Goal: Feedback & Contribution: Submit feedback/report problem

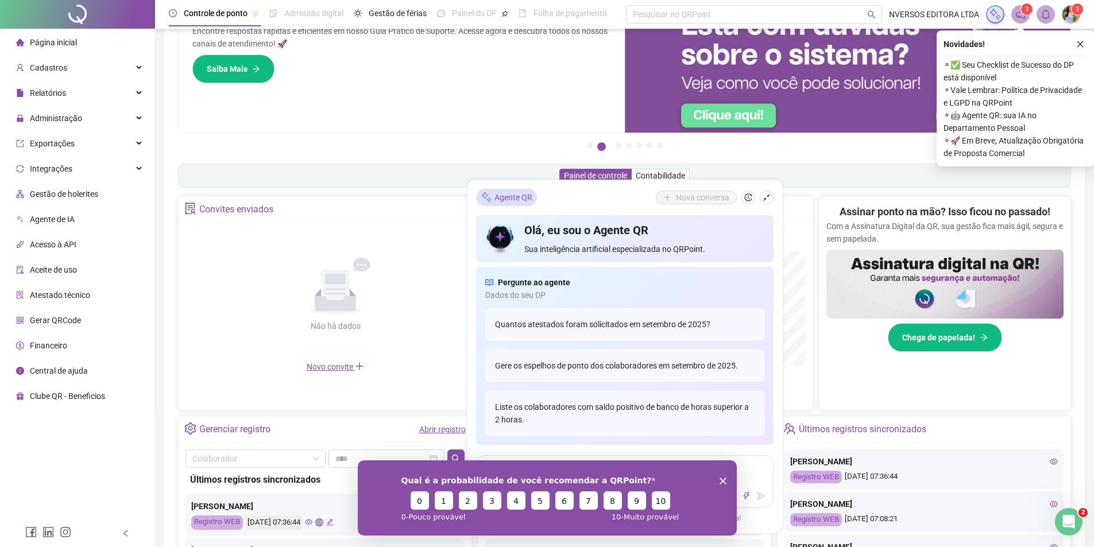
click at [1025, 7] on span "1" at bounding box center [1027, 9] width 4 height 8
click at [1027, 10] on span "1" at bounding box center [1027, 9] width 4 height 8
click at [1071, 9] on img at bounding box center [1071, 14] width 17 height 17
click at [1082, 46] on icon "close" at bounding box center [1081, 44] width 6 height 6
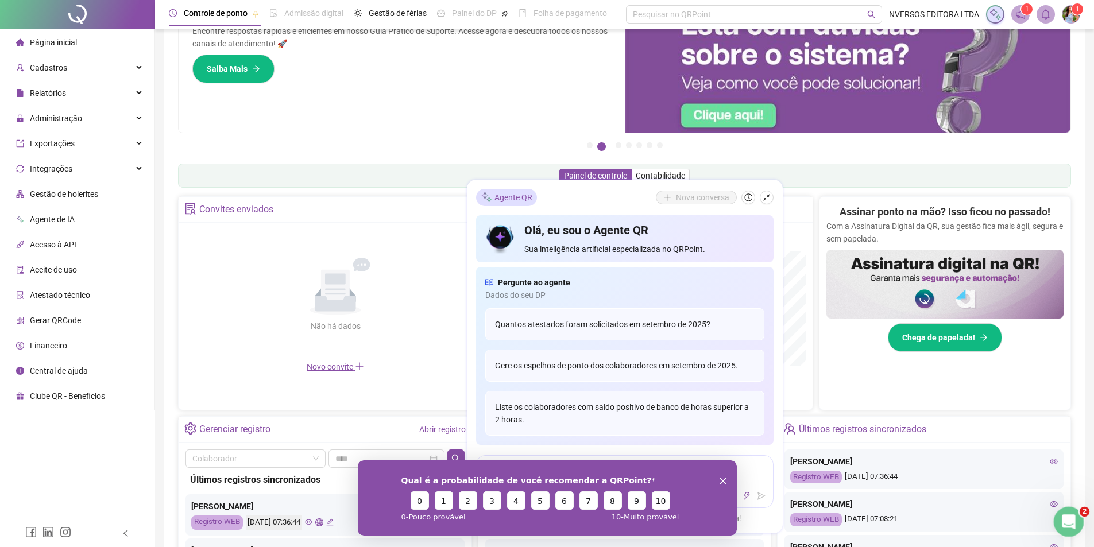
click at [1063, 518] on icon "Abertura do Messenger da Intercom" at bounding box center [1067, 520] width 19 height 19
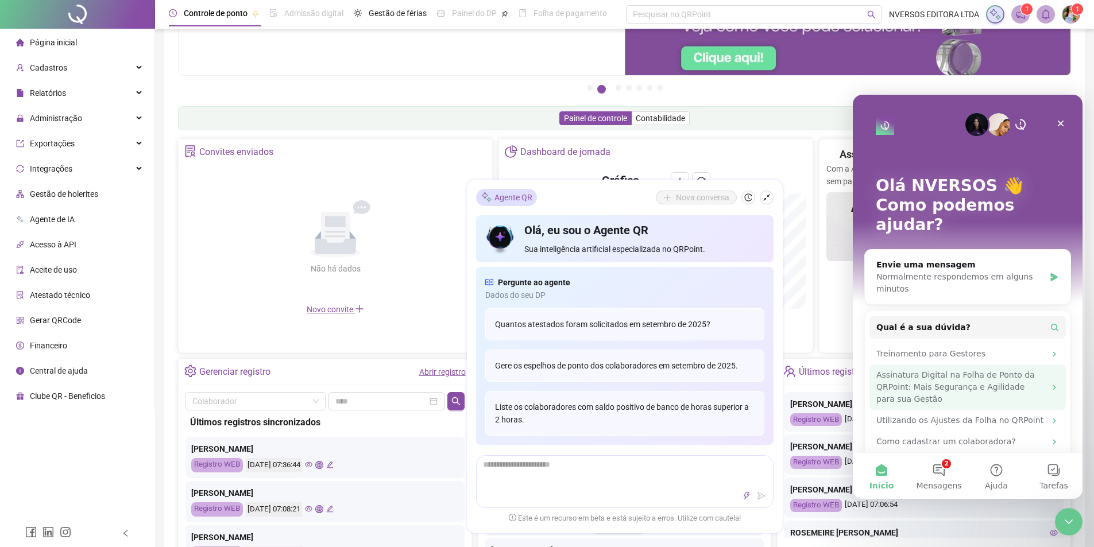
scroll to position [172, 0]
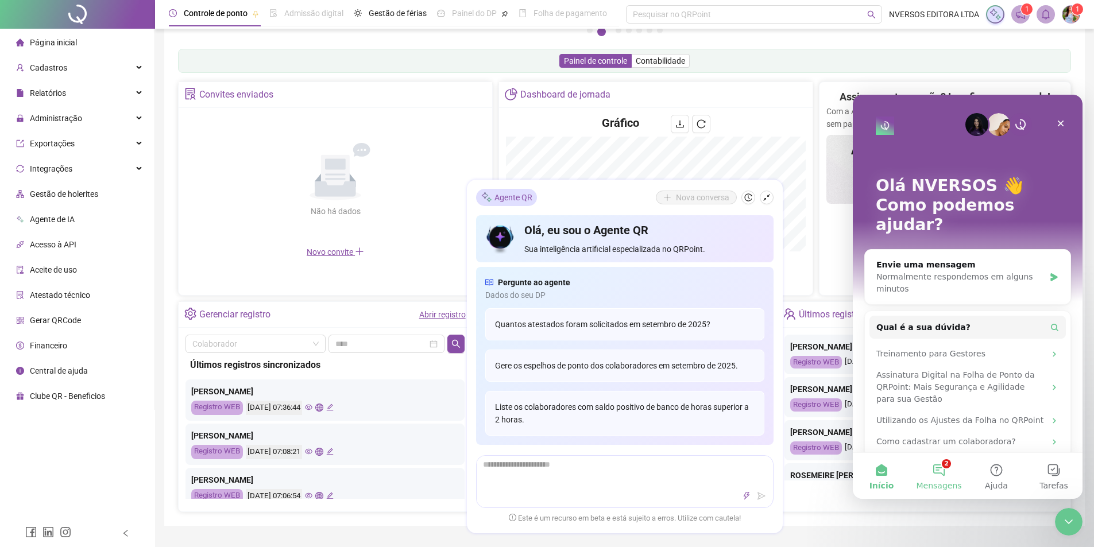
click at [941, 470] on button "2 Mensagens" at bounding box center [938, 476] width 57 height 46
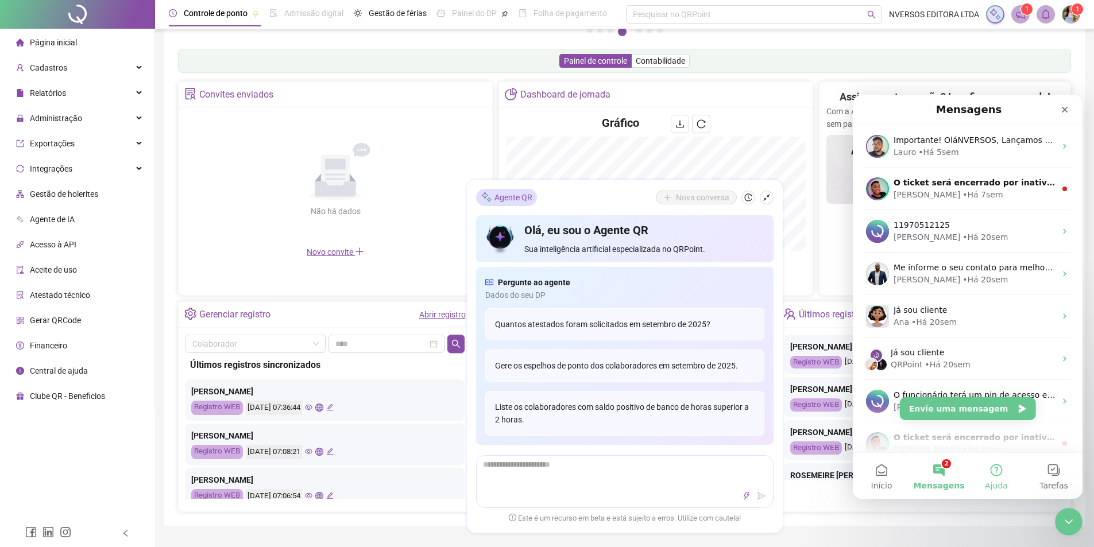
click at [999, 468] on button "Ajuda" at bounding box center [996, 476] width 57 height 46
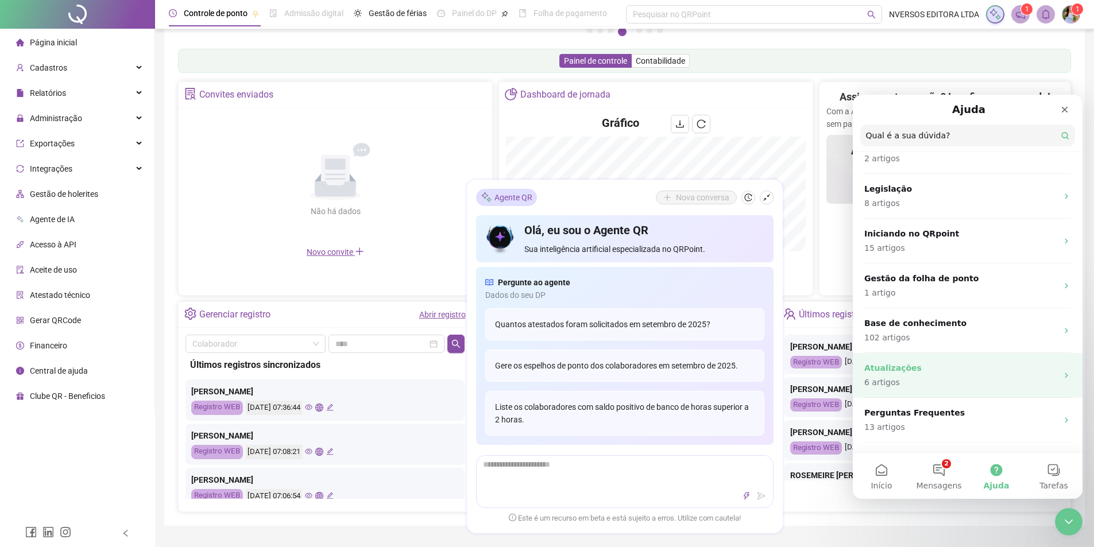
scroll to position [115, 0]
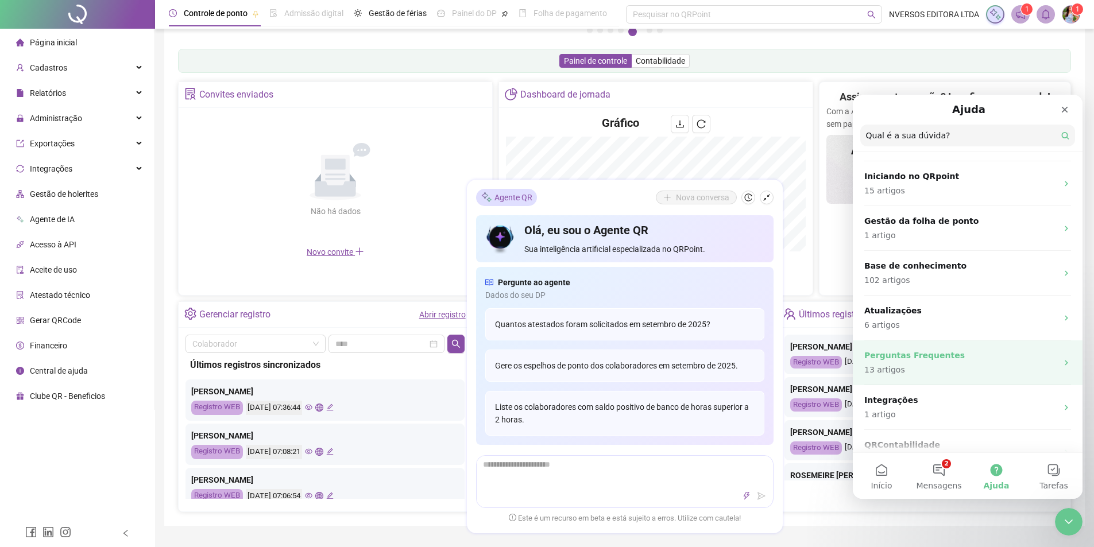
click at [997, 373] on p "13 artigos" at bounding box center [960, 370] width 193 height 12
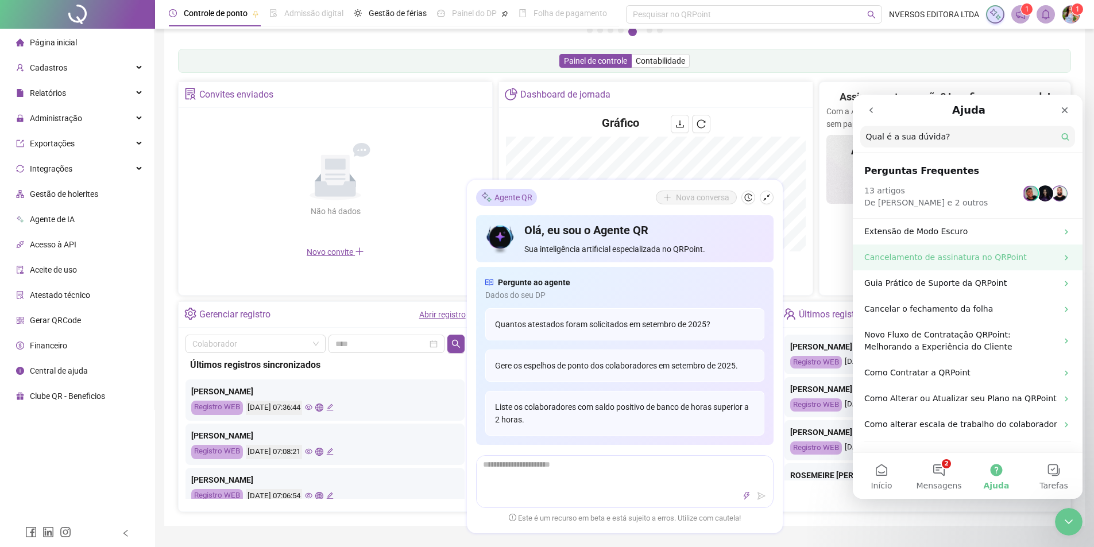
click at [972, 261] on p "Cancelamento de assinatura no QRPoint" at bounding box center [960, 258] width 193 height 12
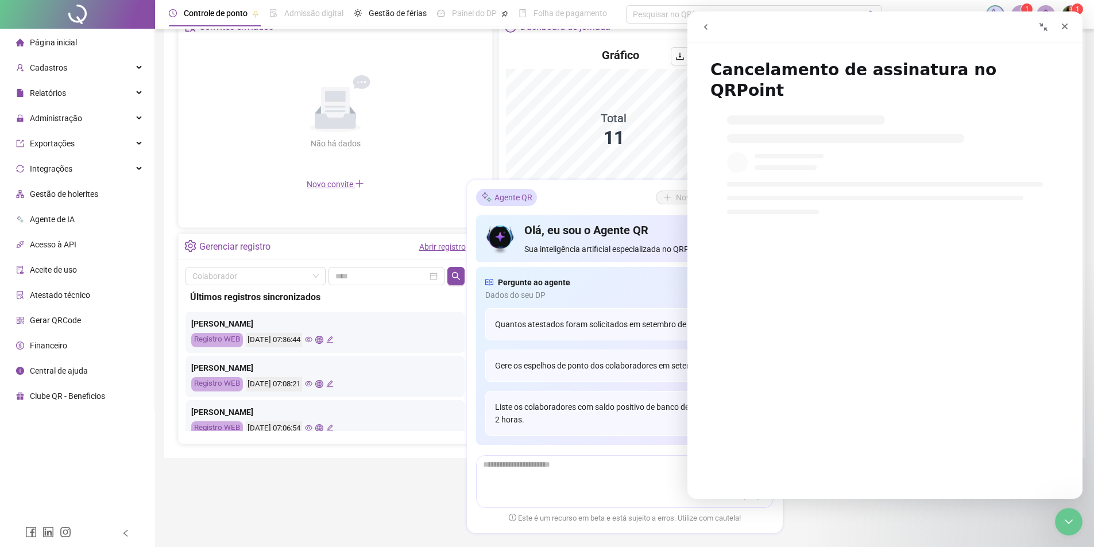
scroll to position [172, 0]
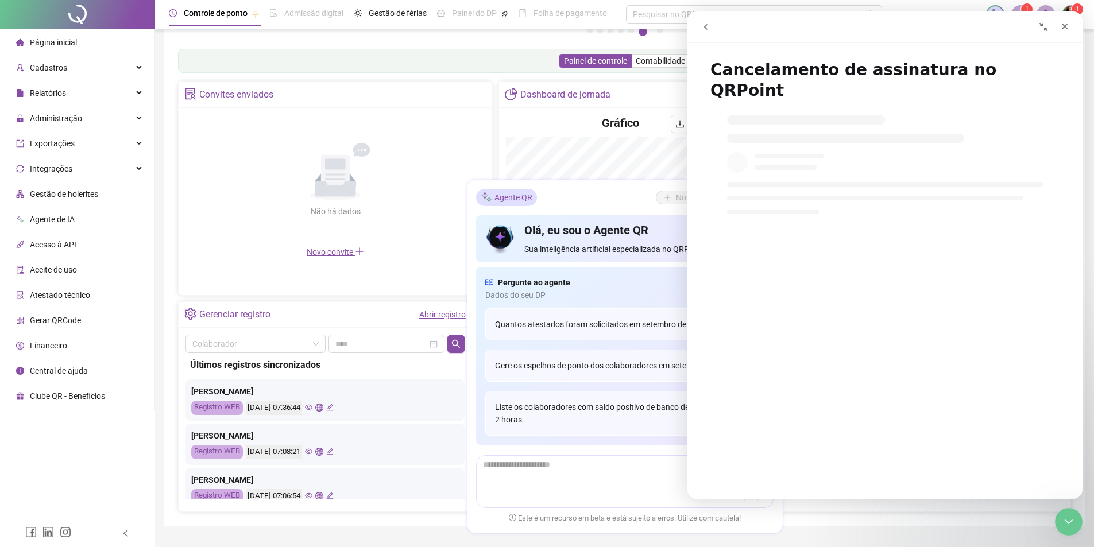
click at [839, 152] on div "Messenger da Intercom" at bounding box center [885, 159] width 395 height 110
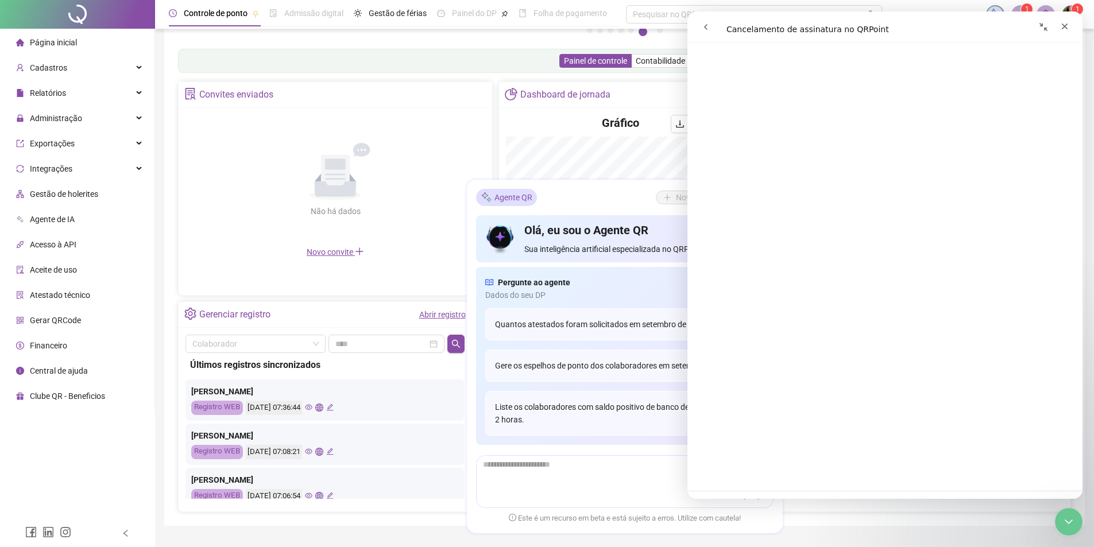
scroll to position [1319, 0]
click at [1061, 29] on icon "Fechar" at bounding box center [1064, 26] width 9 height 9
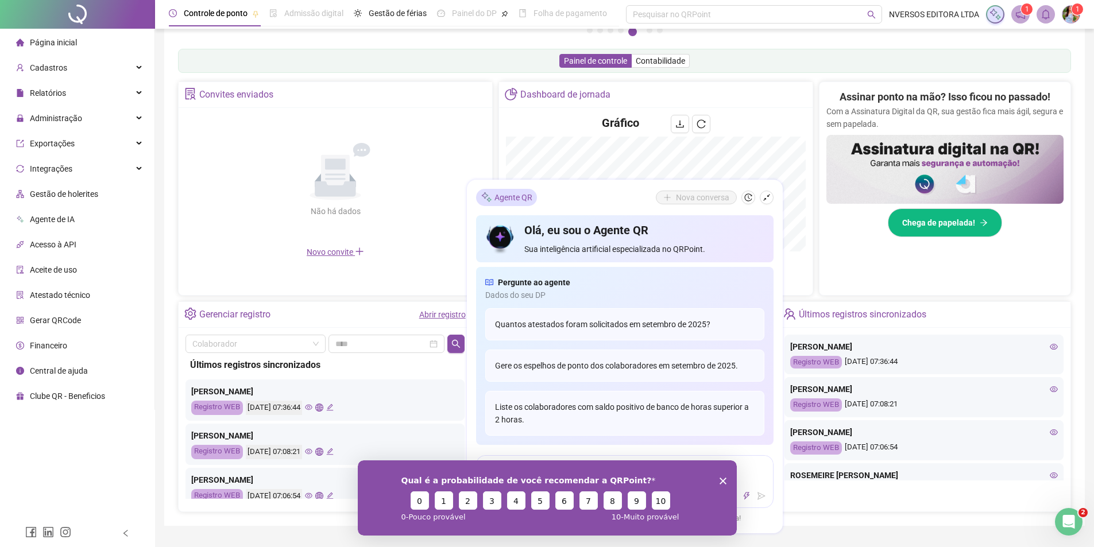
scroll to position [0, 0]
click at [722, 480] on polygon "Encerrar pesquisa" at bounding box center [722, 480] width 7 height 7
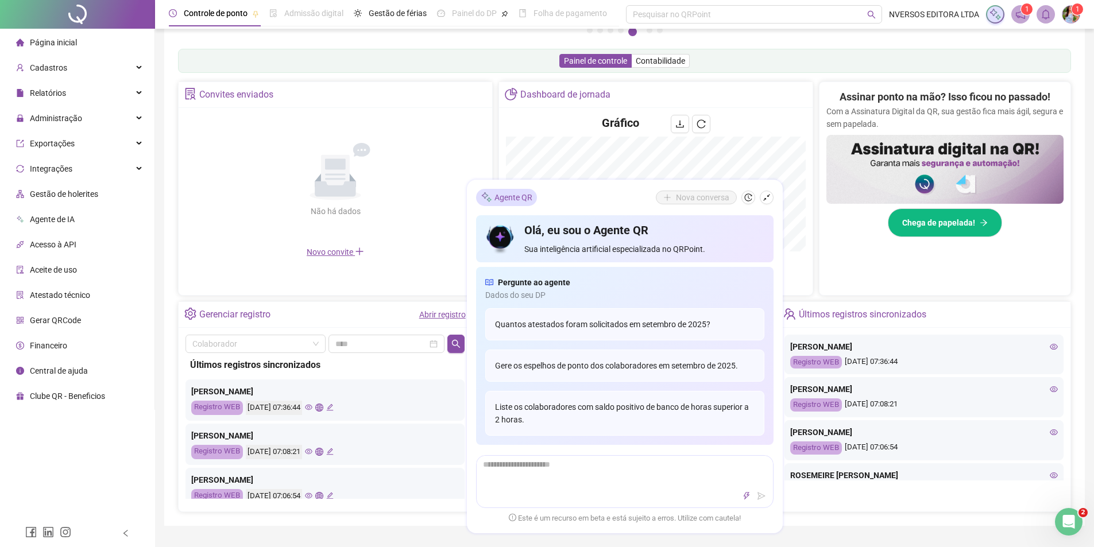
click at [44, 346] on span "Financeiro" at bounding box center [48, 345] width 37 height 9
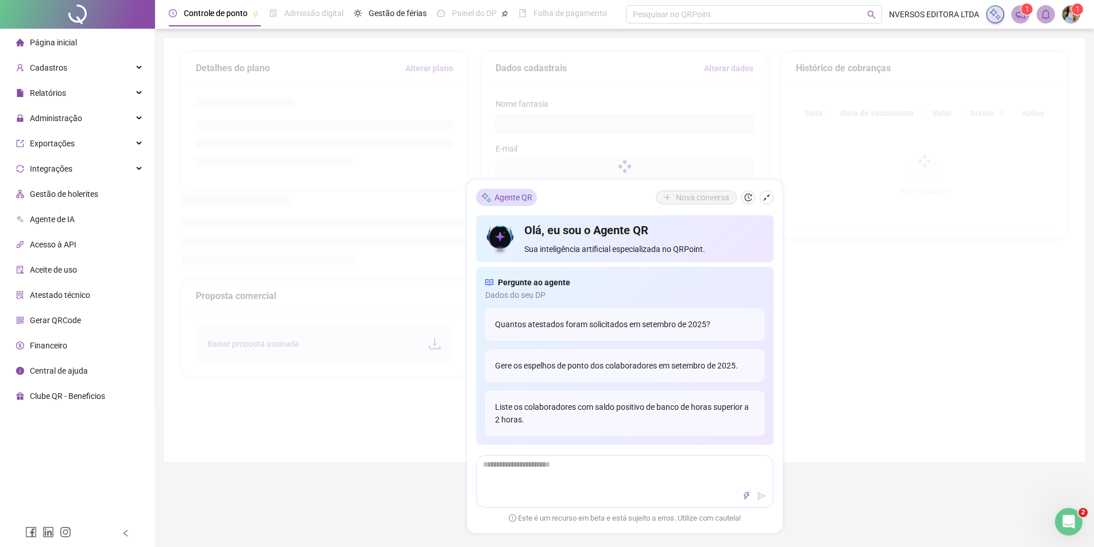
type input "**********"
type input "**"
type input "****"
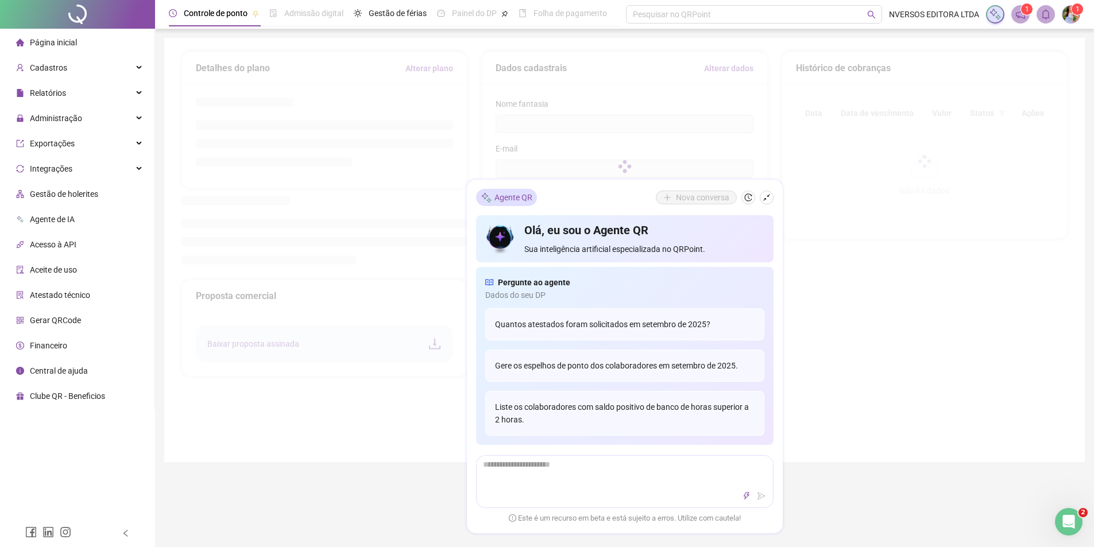
type input "*********"
type input "**"
type input "*********"
type input "**********"
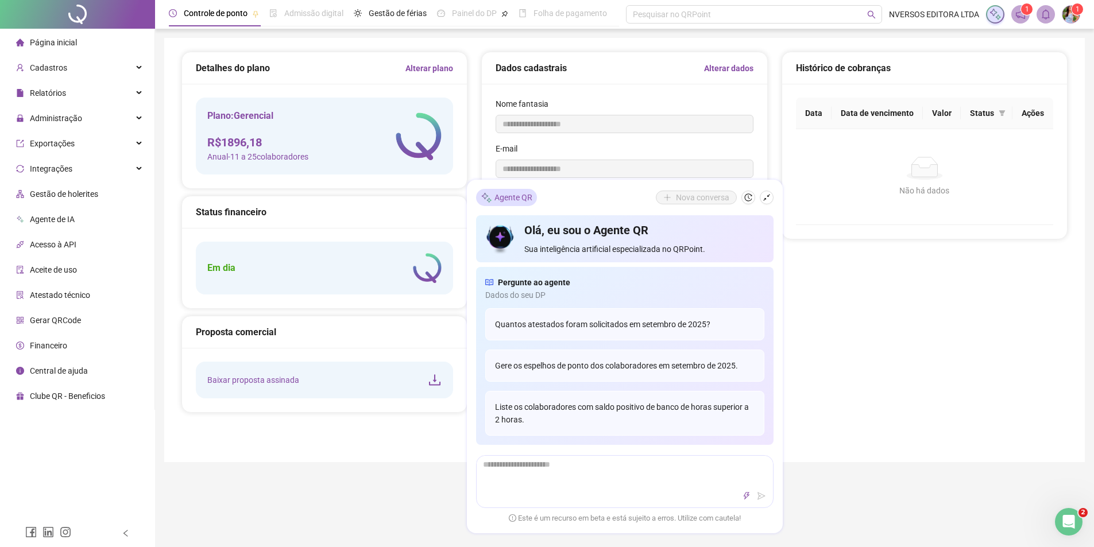
click at [320, 480] on div "**********" at bounding box center [624, 433] width 939 height 866
click at [353, 473] on div "**********" at bounding box center [624, 433] width 939 height 866
click at [762, 197] on button "button" at bounding box center [767, 198] width 14 height 14
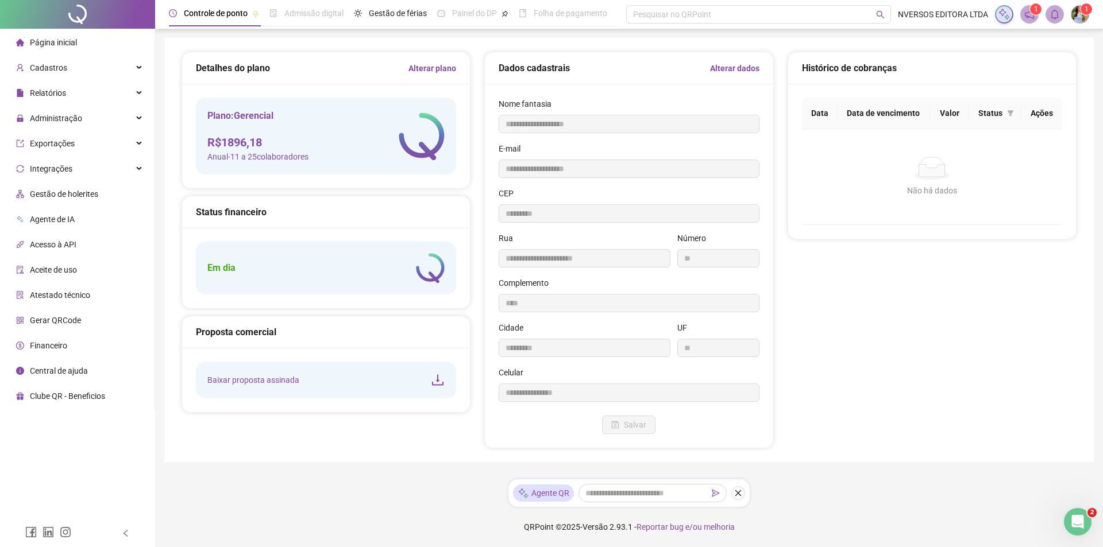
click at [1089, 13] on sup "1" at bounding box center [1085, 8] width 11 height 11
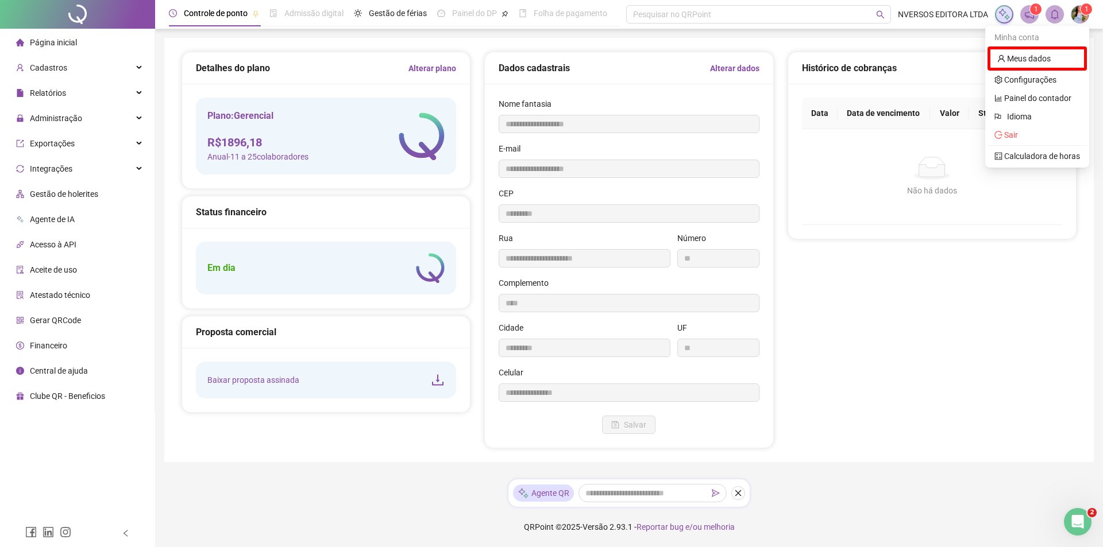
click at [1084, 13] on span "1" at bounding box center [1086, 9] width 4 height 8
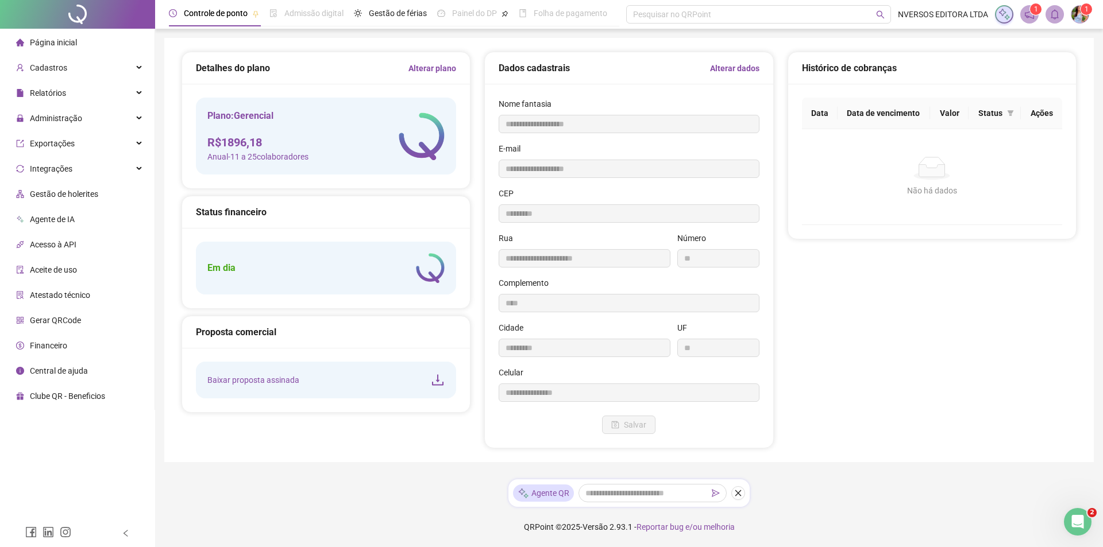
click at [1084, 13] on span "1" at bounding box center [1086, 9] width 4 height 8
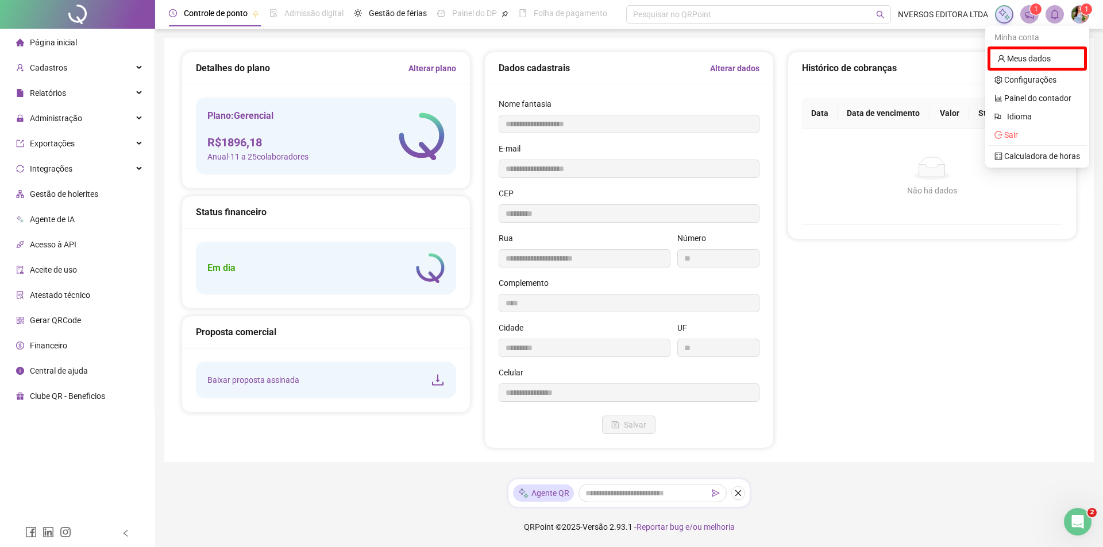
click at [1052, 13] on icon "bell" at bounding box center [1054, 14] width 10 height 10
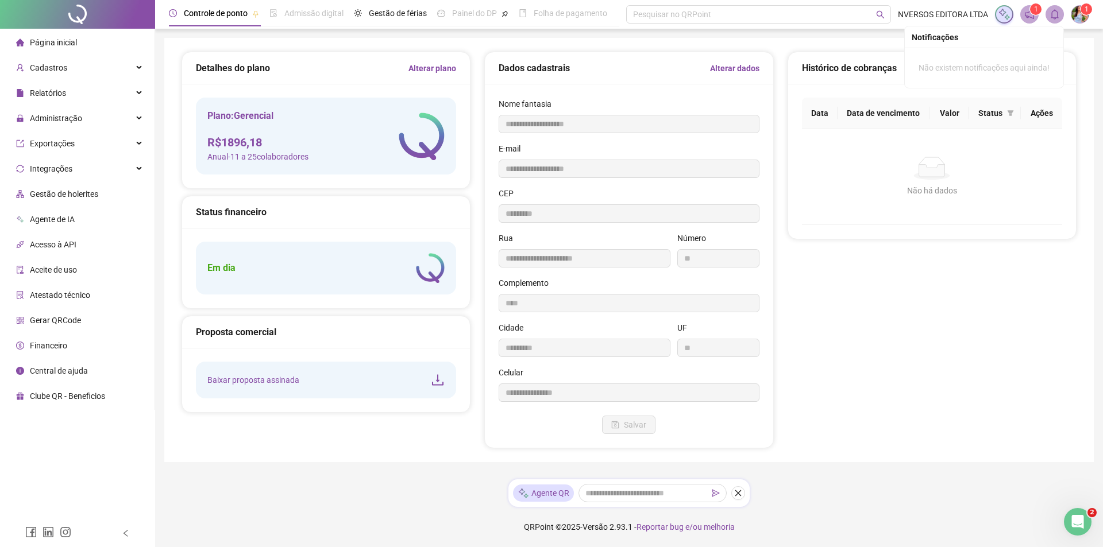
click at [1052, 13] on icon "bell" at bounding box center [1055, 14] width 8 height 10
click at [1031, 16] on icon "notification" at bounding box center [1029, 14] width 10 height 10
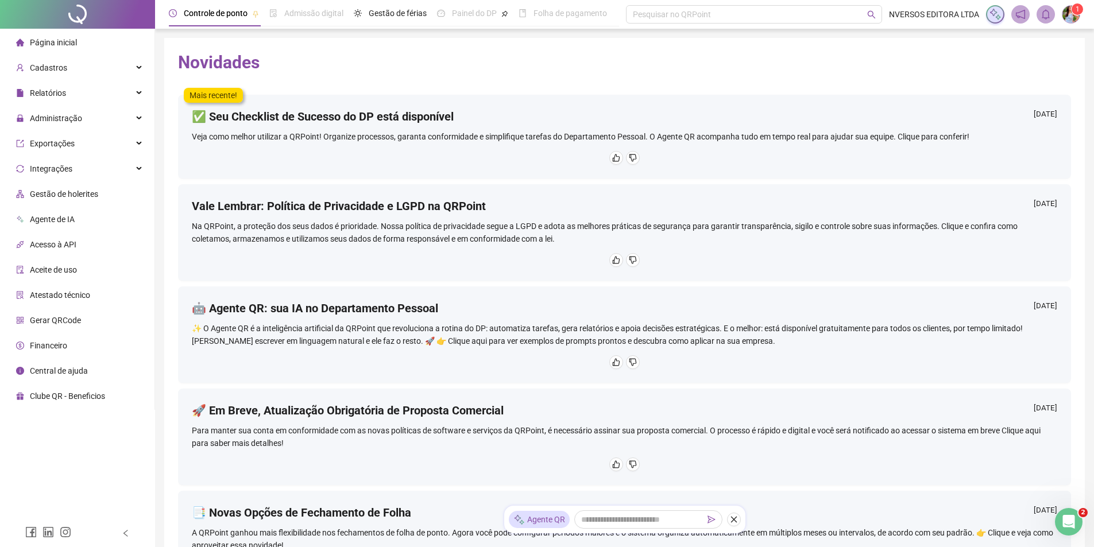
click at [74, 374] on span "Central de ajuda" at bounding box center [59, 370] width 58 height 9
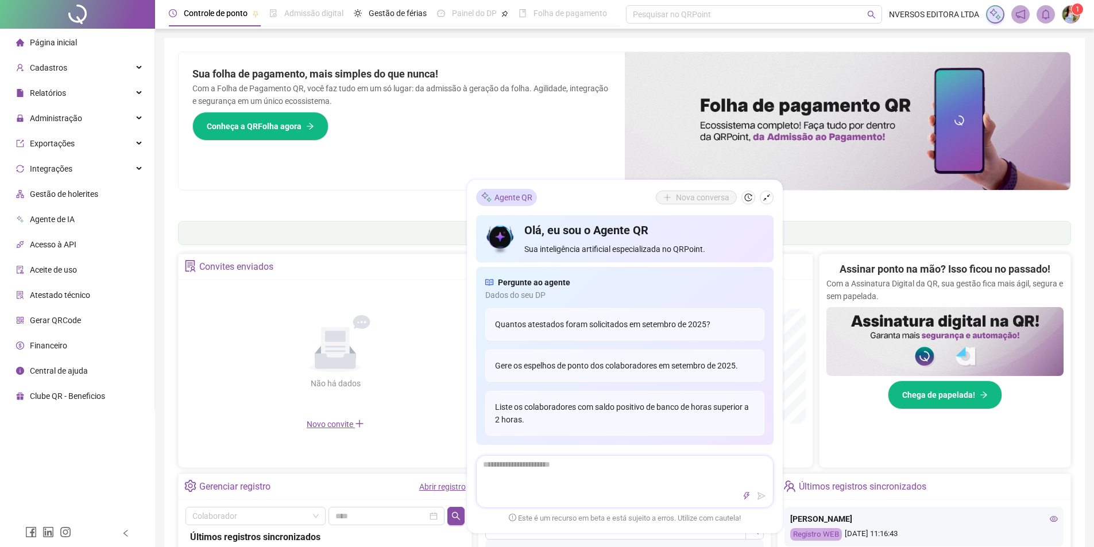
click at [669, 476] on textarea at bounding box center [625, 471] width 296 height 30
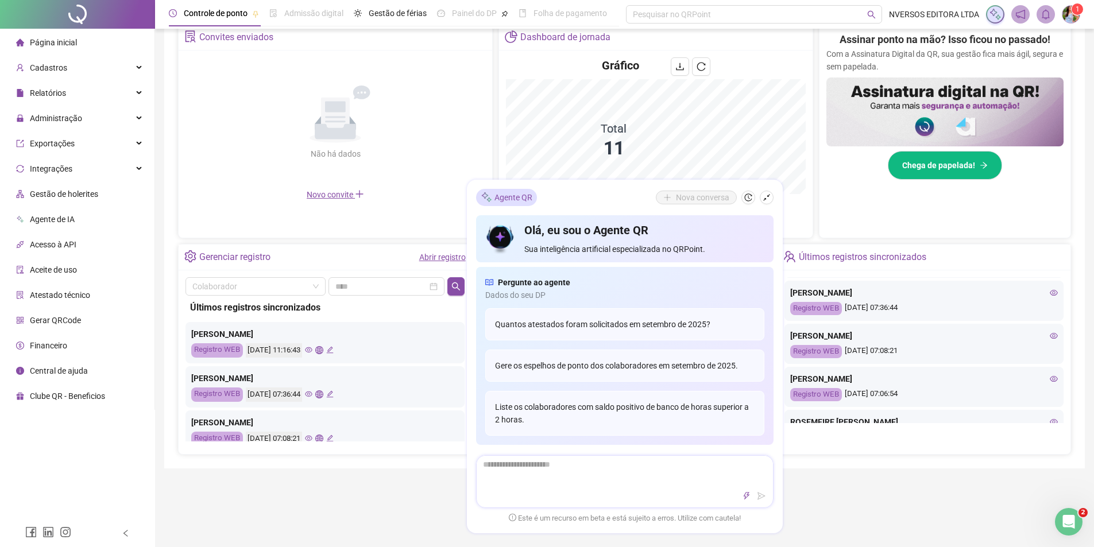
scroll to position [57, 0]
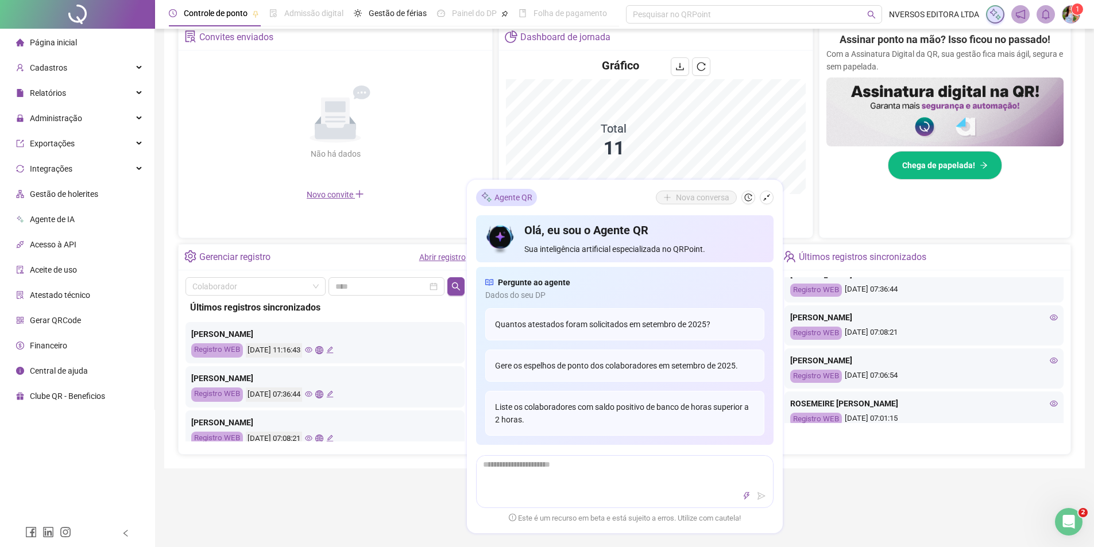
click at [1072, 11] on sup "1" at bounding box center [1077, 8] width 11 height 11
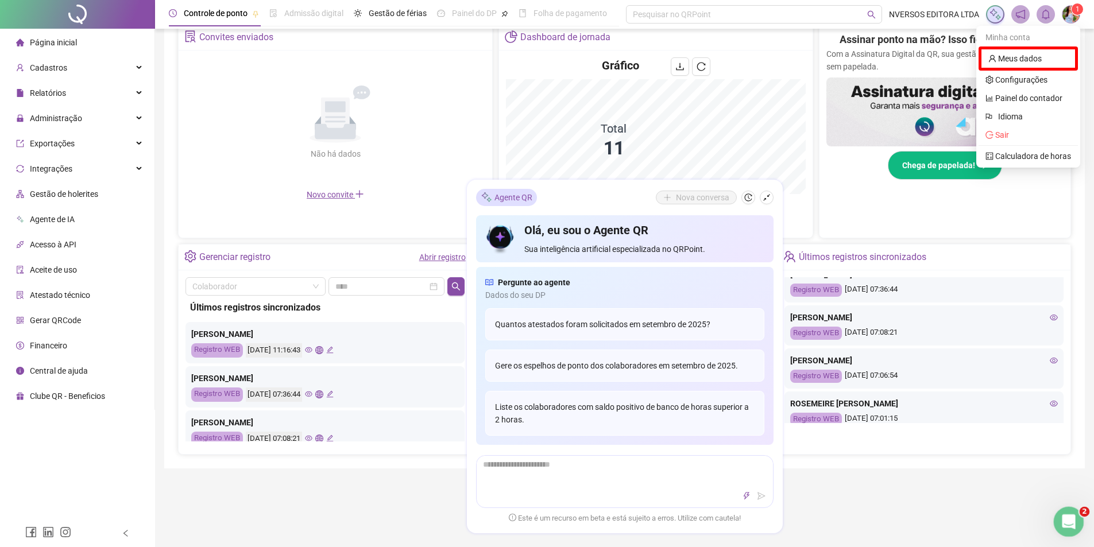
click at [1063, 518] on icon "Abertura do Messenger da Intercom" at bounding box center [1067, 520] width 19 height 19
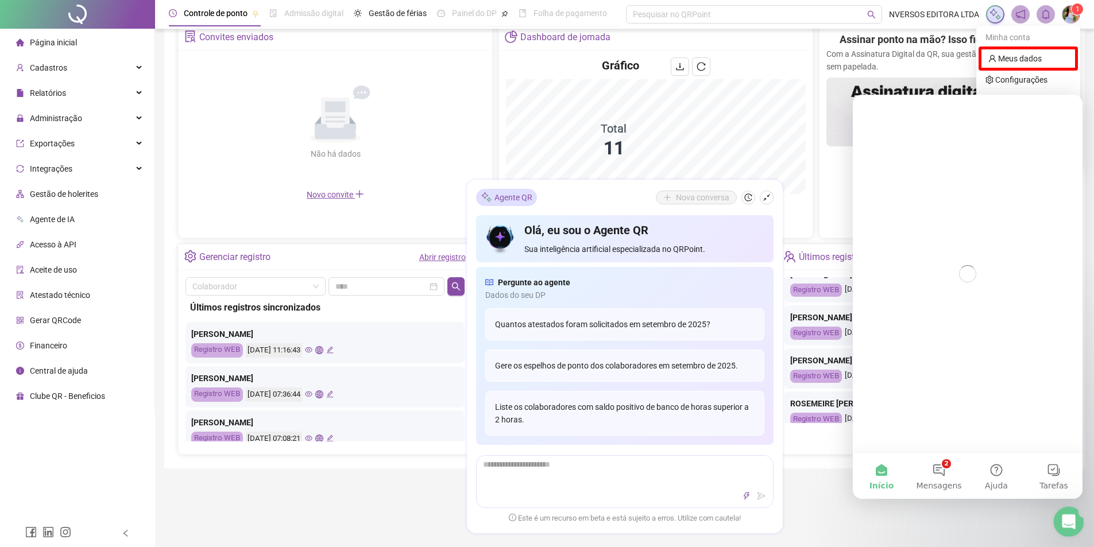
scroll to position [0, 0]
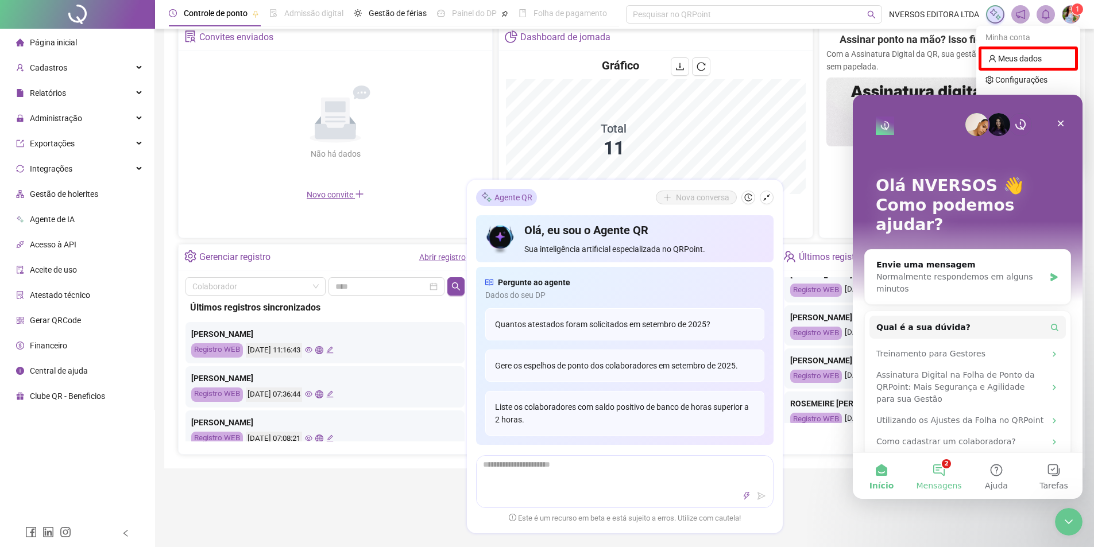
click at [948, 468] on button "2 Mensagens" at bounding box center [938, 476] width 57 height 46
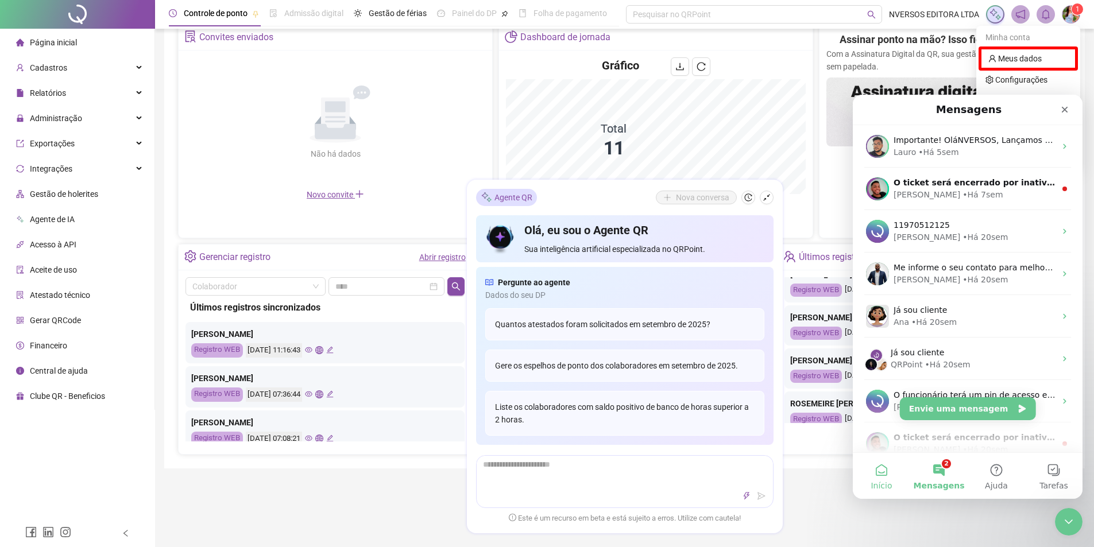
click at [887, 476] on button "Início" at bounding box center [881, 476] width 57 height 46
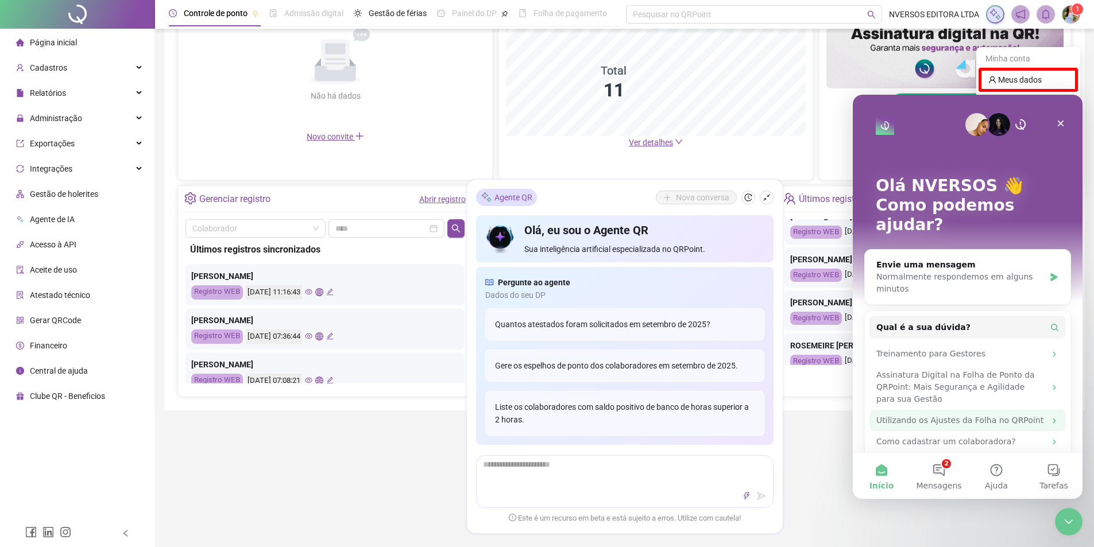
scroll to position [345, 0]
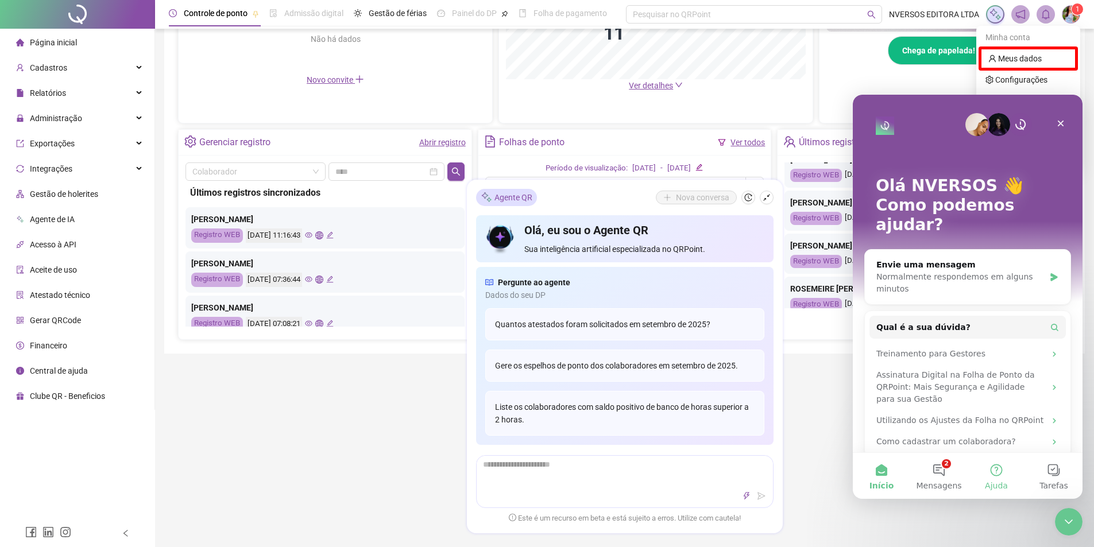
click at [993, 472] on button "Ajuda" at bounding box center [996, 476] width 57 height 46
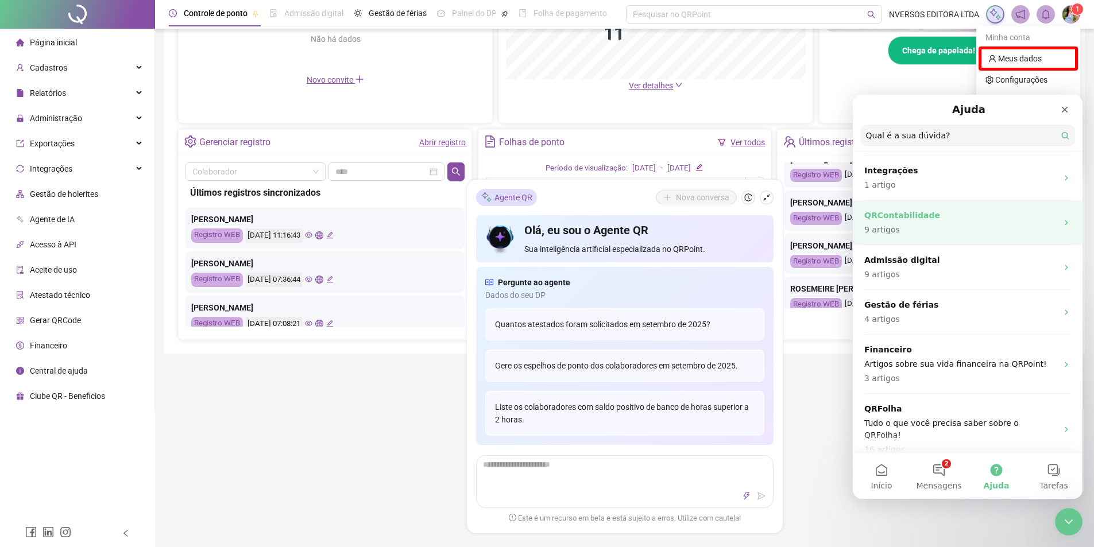
scroll to position [345, 0]
click at [1057, 480] on button "Tarefas" at bounding box center [1053, 476] width 57 height 46
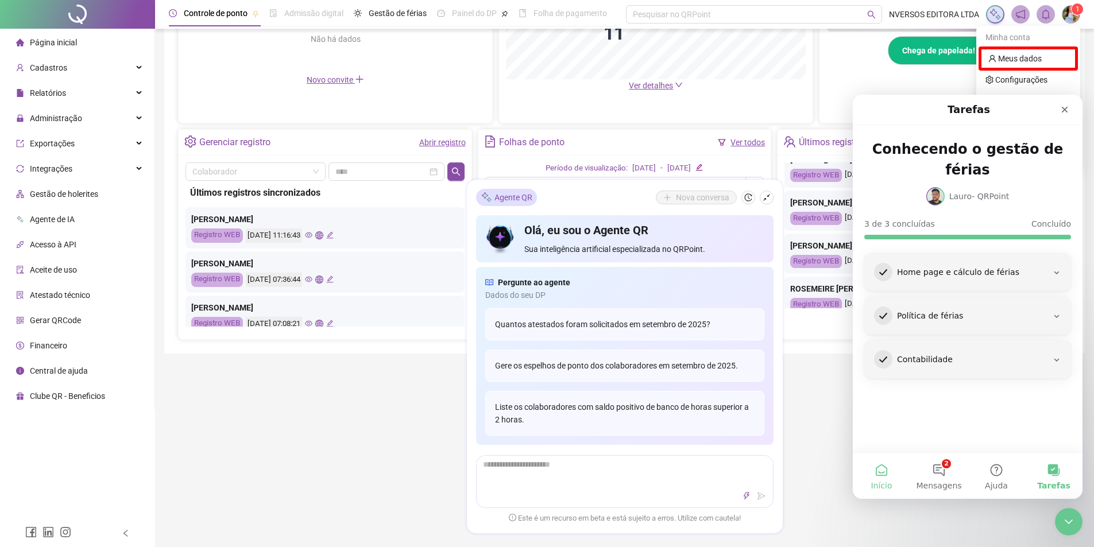
click at [879, 472] on button "Início" at bounding box center [881, 476] width 57 height 46
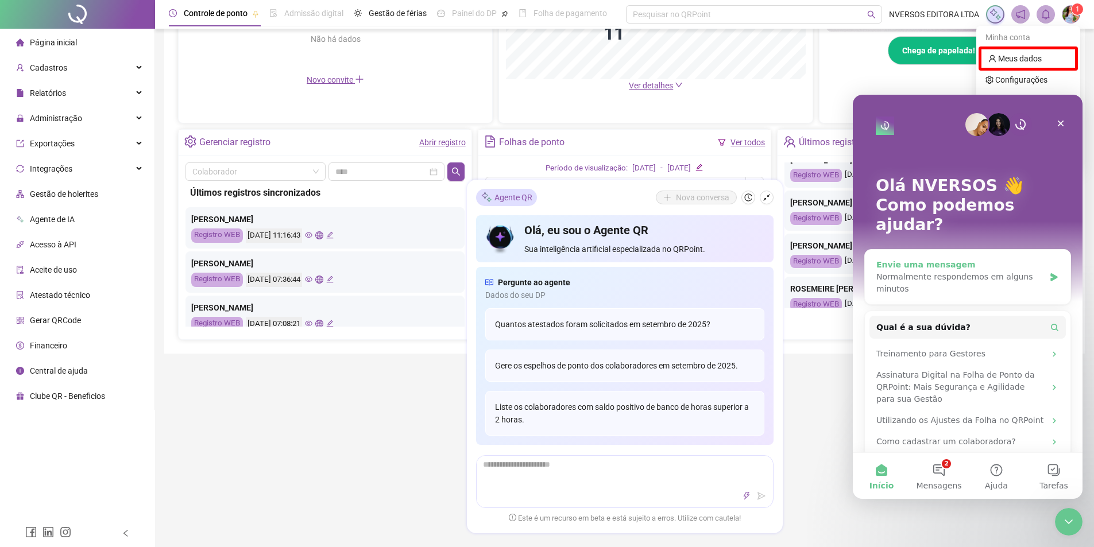
click at [955, 271] on div "Normalmente respondemos em alguns minutos" at bounding box center [960, 283] width 168 height 24
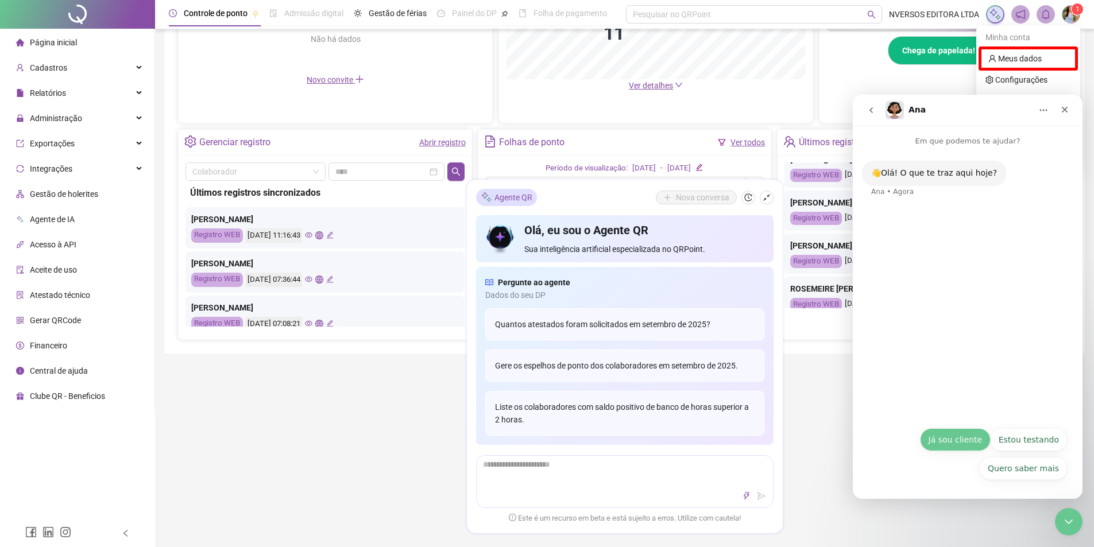
click at [956, 442] on button "Já sou cliente" at bounding box center [955, 439] width 71 height 23
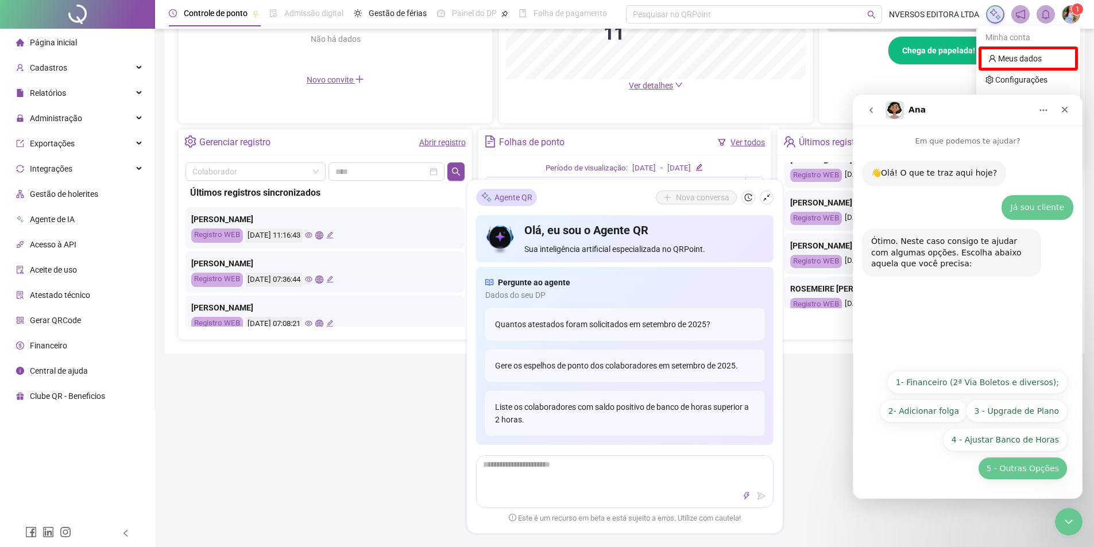
click at [1015, 469] on button "5 - Outras Opções" at bounding box center [1023, 468] width 90 height 23
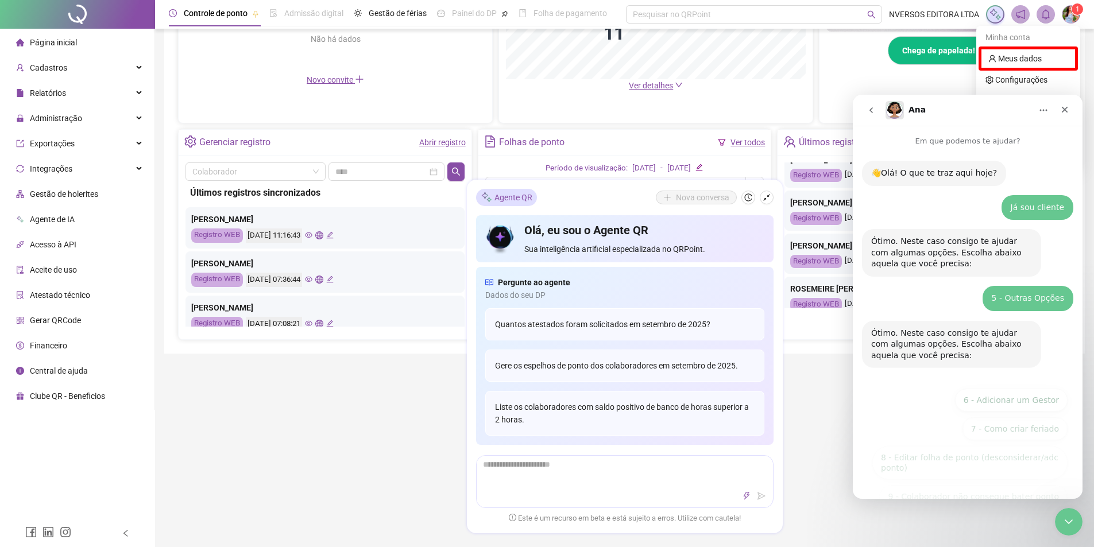
scroll to position [86, 0]
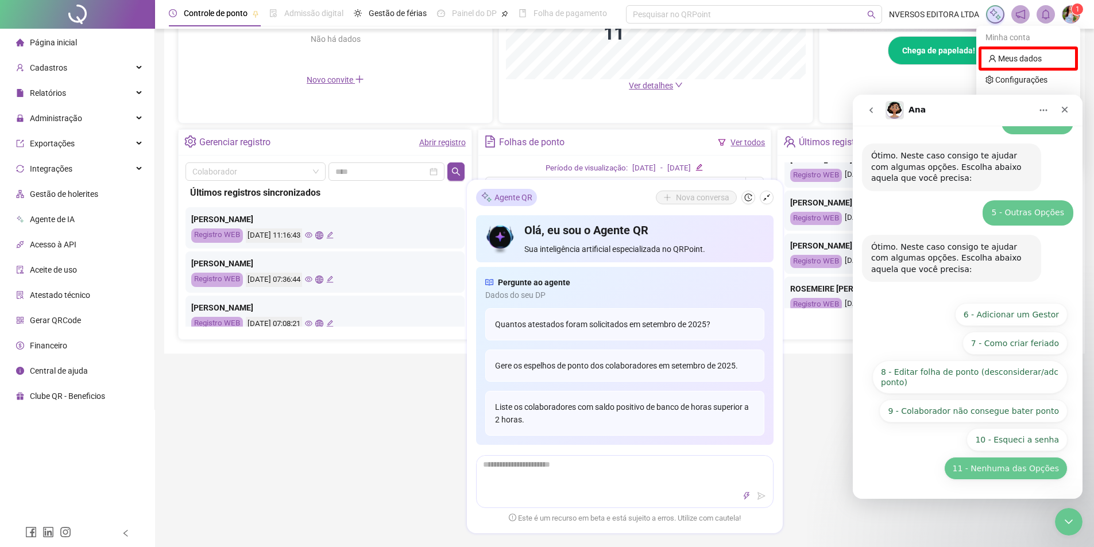
click at [991, 469] on button "11 - Nenhuma das Opções" at bounding box center [1005, 468] width 123 height 23
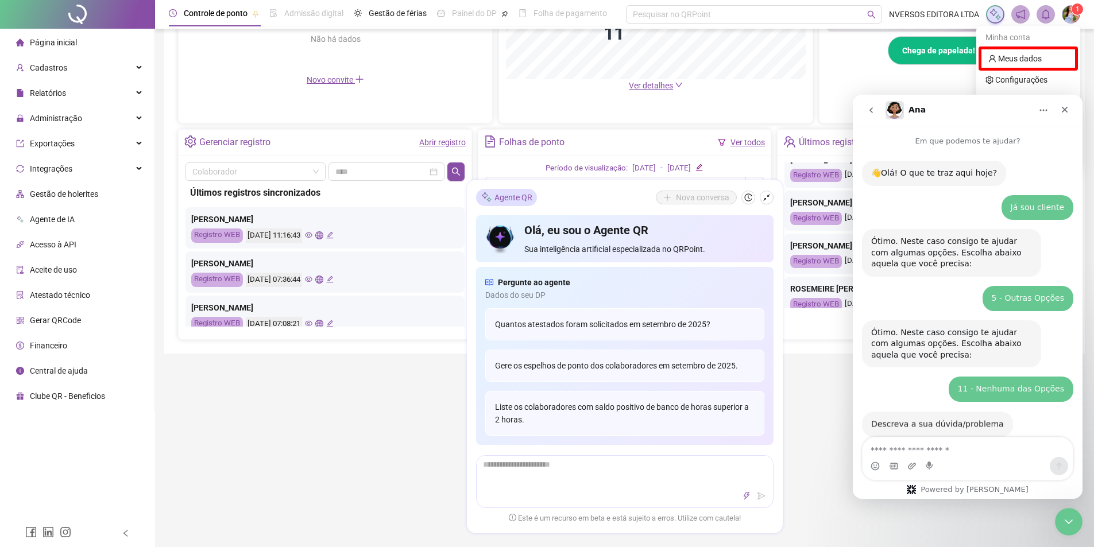
scroll to position [23, 0]
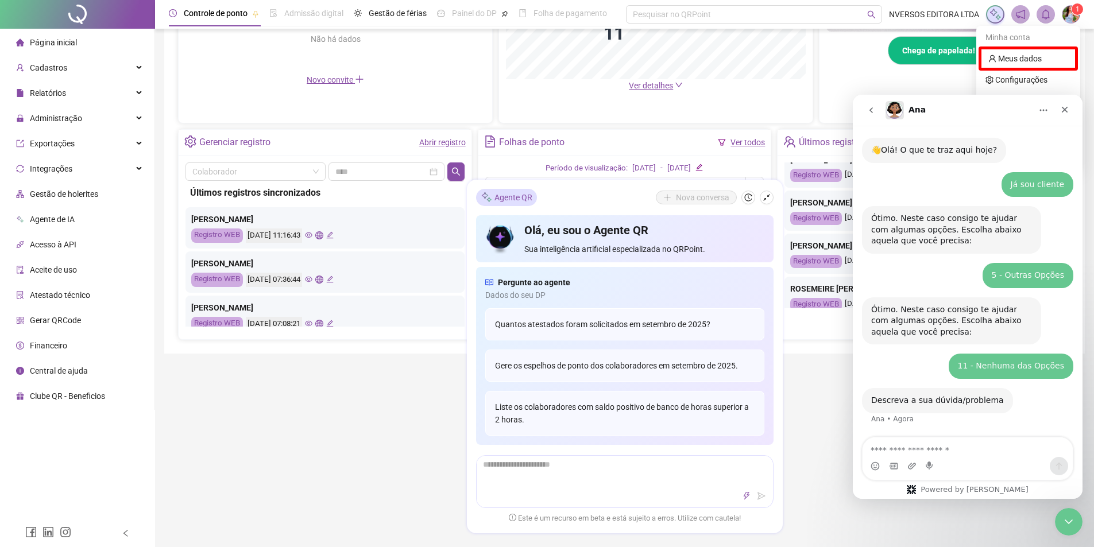
click at [963, 447] on textarea "Envie uma mensagem..." at bounding box center [968, 448] width 210 height 20
type textarea "*"
type textarea "**********"
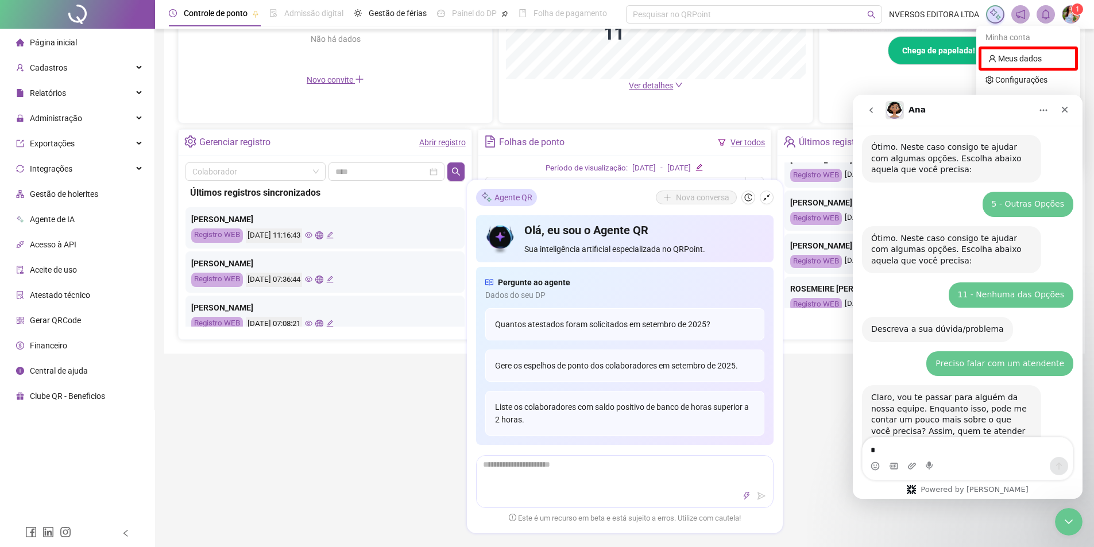
scroll to position [136, 0]
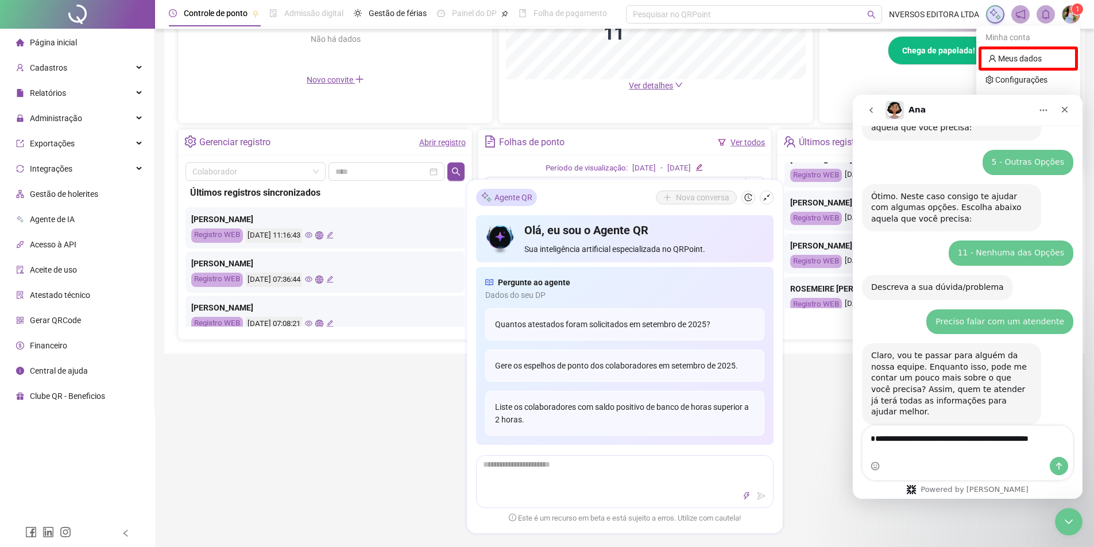
type textarea "**********"
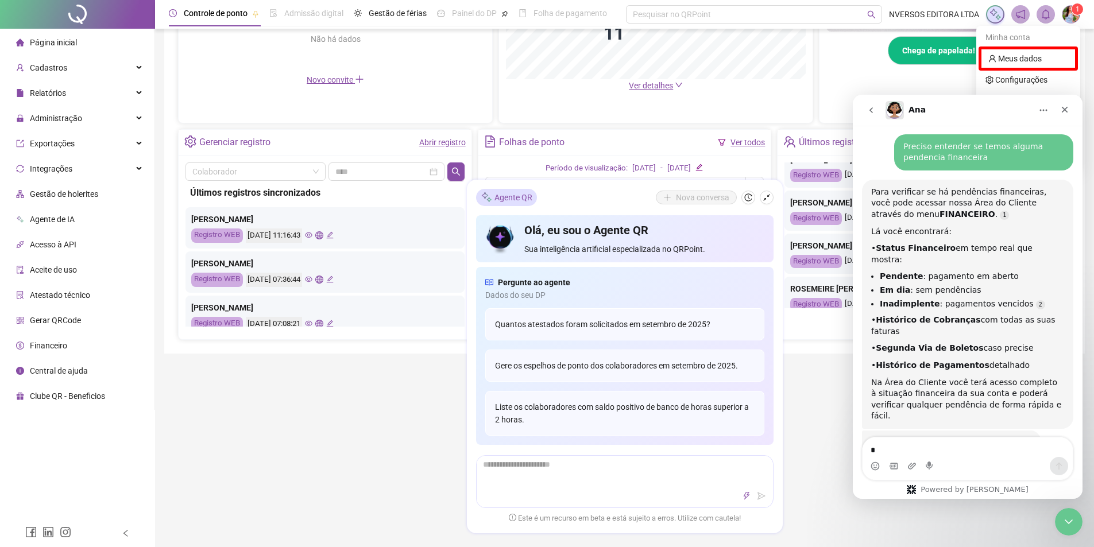
scroll to position [473, 0]
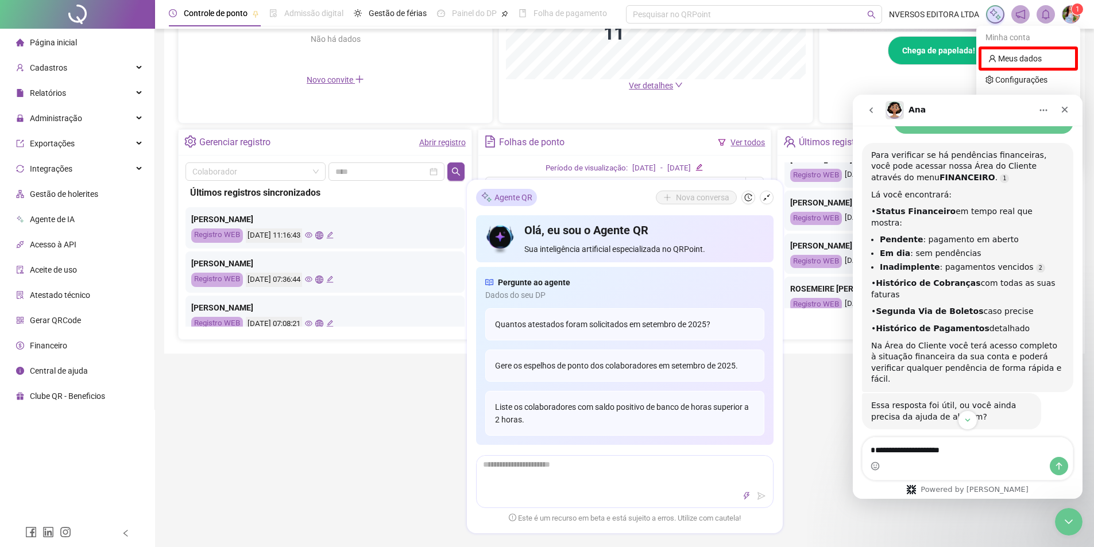
type textarea "**********"
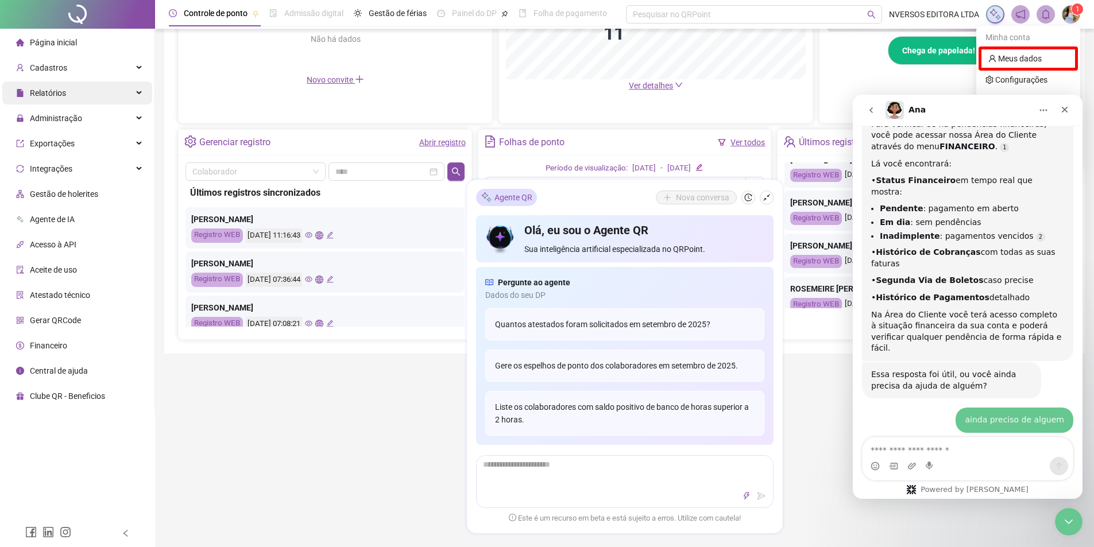
scroll to position [546, 0]
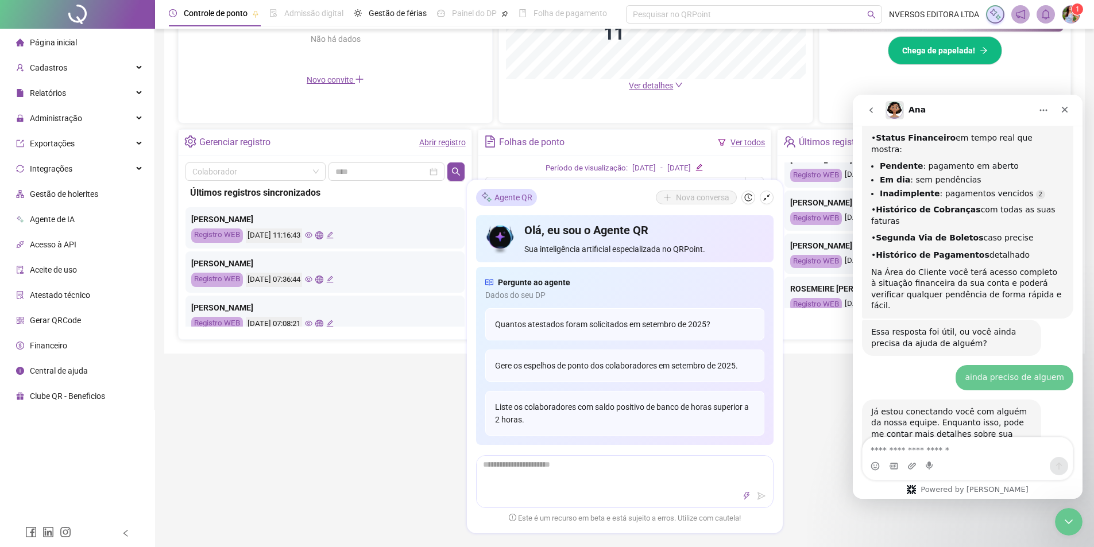
click at [64, 343] on span "Financeiro" at bounding box center [48, 345] width 37 height 9
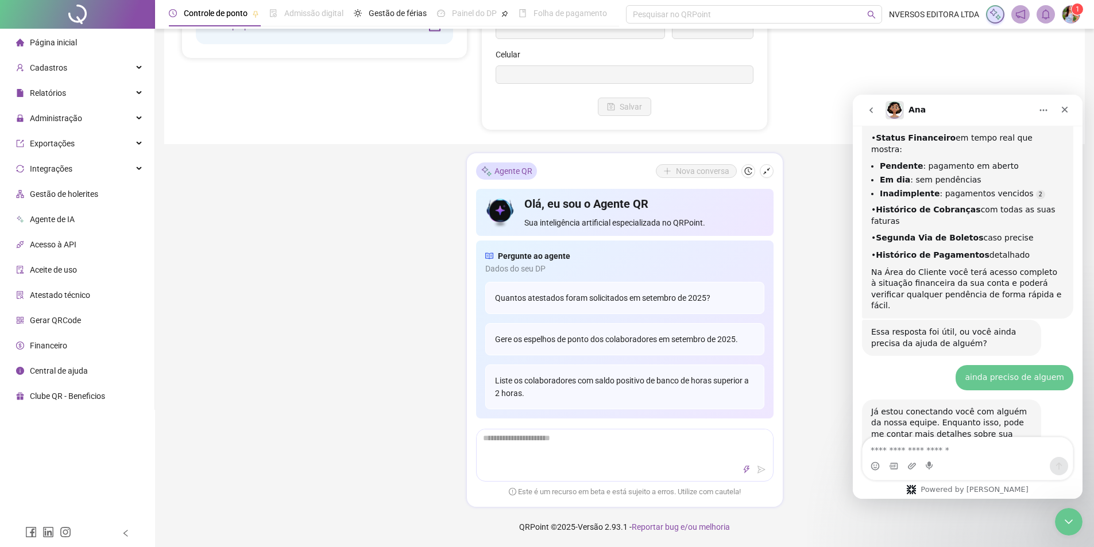
scroll to position [318, 0]
type input "**********"
type input "**"
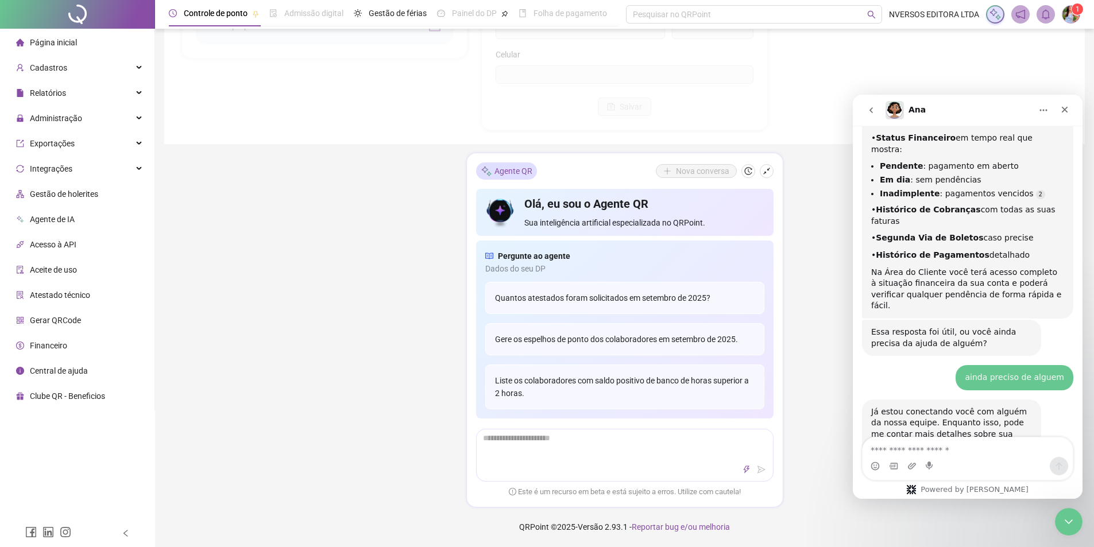
type input "****"
type input "*********"
type input "**"
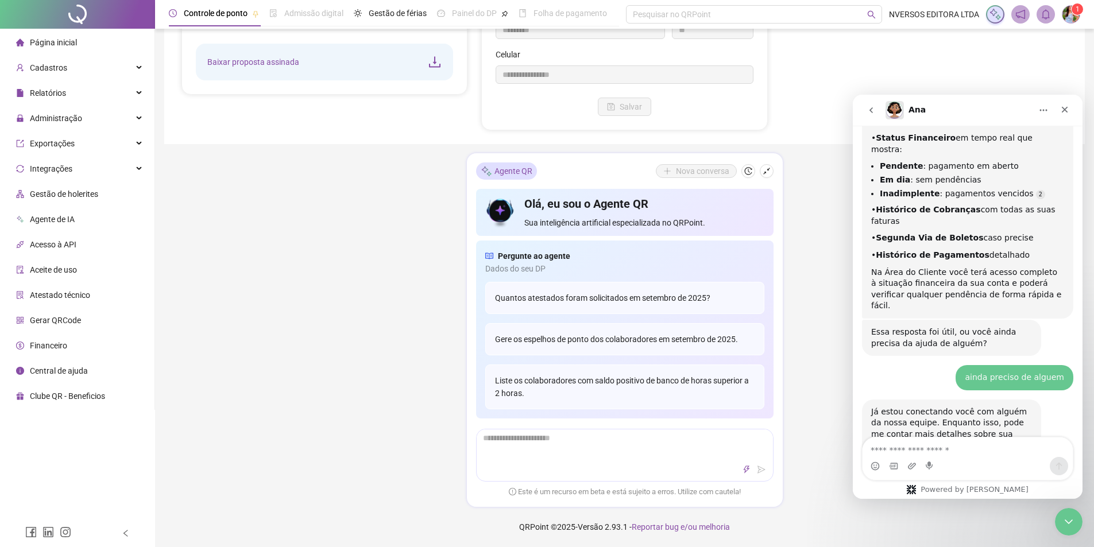
type input "*********"
type input "**********"
click at [765, 175] on button "button" at bounding box center [767, 171] width 14 height 14
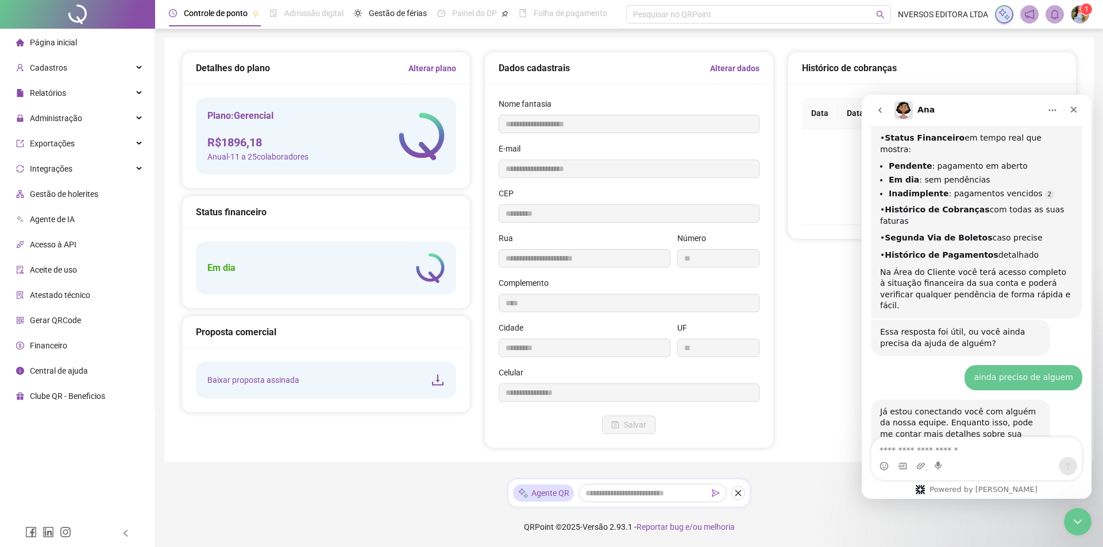
scroll to position [489, 0]
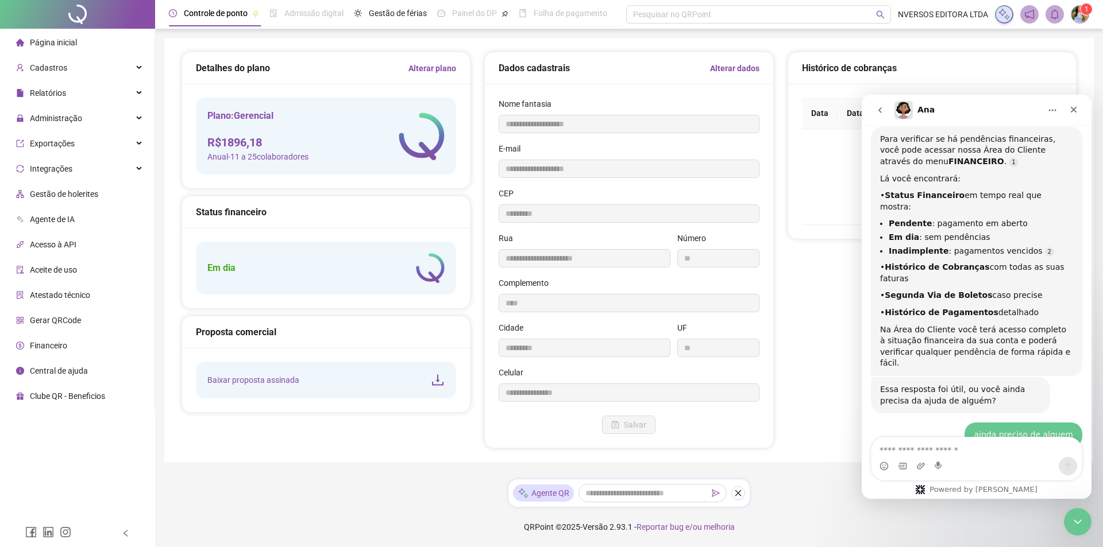
click at [323, 134] on div "Plano: Gerencial R$ 1896,18 Anual - 11 a 25 colaboradores" at bounding box center [326, 136] width 260 height 77
click at [339, 139] on div "Plano: Gerencial R$ 1896,18 Anual - 11 a 25 colaboradores" at bounding box center [326, 136] width 260 height 77
click at [356, 274] on div "Em dia" at bounding box center [326, 268] width 260 height 53
click at [217, 268] on h5 "Em dia" at bounding box center [221, 268] width 28 height 14
click at [272, 271] on div "Em dia" at bounding box center [326, 268] width 260 height 53
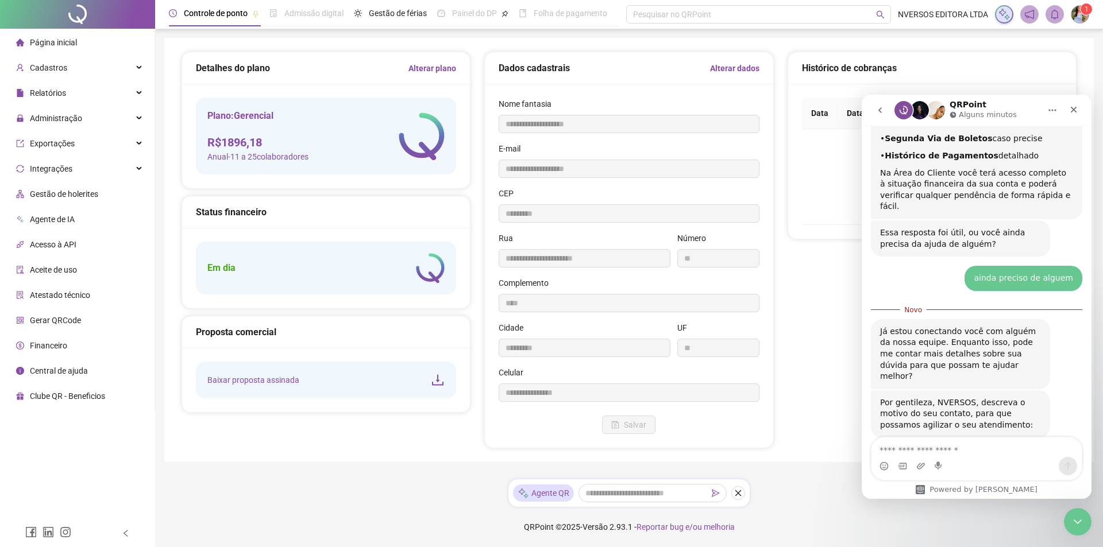
scroll to position [646, 0]
click at [937, 449] on textarea "Envie uma mensagem..." at bounding box center [976, 448] width 210 height 20
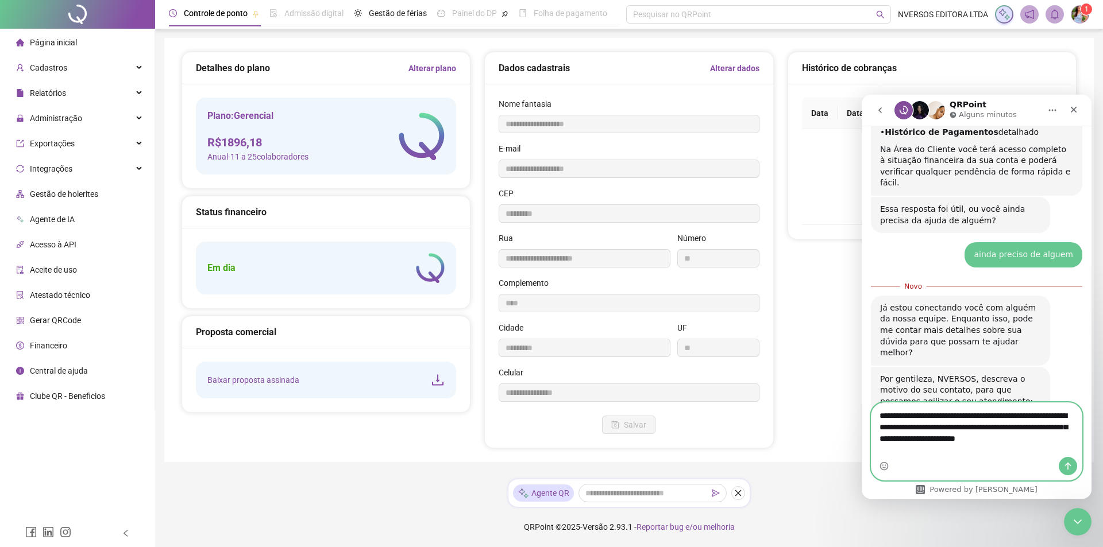
scroll to position [681, 0]
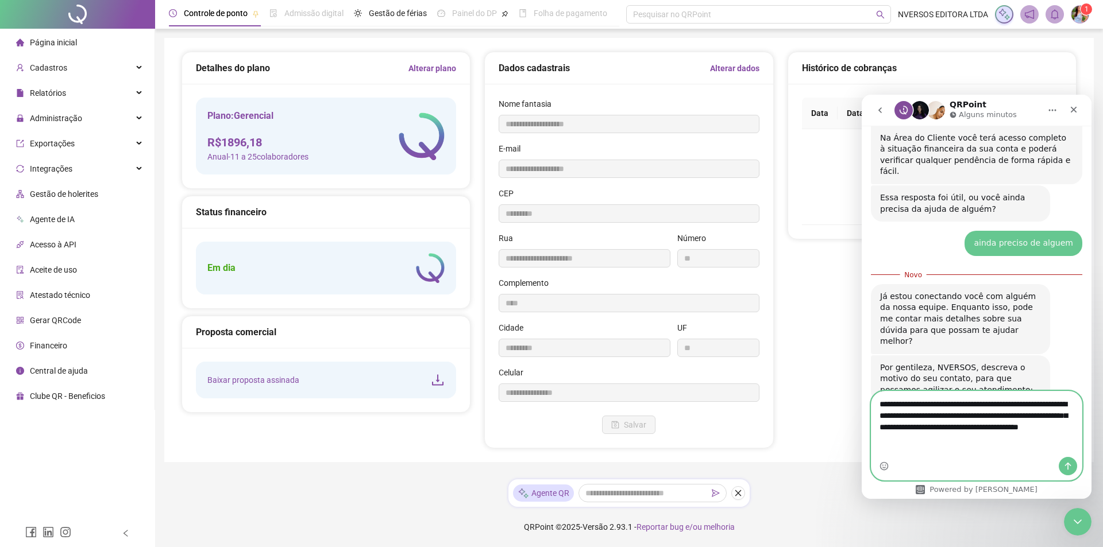
type textarea "**********"
type textarea "*"
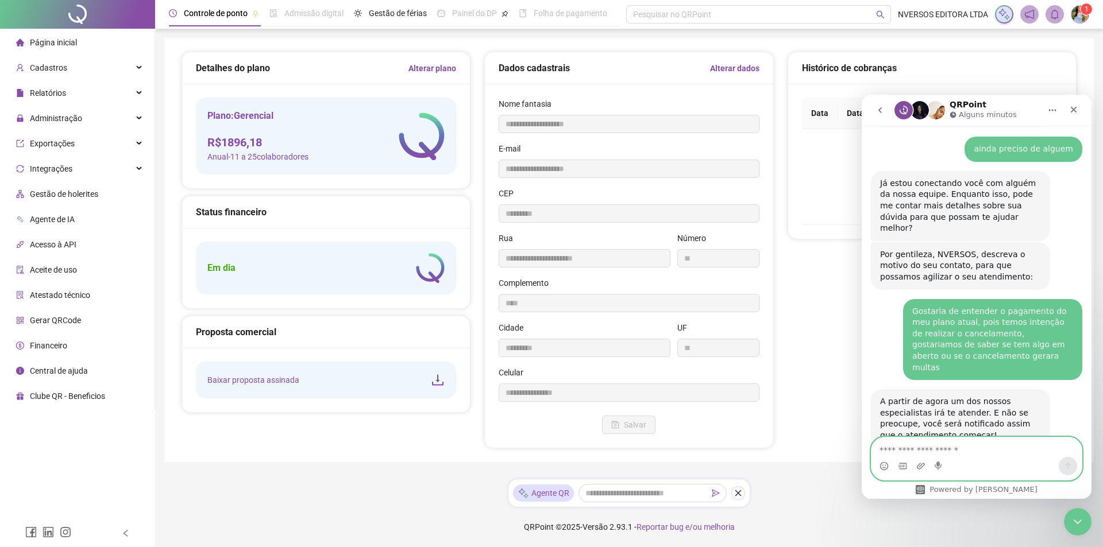
scroll to position [774, 0]
click at [959, 484] on div "[PERSON_NAME] um membro da equipe" at bounding box center [976, 488] width 207 height 9
click at [912, 484] on img "Messenger da Intercom" at bounding box center [906, 488] width 9 height 9
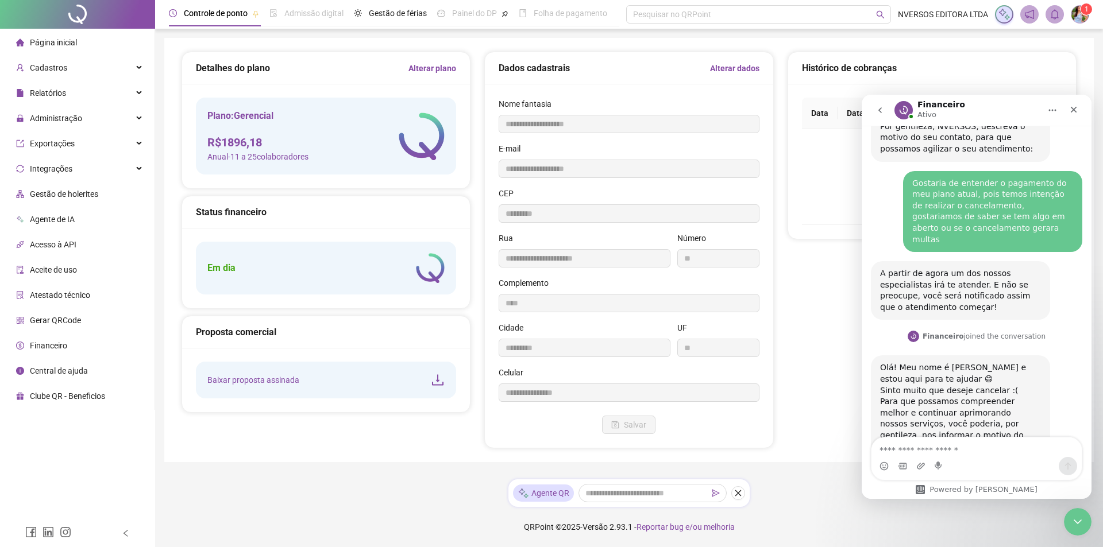
scroll to position [904, 0]
click at [945, 446] on textarea "Envie uma mensagem..." at bounding box center [976, 448] width 210 height 20
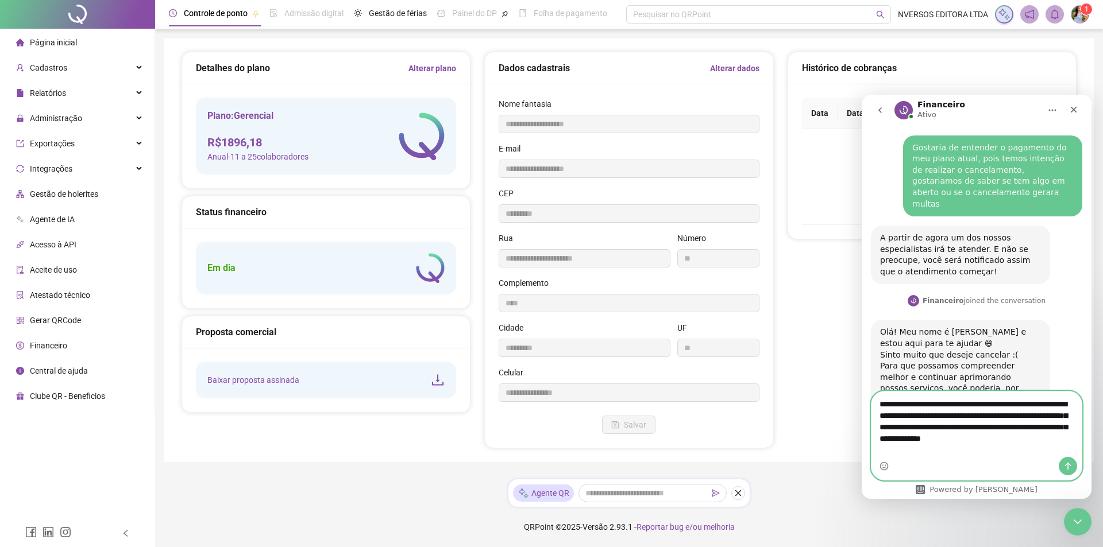
scroll to position [950, 0]
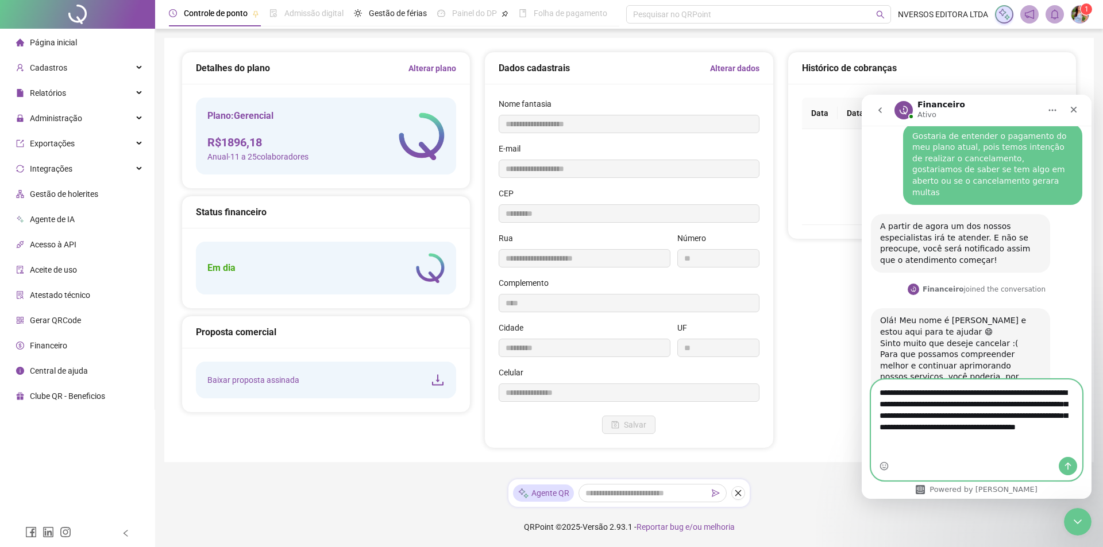
type textarea "**********"
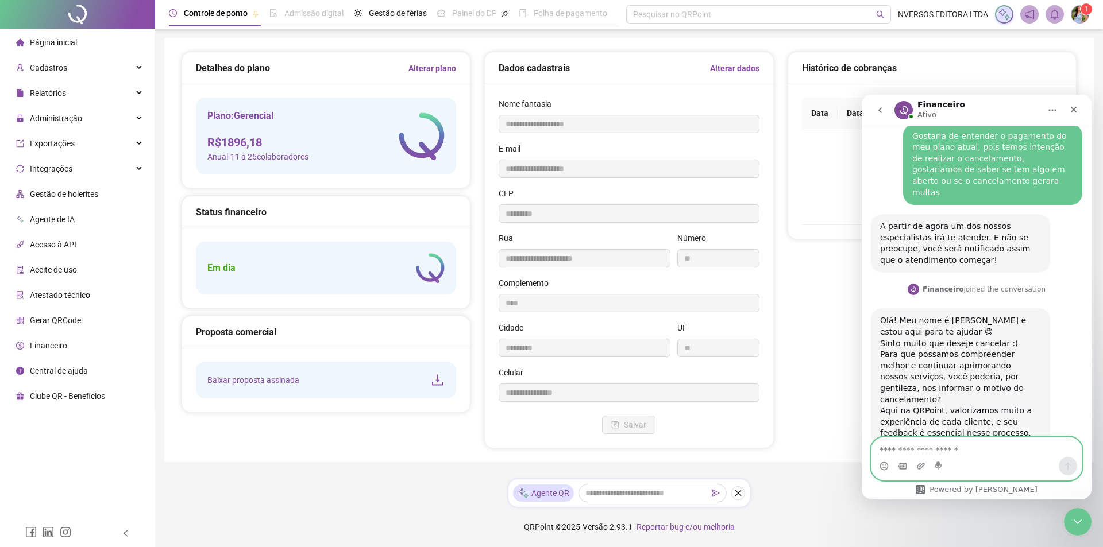
scroll to position [1006, 0]
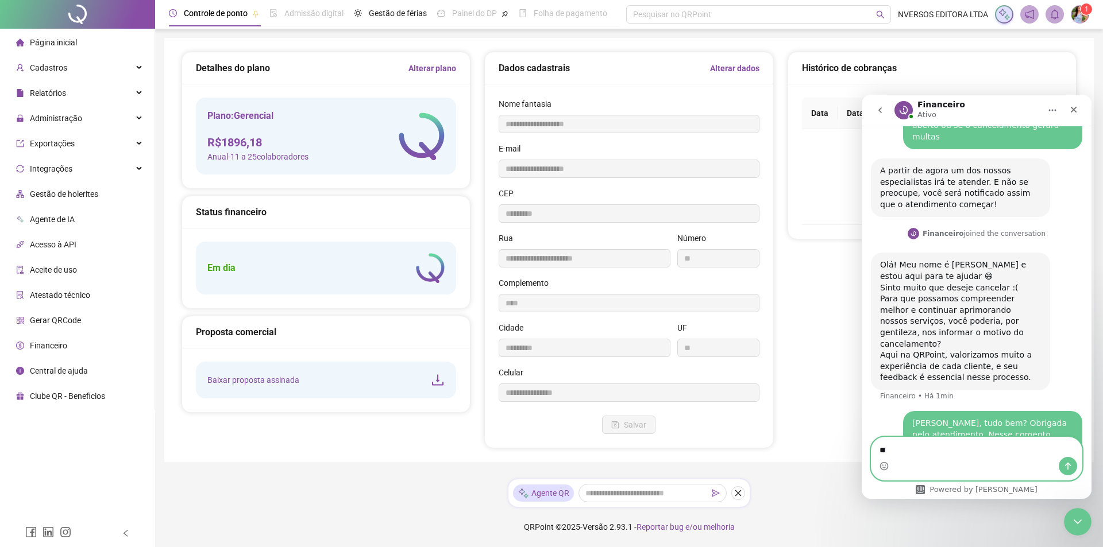
type textarea "*"
type textarea "**********"
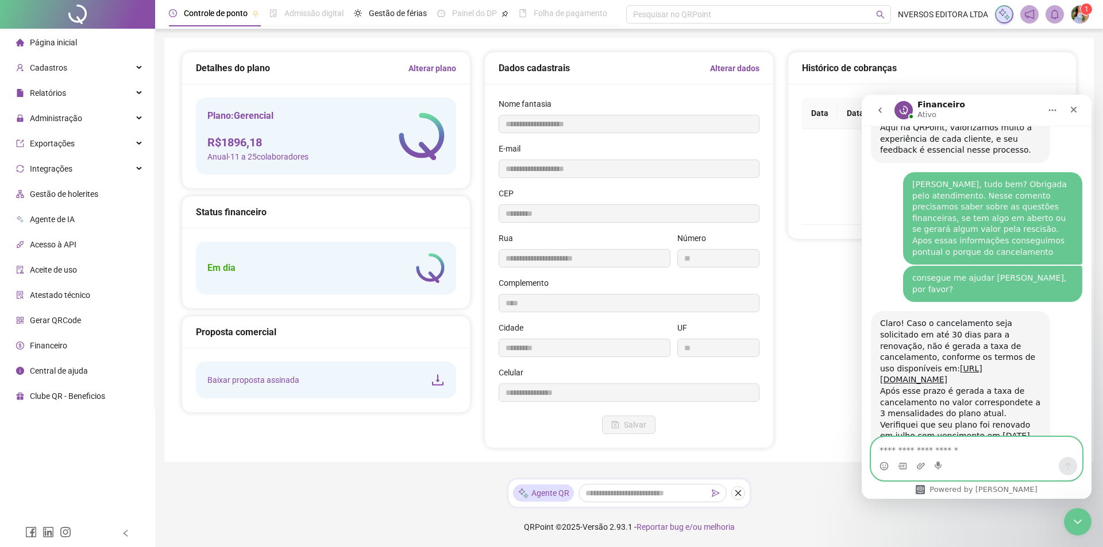
scroll to position [1235, 0]
click at [822, 434] on div "Histórico de cobranças Data Data de vencimento Valor Status Ações Não há dados …" at bounding box center [932, 250] width 303 height 397
click at [963, 458] on div "Messenger da Intercom" at bounding box center [976, 466] width 210 height 18
click at [961, 450] on textarea "Envie uma mensagem..." at bounding box center [976, 448] width 210 height 20
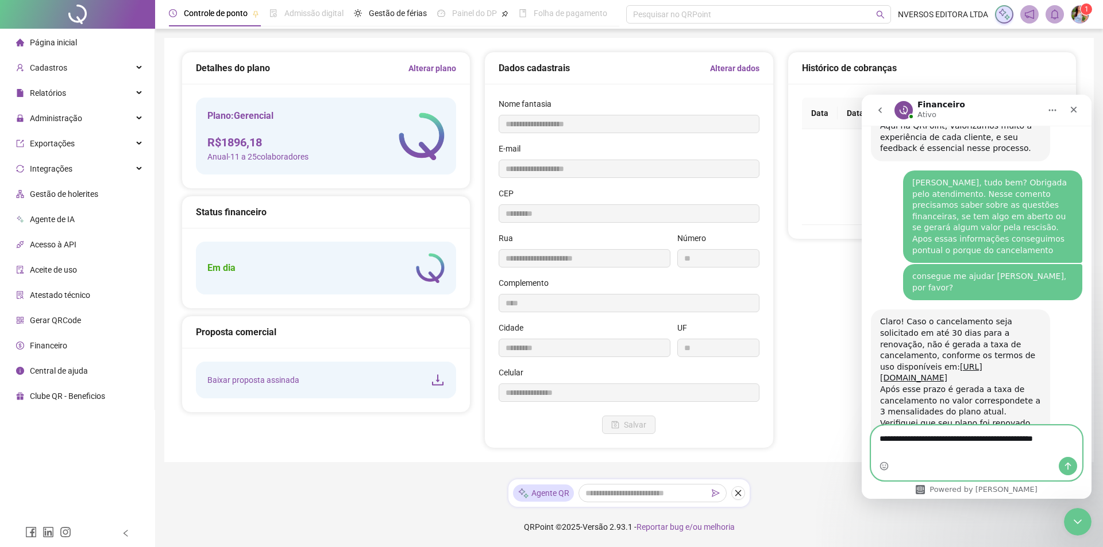
scroll to position [1246, 0]
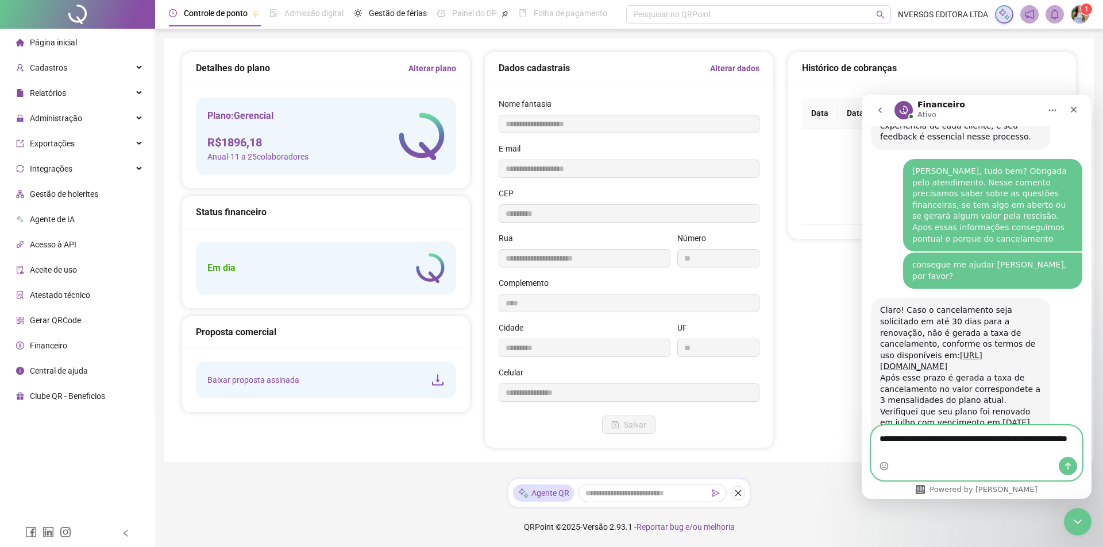
type textarea "**********"
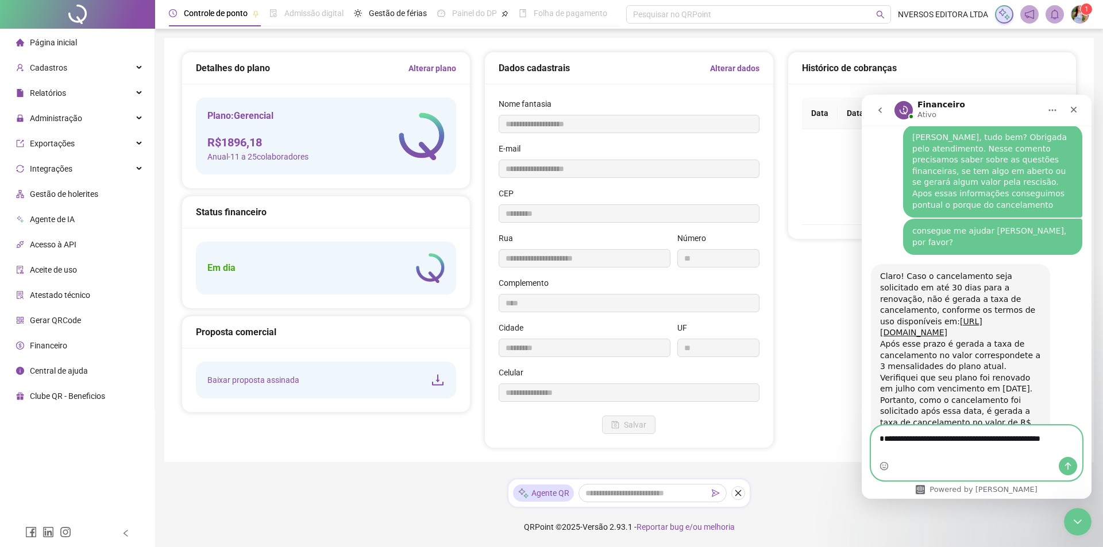
scroll to position [1292, 0]
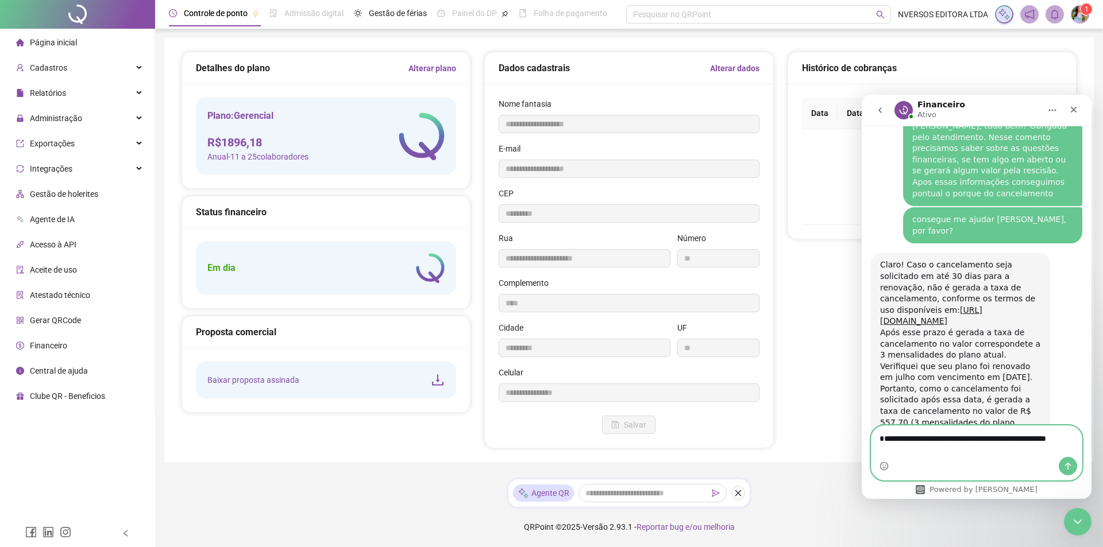
type textarea "**********"
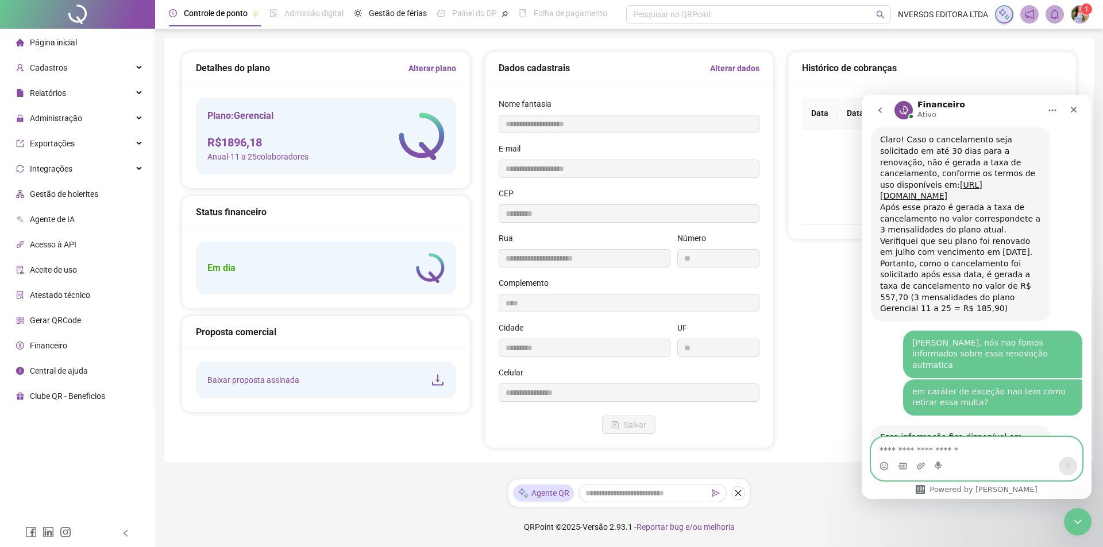
scroll to position [1420, 0]
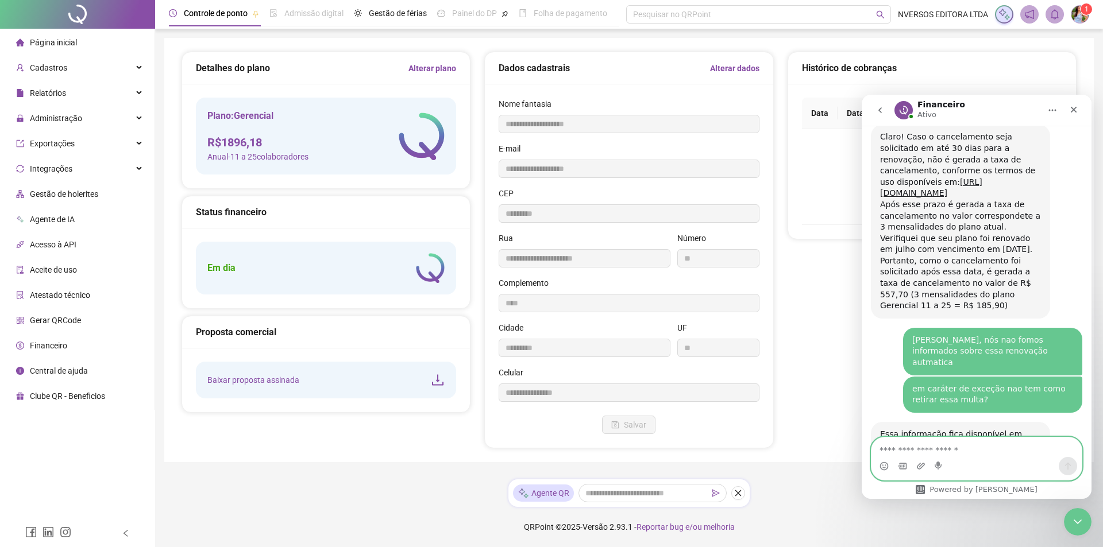
click at [948, 449] on textarea "Envie uma mensagem..." at bounding box center [976, 448] width 210 height 20
type textarea "**********"
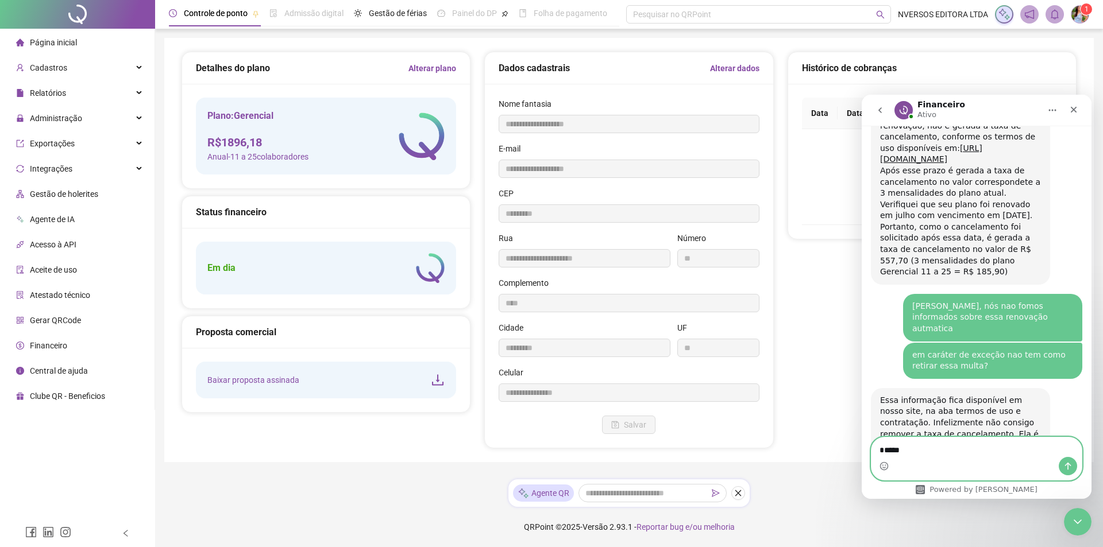
type textarea "******"
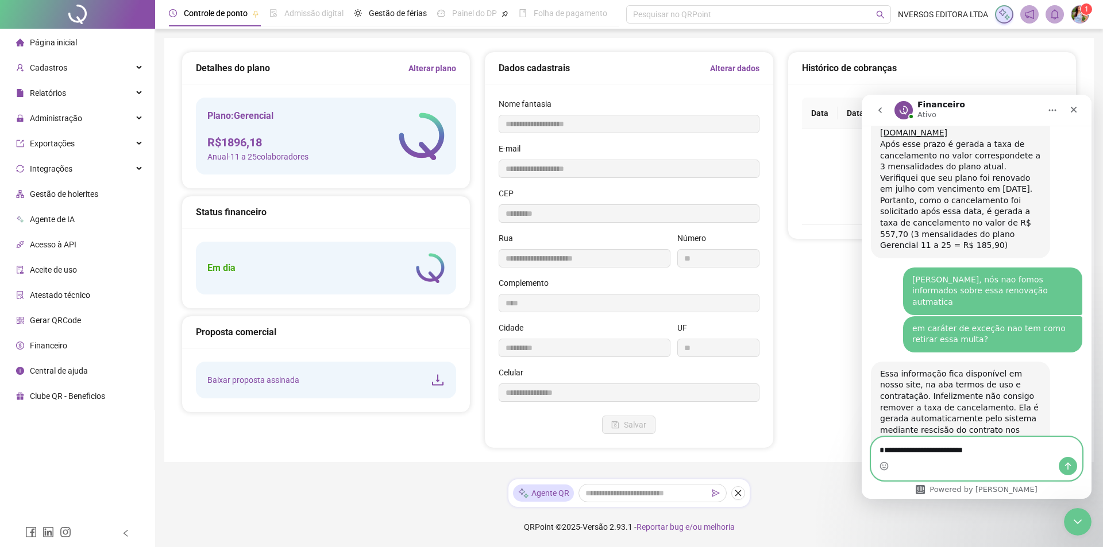
type textarea "**********"
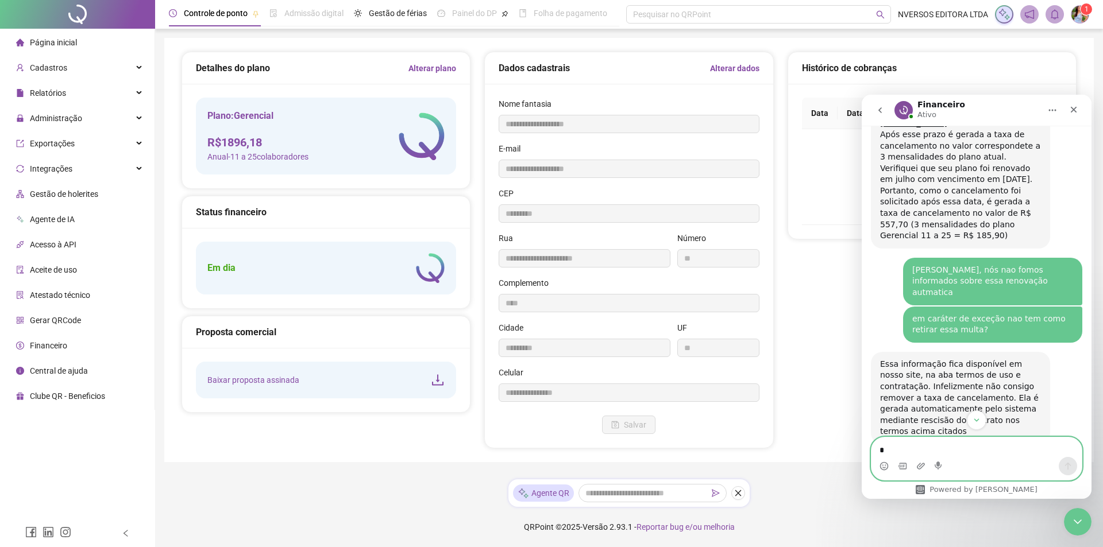
scroll to position [1506, 0]
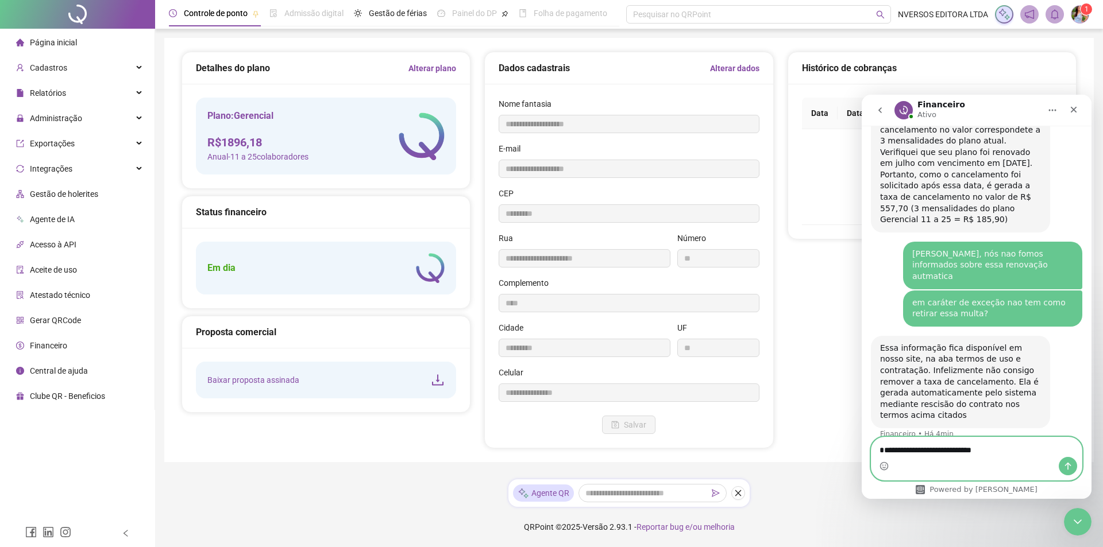
type textarea "**********"
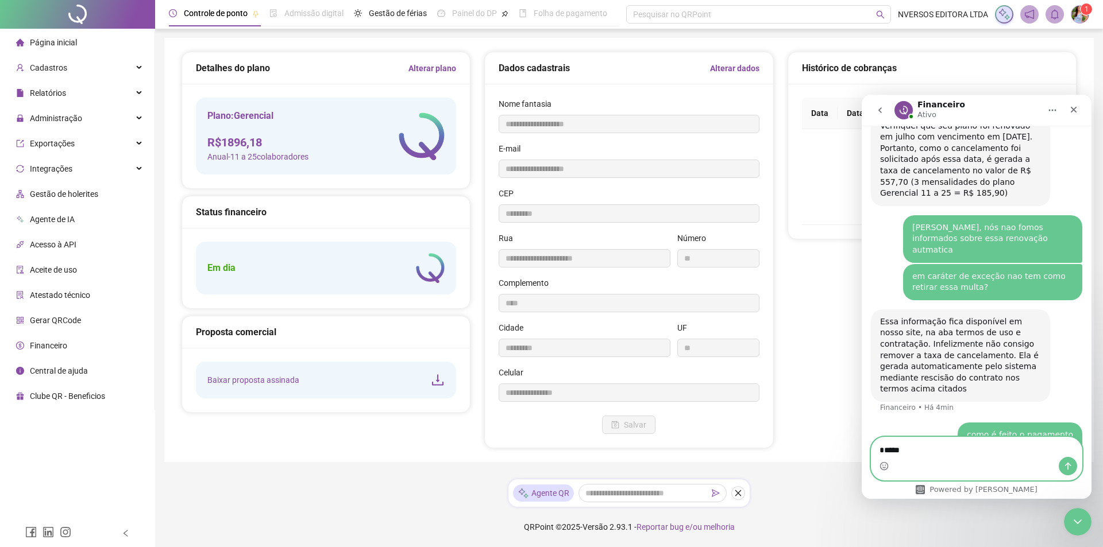
type textarea "*****"
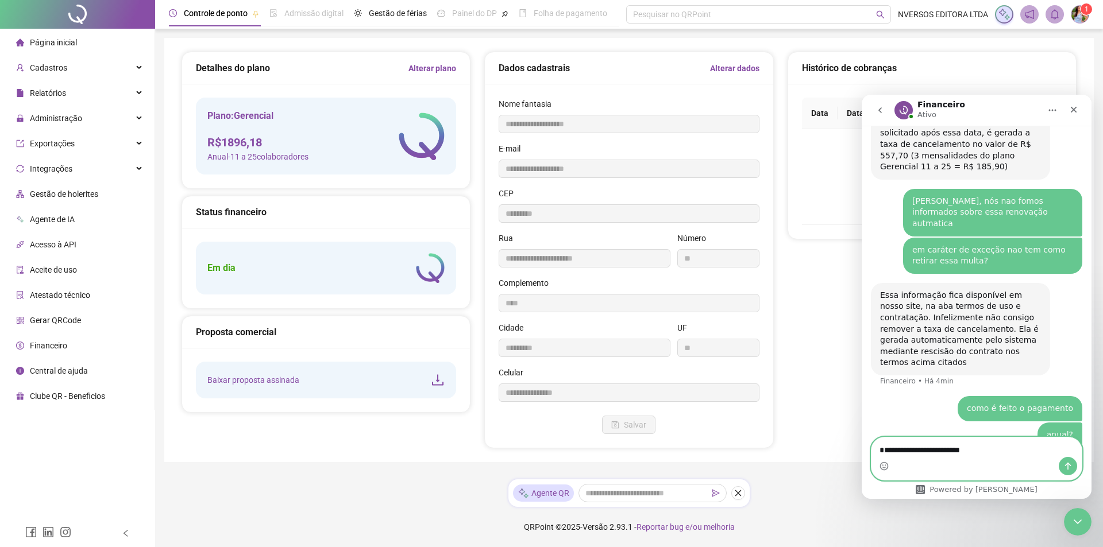
type textarea "**********"
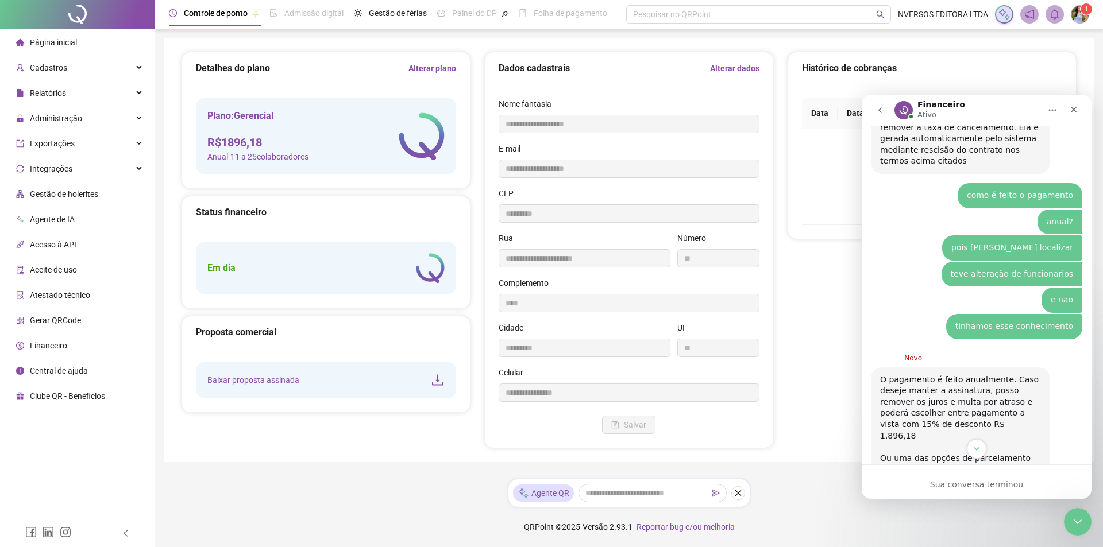
scroll to position [1818, 0]
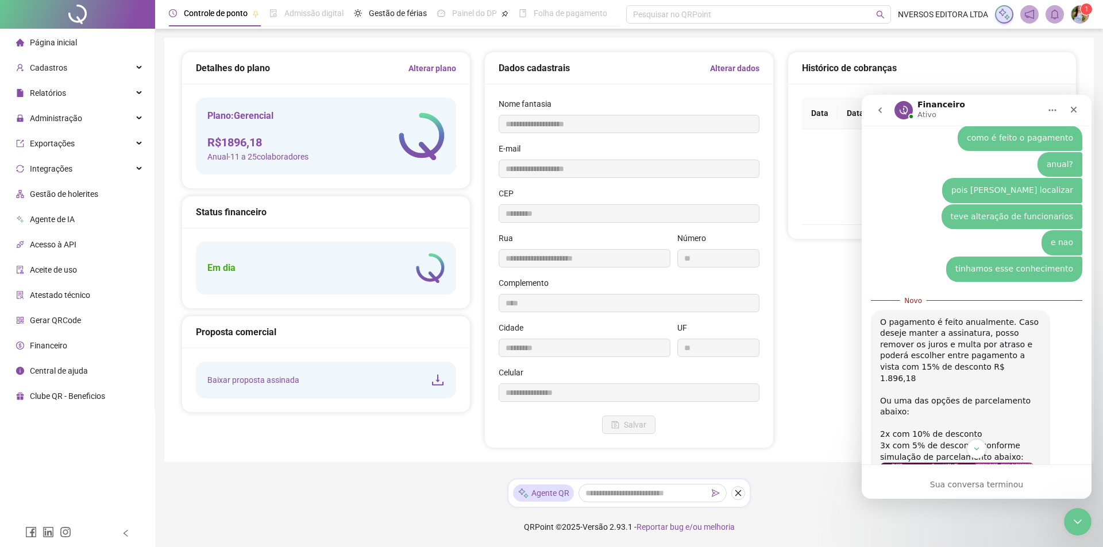
click at [1010, 364] on div "O pagamento é feito anualmente. Caso deseje manter a assinatura, posso remover …" at bounding box center [960, 402] width 179 height 184
click at [1005, 463] on img "Financeiro diz…" at bounding box center [957, 475] width 154 height 24
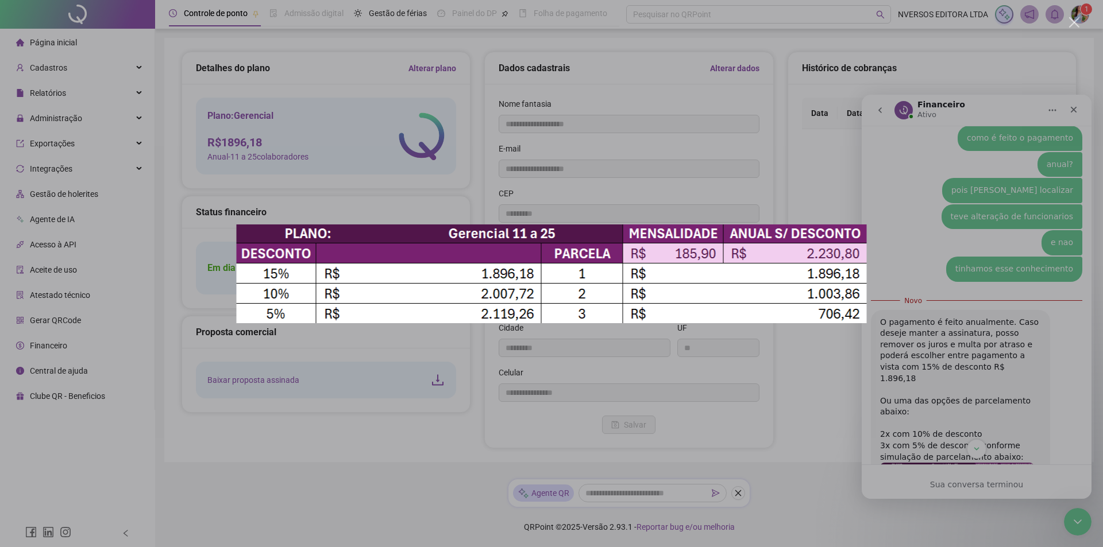
scroll to position [0, 0]
click at [994, 326] on div "Messenger da Intercom" at bounding box center [551, 273] width 1103 height 547
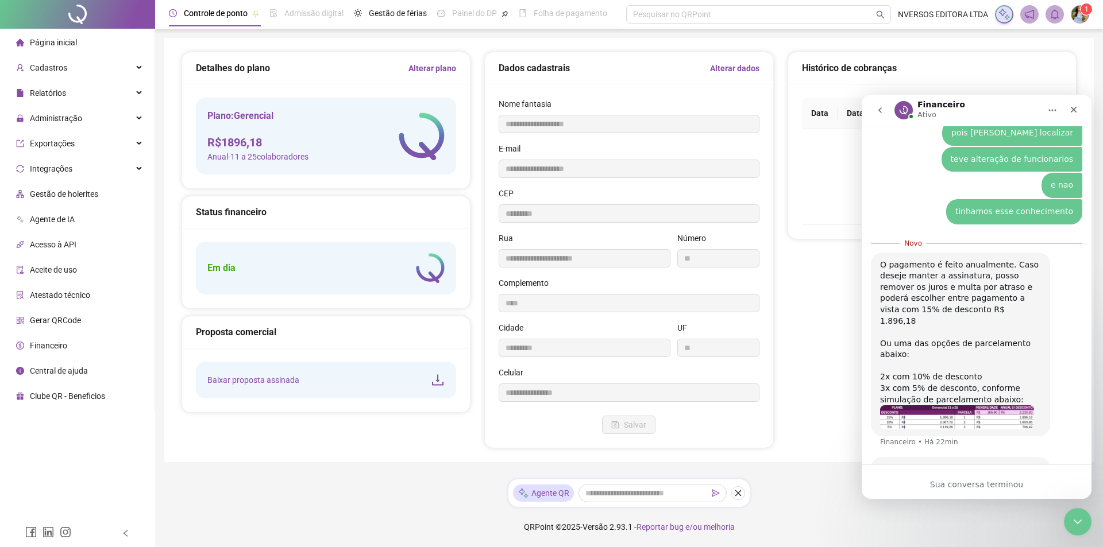
scroll to position [1887, 0]
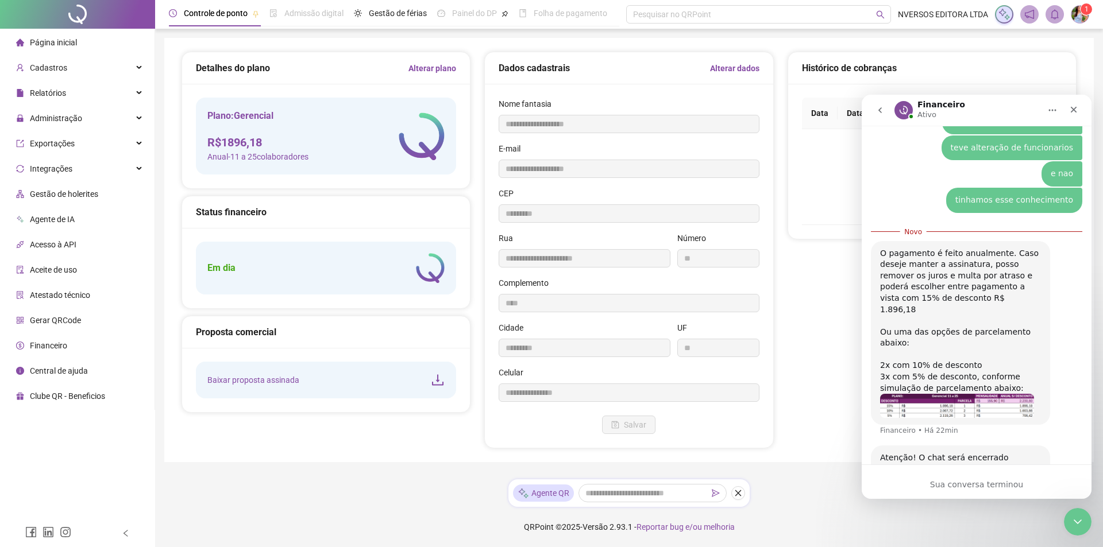
click at [967, 472] on div "Sua conversa terminou" at bounding box center [977, 482] width 230 height 34
click at [967, 477] on div "Sua conversa terminou" at bounding box center [977, 482] width 230 height 34
click at [963, 470] on div "Sua conversa terminou" at bounding box center [977, 482] width 230 height 34
click at [966, 488] on div "Sua conversa terminou" at bounding box center [977, 485] width 230 height 12
click at [990, 484] on div "Sua conversa terminou" at bounding box center [977, 485] width 230 height 12
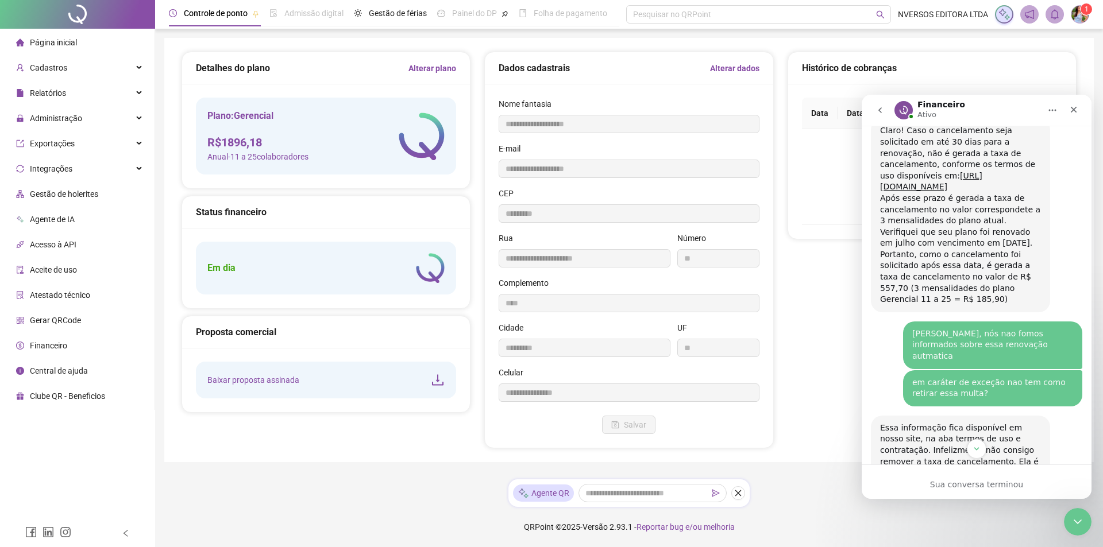
scroll to position [1370, 0]
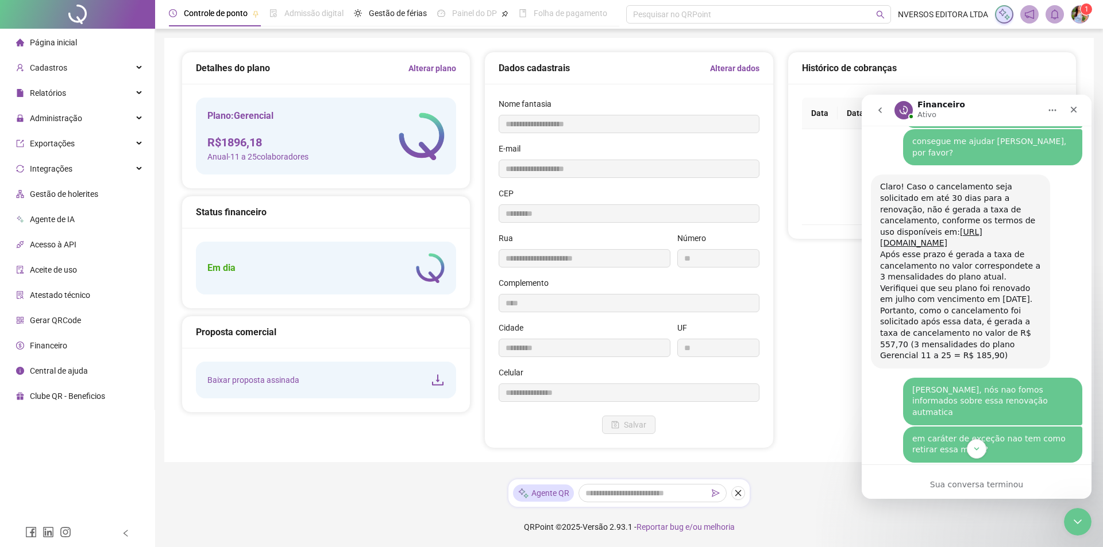
click at [882, 111] on icon "go back" at bounding box center [879, 110] width 9 height 9
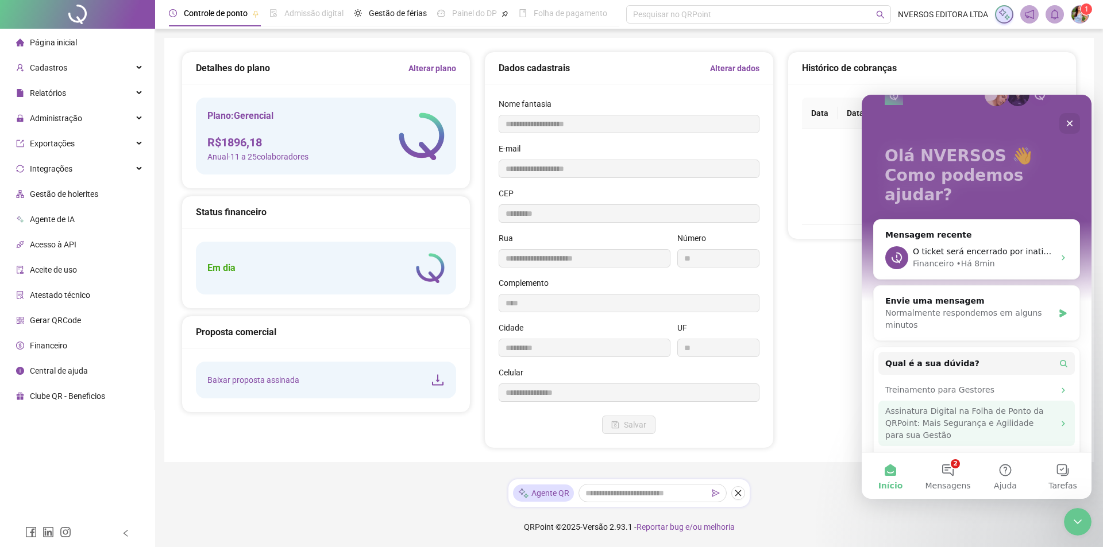
scroll to position [57, 0]
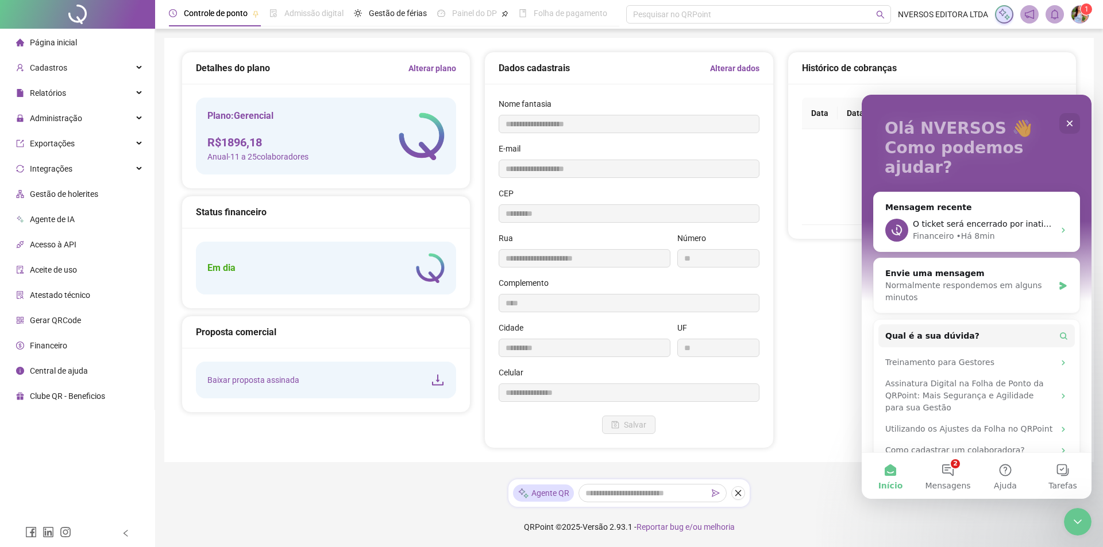
click at [818, 519] on footer "QRPoint © 2025 - Versão 2.93.1 - Reportar bug e/ou melhoria" at bounding box center [629, 527] width 948 height 40
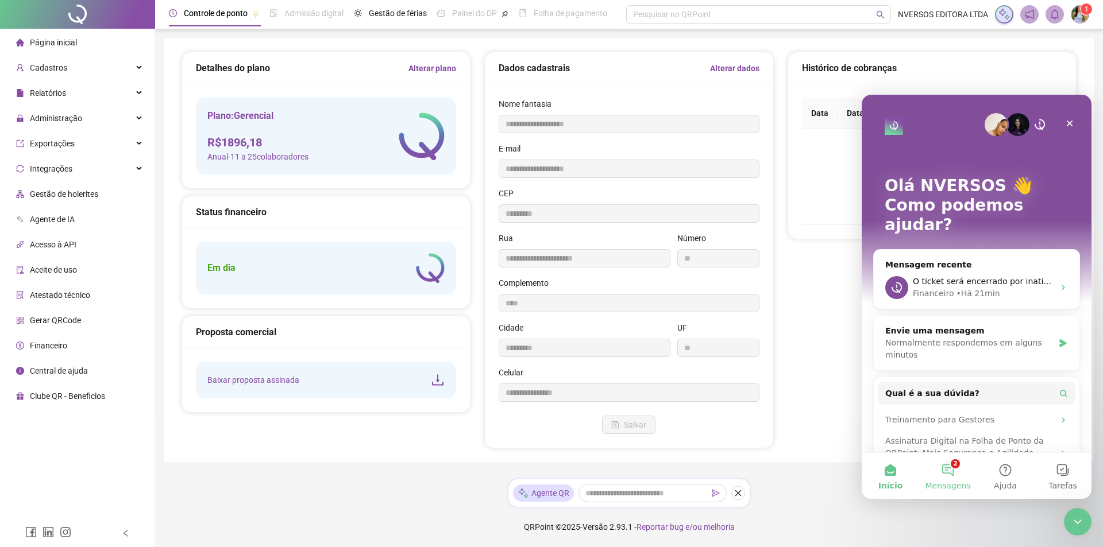
drag, startPoint x: 968, startPoint y: 473, endPoint x: 954, endPoint y: 475, distance: 14.5
click at [954, 475] on button "2 Mensagens" at bounding box center [947, 476] width 57 height 46
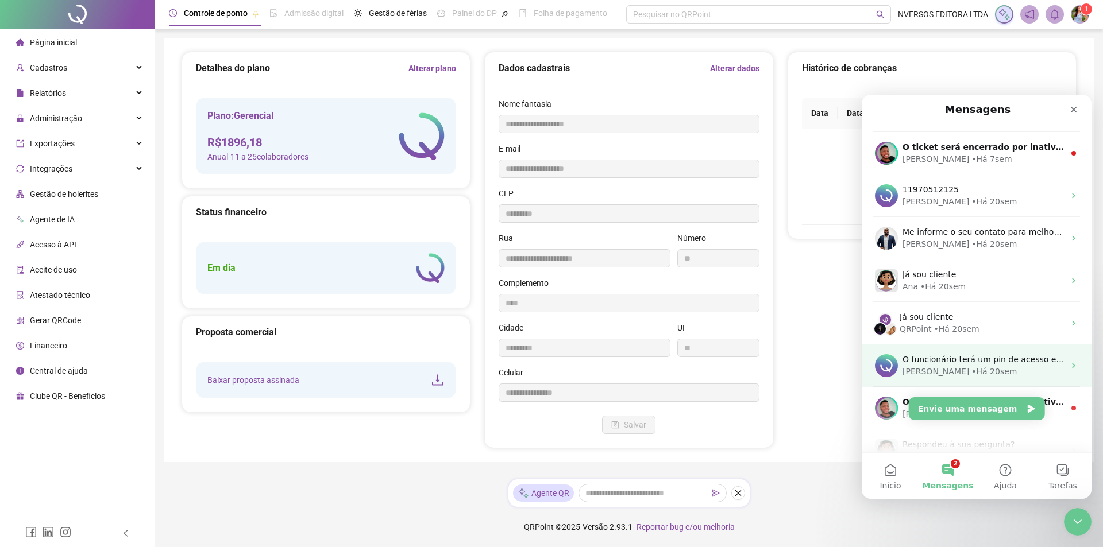
scroll to position [186, 0]
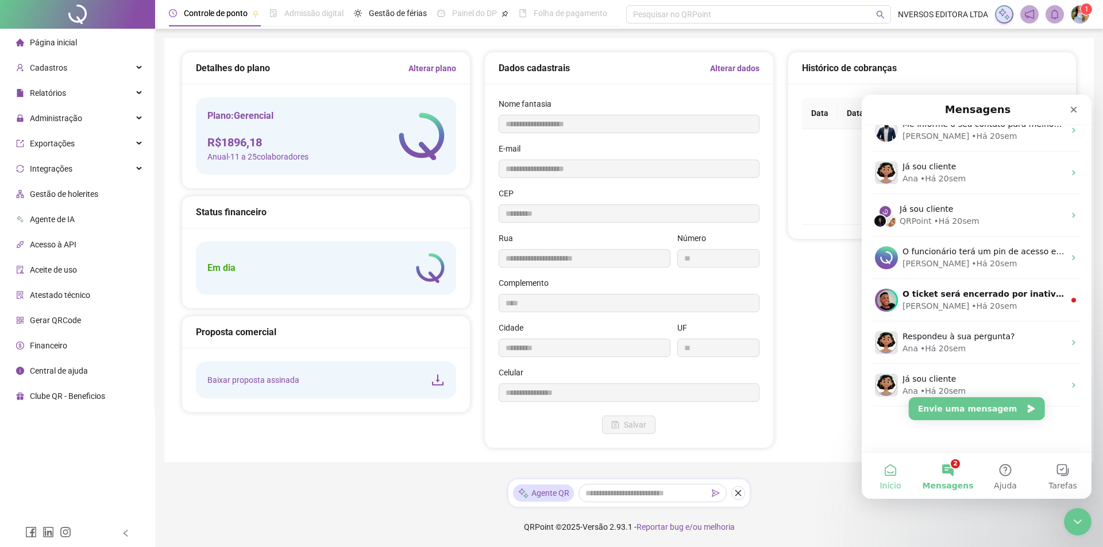
click at [891, 473] on button "Início" at bounding box center [890, 476] width 57 height 46
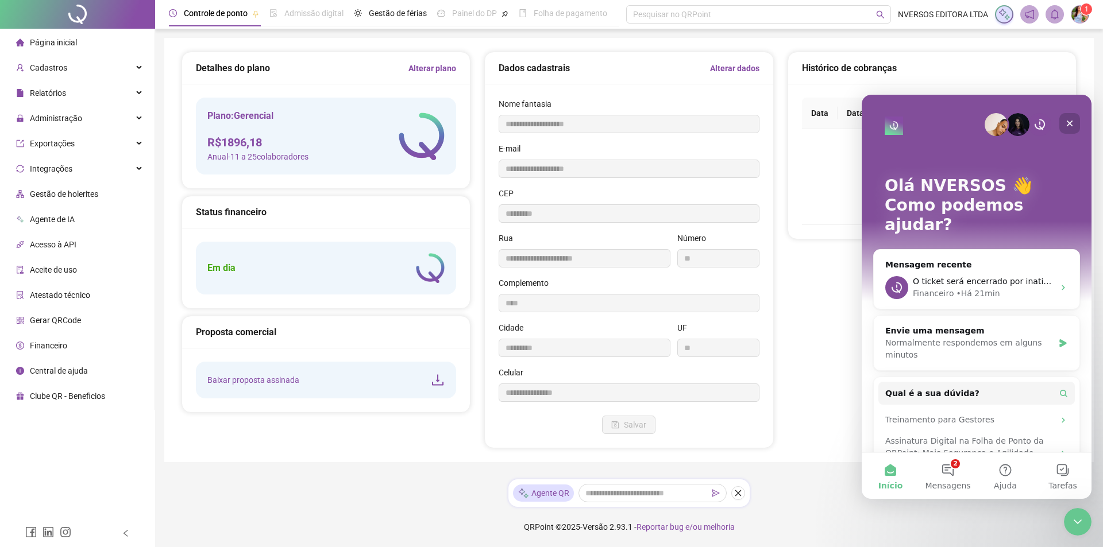
click at [1067, 122] on icon "Fechar" at bounding box center [1069, 123] width 9 height 9
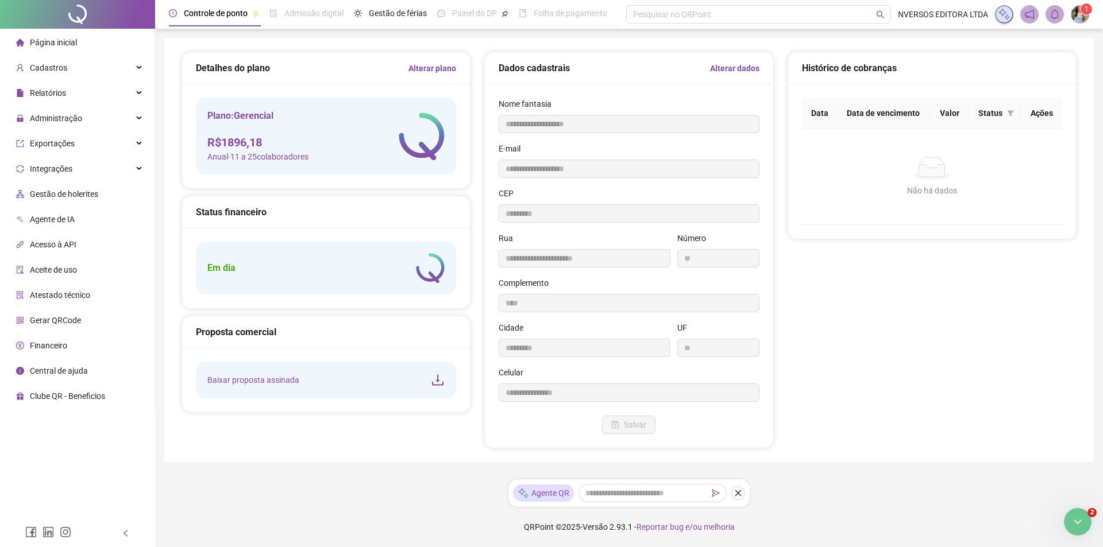
scroll to position [0, 0]
click at [1059, 9] on icon "bell" at bounding box center [1054, 14] width 10 height 10
click at [1087, 17] on img at bounding box center [1079, 14] width 17 height 17
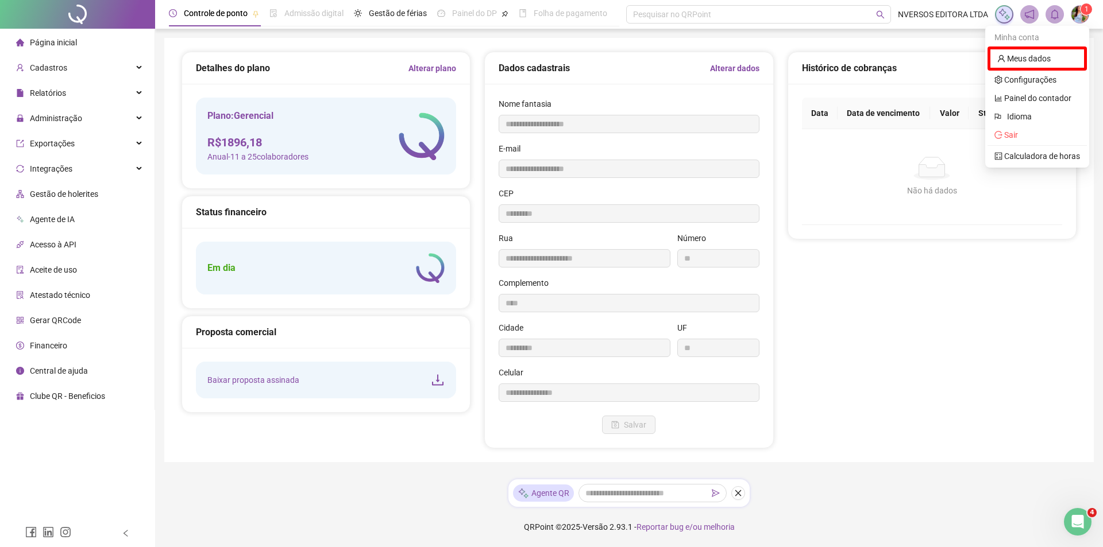
click at [1025, 16] on icon "notification" at bounding box center [1029, 14] width 9 height 9
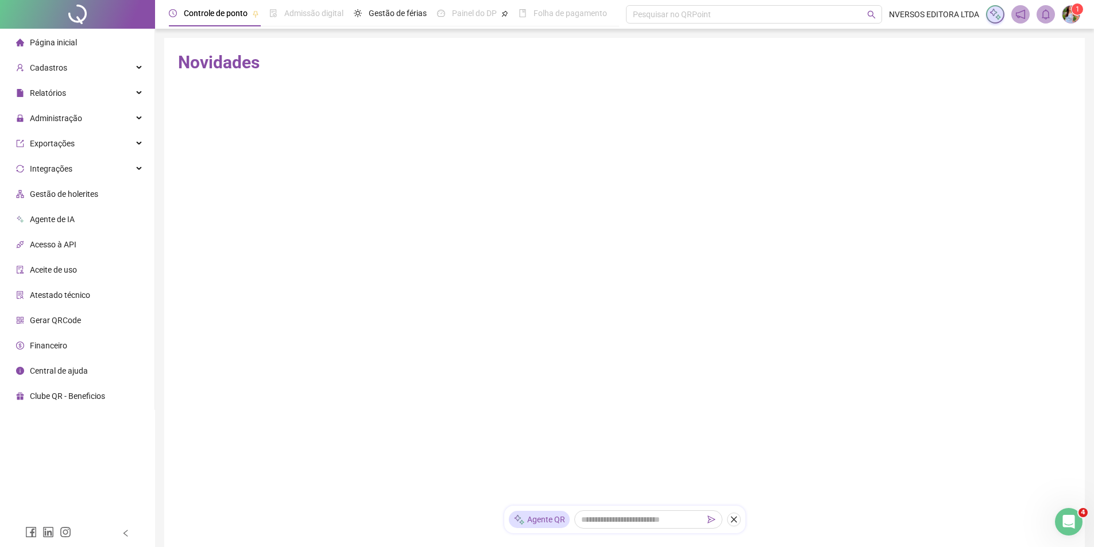
click at [996, 17] on img at bounding box center [995, 14] width 13 height 13
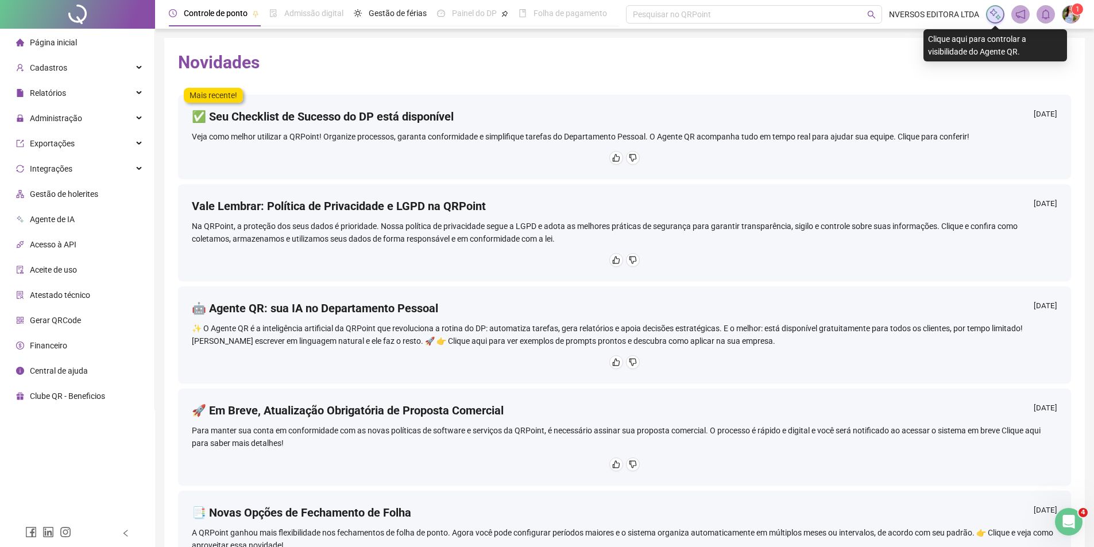
click at [996, 16] on img at bounding box center [995, 14] width 13 height 13
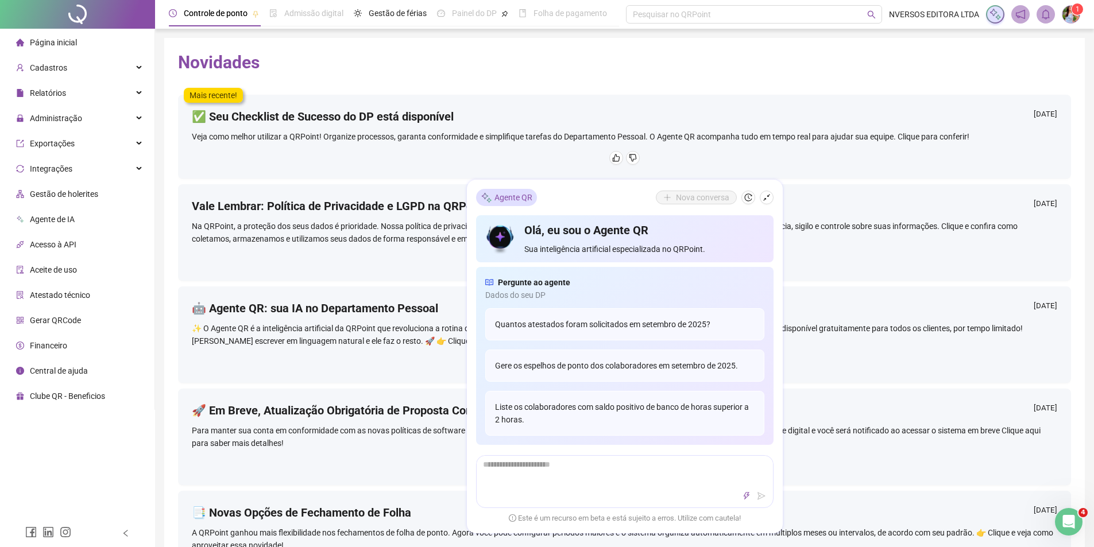
click at [1071, 7] on img at bounding box center [1071, 14] width 17 height 17
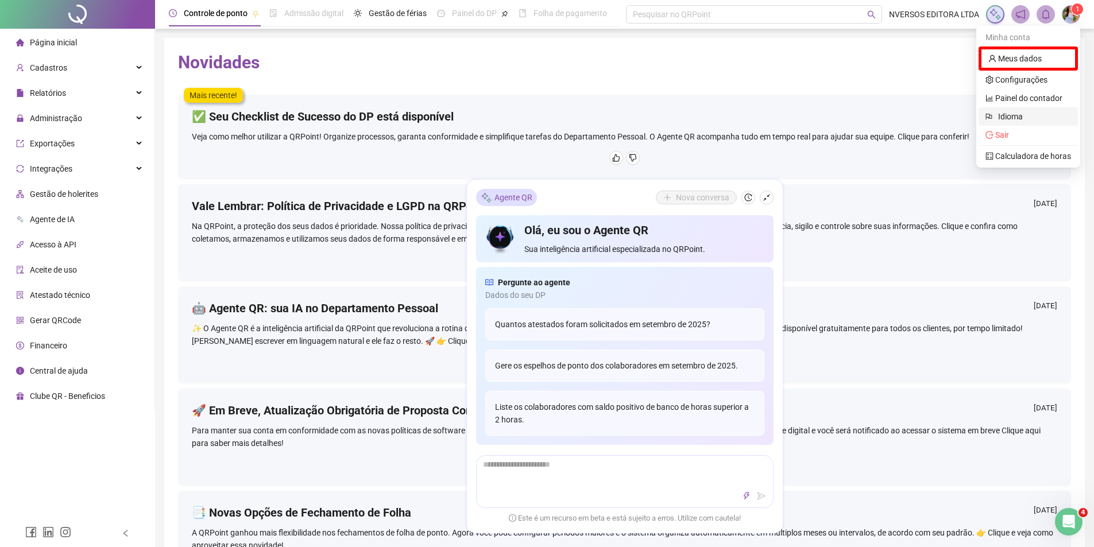
click at [1019, 124] on div "Idioma" at bounding box center [1028, 116] width 99 height 18
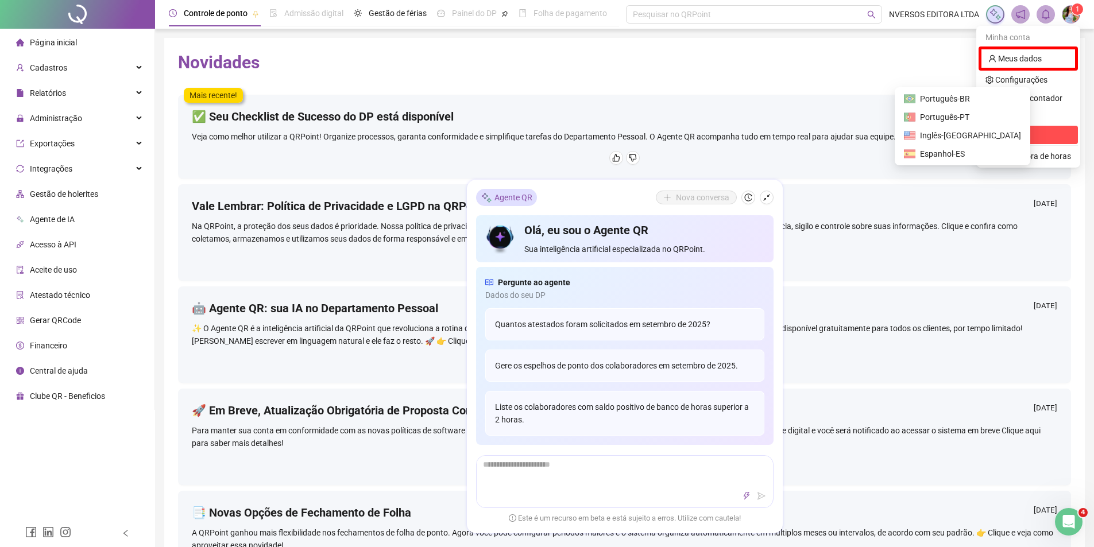
click at [1018, 129] on span "Sair" at bounding box center [1029, 135] width 86 height 13
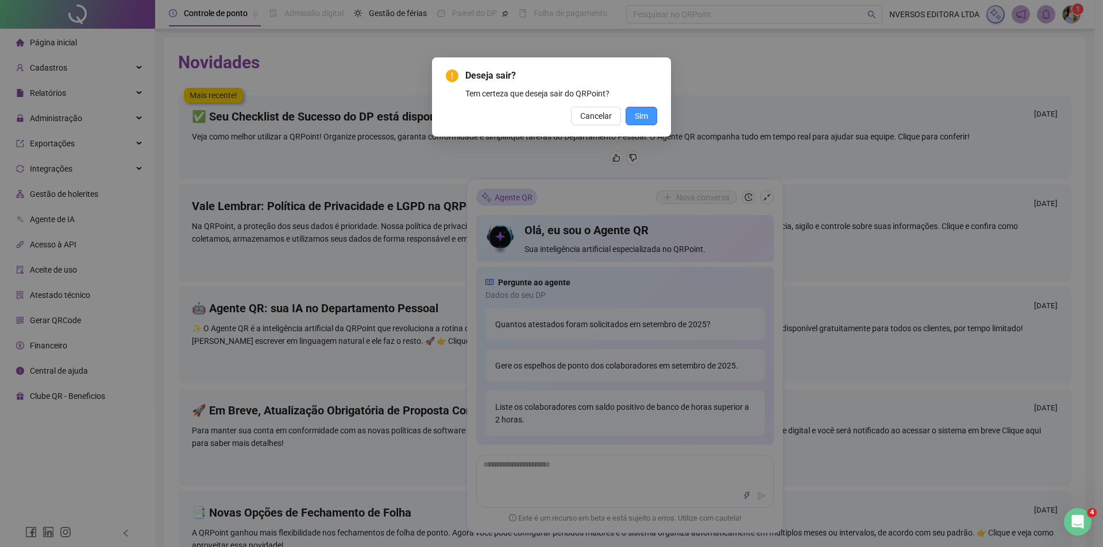
click at [638, 114] on span "Sim" at bounding box center [641, 116] width 13 height 13
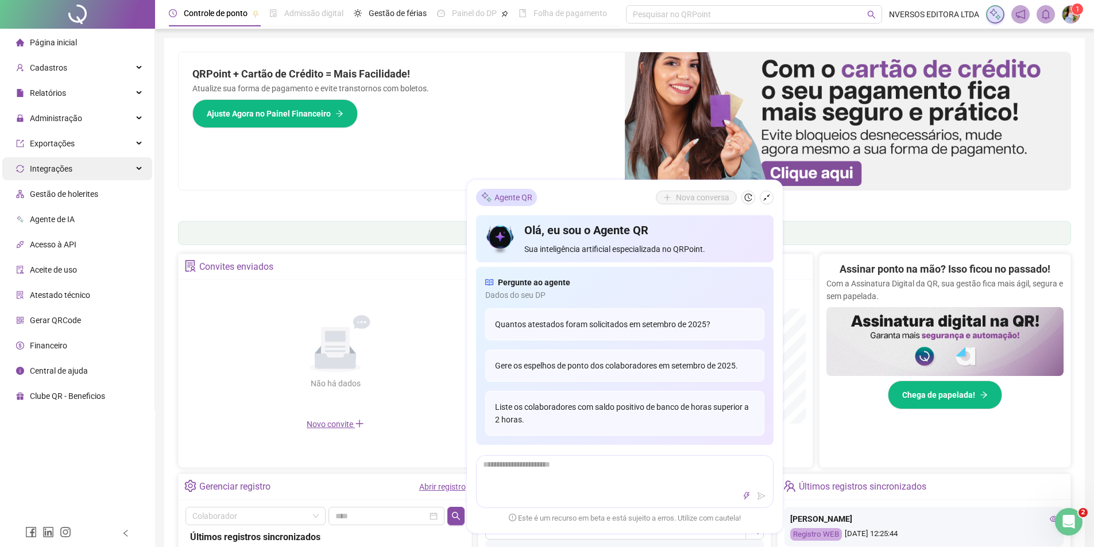
click at [139, 171] on div "Integrações" at bounding box center [77, 168] width 150 height 23
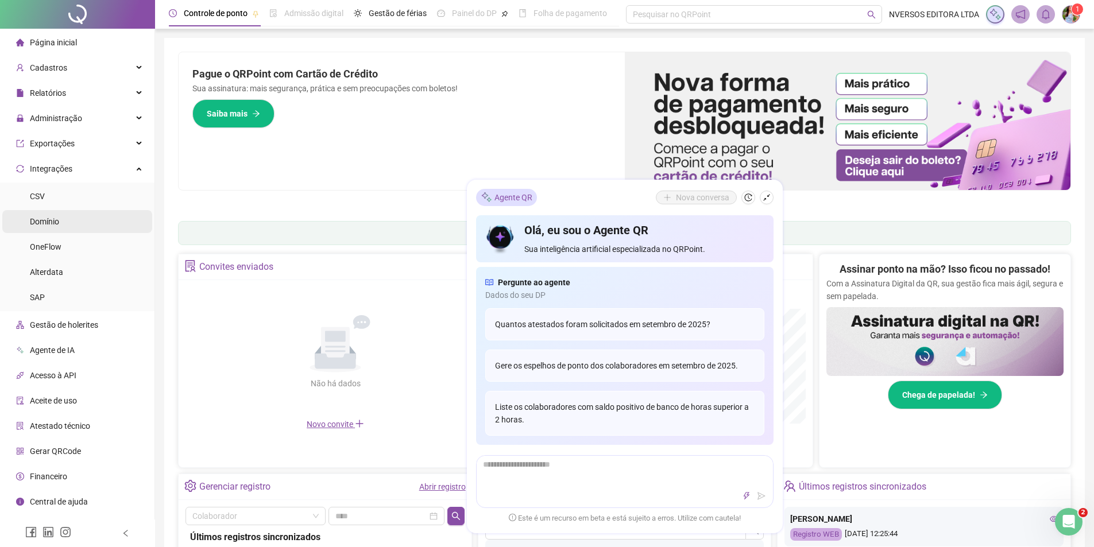
click at [107, 220] on li "Domínio" at bounding box center [77, 221] width 150 height 23
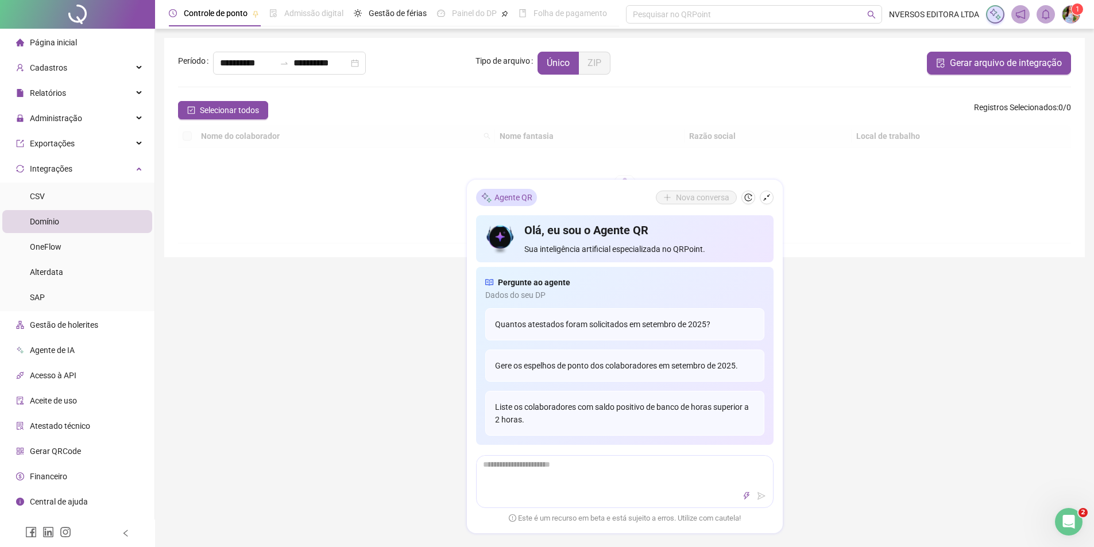
type input "**********"
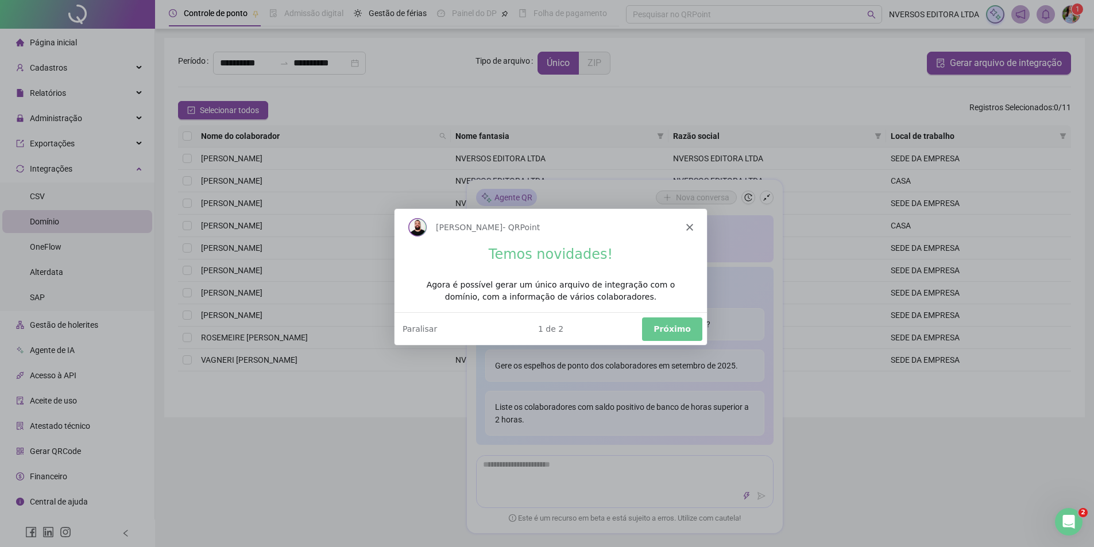
click at [666, 322] on button "Próximo" at bounding box center [671, 328] width 60 height 24
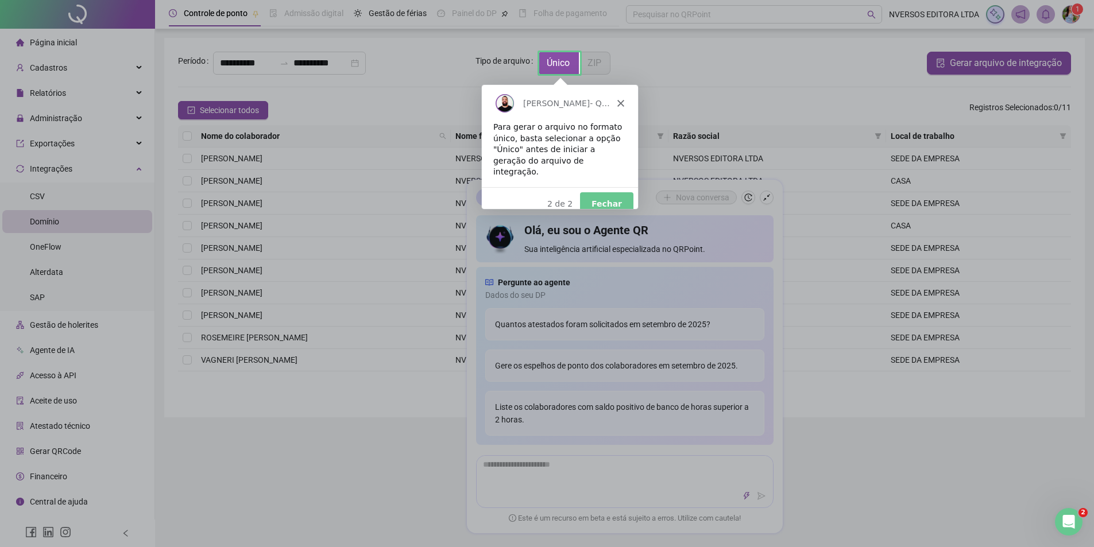
click at [609, 194] on button "Fechar" at bounding box center [605, 204] width 53 height 24
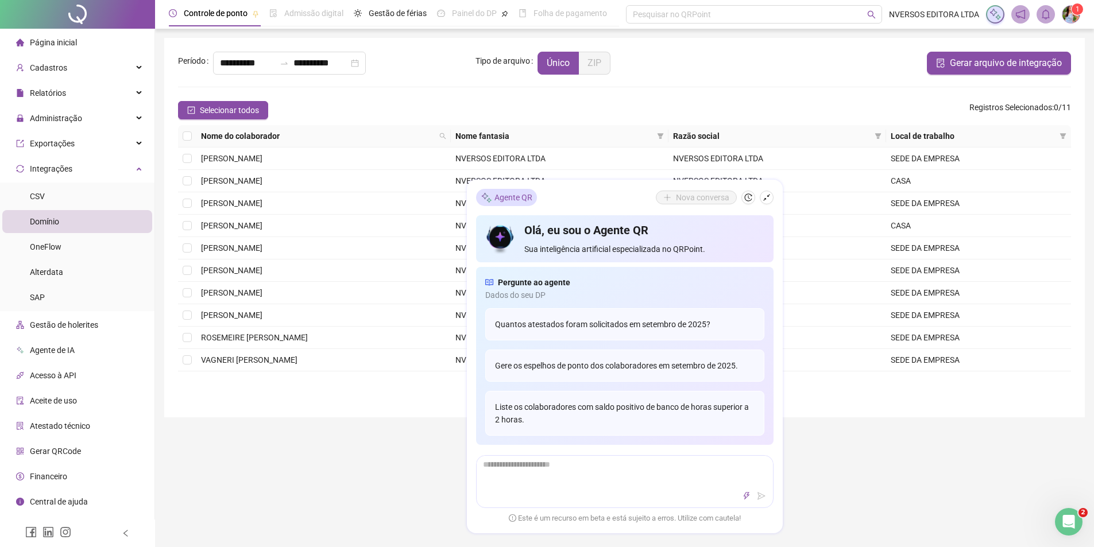
click at [768, 200] on icon "shrink" at bounding box center [767, 198] width 8 height 8
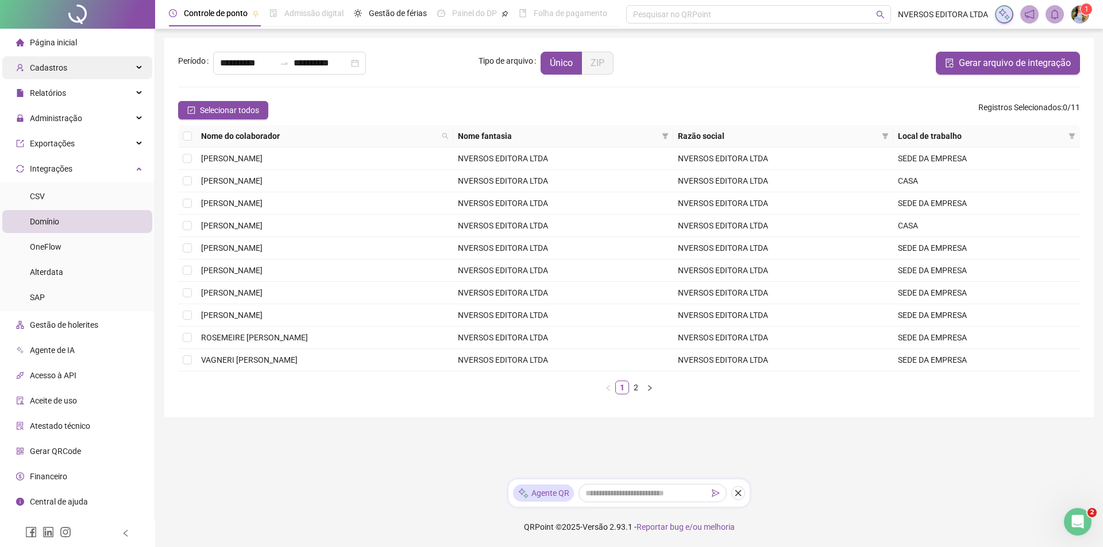
click at [76, 66] on div "Cadastros" at bounding box center [77, 67] width 150 height 23
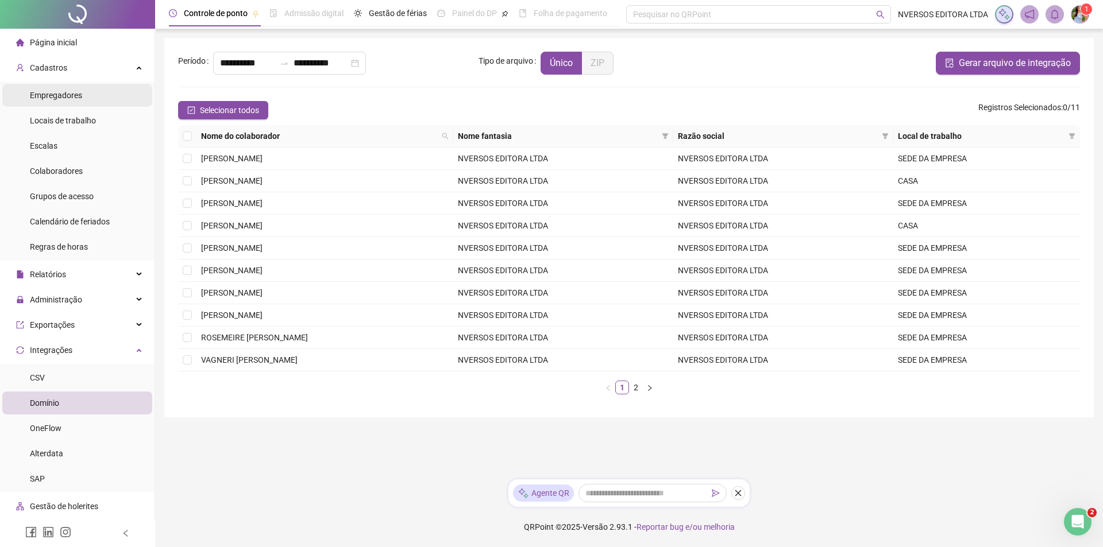
click at [66, 98] on span "Empregadores" at bounding box center [56, 95] width 52 height 9
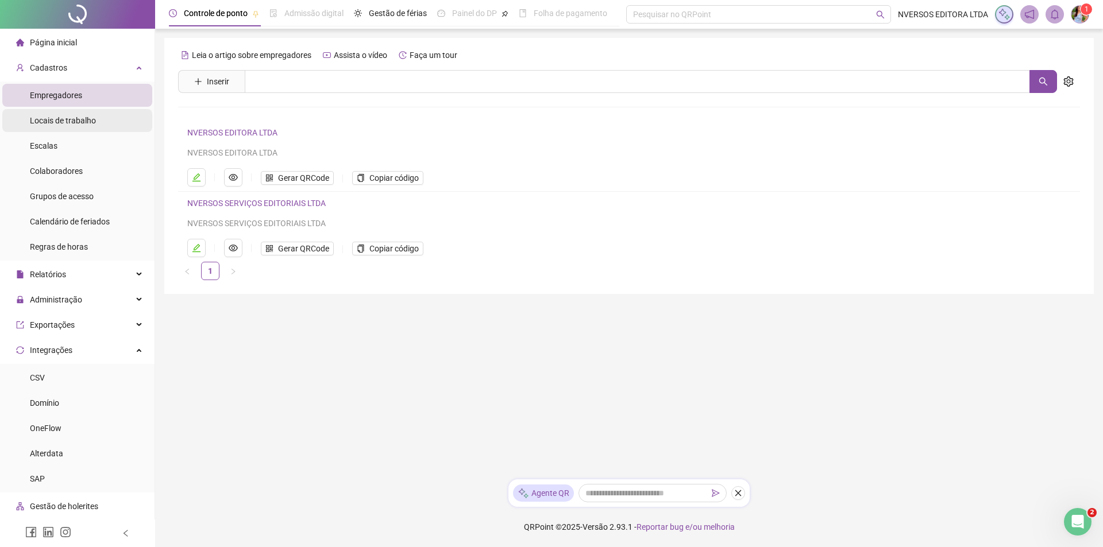
click at [72, 120] on span "Locais de trabalho" at bounding box center [63, 120] width 66 height 9
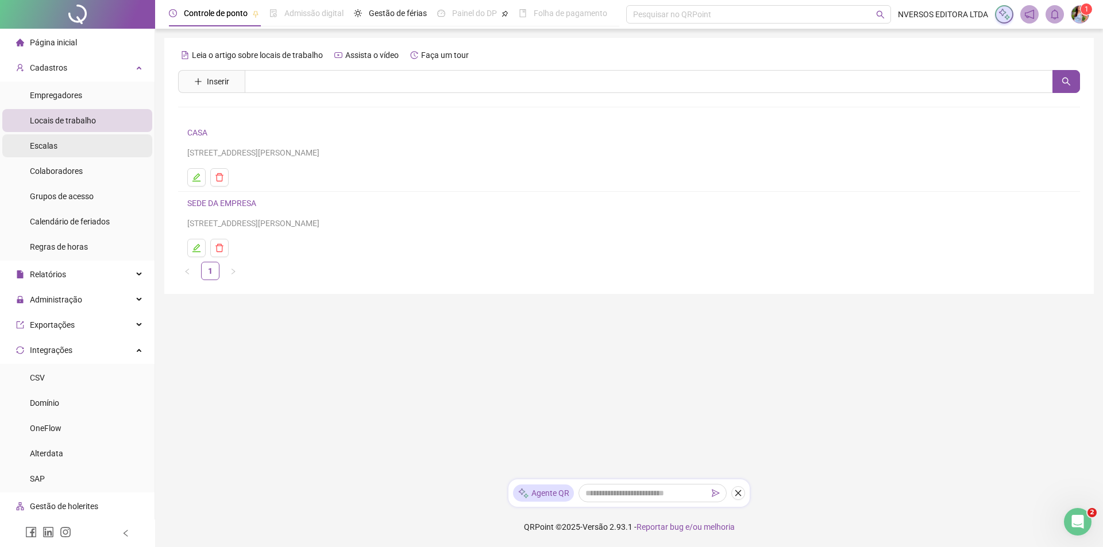
click at [78, 149] on li "Escalas" at bounding box center [77, 145] width 150 height 23
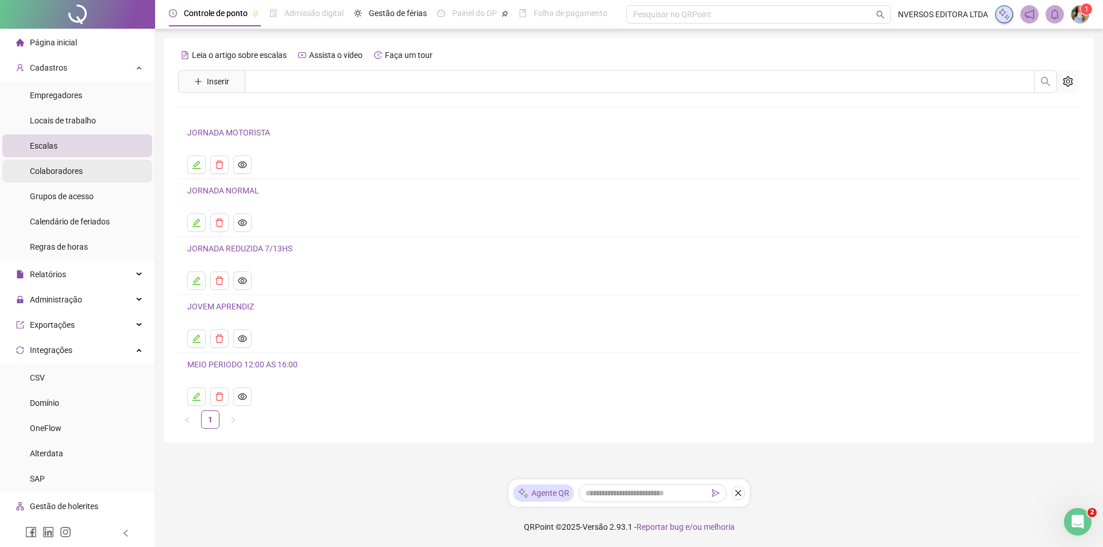
click at [86, 171] on li "Colaboradores" at bounding box center [77, 171] width 150 height 23
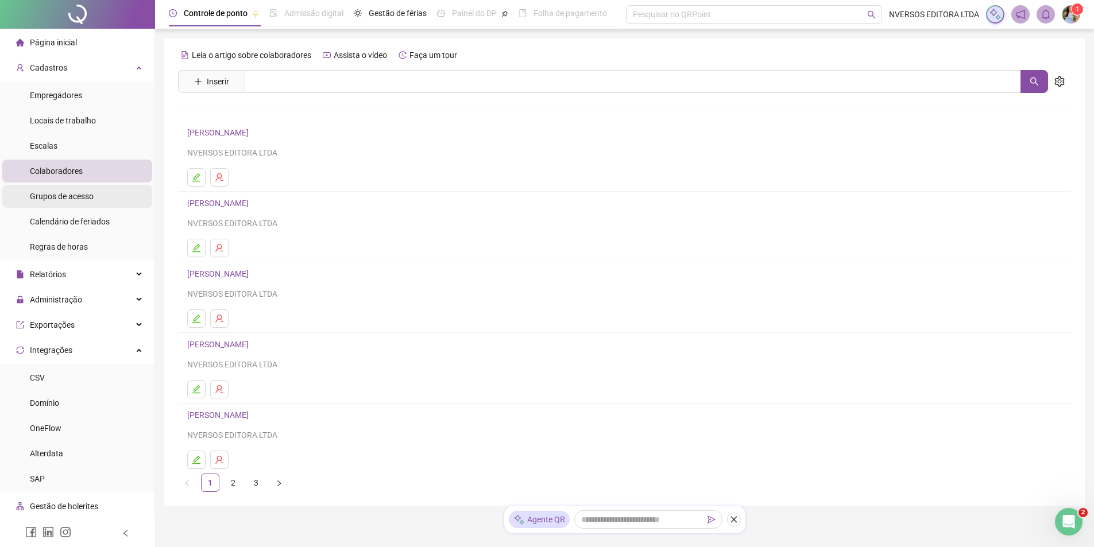
click at [85, 195] on span "Grupos de acesso" at bounding box center [62, 196] width 64 height 9
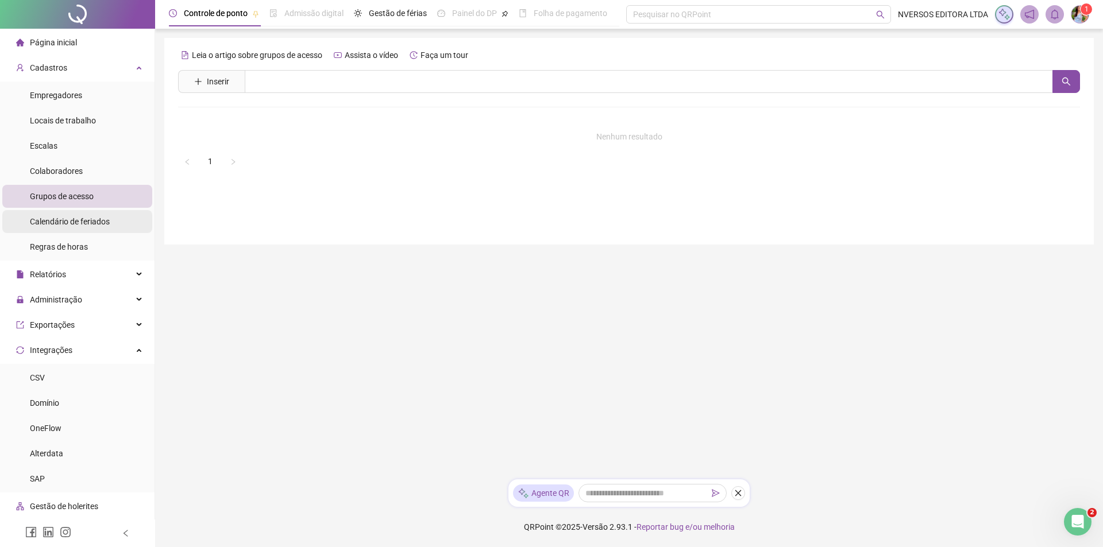
click at [90, 222] on span "Calendário de feriados" at bounding box center [70, 221] width 80 height 9
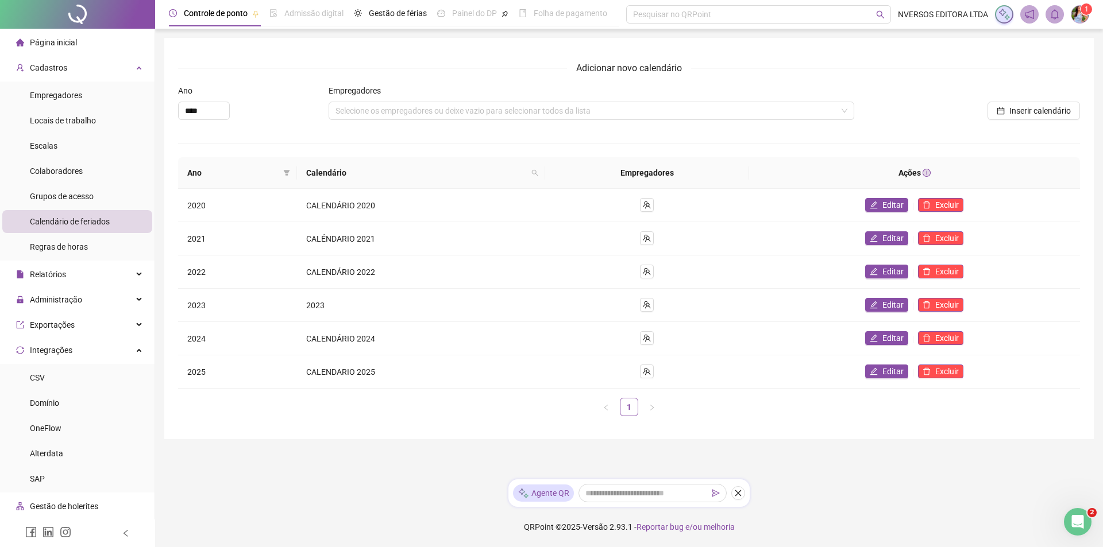
drag, startPoint x: 90, startPoint y: 222, endPoint x: 248, endPoint y: 116, distance: 190.4
click at [248, 116] on div "****" at bounding box center [252, 111] width 149 height 18
click at [90, 244] on li "Regras de horas" at bounding box center [77, 246] width 150 height 23
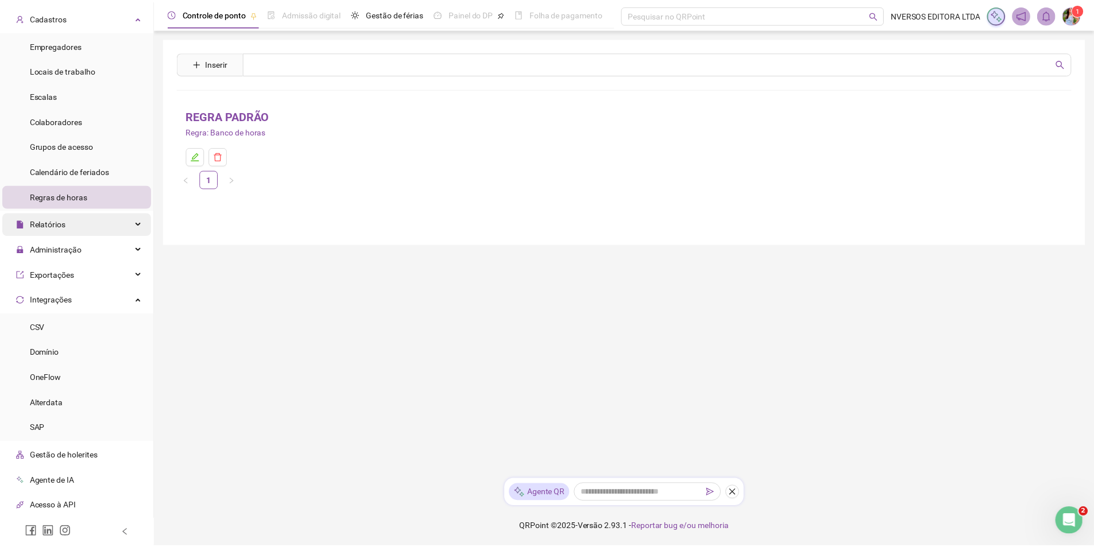
scroll to position [57, 0]
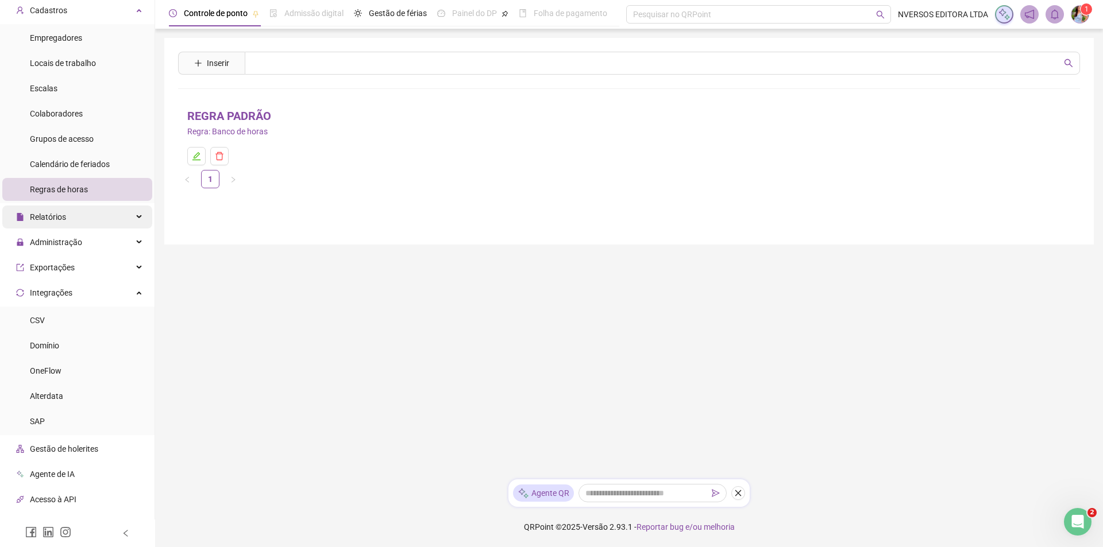
click at [79, 216] on div "Relatórios" at bounding box center [77, 217] width 150 height 23
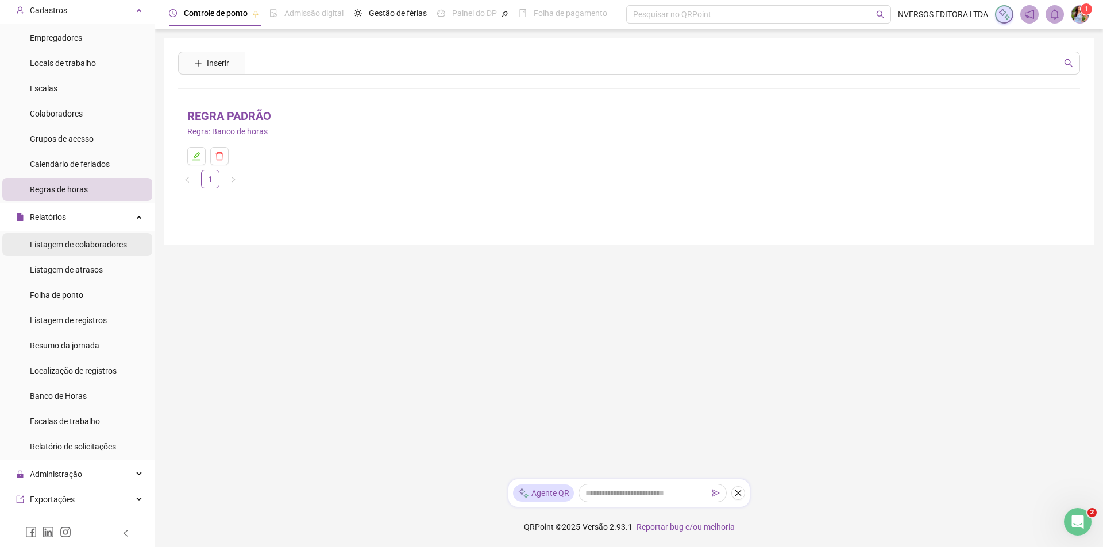
click at [85, 242] on span "Listagem de colaboradores" at bounding box center [78, 244] width 97 height 9
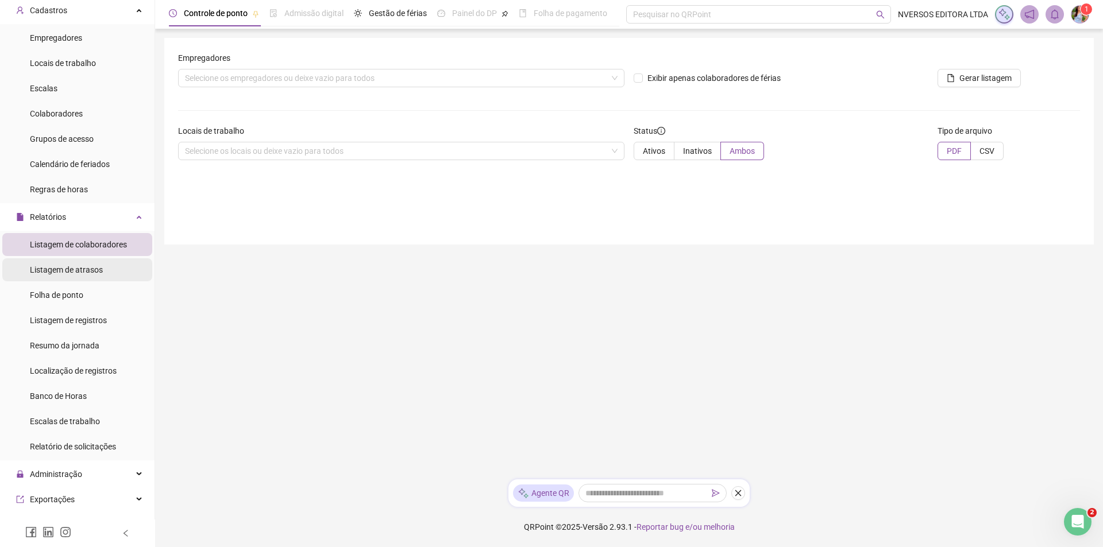
click at [85, 267] on span "Listagem de atrasos" at bounding box center [66, 269] width 73 height 9
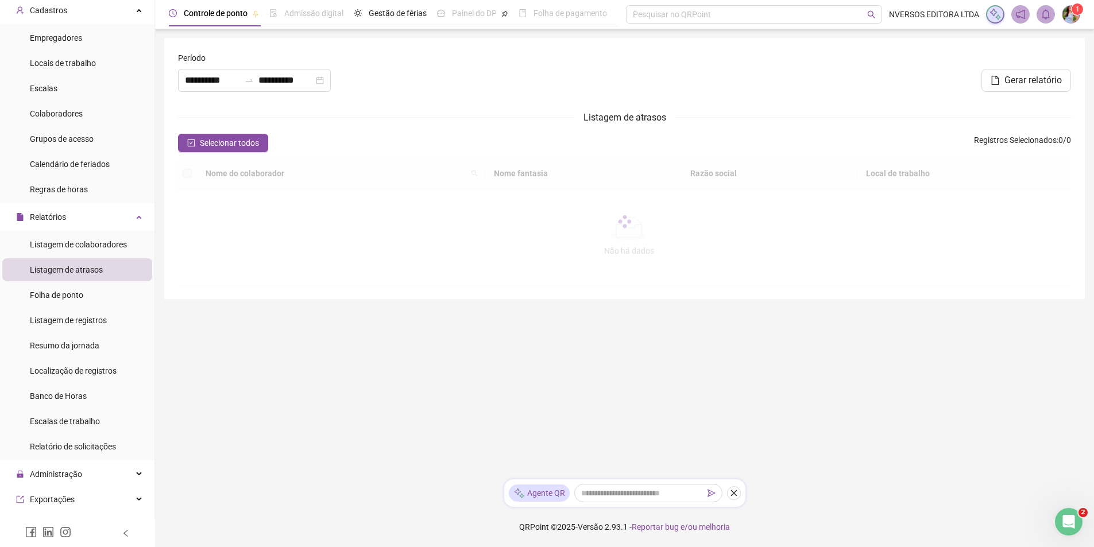
type input "**********"
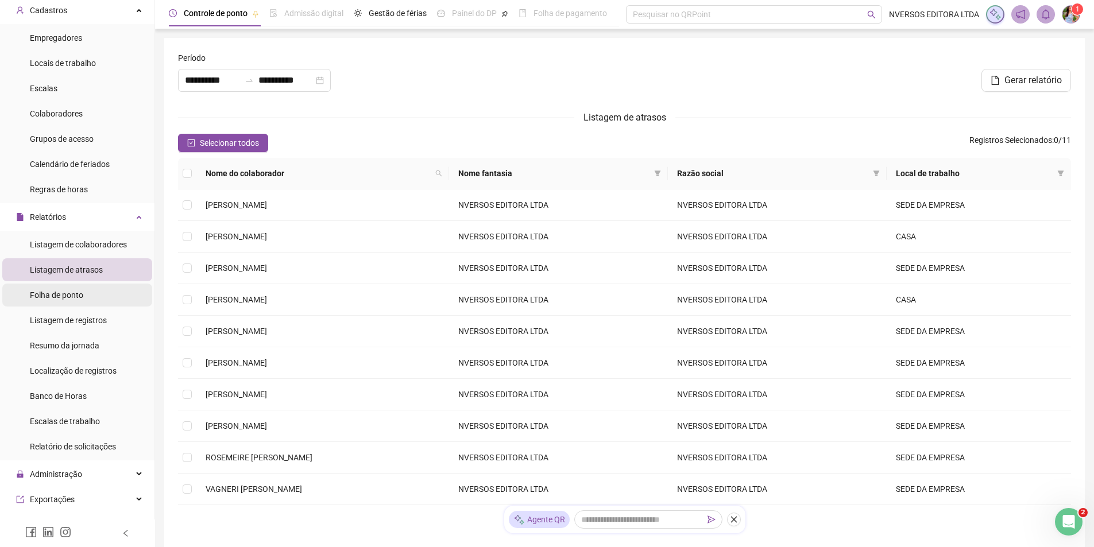
click at [91, 294] on li "Folha de ponto" at bounding box center [77, 295] width 150 height 23
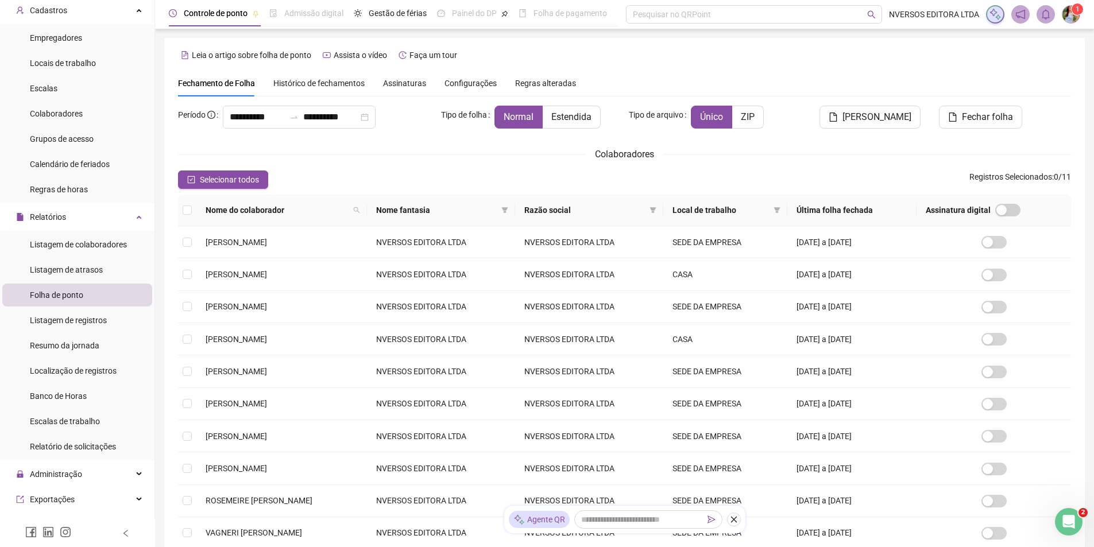
click at [90, 294] on li "Folha de ponto" at bounding box center [77, 295] width 150 height 23
click at [86, 320] on span "Listagem de registros" at bounding box center [68, 320] width 77 height 9
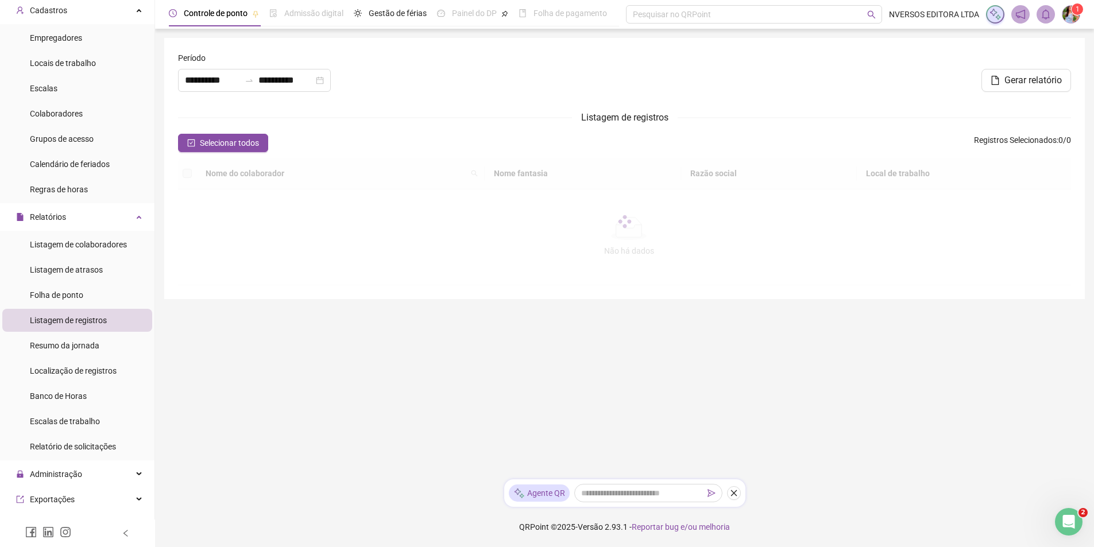
type input "**********"
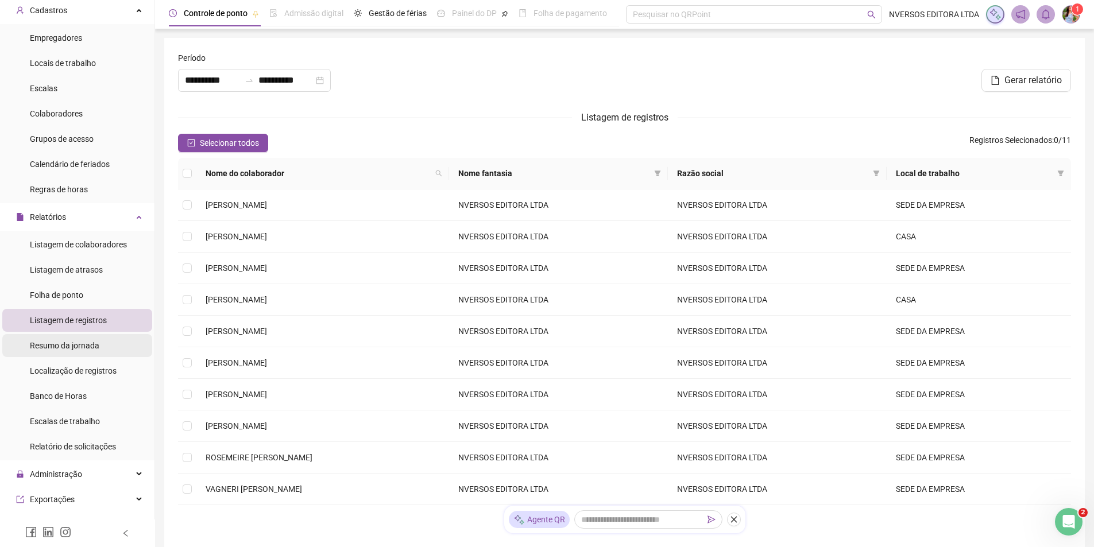
click at [86, 346] on span "Resumo da jornada" at bounding box center [64, 345] width 69 height 9
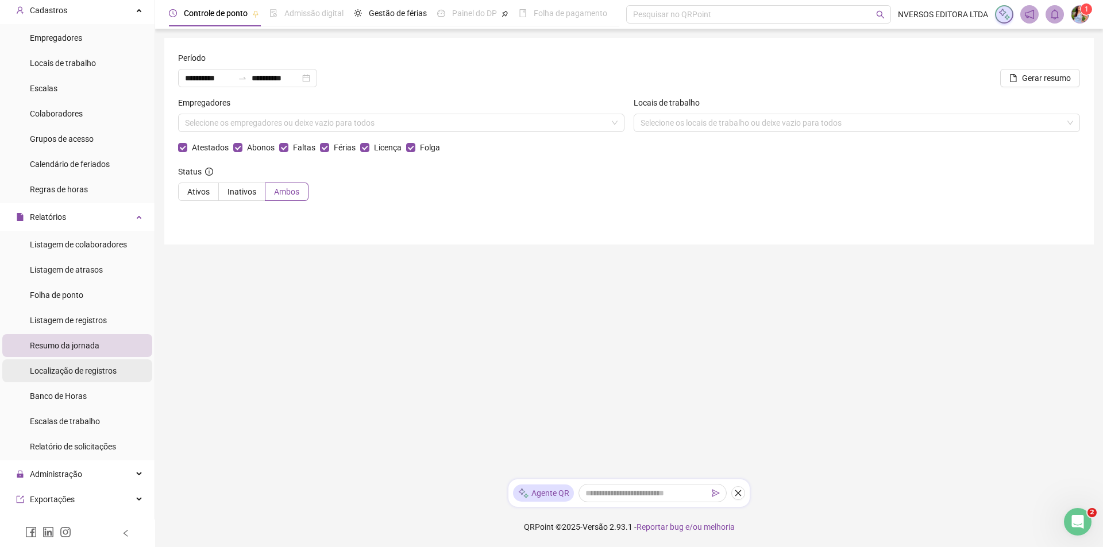
click at [88, 368] on span "Localização de registros" at bounding box center [73, 370] width 87 height 9
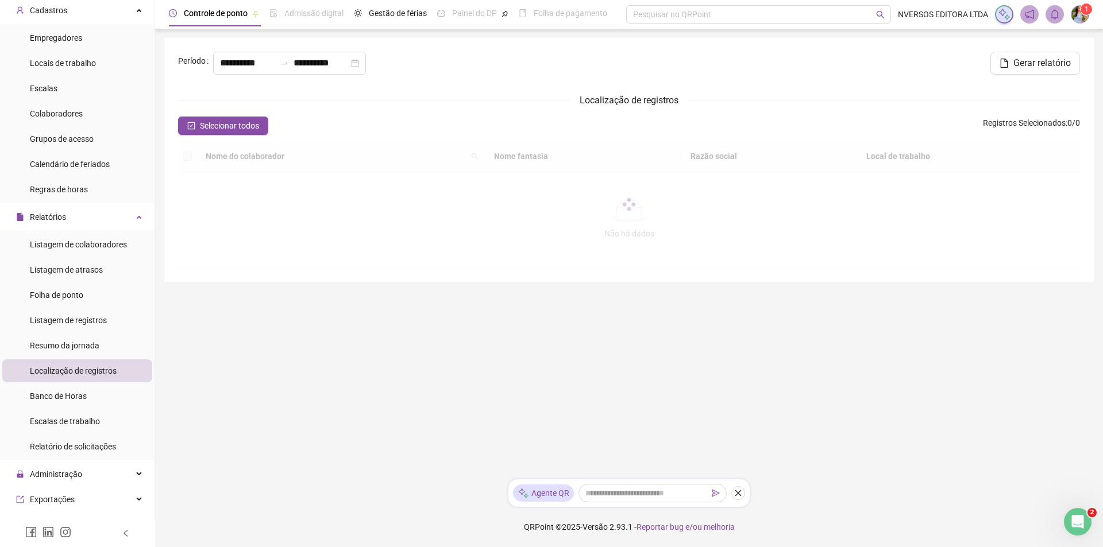
type input "**********"
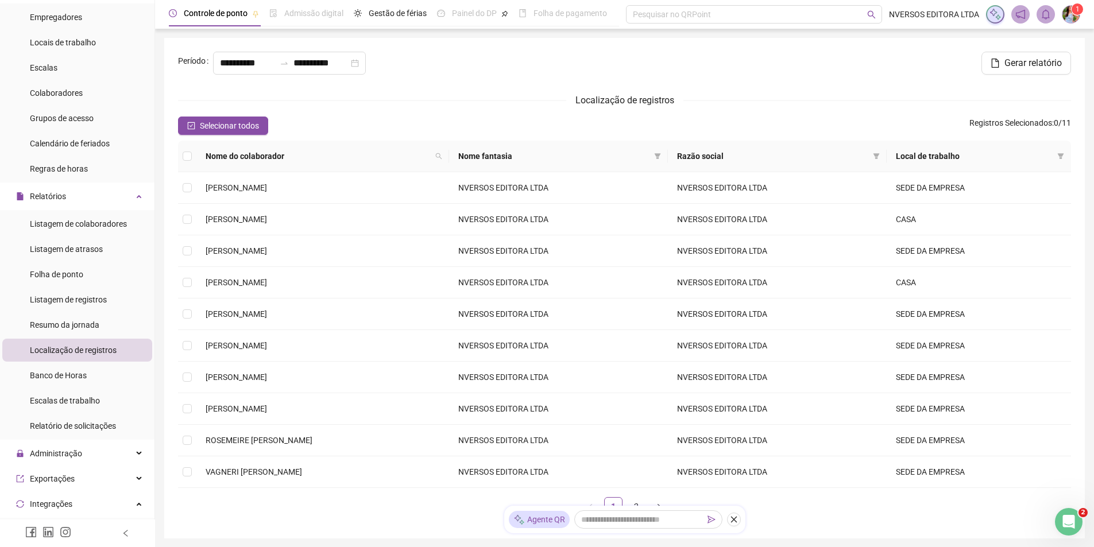
scroll to position [115, 0]
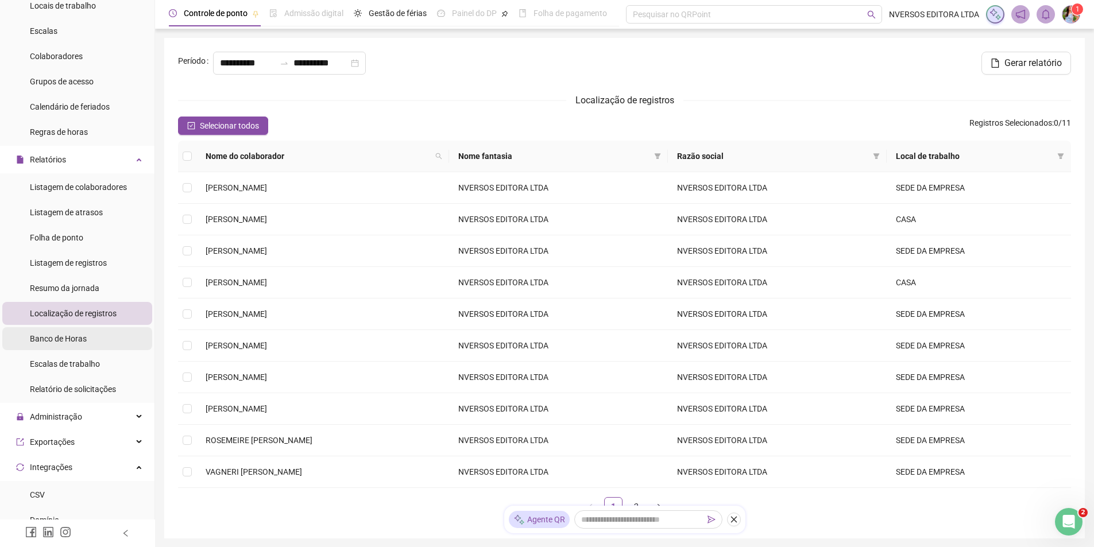
click at [94, 342] on li "Banco de Horas" at bounding box center [77, 338] width 150 height 23
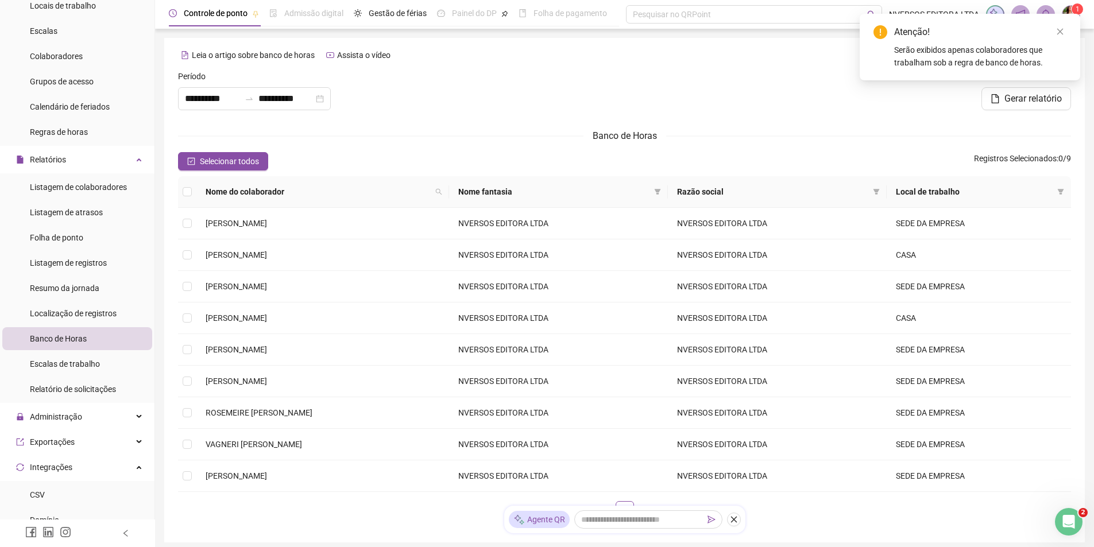
type input "**********"
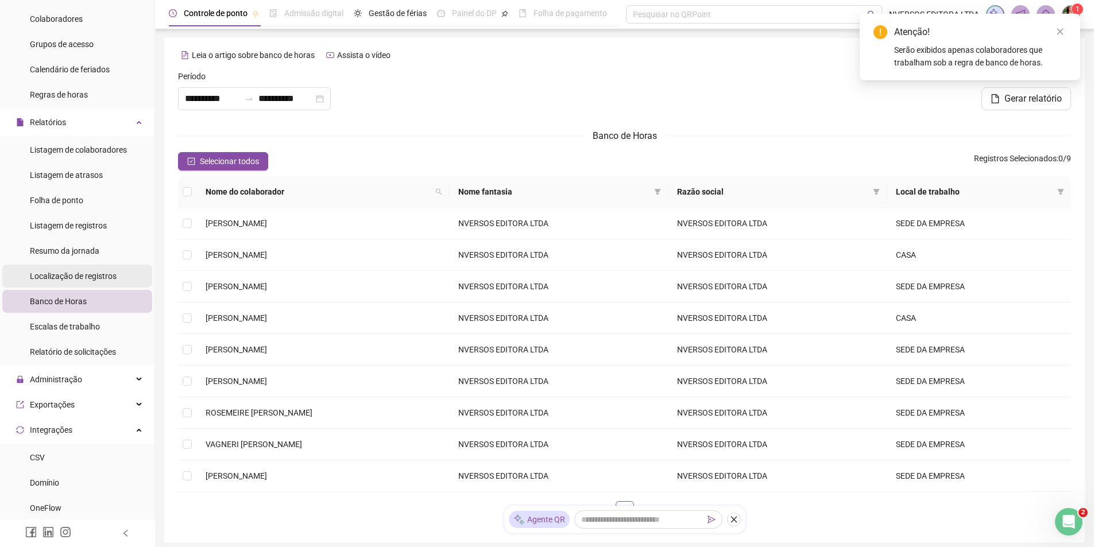
scroll to position [172, 0]
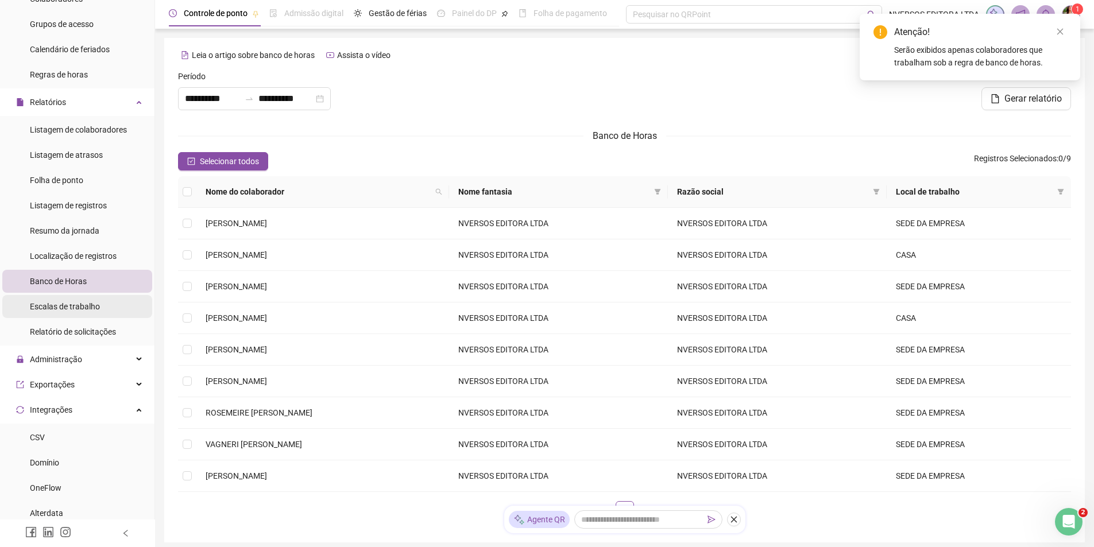
click at [82, 306] on span "Escalas de trabalho" at bounding box center [65, 306] width 70 height 9
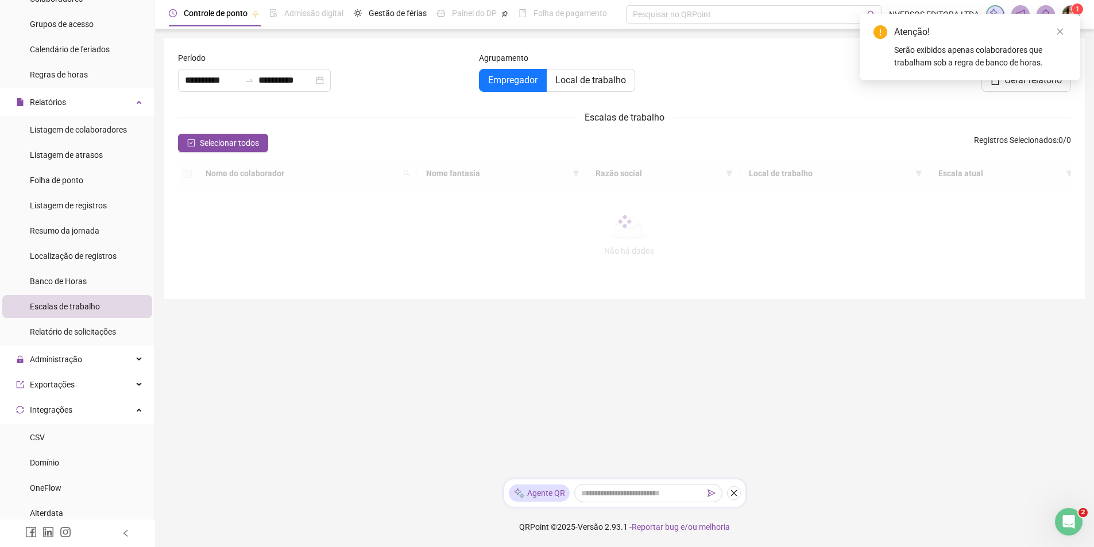
type input "**********"
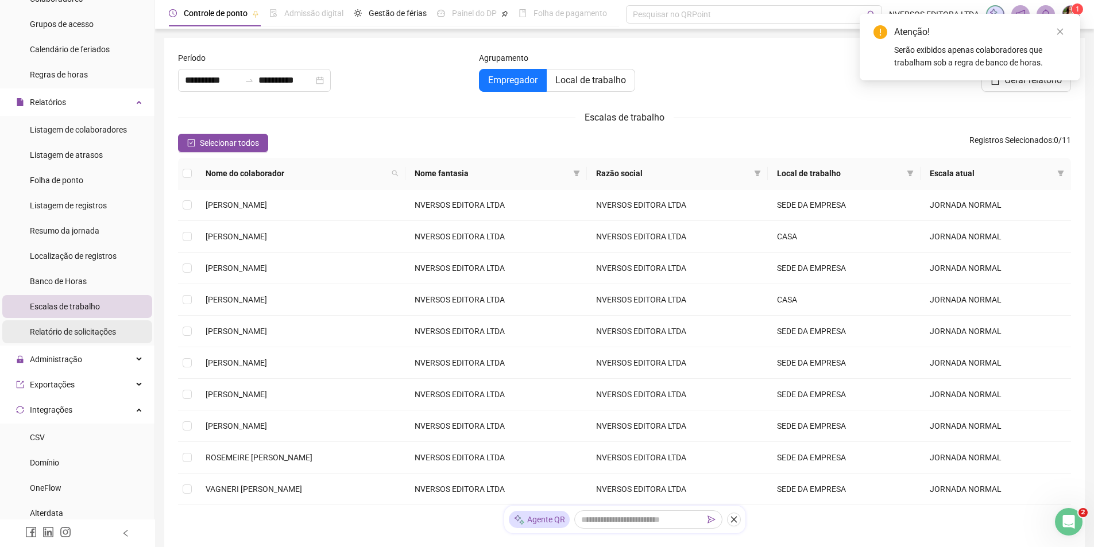
click at [82, 331] on span "Relatório de solicitações" at bounding box center [73, 331] width 86 height 9
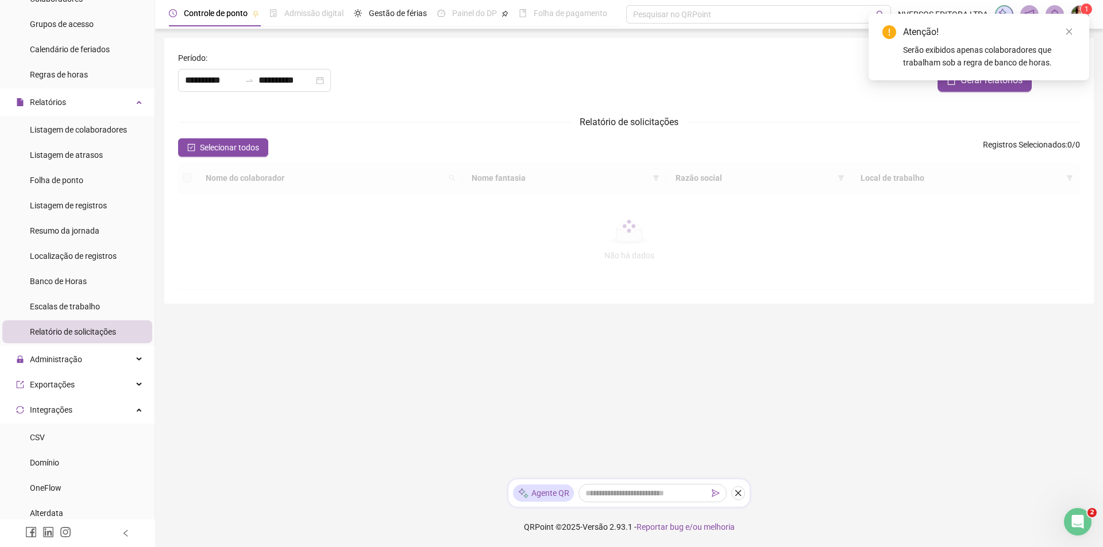
type input "**********"
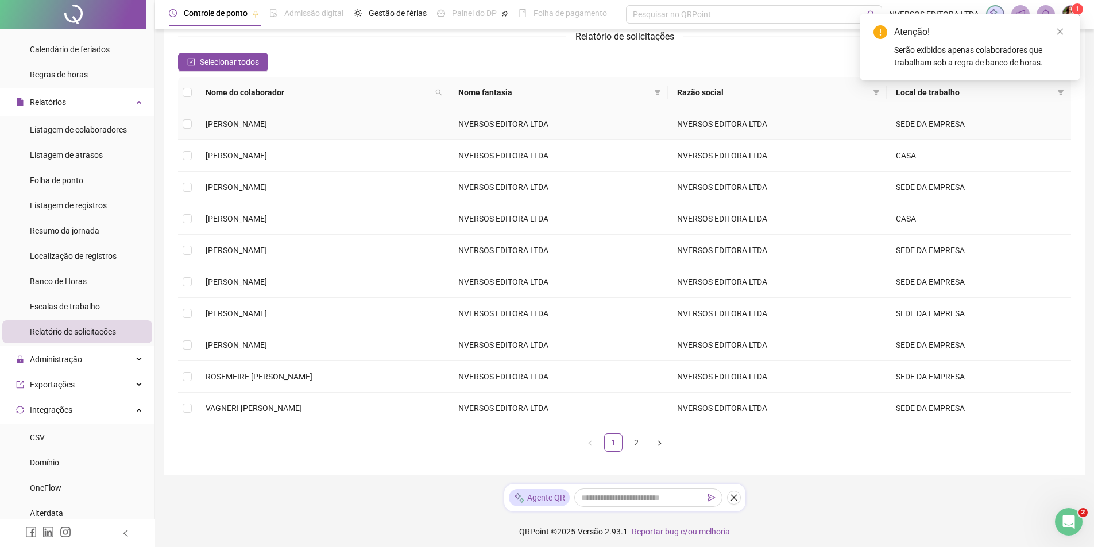
scroll to position [90, 0]
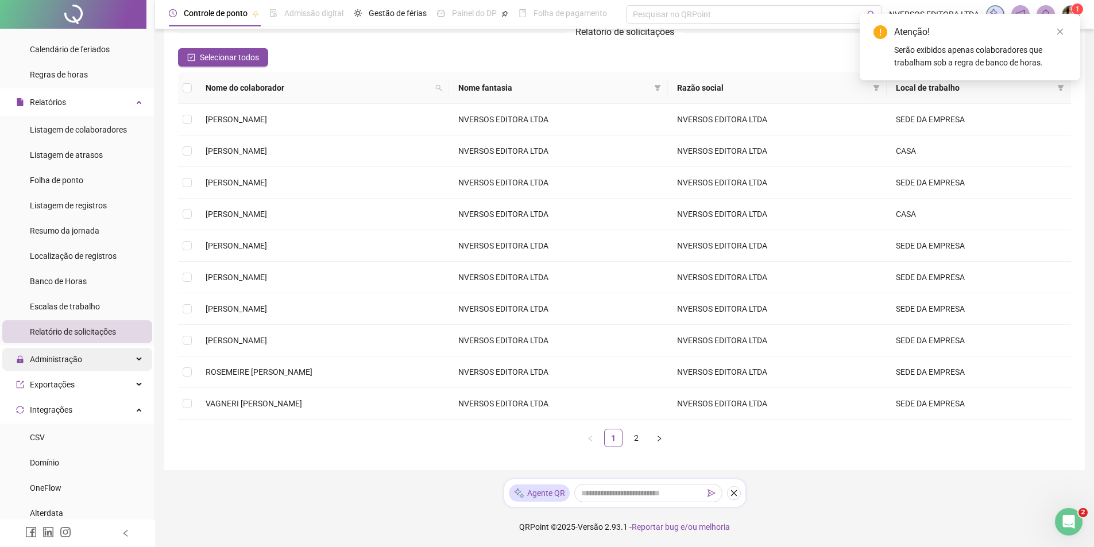
click at [94, 358] on div "Administração" at bounding box center [77, 359] width 150 height 23
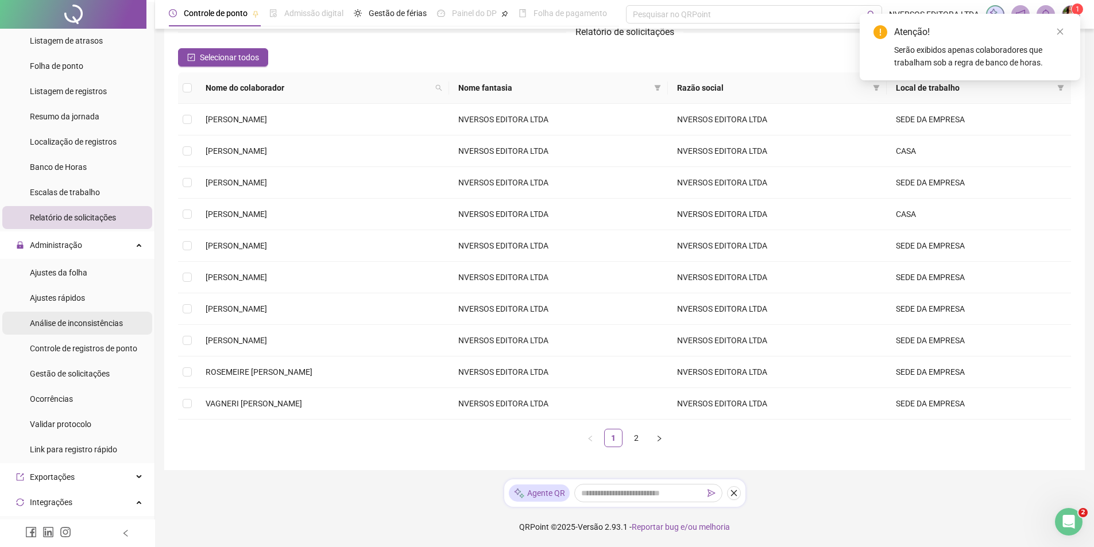
scroll to position [287, 0]
click at [102, 270] on li "Ajustes da folha" at bounding box center [77, 272] width 150 height 23
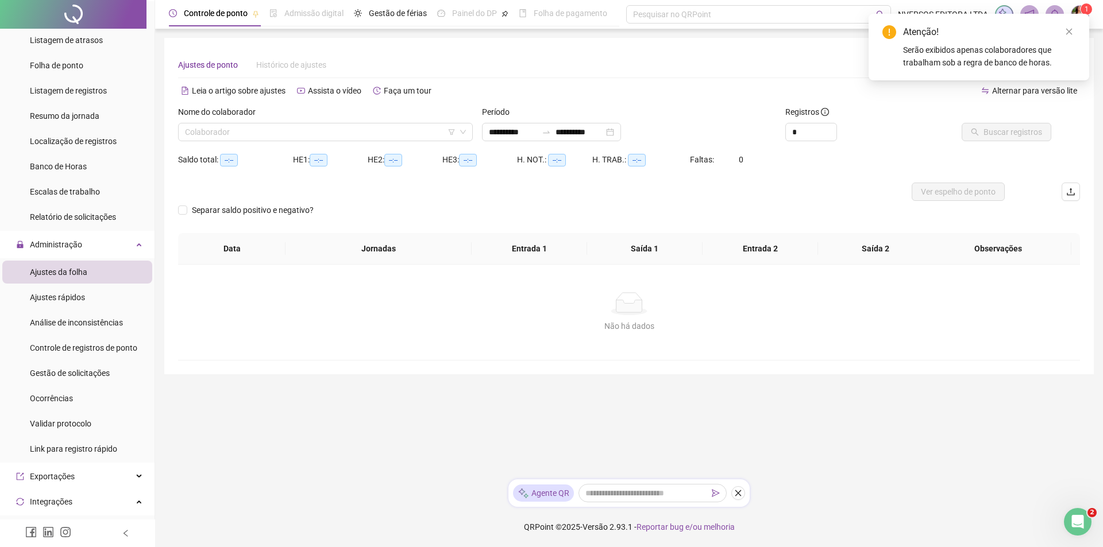
type input "**********"
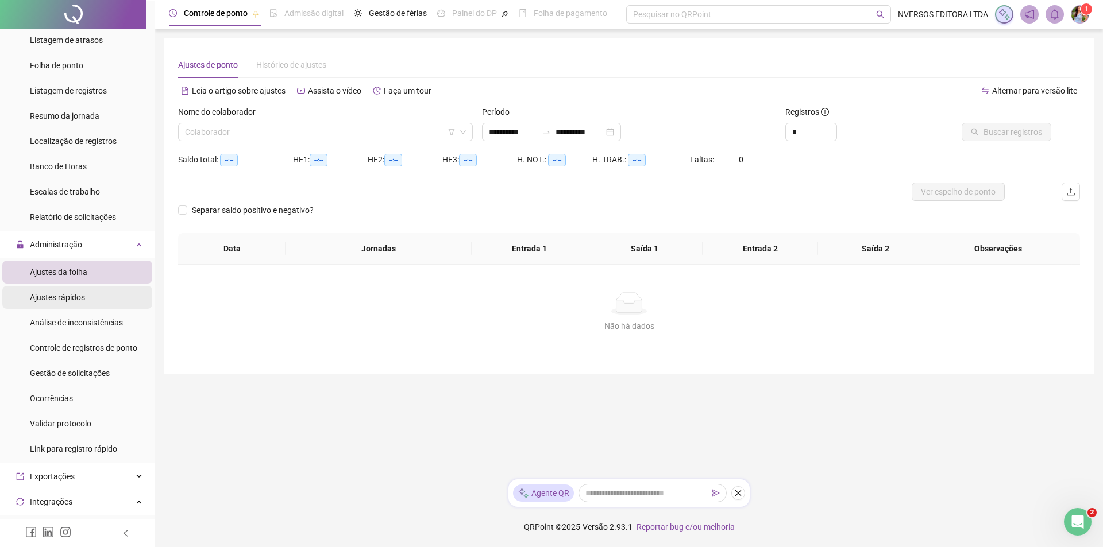
click at [76, 298] on span "Ajustes rápidos" at bounding box center [57, 297] width 55 height 9
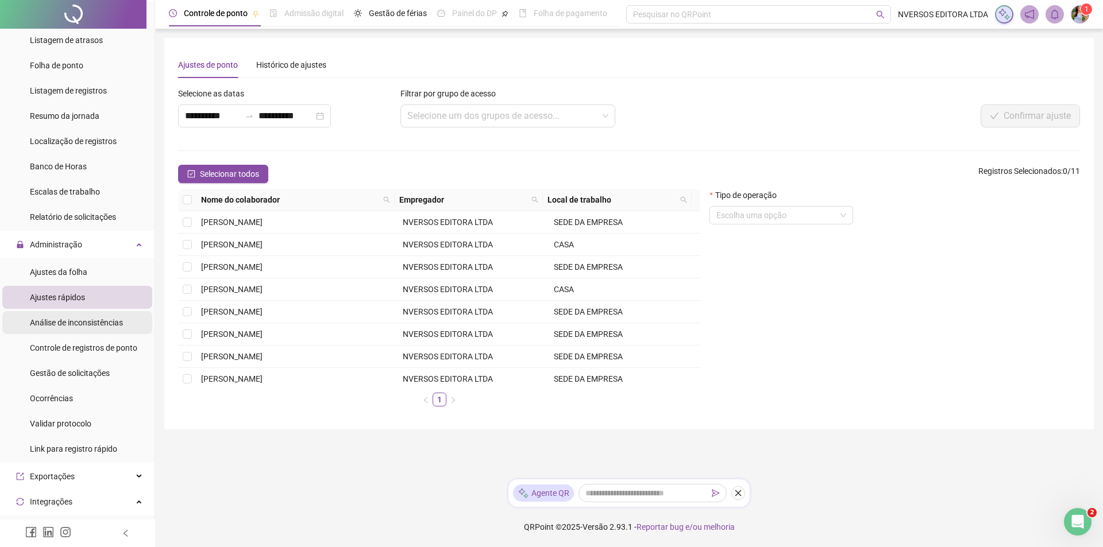
click at [81, 325] on span "Análise de inconsistências" at bounding box center [76, 322] width 93 height 9
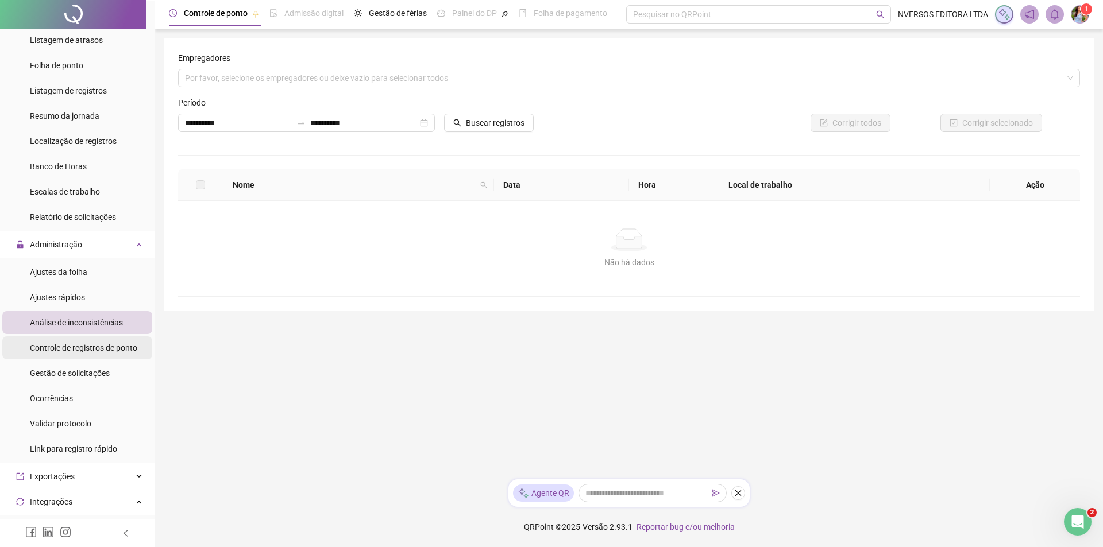
click at [69, 349] on span "Controle de registros de ponto" at bounding box center [83, 347] width 107 height 9
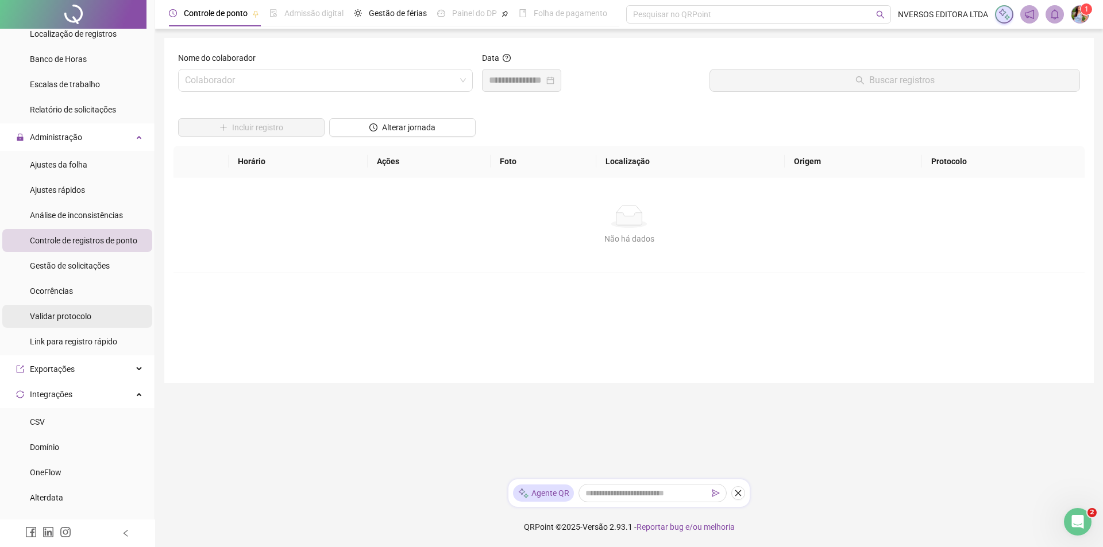
scroll to position [402, 0]
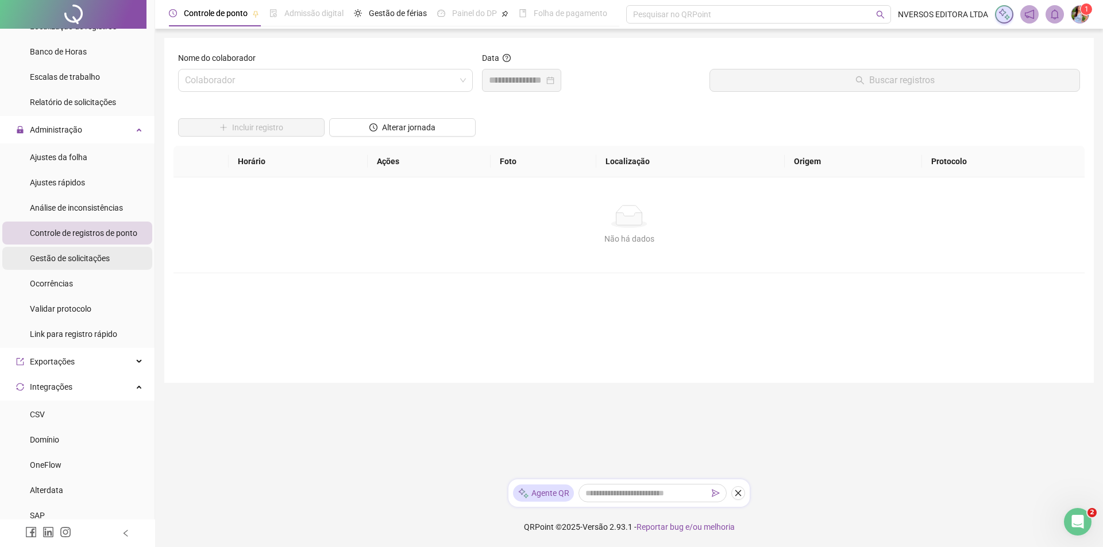
click at [79, 258] on span "Gestão de solicitações" at bounding box center [70, 258] width 80 height 9
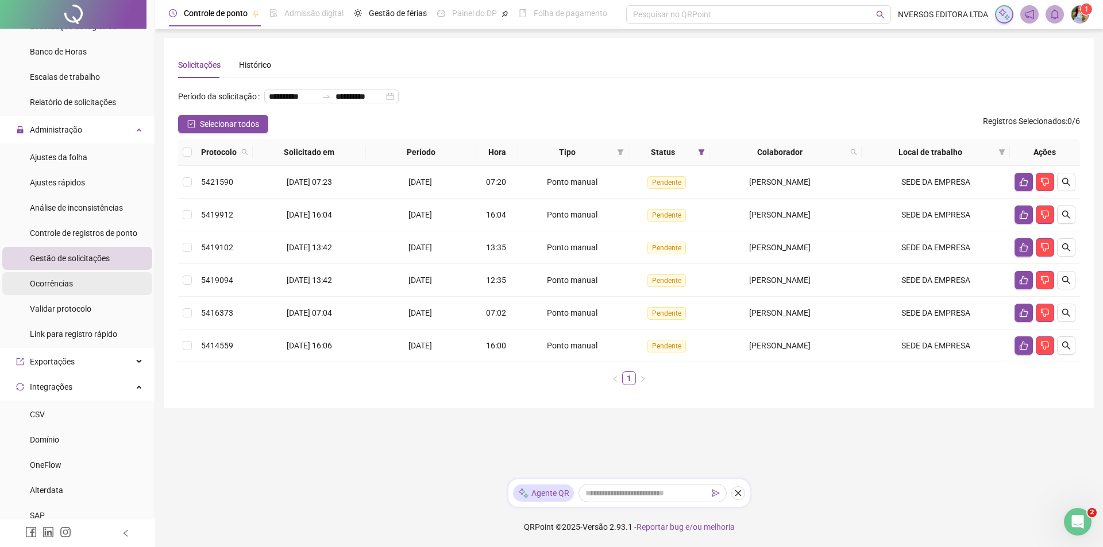
click at [55, 289] on div "Ocorrências" at bounding box center [51, 283] width 43 height 23
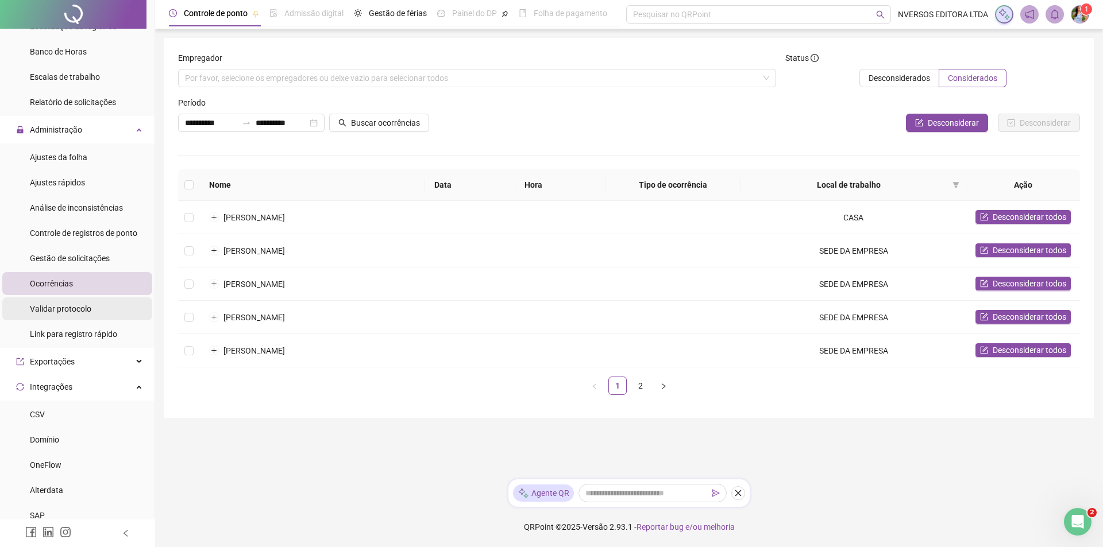
click at [66, 312] on span "Validar protocolo" at bounding box center [60, 308] width 61 height 9
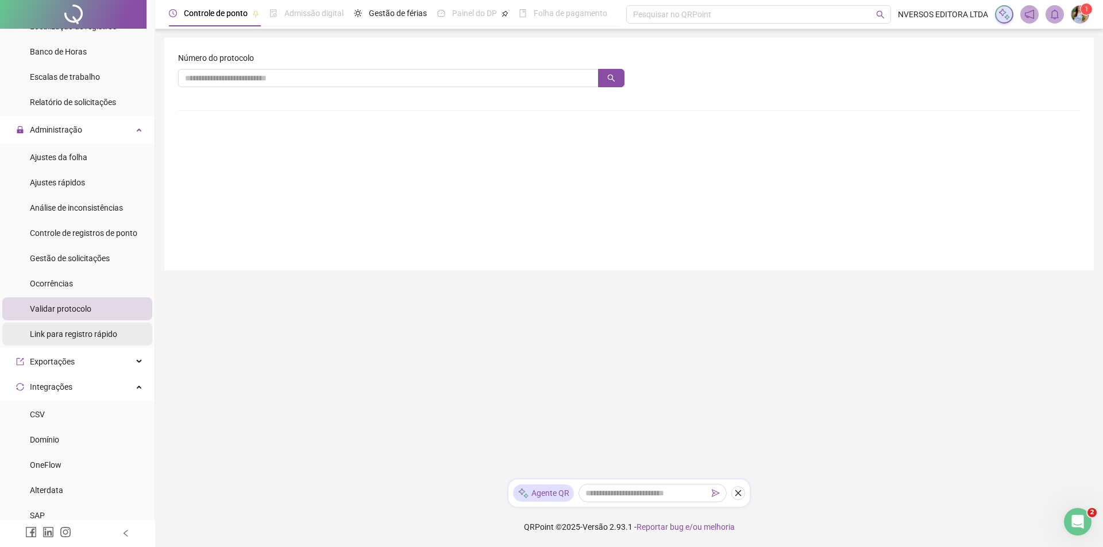
click at [72, 326] on div "Link para registro rápido" at bounding box center [73, 334] width 87 height 23
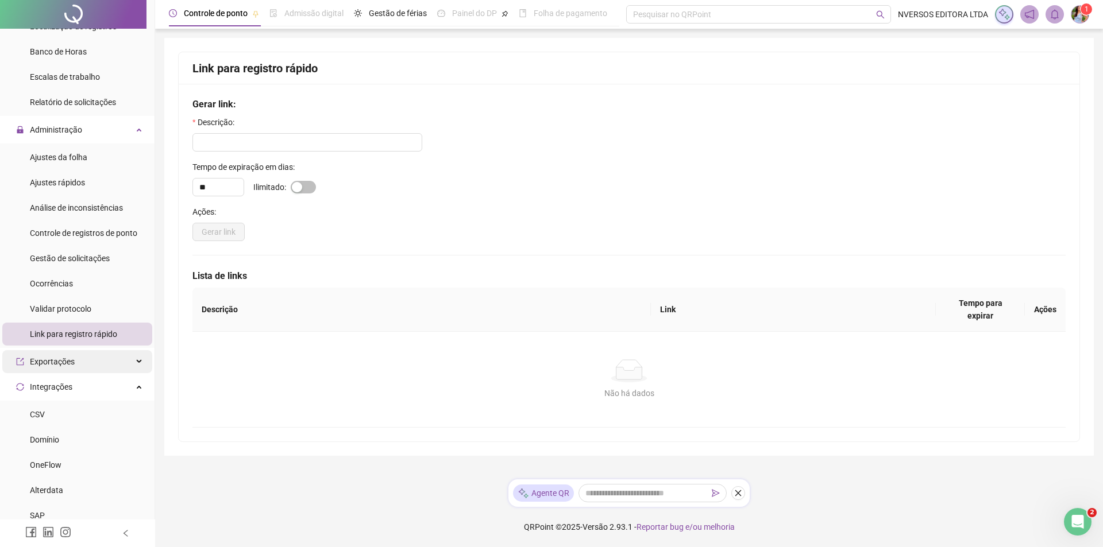
click at [110, 362] on div "Exportações" at bounding box center [77, 361] width 150 height 23
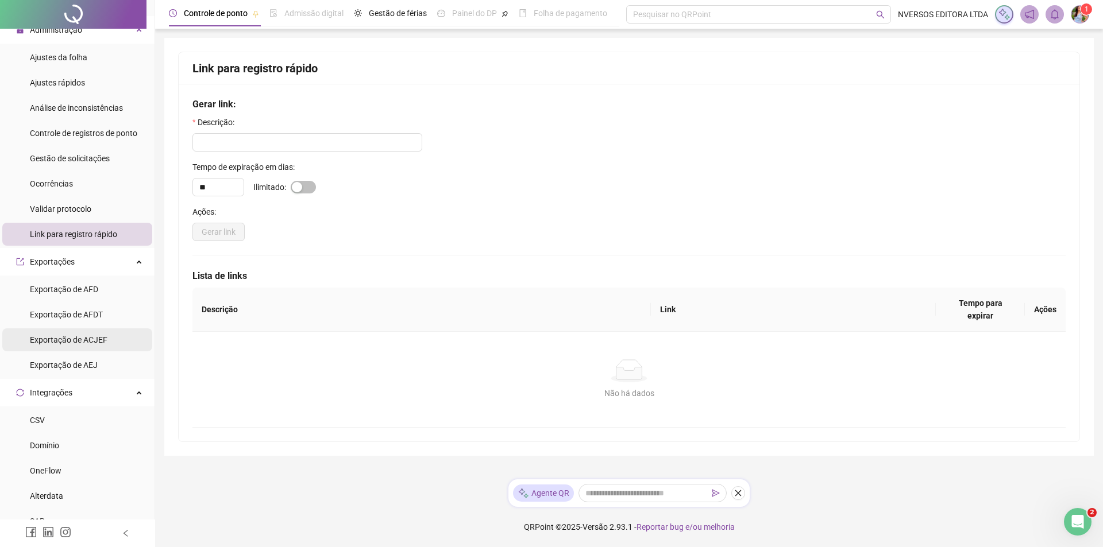
scroll to position [517, 0]
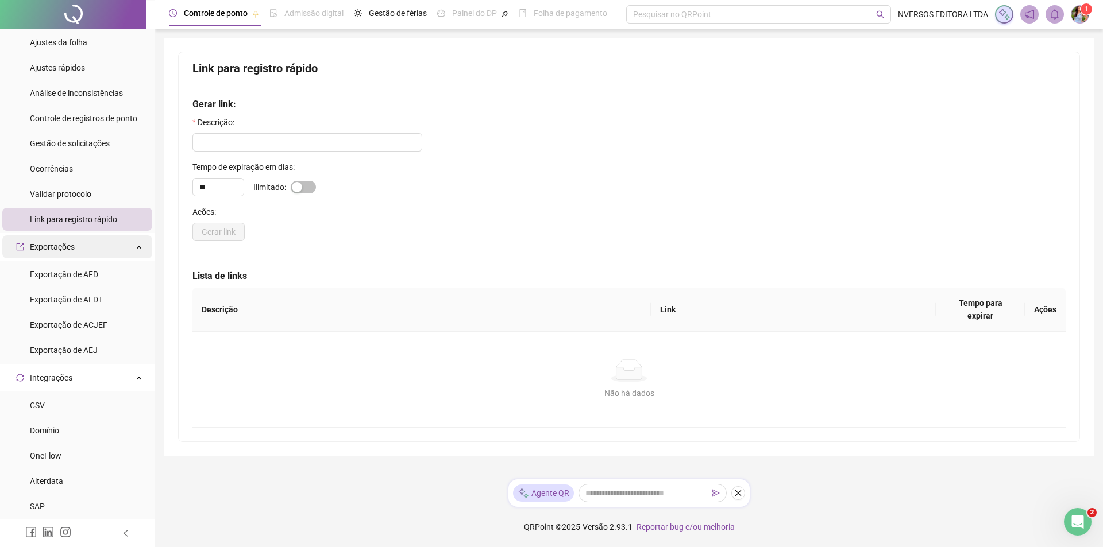
click at [65, 244] on span "Exportações" at bounding box center [52, 246] width 45 height 9
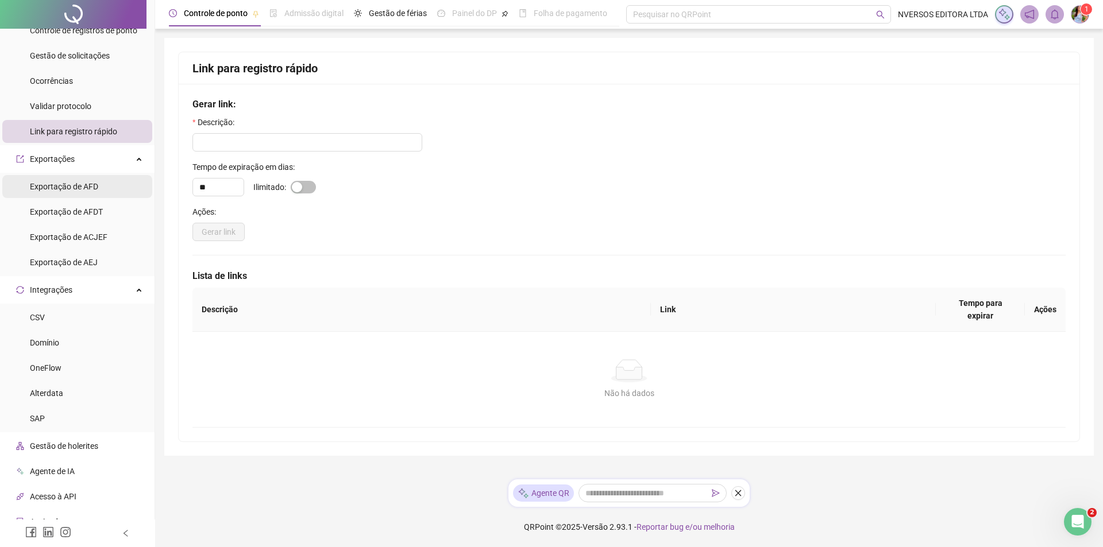
scroll to position [632, 0]
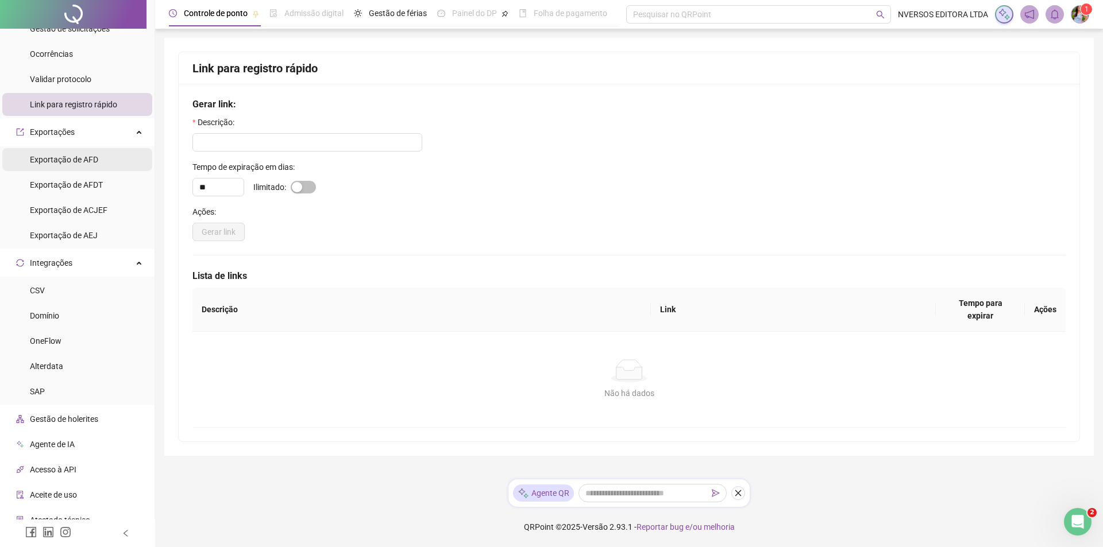
click at [65, 158] on span "Exportação de AFD" at bounding box center [64, 159] width 68 height 9
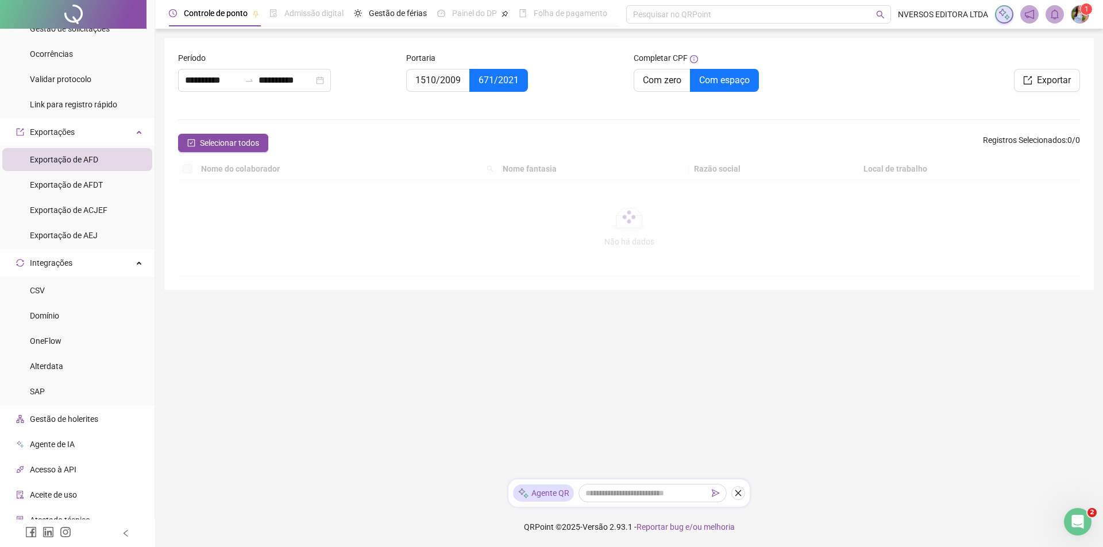
type input "**********"
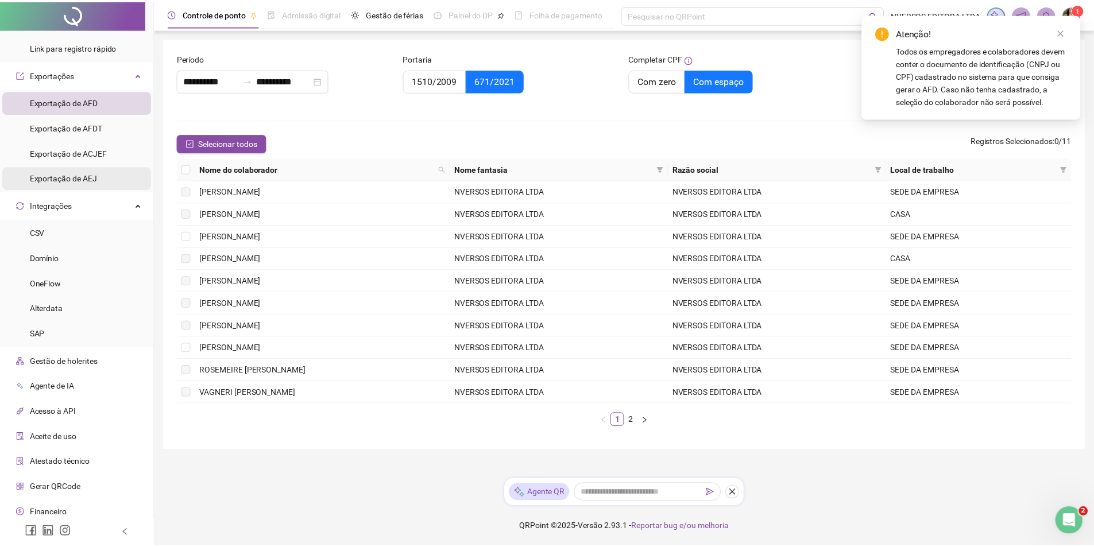
scroll to position [720, 0]
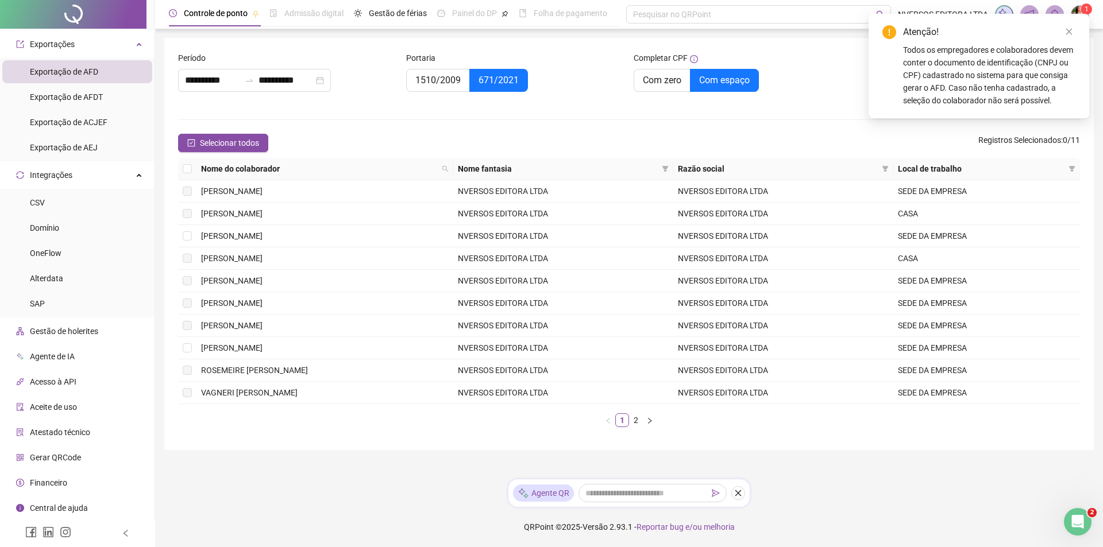
click at [72, 383] on span "Acesso à API" at bounding box center [53, 381] width 47 height 9
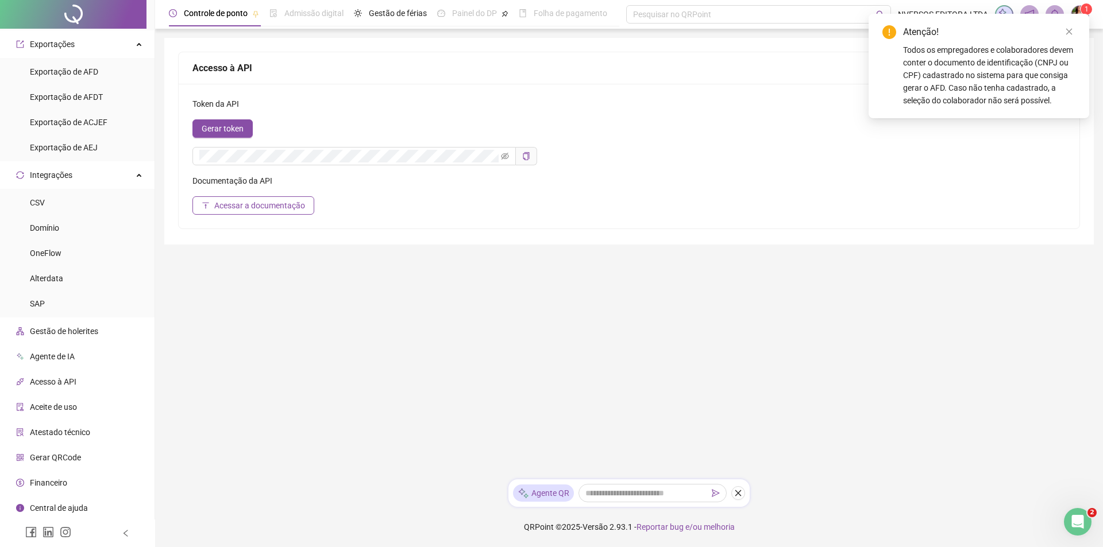
click at [66, 396] on div "Aceite de uso" at bounding box center [46, 407] width 61 height 23
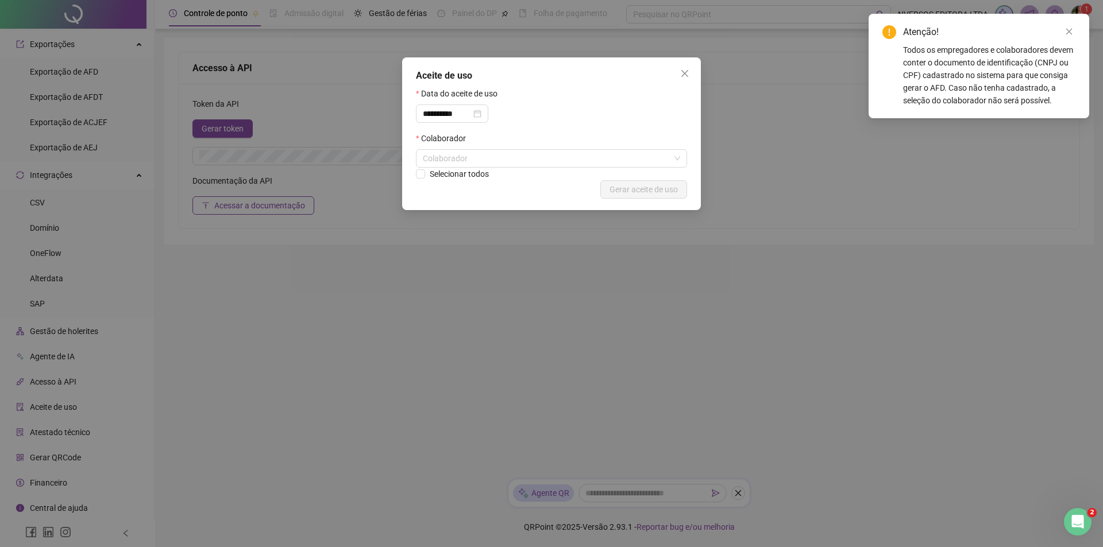
click at [66, 404] on div "**********" at bounding box center [551, 273] width 1103 height 547
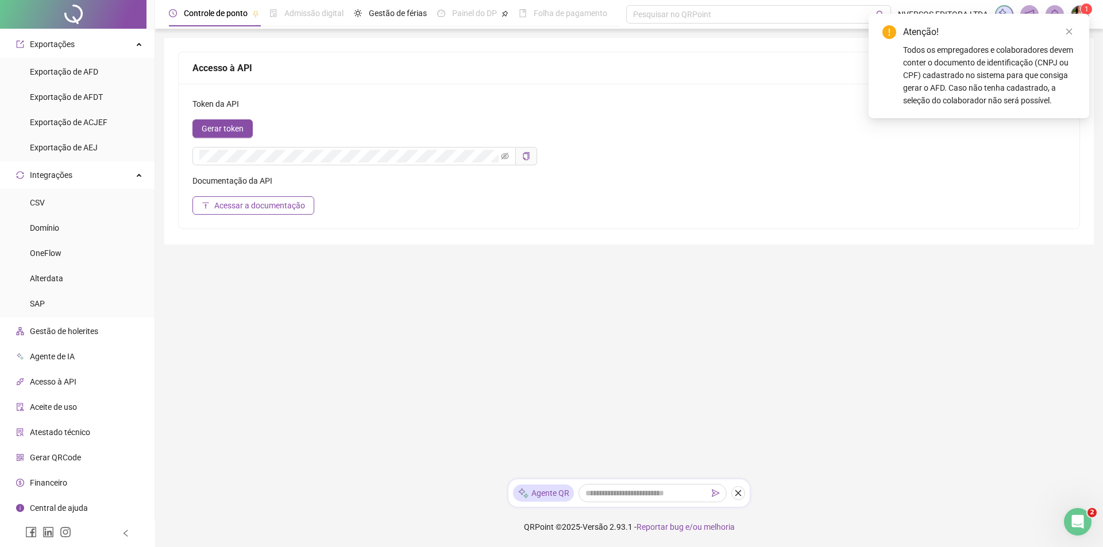
click at [57, 406] on span "Aceite de uso" at bounding box center [53, 407] width 47 height 9
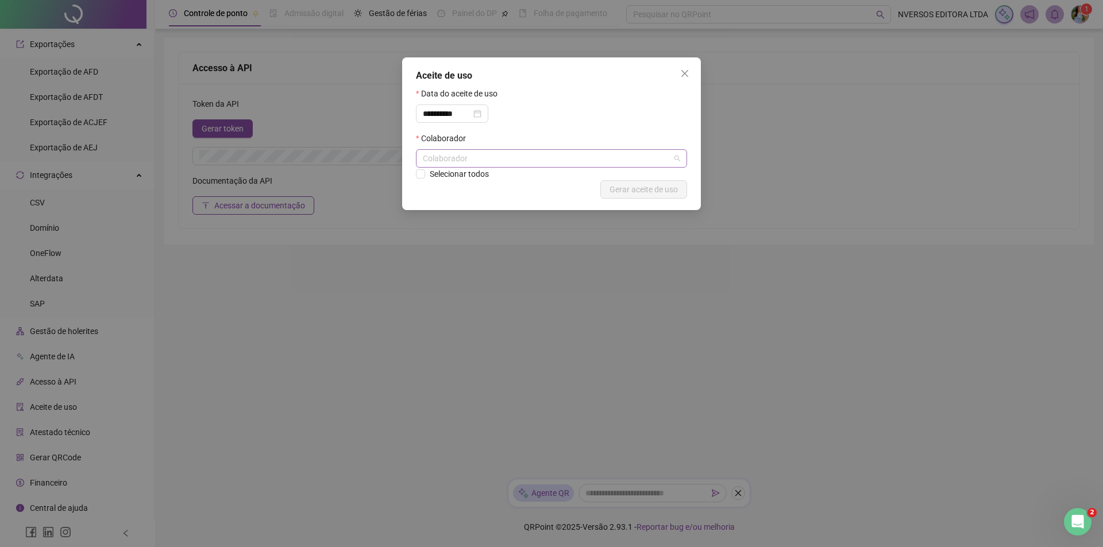
click at [489, 164] on div "Colaborador" at bounding box center [551, 158] width 271 height 18
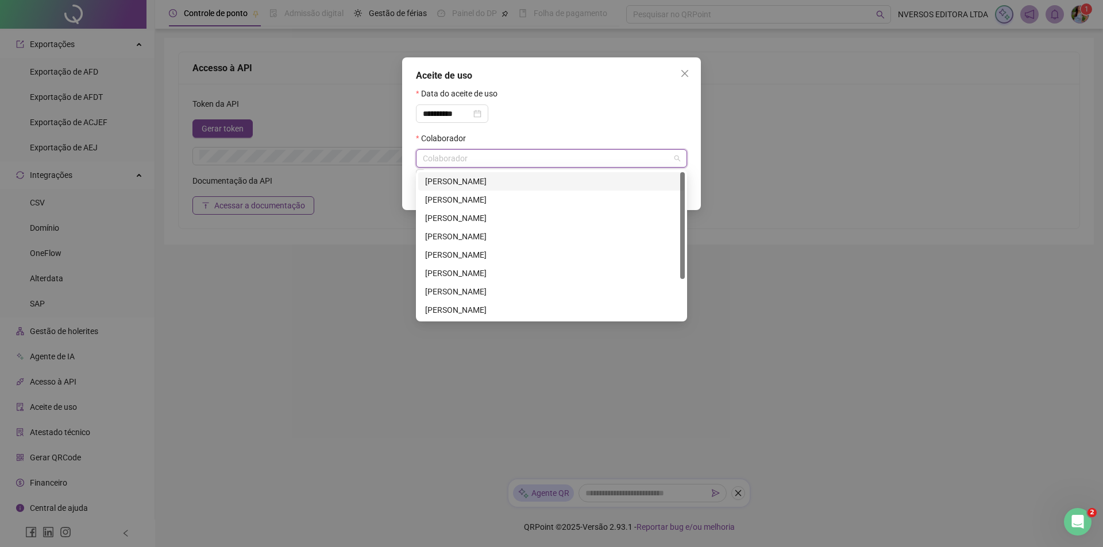
click at [489, 164] on div "Colaborador" at bounding box center [551, 158] width 271 height 18
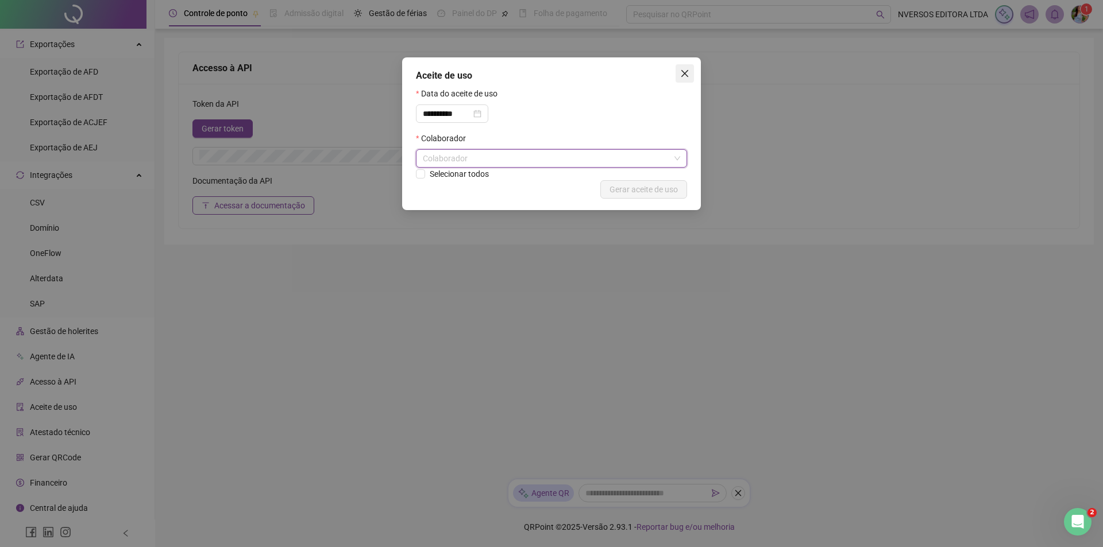
click at [687, 70] on icon "close" at bounding box center [684, 73] width 9 height 9
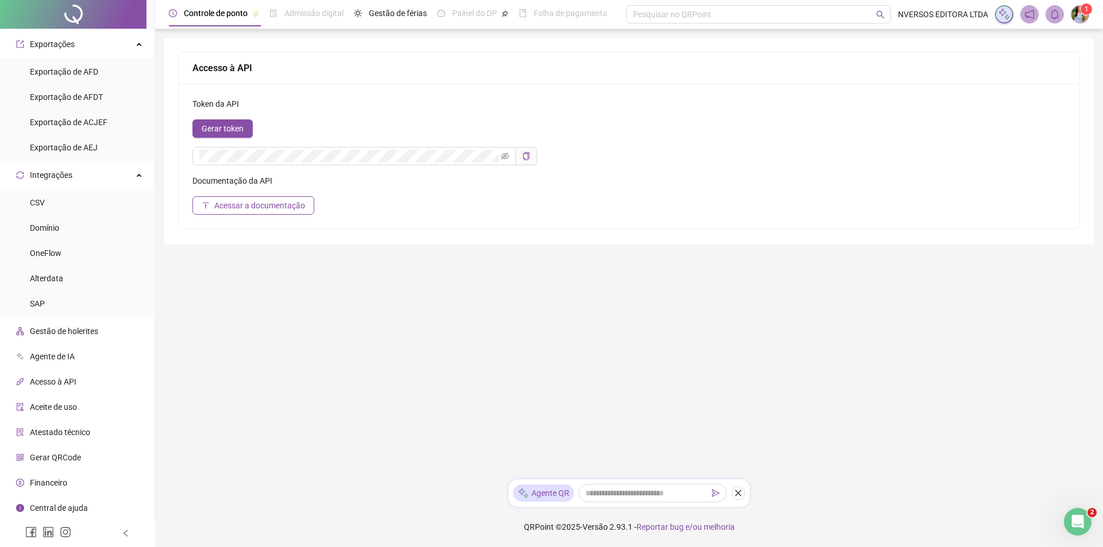
click at [62, 480] on span "Financeiro" at bounding box center [48, 482] width 37 height 9
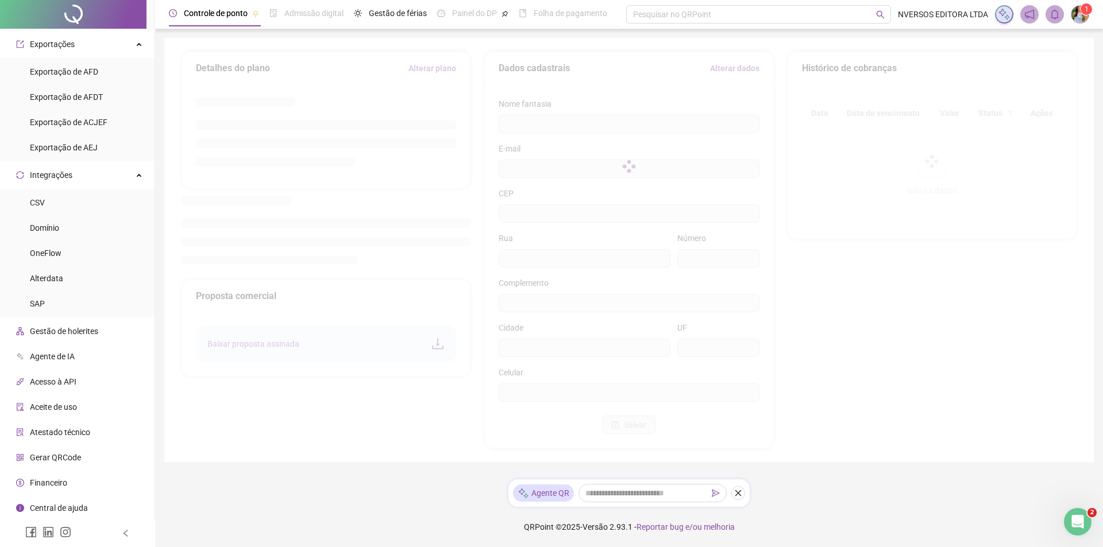
type input "**********"
type input "**"
type input "****"
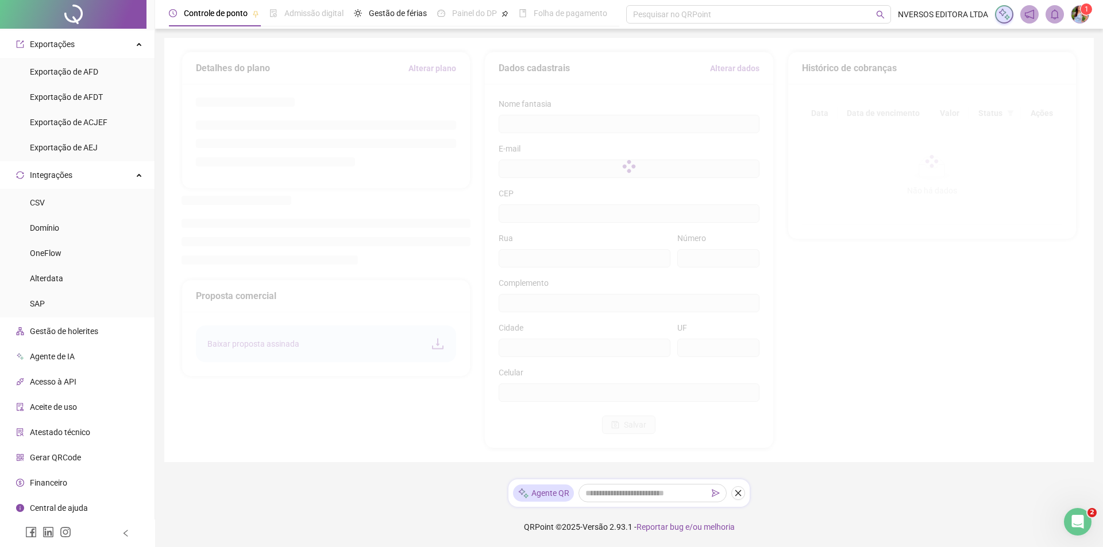
type input "*********"
type input "**"
type input "*********"
type input "**********"
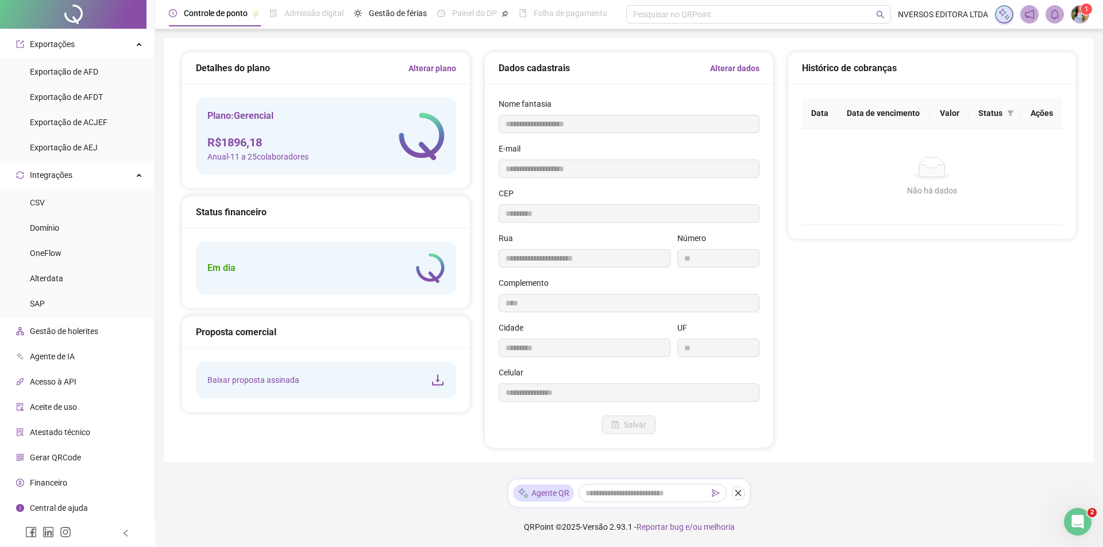
click at [63, 527] on icon "instagram" at bounding box center [65, 532] width 11 height 11
click at [47, 480] on span "Financeiro" at bounding box center [48, 482] width 37 height 9
click at [74, 509] on span "Central de ajuda" at bounding box center [59, 508] width 58 height 9
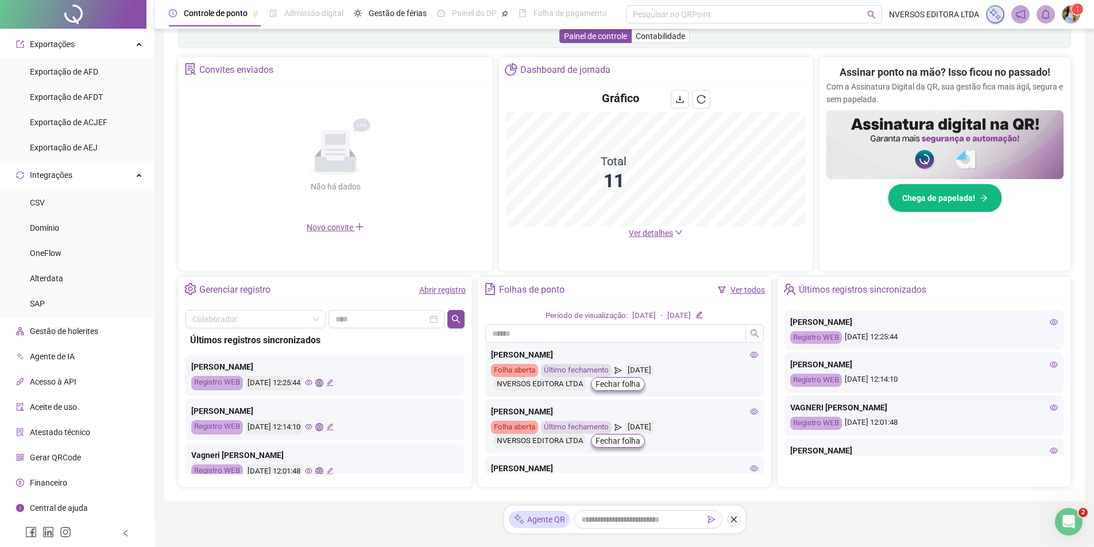
scroll to position [228, 0]
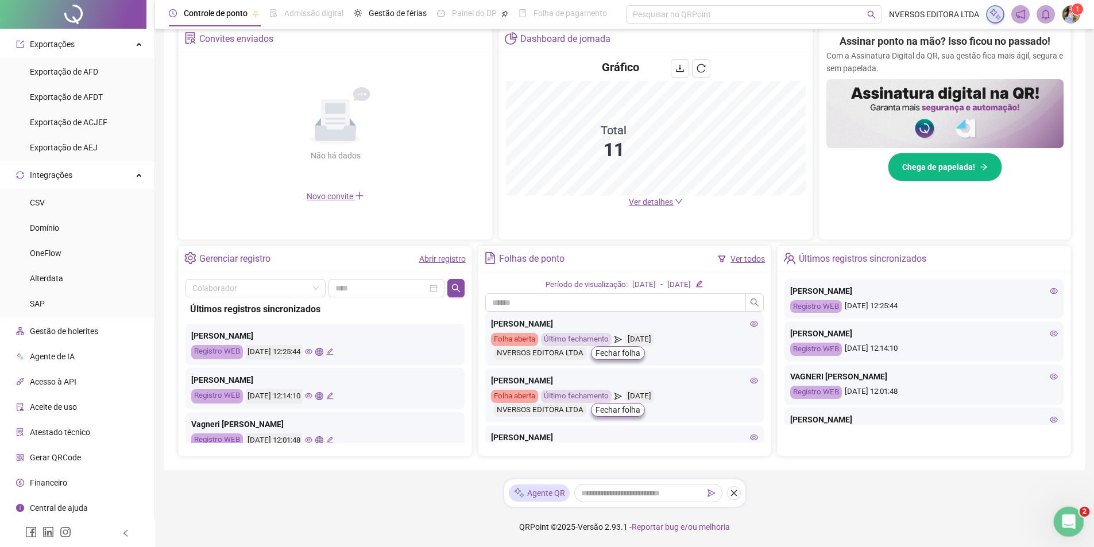
click at [1065, 519] on icon "Abertura do Messenger da Intercom" at bounding box center [1067, 520] width 19 height 19
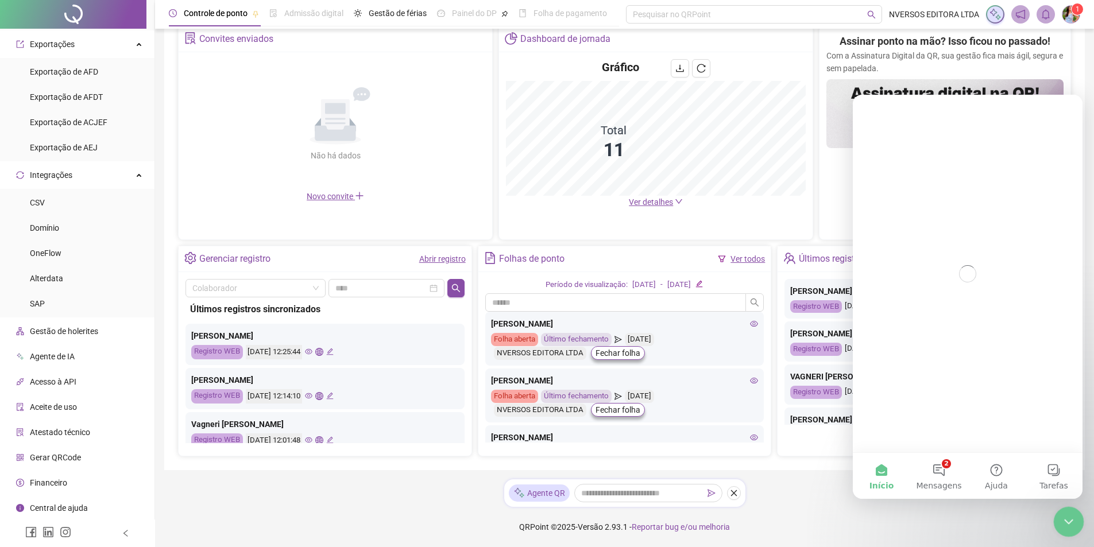
scroll to position [0, 0]
click at [938, 462] on button "2 Mensagens" at bounding box center [938, 476] width 57 height 46
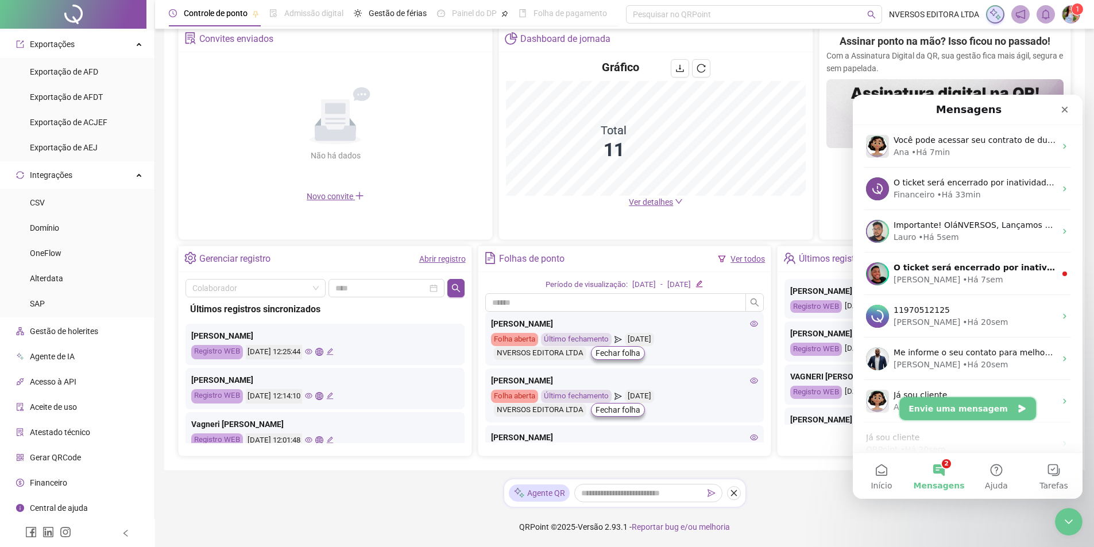
click at [979, 413] on button "Envie uma mensagem" at bounding box center [967, 408] width 137 height 23
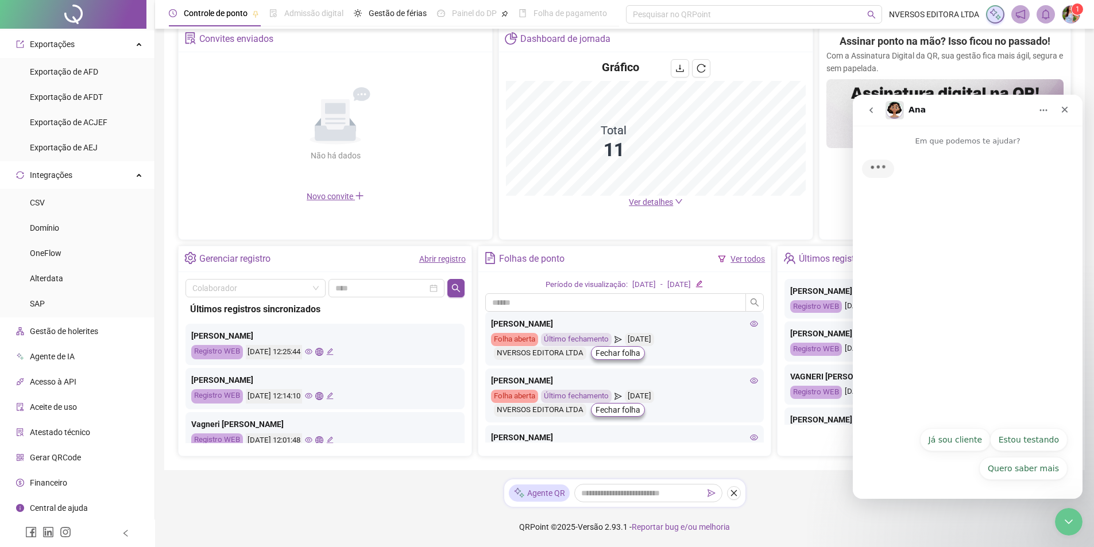
click at [963, 441] on button "Já sou cliente" at bounding box center [955, 439] width 71 height 23
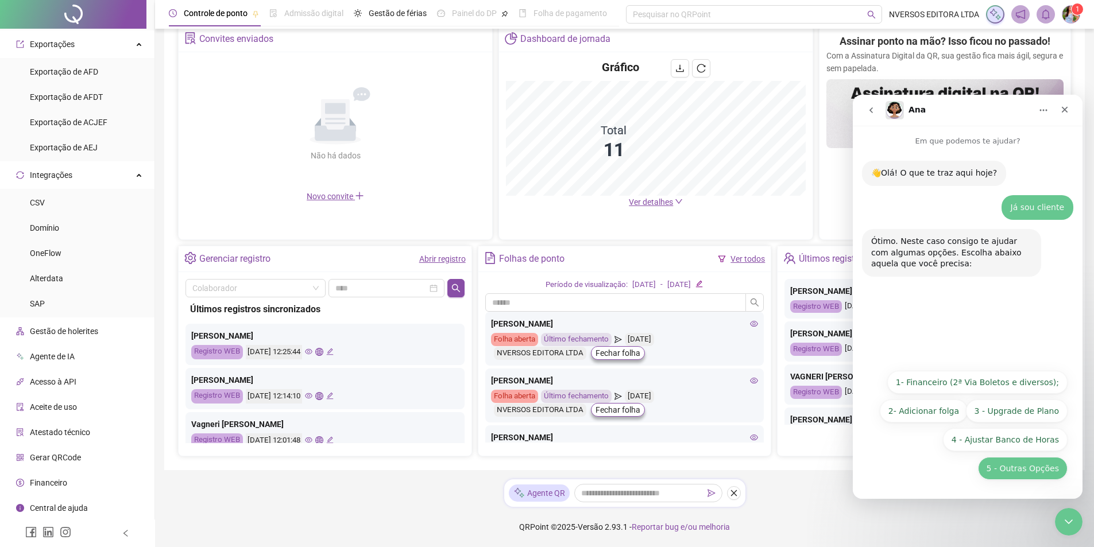
click at [1022, 467] on button "5 - Outras Opções" at bounding box center [1023, 468] width 90 height 23
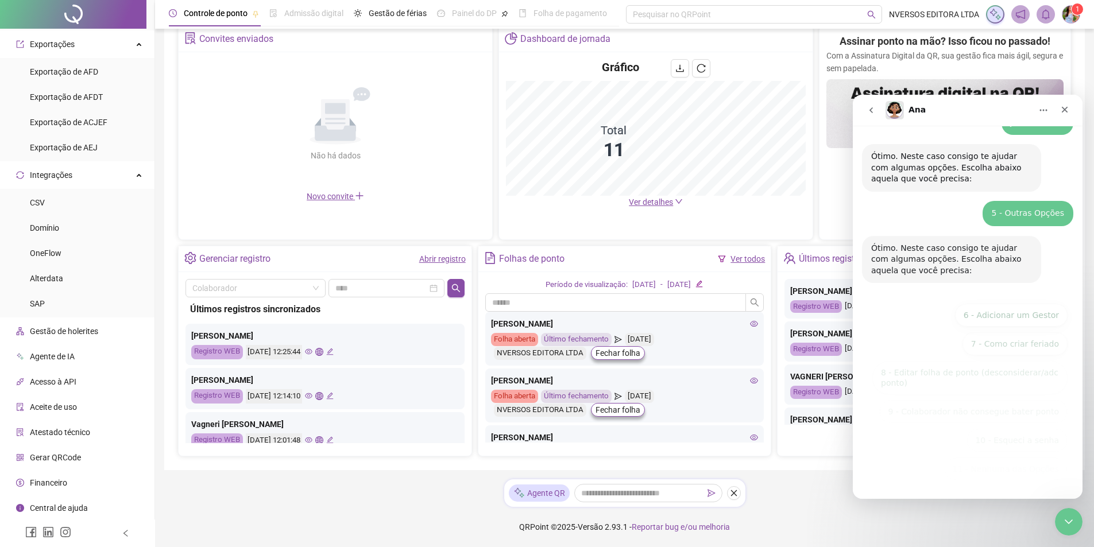
scroll to position [86, 0]
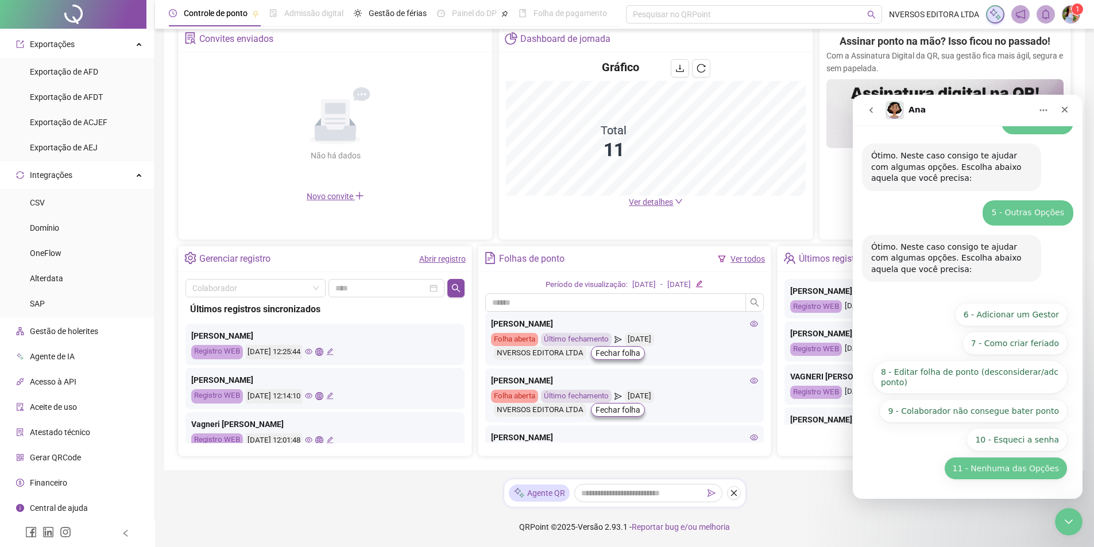
click at [979, 462] on button "11 - Nenhuma das Opções" at bounding box center [1005, 468] width 123 height 23
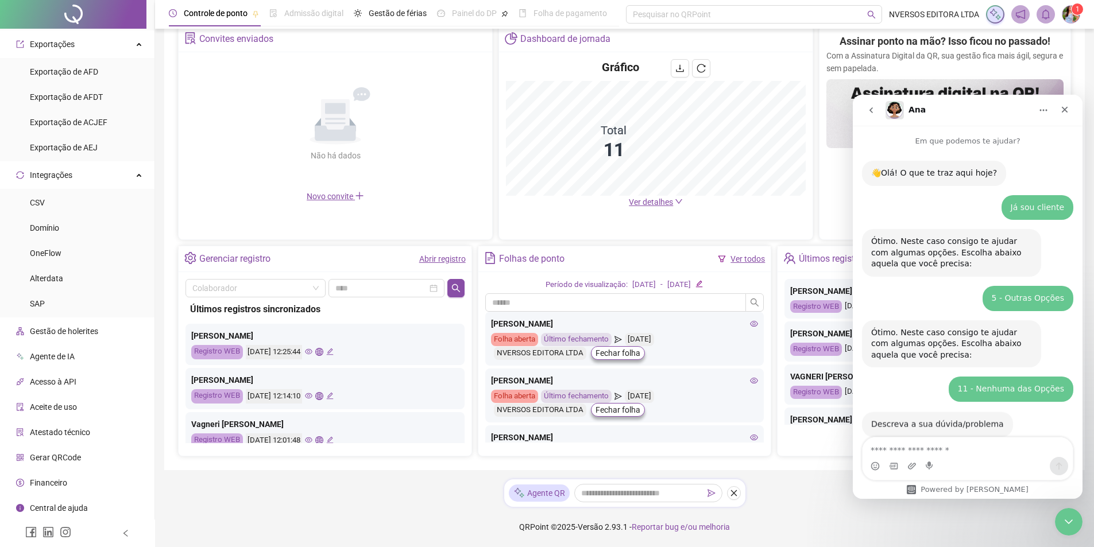
scroll to position [23, 0]
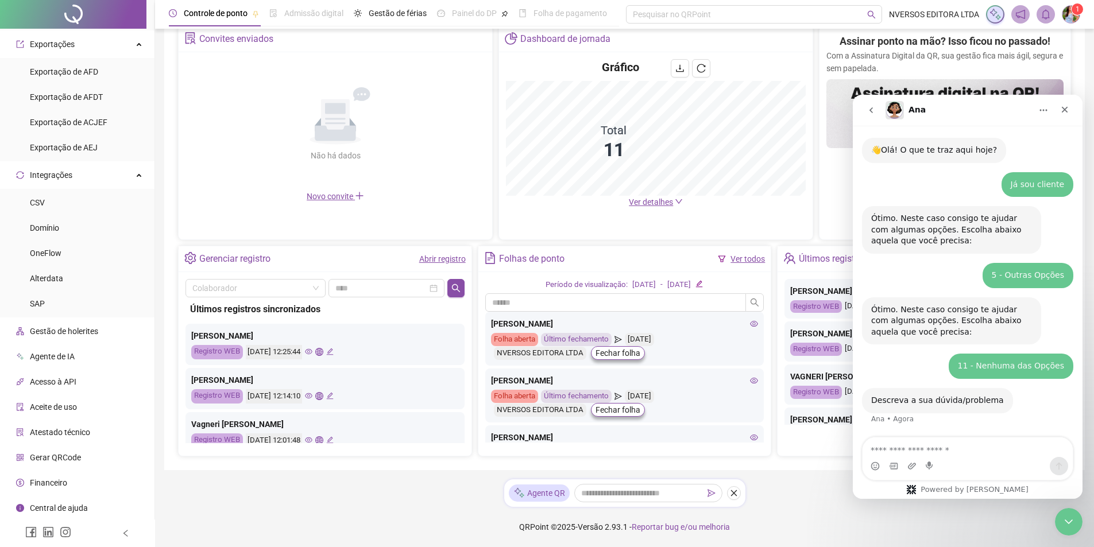
click at [926, 446] on textarea "Envie uma mensagem..." at bounding box center [968, 448] width 210 height 20
type textarea "**********"
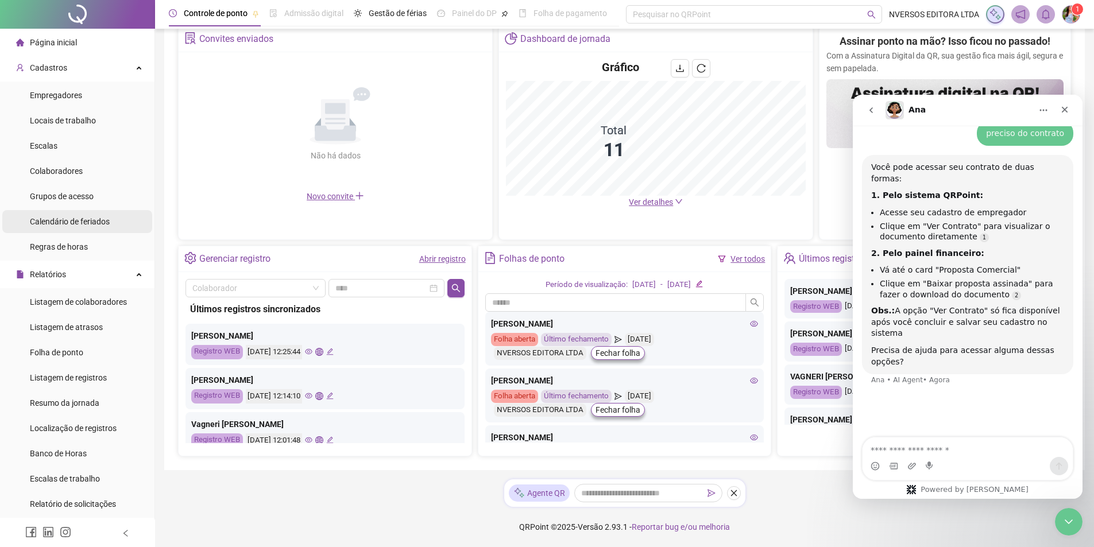
scroll to position [0, 0]
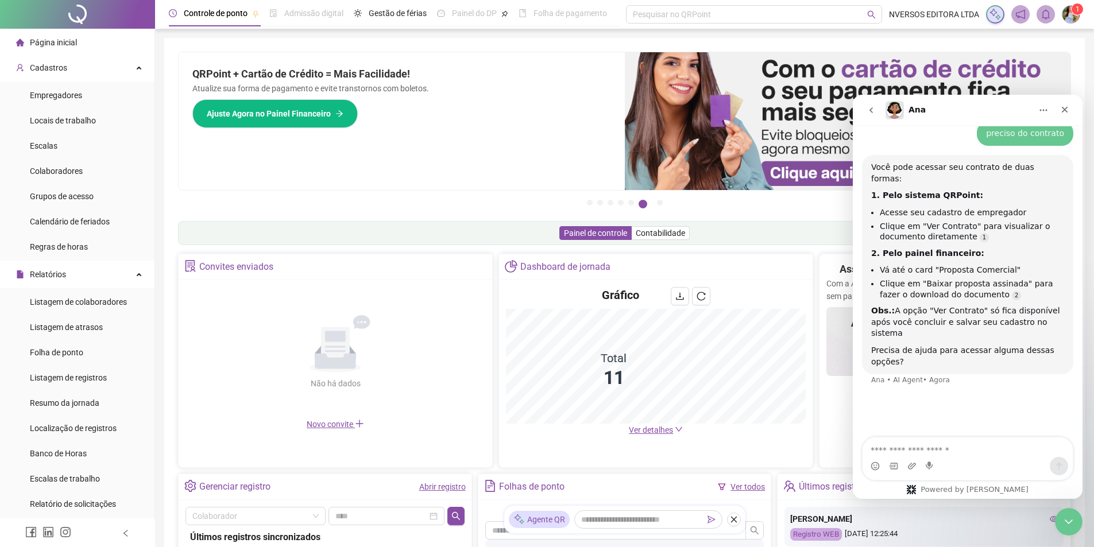
click at [78, 41] on li "Página inicial" at bounding box center [77, 42] width 150 height 23
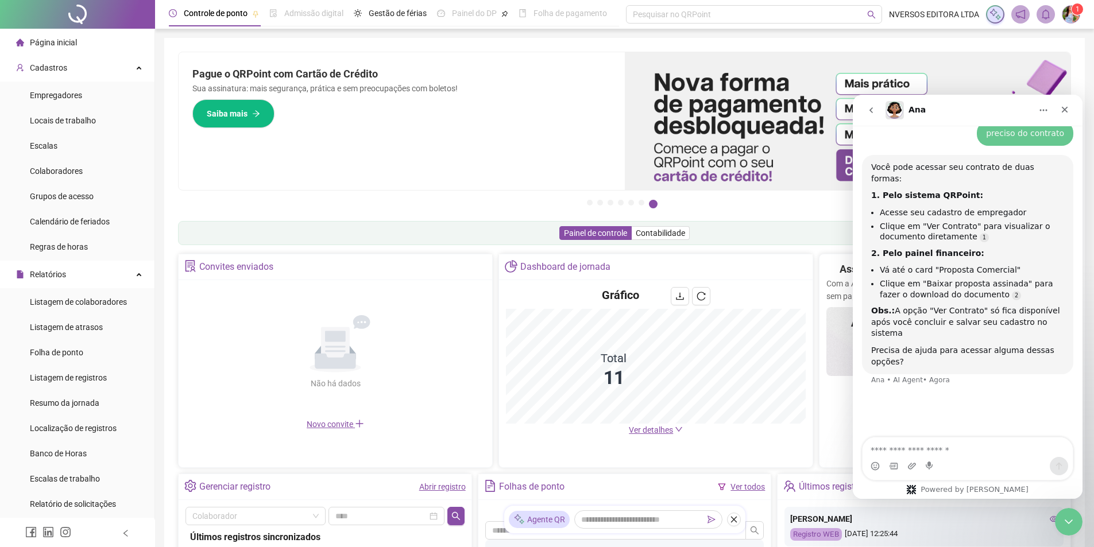
click at [78, 42] on li "Página inicial" at bounding box center [77, 42] width 150 height 23
click at [1078, 9] on span "1" at bounding box center [1078, 9] width 4 height 8
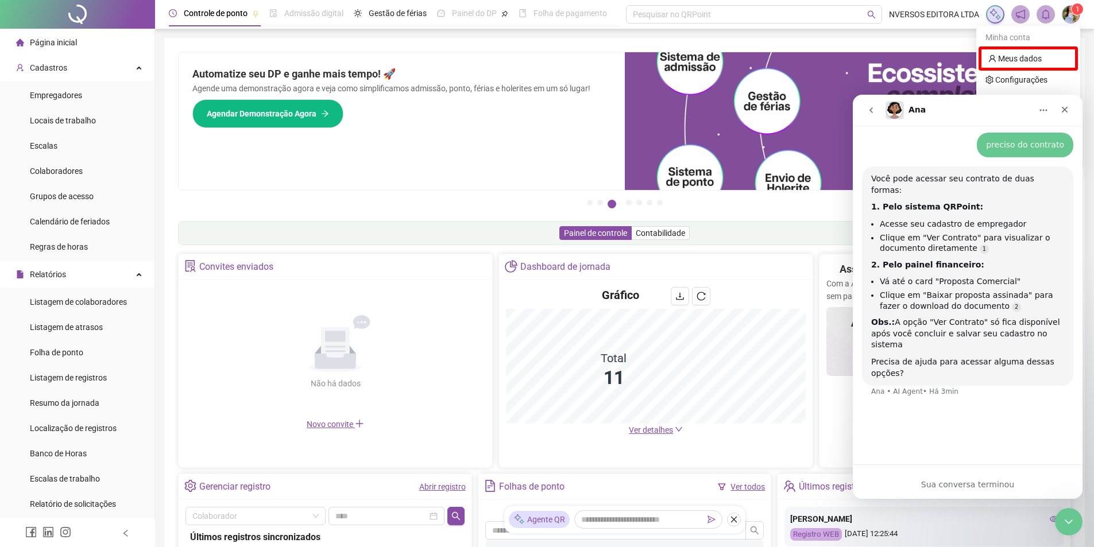
click at [1075, 15] on img at bounding box center [1071, 14] width 17 height 17
click at [1040, 77] on link "Configurações" at bounding box center [1017, 79] width 62 height 9
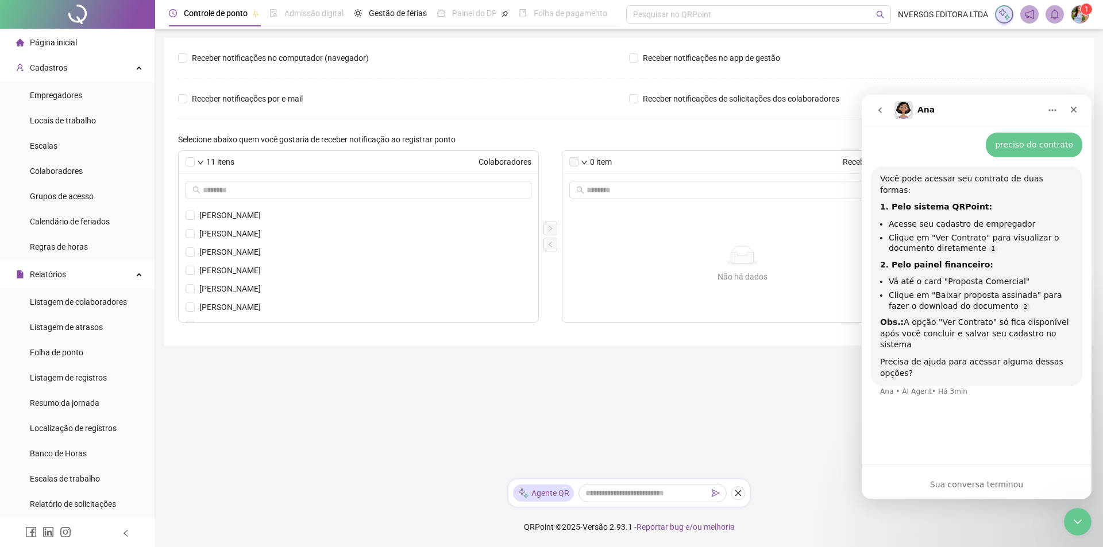
click at [984, 112] on div "Ana" at bounding box center [967, 110] width 146 height 18
click at [56, 39] on span "Página inicial" at bounding box center [53, 42] width 47 height 9
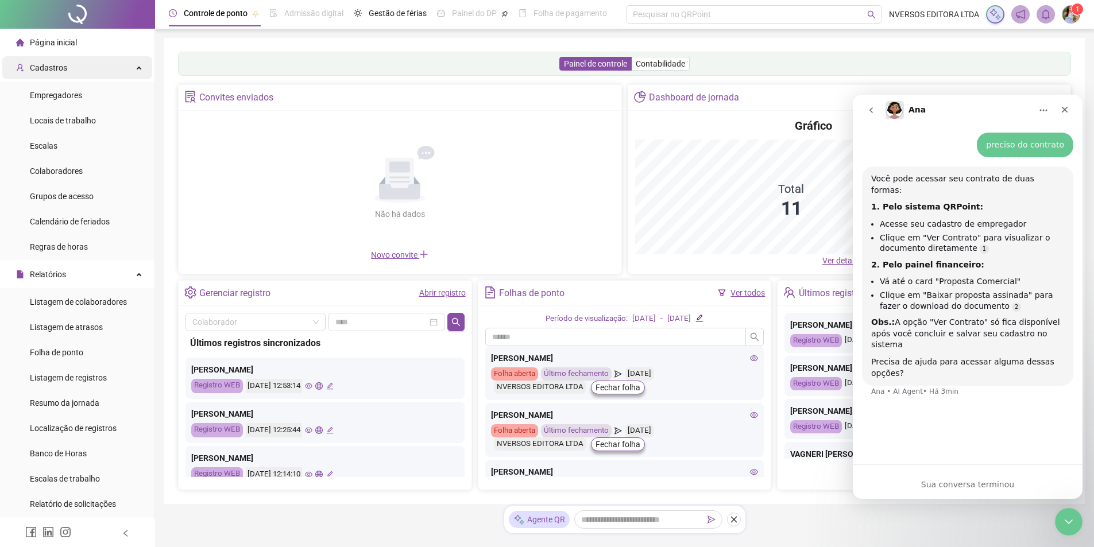
click at [57, 64] on span "Cadastros" at bounding box center [48, 67] width 37 height 9
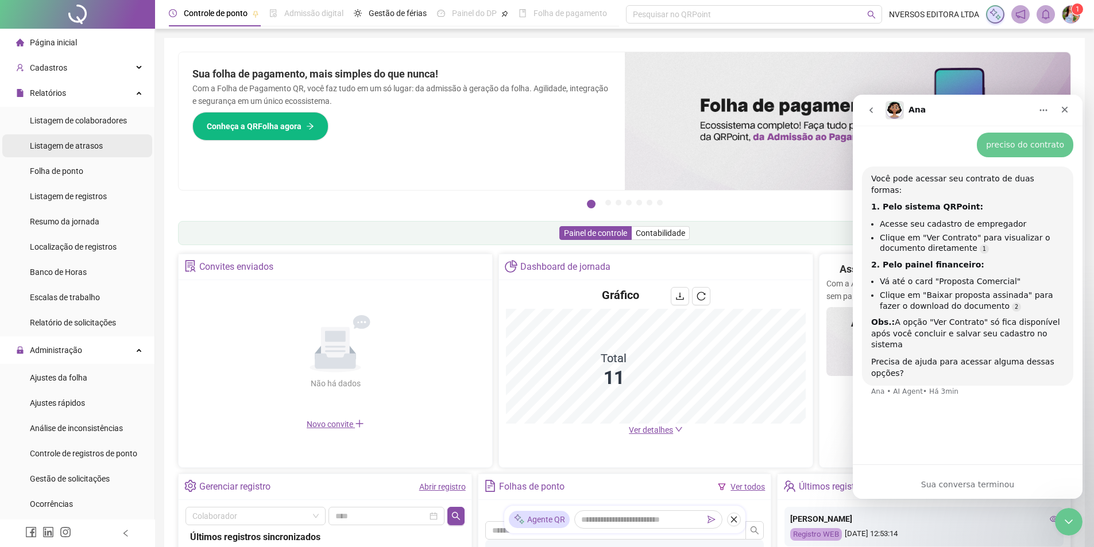
click at [80, 141] on span "Listagem de atrasos" at bounding box center [66, 145] width 73 height 9
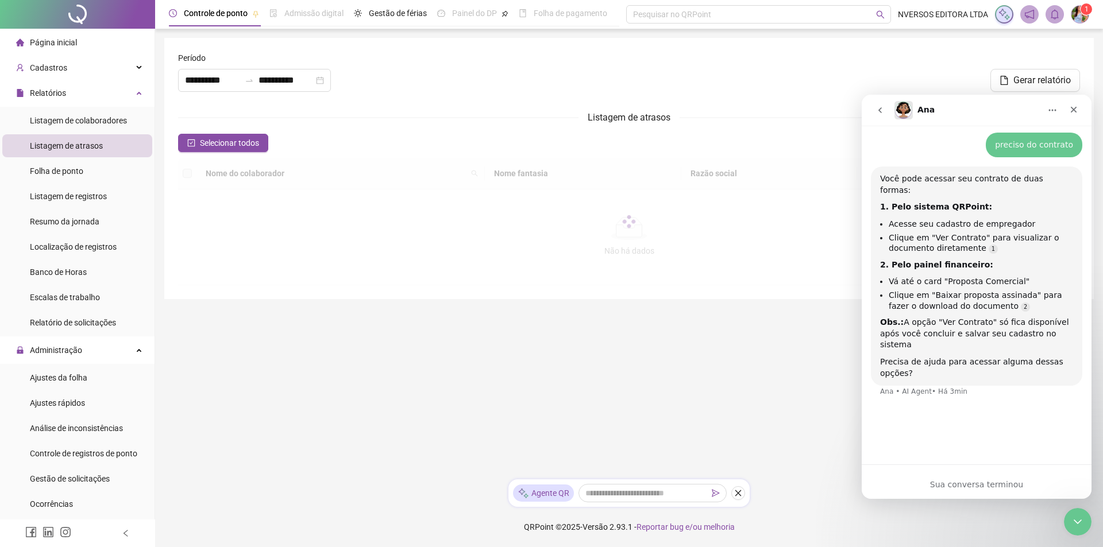
type input "**********"
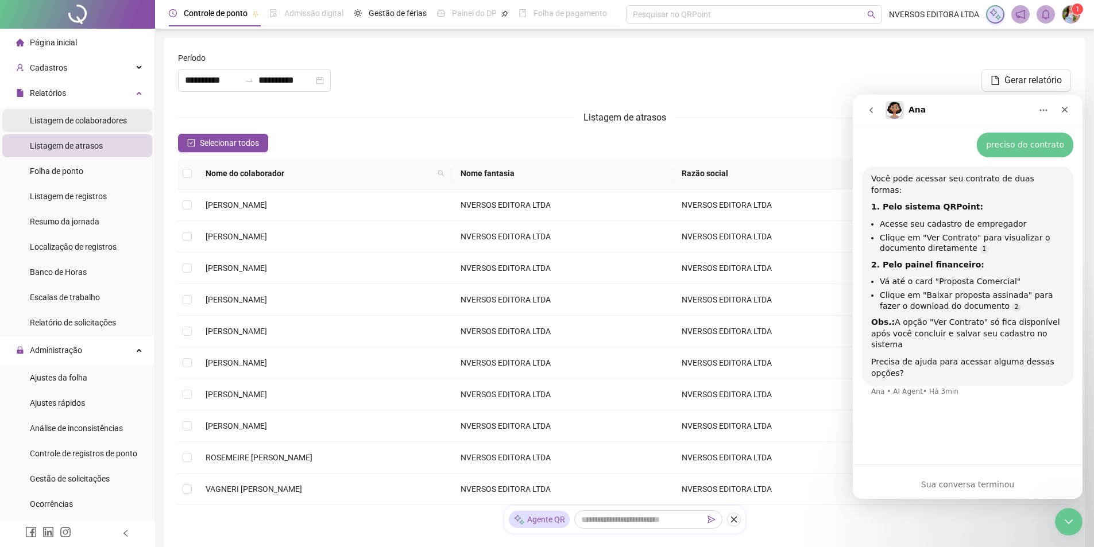
click at [80, 117] on span "Listagem de colaboradores" at bounding box center [78, 120] width 97 height 9
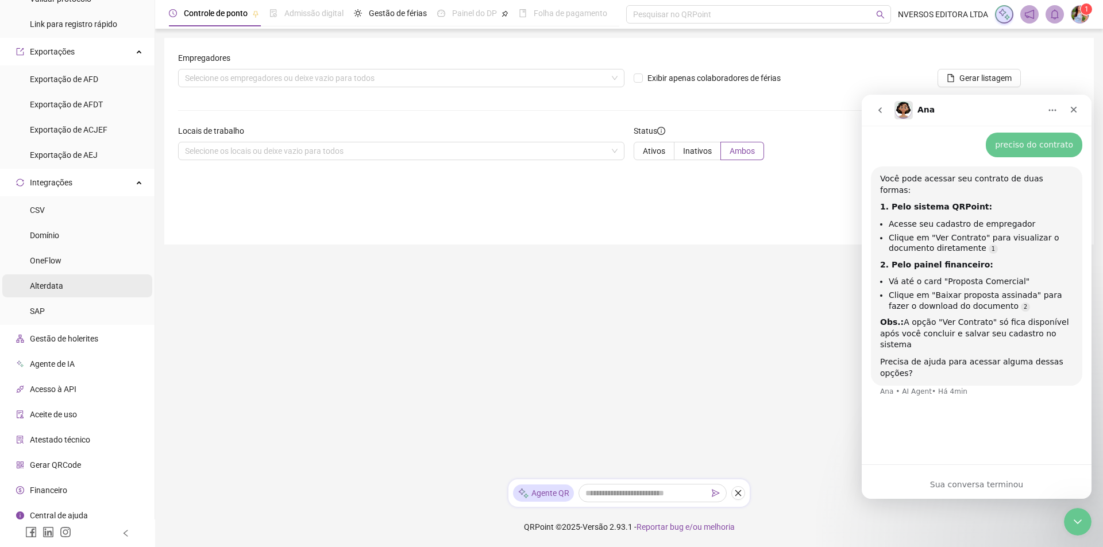
scroll to position [538, 0]
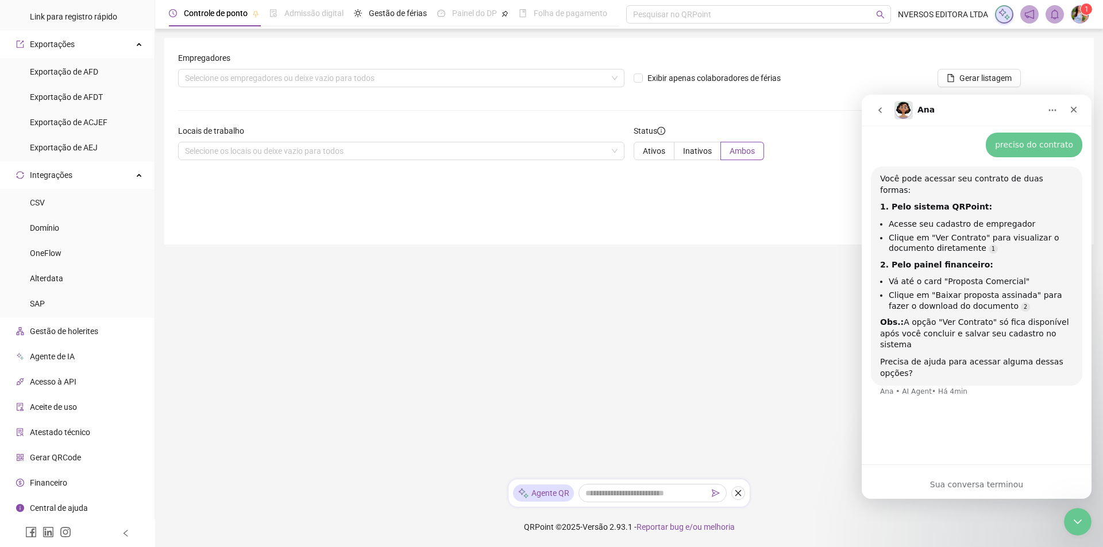
click at [61, 481] on span "Financeiro" at bounding box center [48, 482] width 37 height 9
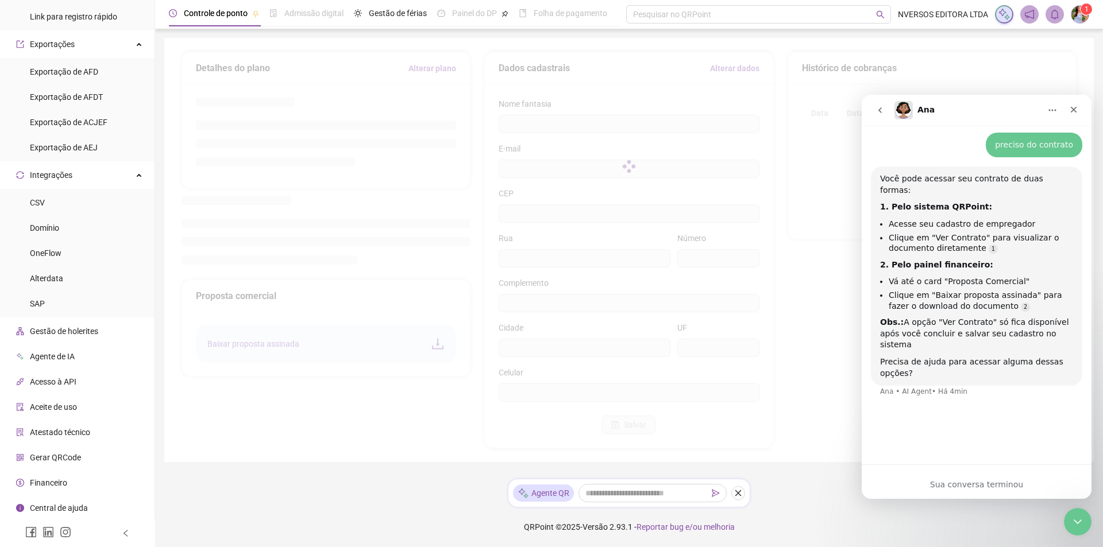
type input "**********"
type input "**"
type input "****"
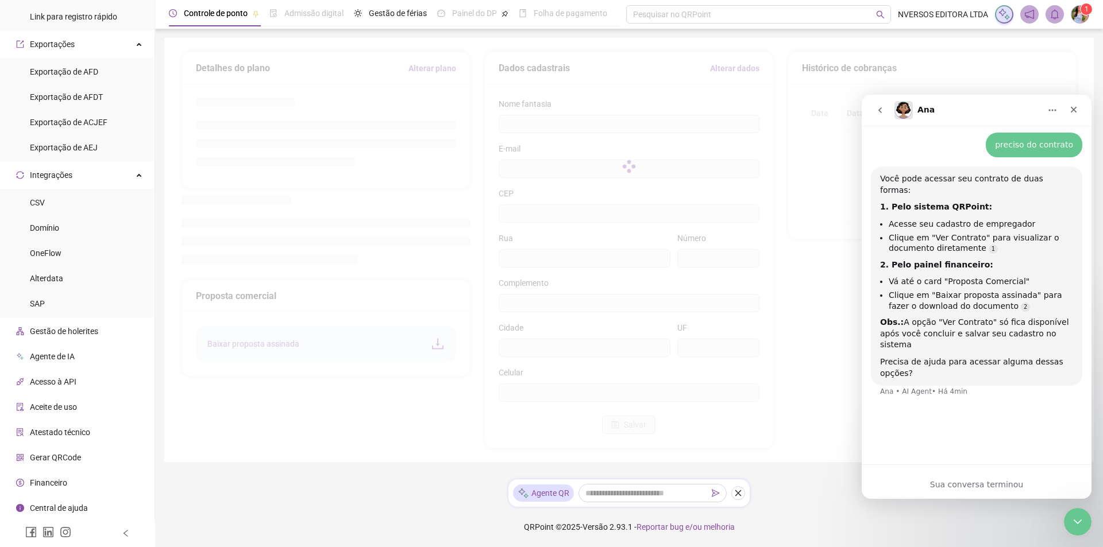
type input "*********"
type input "**"
type input "*********"
type input "**********"
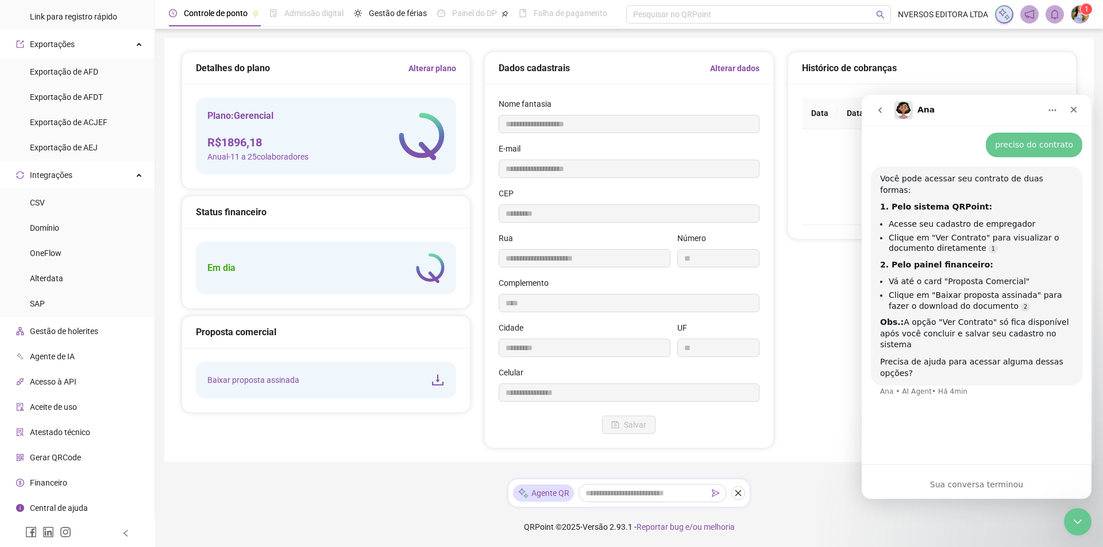
click at [440, 381] on icon "download" at bounding box center [438, 380] width 14 height 14
click at [795, 323] on div "Histórico de cobranças Data Data de vencimento Valor Status Ações Não há dados …" at bounding box center [932, 250] width 303 height 397
click at [1069, 110] on icon "Fechar" at bounding box center [1073, 109] width 9 height 9
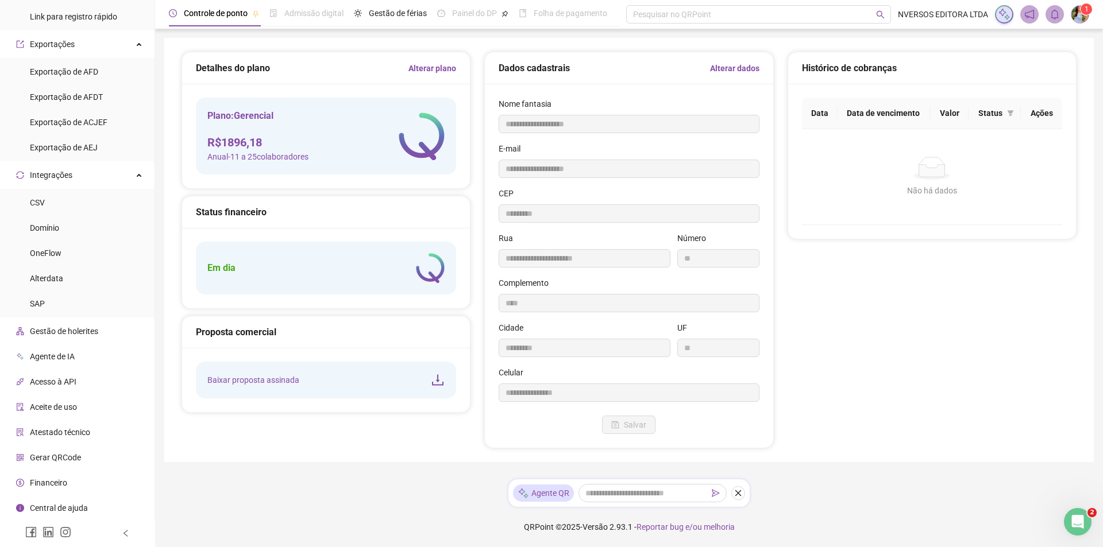
scroll to position [247, 0]
click at [771, 61] on div "**********" at bounding box center [629, 250] width 296 height 397
click at [740, 65] on link "Alterar dados" at bounding box center [734, 68] width 49 height 13
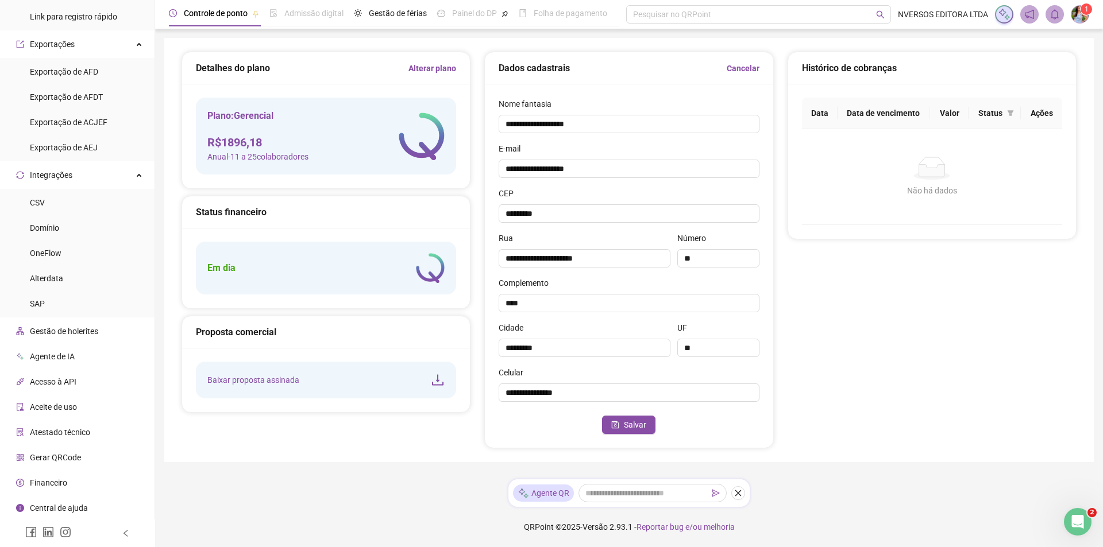
click at [738, 63] on link "Cancelar" at bounding box center [743, 68] width 33 height 13
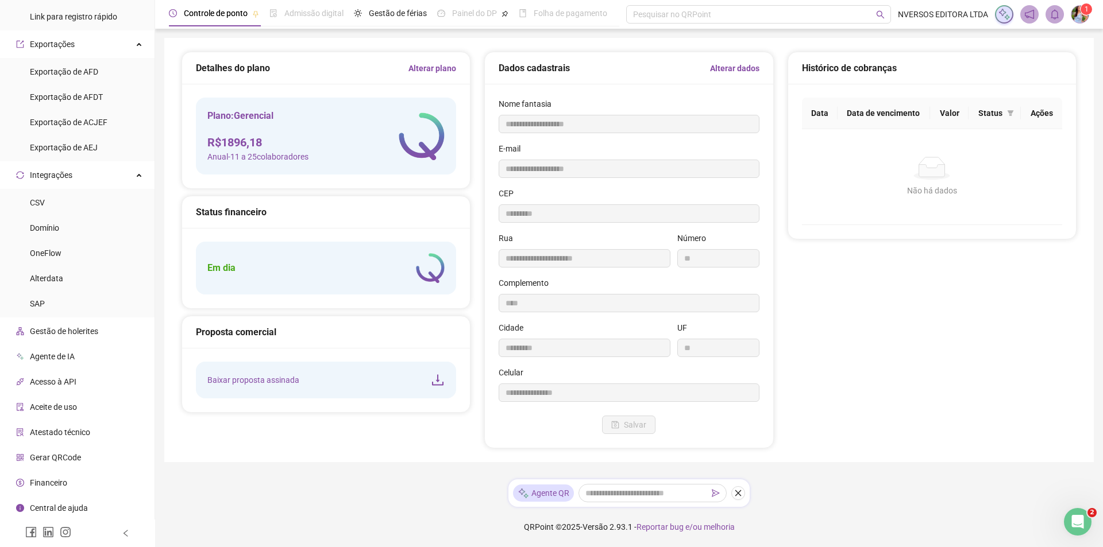
click at [866, 67] on div "Histórico de cobranças" at bounding box center [932, 68] width 260 height 14
click at [1072, 515] on icon "Abertura do Messenger da Intercom" at bounding box center [1076, 520] width 19 height 19
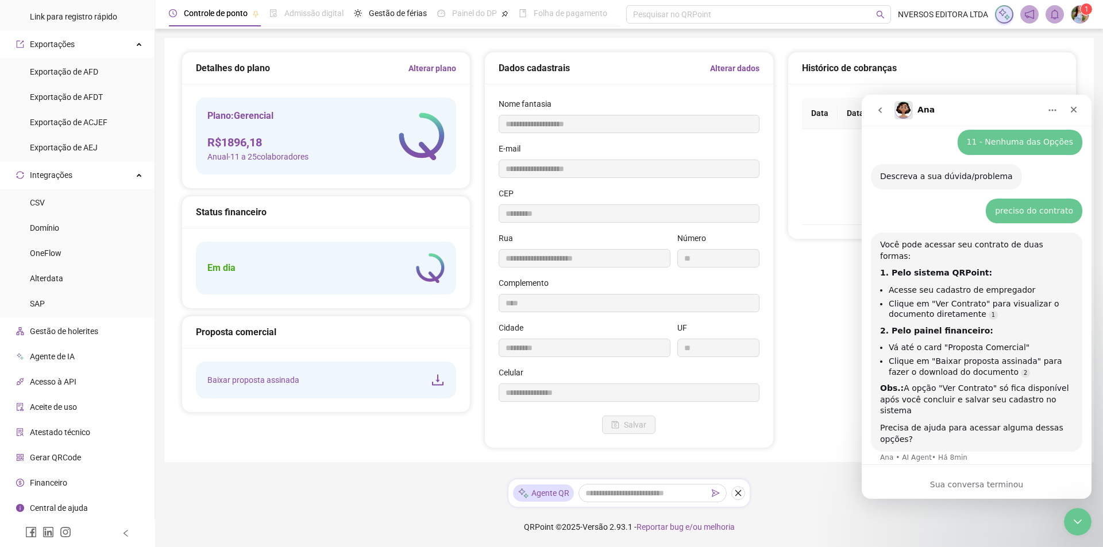
click at [936, 299] on li "Clique em "Ver Contrato" para visualizar o documento diretamente" at bounding box center [981, 309] width 184 height 21
drag, startPoint x: 74, startPoint y: 207, endPoint x: 832, endPoint y: 322, distance: 766.3
click at [832, 322] on div "Histórico de cobranças Data Data de vencimento Valor Status Ações Não há dados …" at bounding box center [932, 250] width 303 height 397
click at [723, 18] on div "Pesquisar no QRPoint" at bounding box center [758, 14] width 265 height 18
type input "**********"
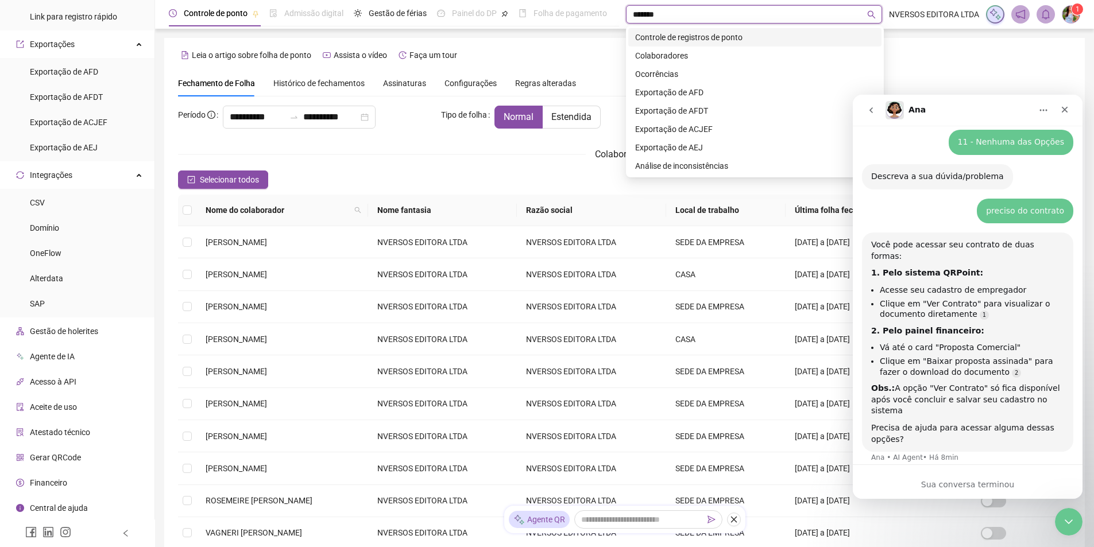
type input "********"
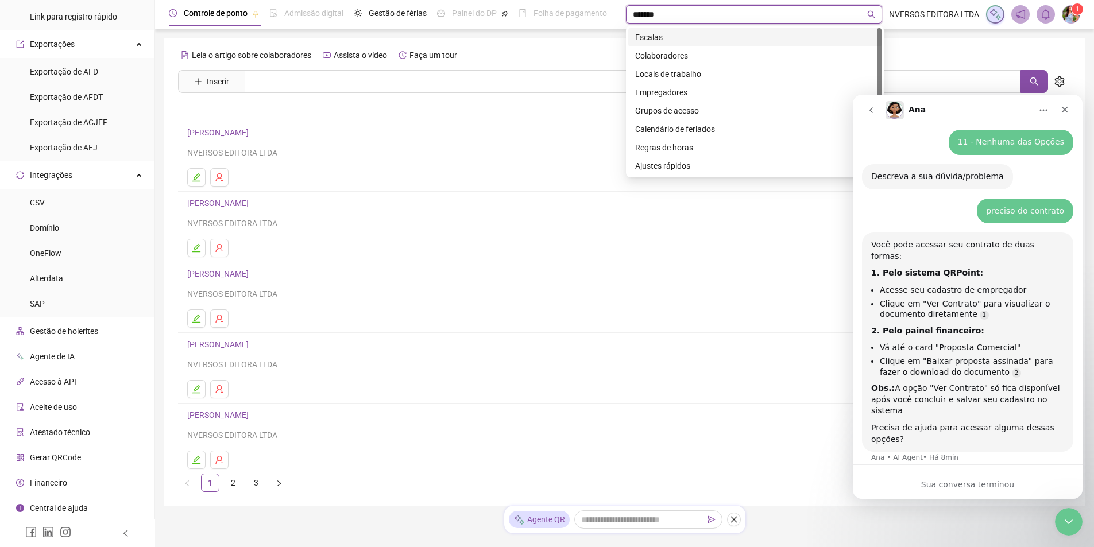
type input "********"
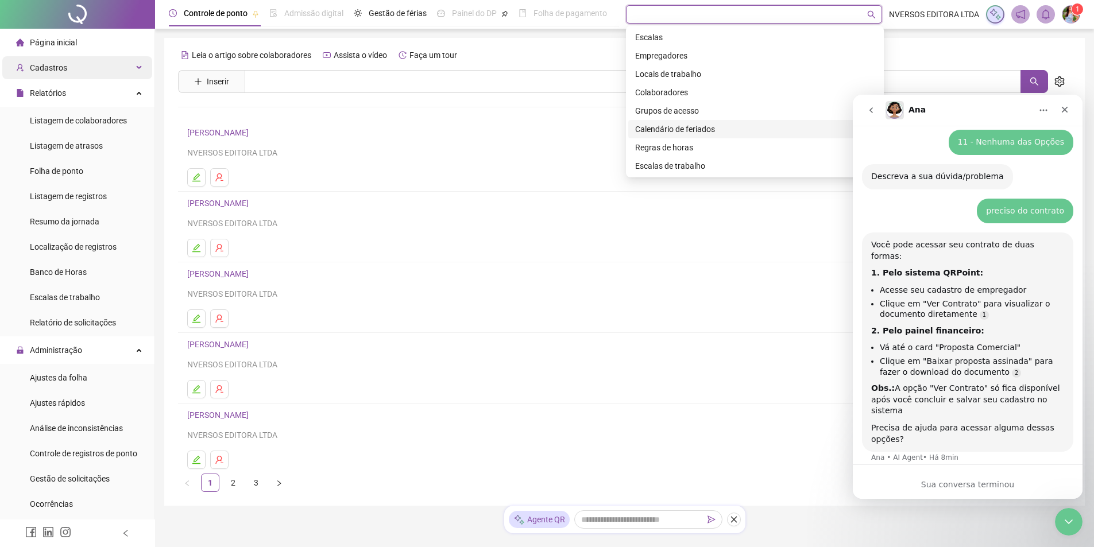
click at [89, 63] on div "Cadastros" at bounding box center [77, 67] width 150 height 23
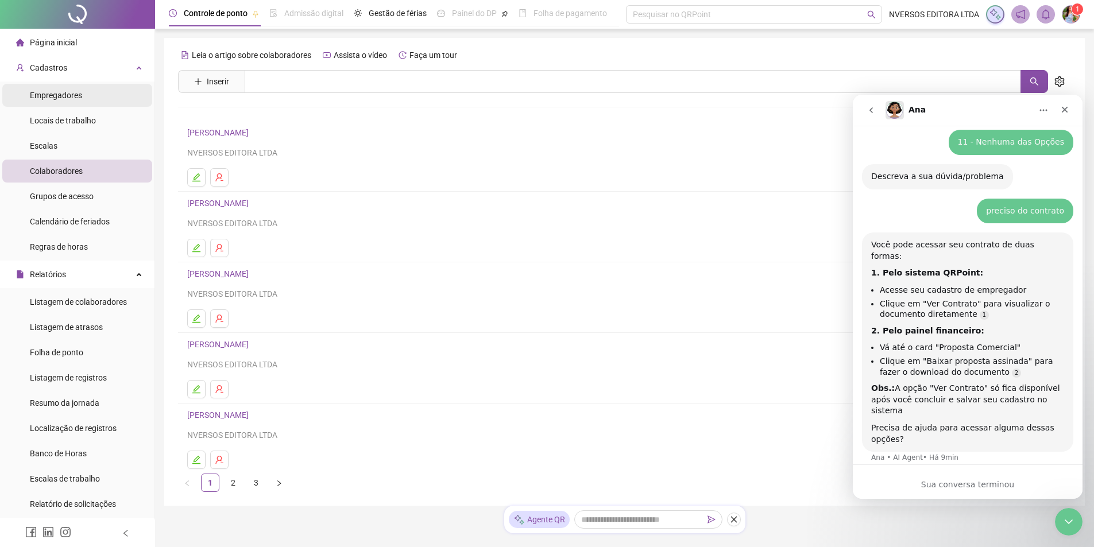
click at [76, 98] on span "Empregadores" at bounding box center [56, 95] width 52 height 9
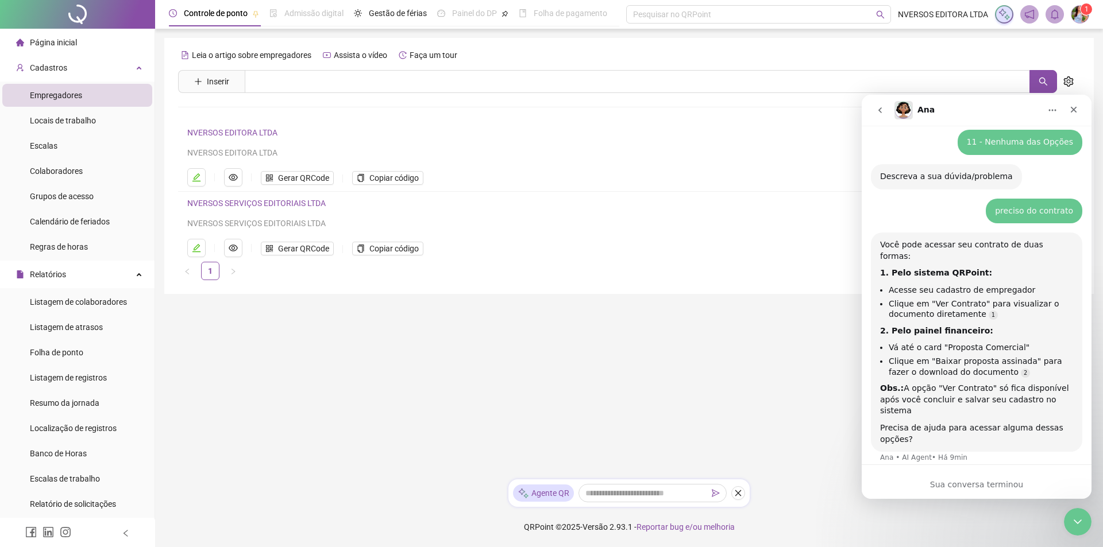
click at [251, 201] on link "NVERSOS SERVIÇOS EDITORIAIS LTDA" at bounding box center [256, 203] width 138 height 9
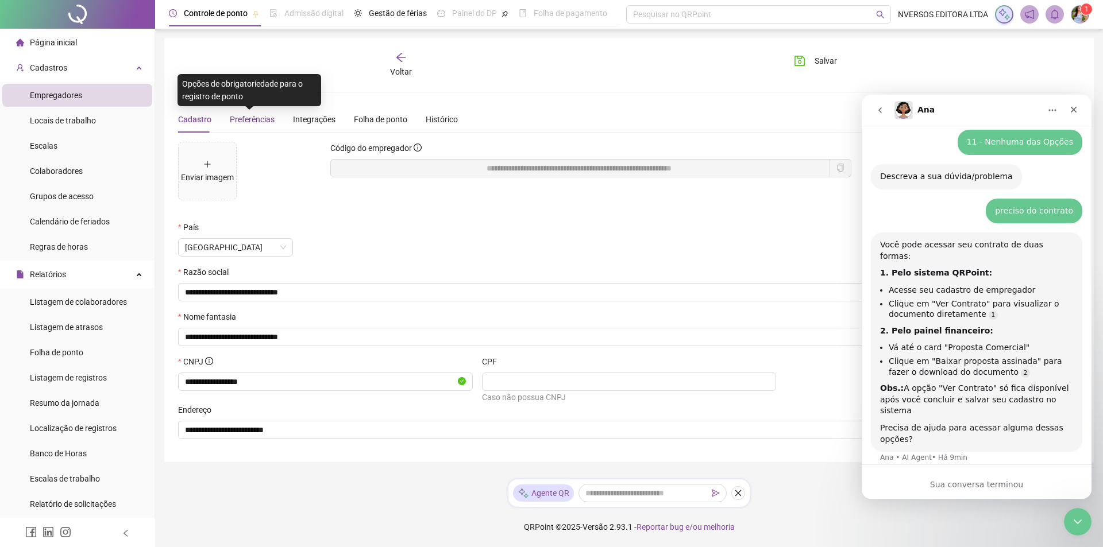
click at [246, 115] on span "Preferências" at bounding box center [252, 119] width 45 height 9
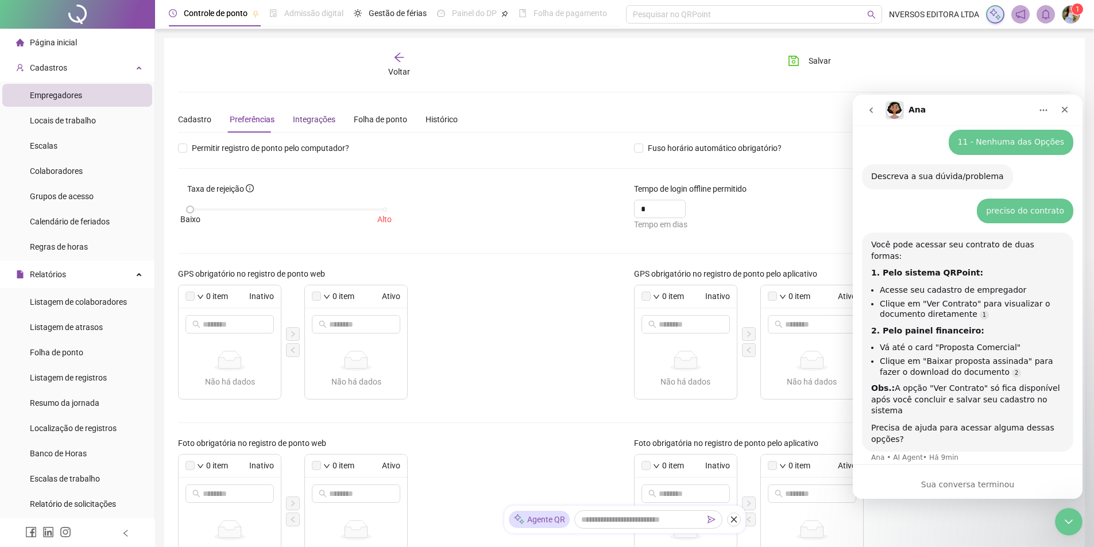
click at [303, 118] on div "Integrações" at bounding box center [314, 119] width 43 height 13
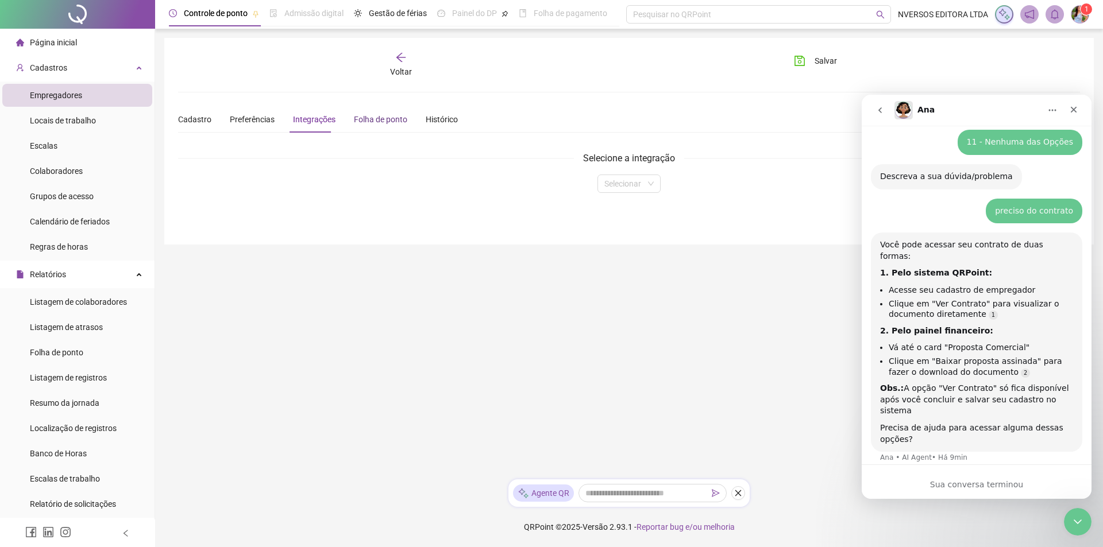
click at [375, 120] on div "Folha de ponto" at bounding box center [380, 119] width 53 height 13
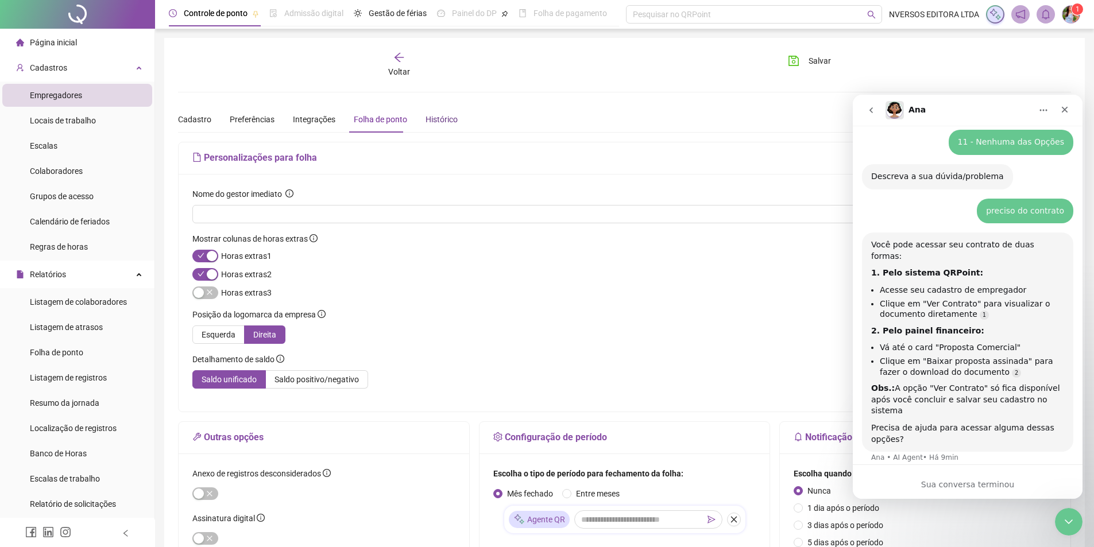
click at [438, 117] on div "Histórico" at bounding box center [442, 119] width 32 height 13
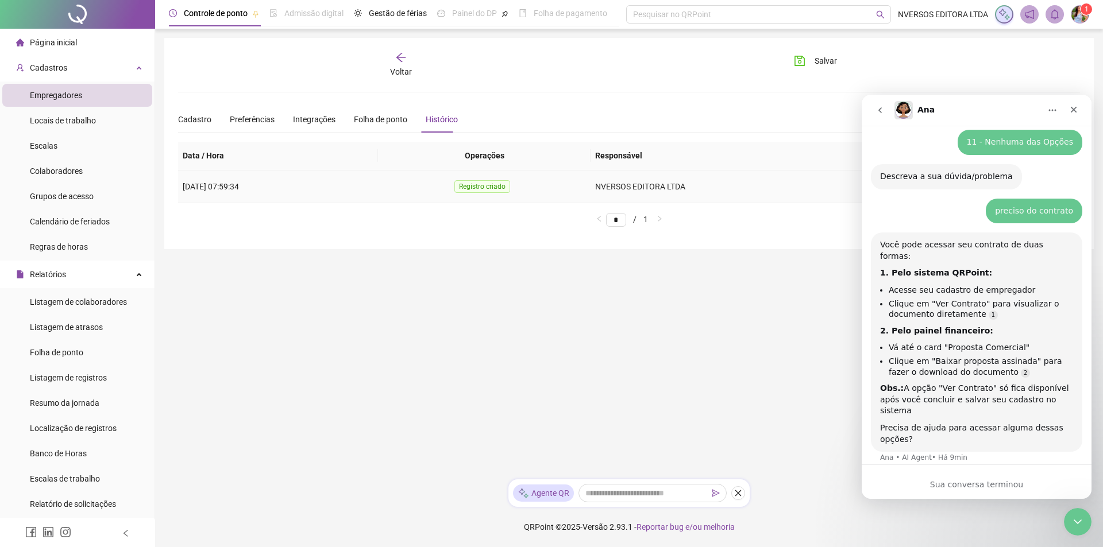
click at [493, 188] on span "Registro criado" at bounding box center [482, 186] width 56 height 13
click at [453, 180] on td "Registro criado" at bounding box center [484, 187] width 213 height 33
click at [396, 61] on icon "arrow-left" at bounding box center [400, 57] width 11 height 11
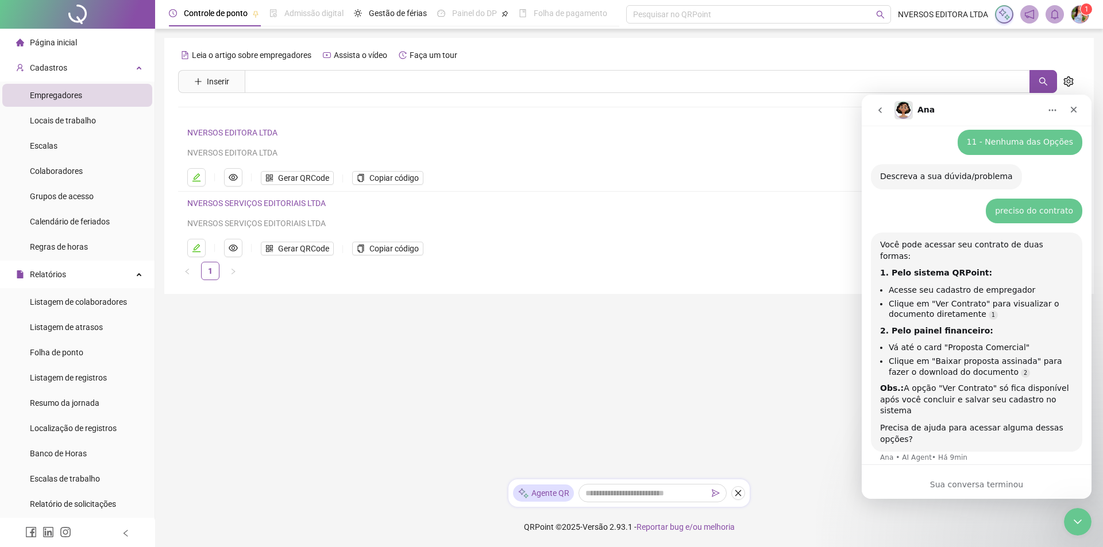
click at [235, 129] on link "NVERSOS EDITORA LTDA" at bounding box center [232, 132] width 90 height 9
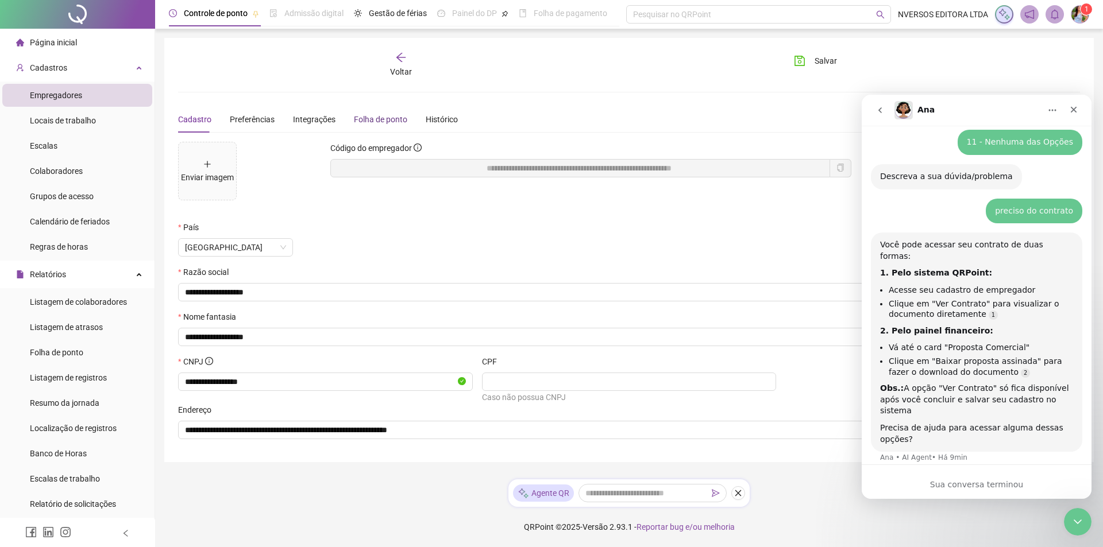
click at [379, 115] on div "Folha de ponto" at bounding box center [380, 119] width 53 height 13
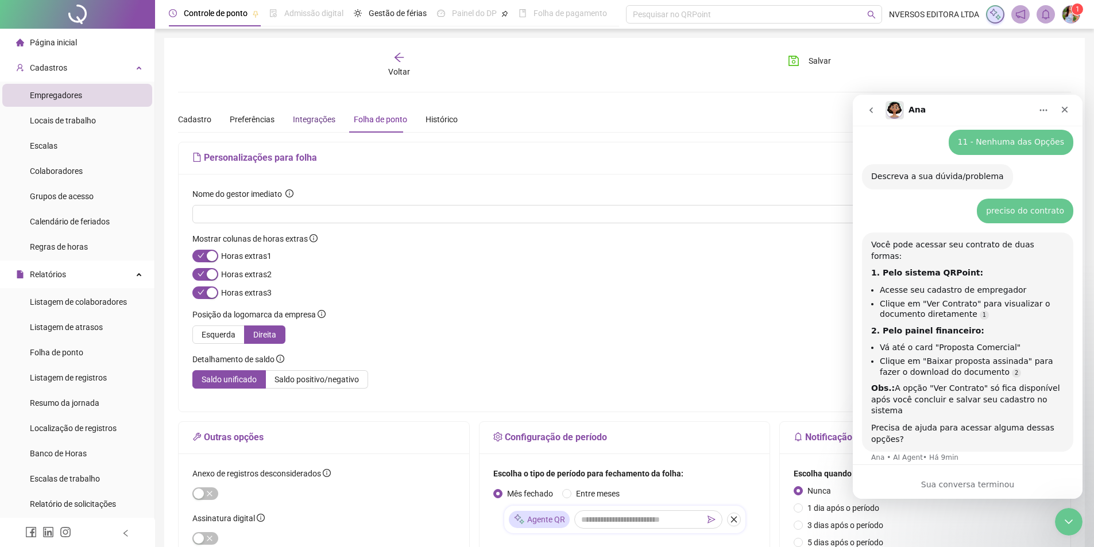
click at [318, 117] on div "Integrações" at bounding box center [314, 119] width 43 height 13
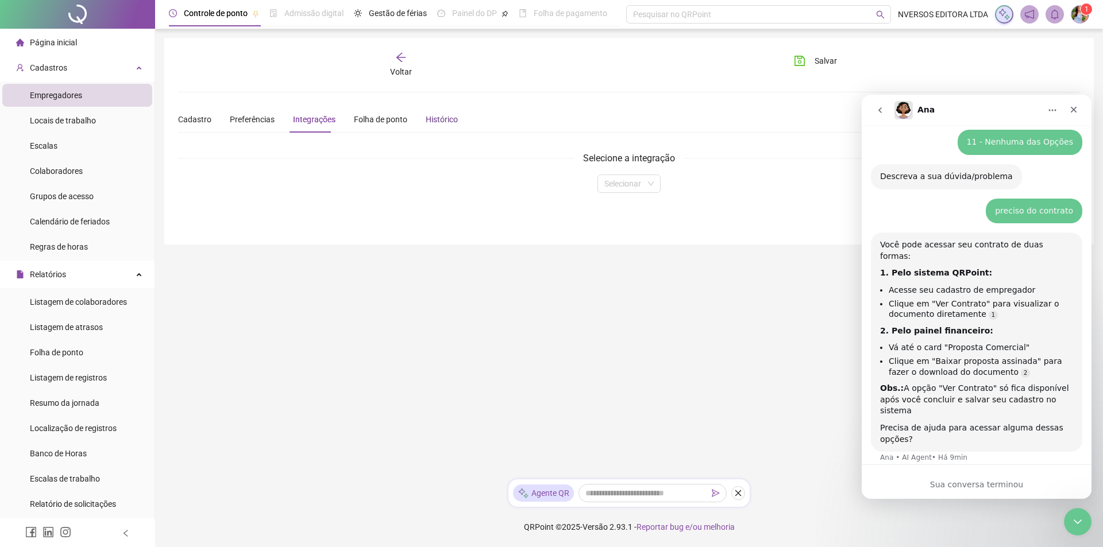
click at [439, 119] on div "Histórico" at bounding box center [442, 119] width 32 height 13
click at [247, 111] on div "Preferências" at bounding box center [252, 119] width 45 height 26
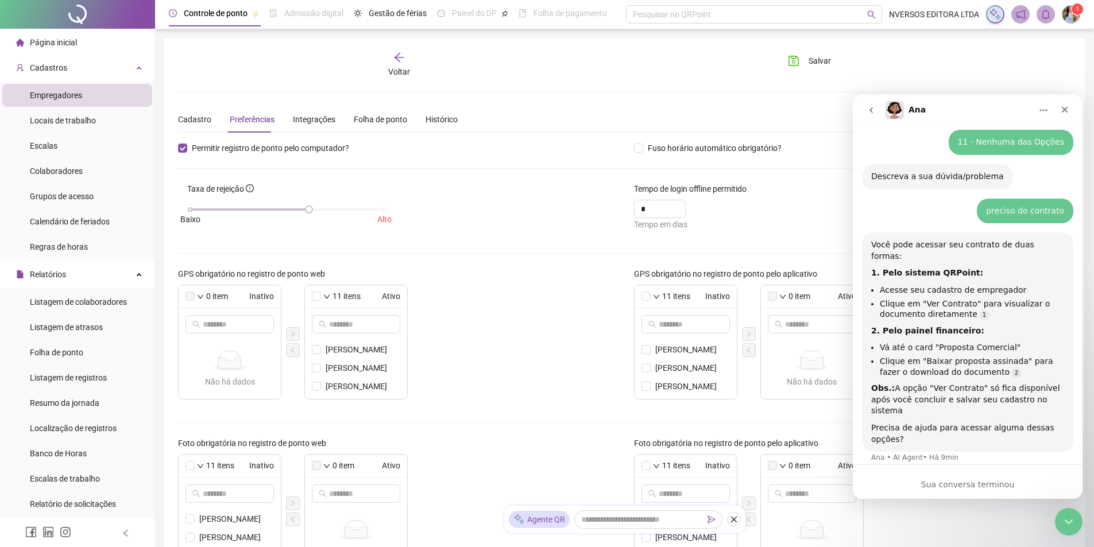
click at [74, 92] on span "Empregadores" at bounding box center [56, 95] width 52 height 9
click at [78, 69] on div "Cadastros" at bounding box center [77, 67] width 150 height 23
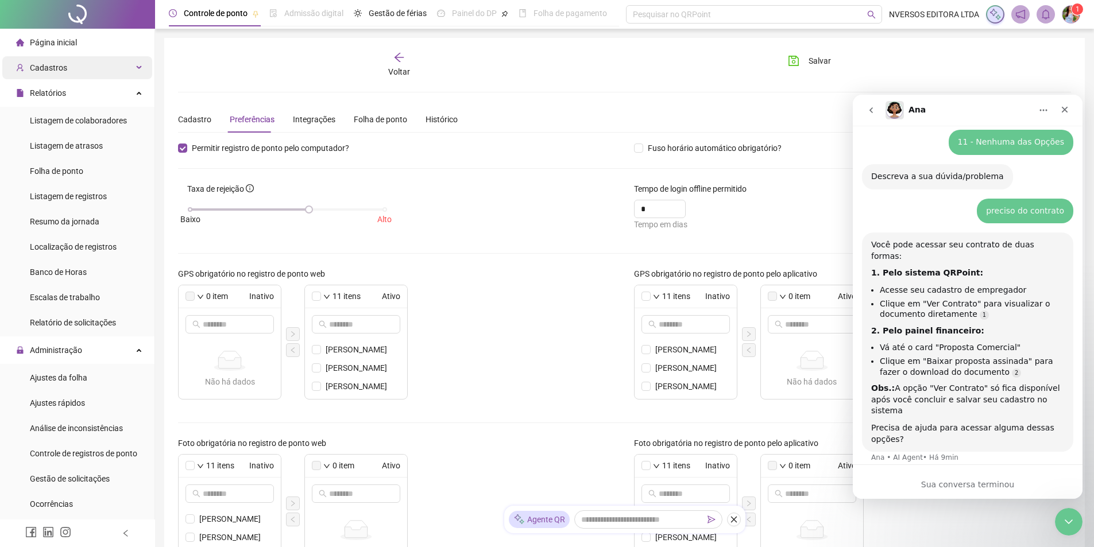
click at [78, 69] on div "Cadastros" at bounding box center [77, 67] width 150 height 23
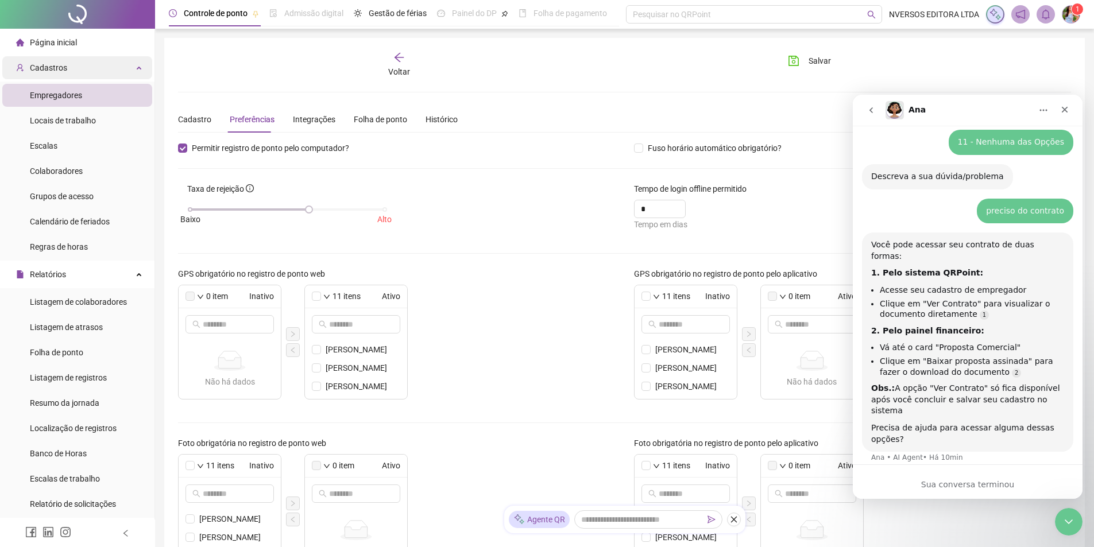
click at [73, 64] on div "Cadastros" at bounding box center [77, 67] width 150 height 23
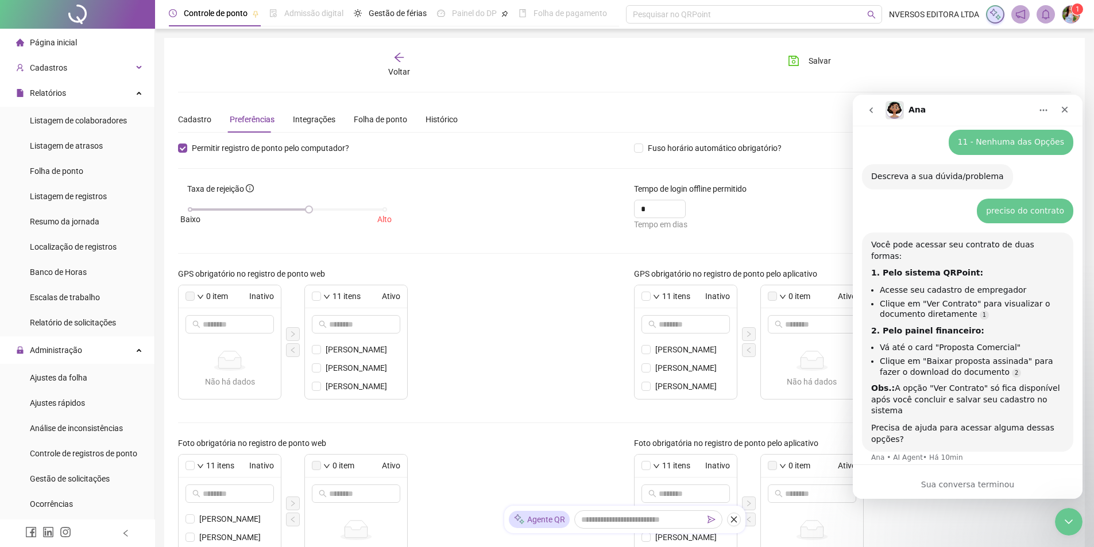
click at [80, 335] on ul "Listagem de colaboradores Listagem de atrasos Folha de ponto Listagem de regist…" at bounding box center [77, 222] width 155 height 230
click at [79, 346] on span "Administração" at bounding box center [56, 350] width 52 height 9
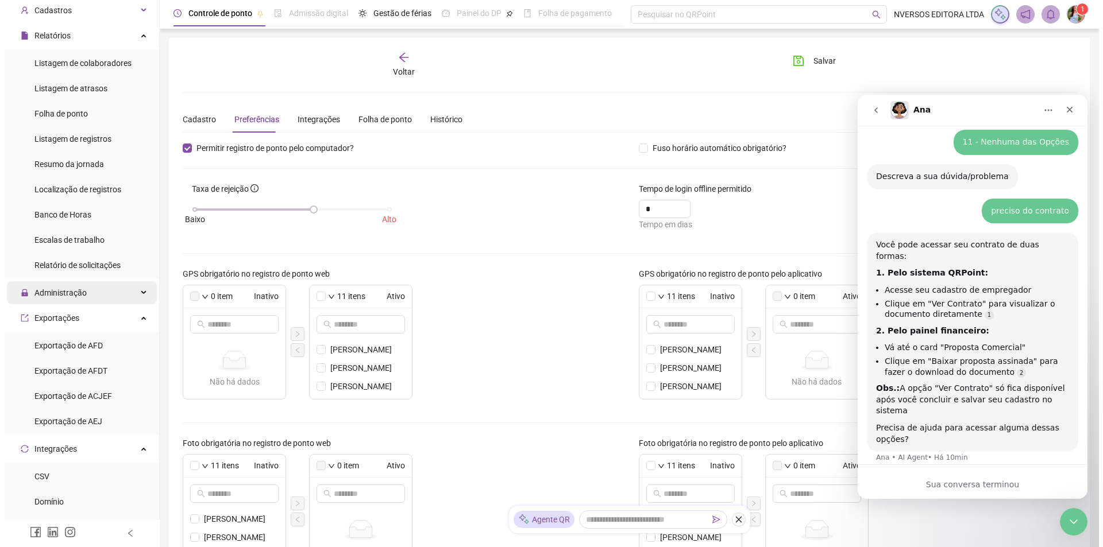
scroll to position [115, 0]
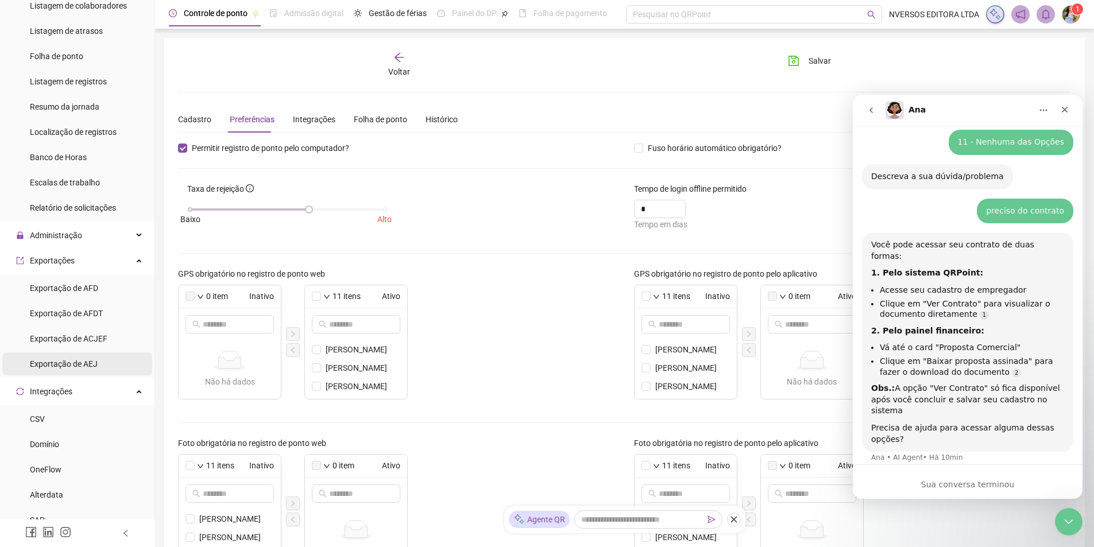
click at [92, 362] on span "Exportação de AEJ" at bounding box center [64, 364] width 68 height 9
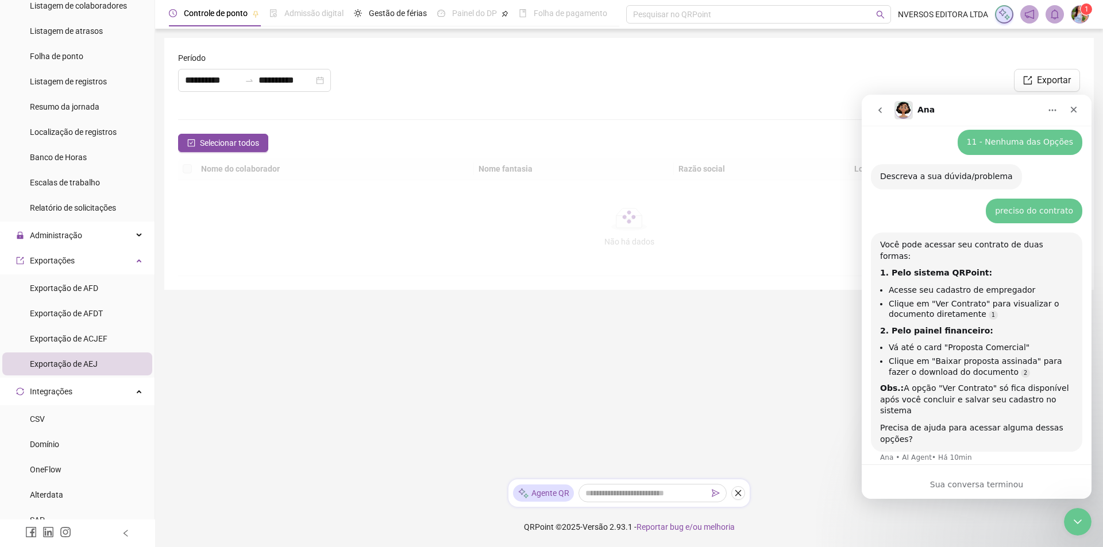
type input "**********"
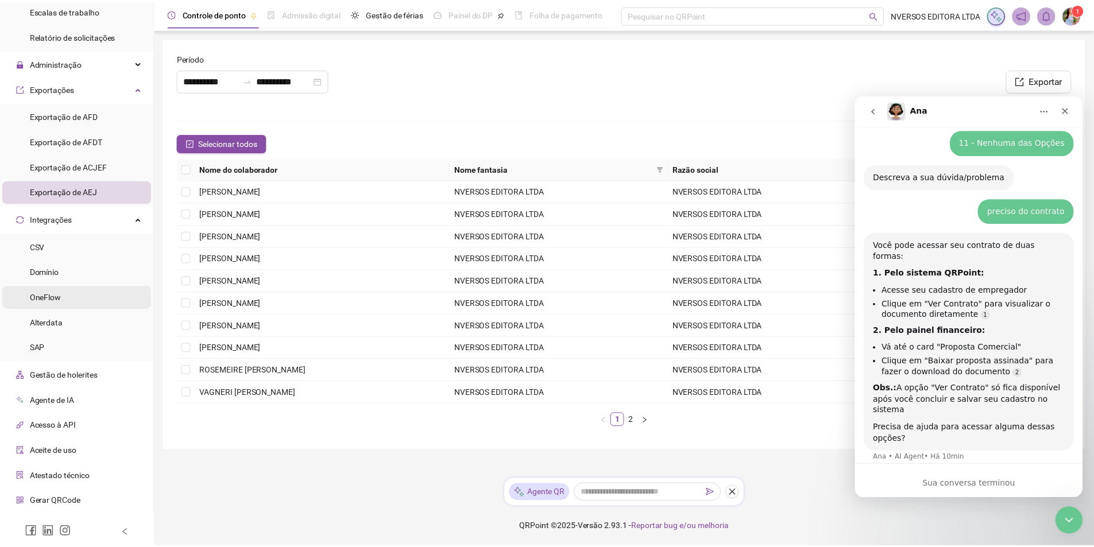
scroll to position [331, 0]
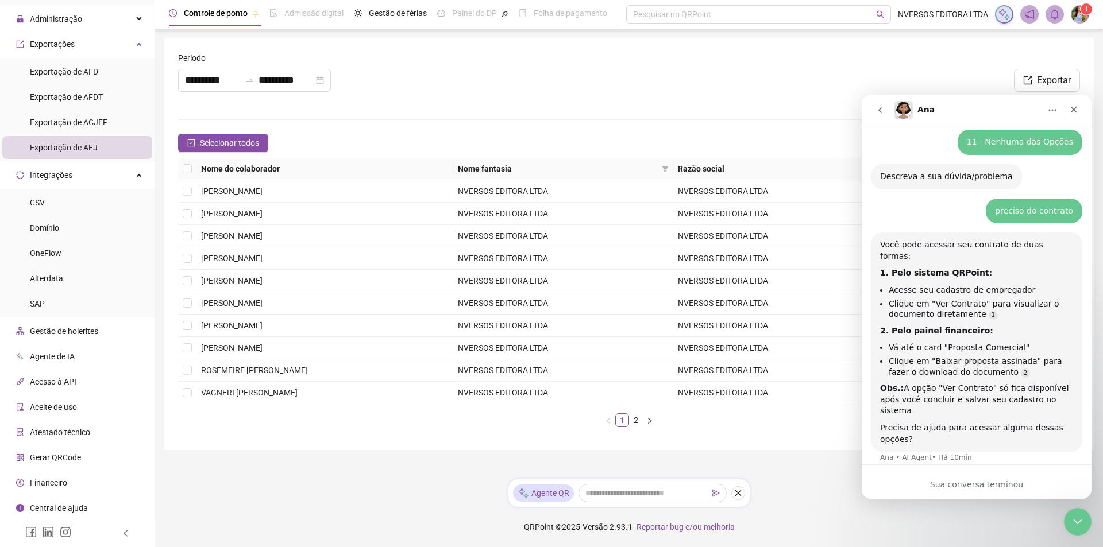
click at [84, 504] on span "Central de ajuda" at bounding box center [59, 508] width 58 height 9
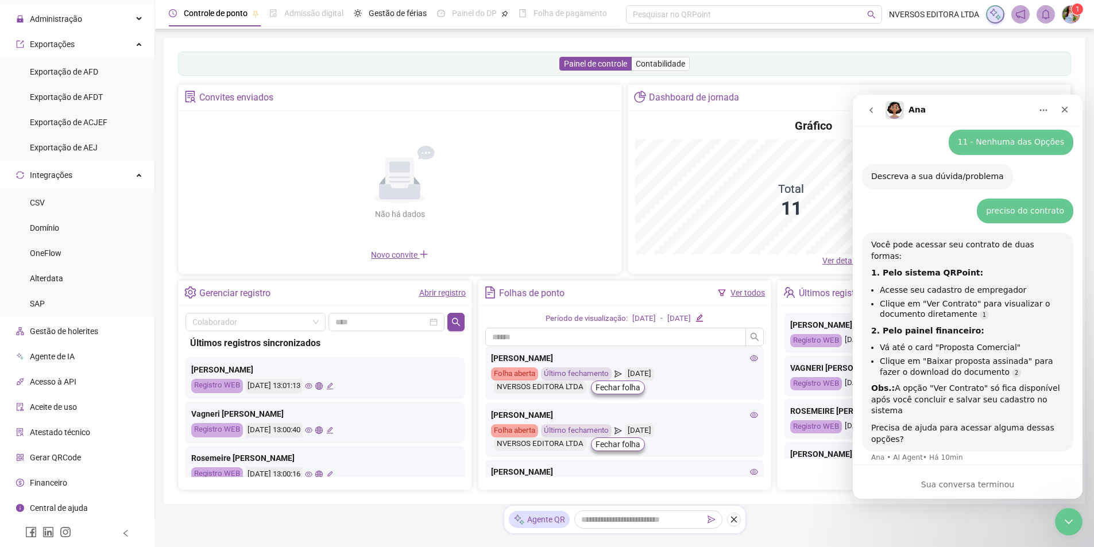
click at [966, 476] on div "Sua conversa terminou" at bounding box center [968, 482] width 230 height 34
click at [968, 481] on div "Sua conversa terminou" at bounding box center [968, 485] width 230 height 12
click at [874, 107] on icon "go back" at bounding box center [871, 110] width 9 height 9
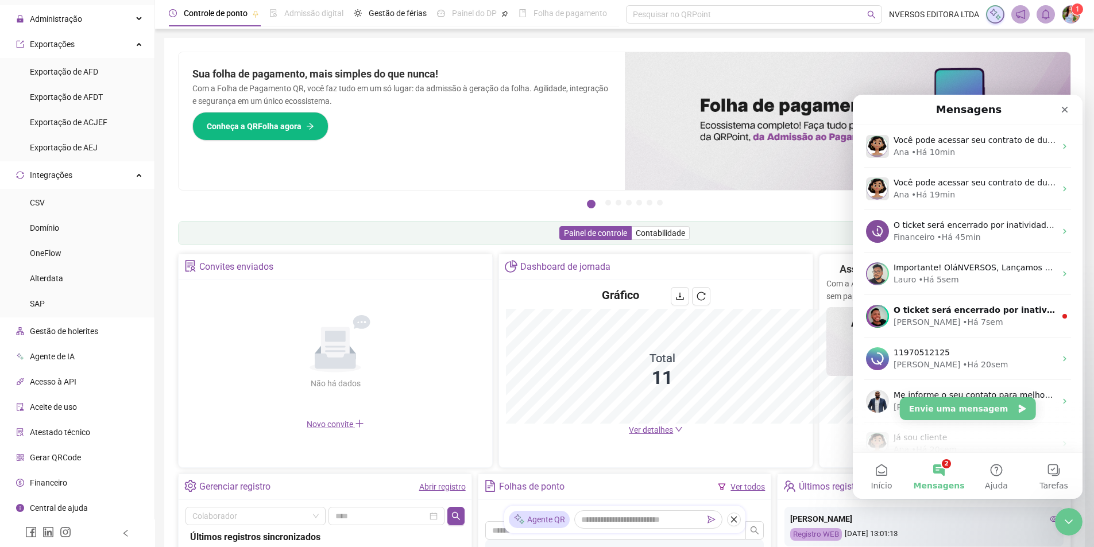
click at [871, 107] on div "Mensagens" at bounding box center [967, 109] width 215 height 21
click at [966, 407] on button "Envie uma mensagem" at bounding box center [968, 408] width 136 height 23
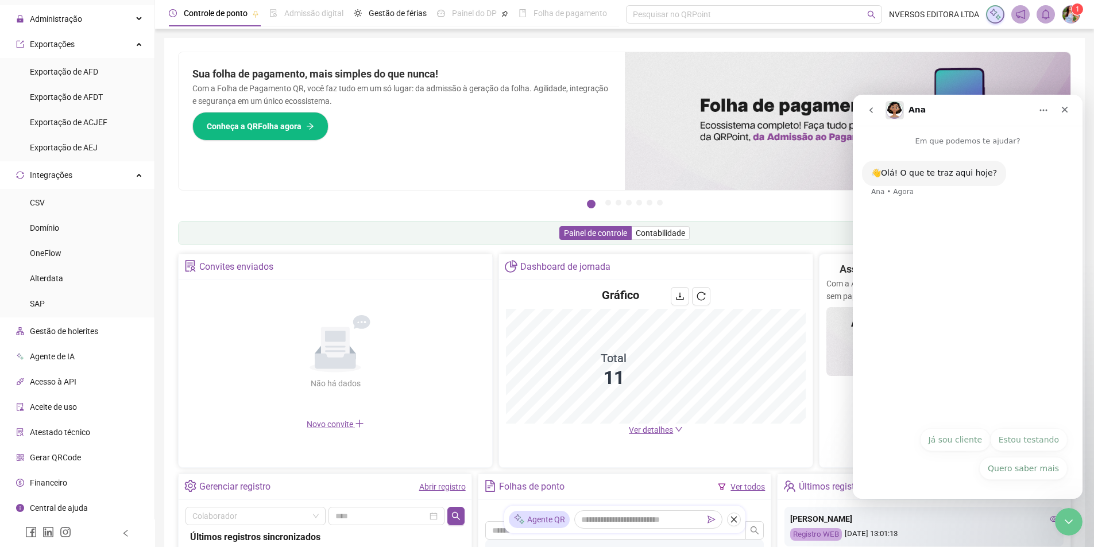
click at [970, 439] on button "Já sou cliente" at bounding box center [955, 439] width 71 height 23
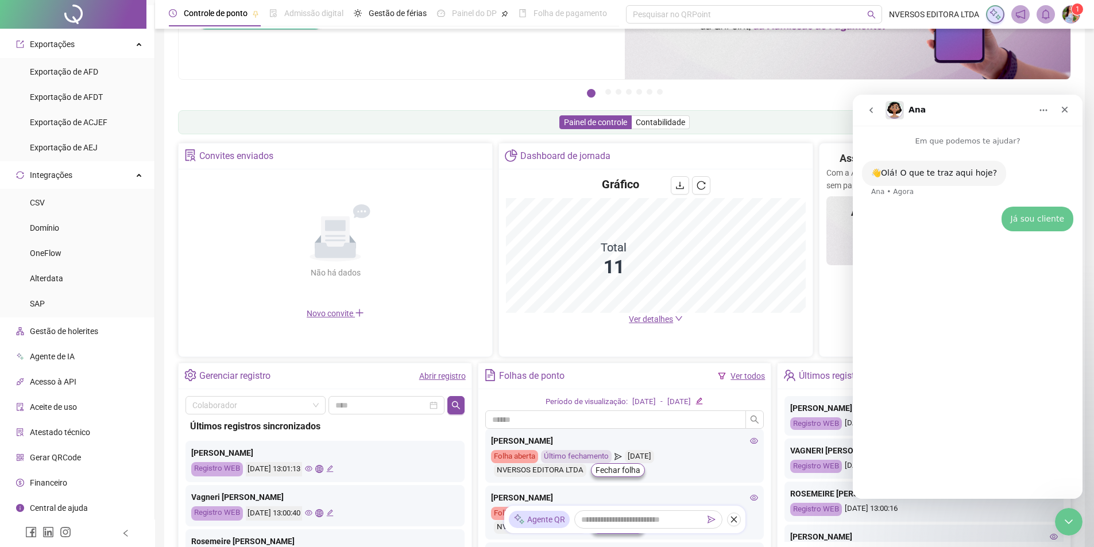
scroll to position [172, 0]
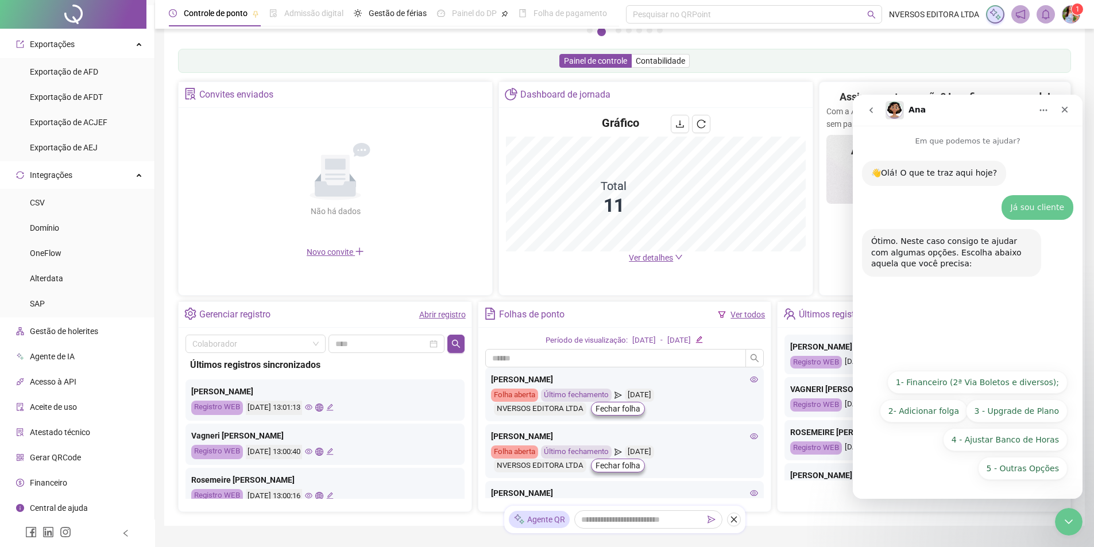
click at [439, 315] on link "Abrir registro" at bounding box center [442, 314] width 47 height 9
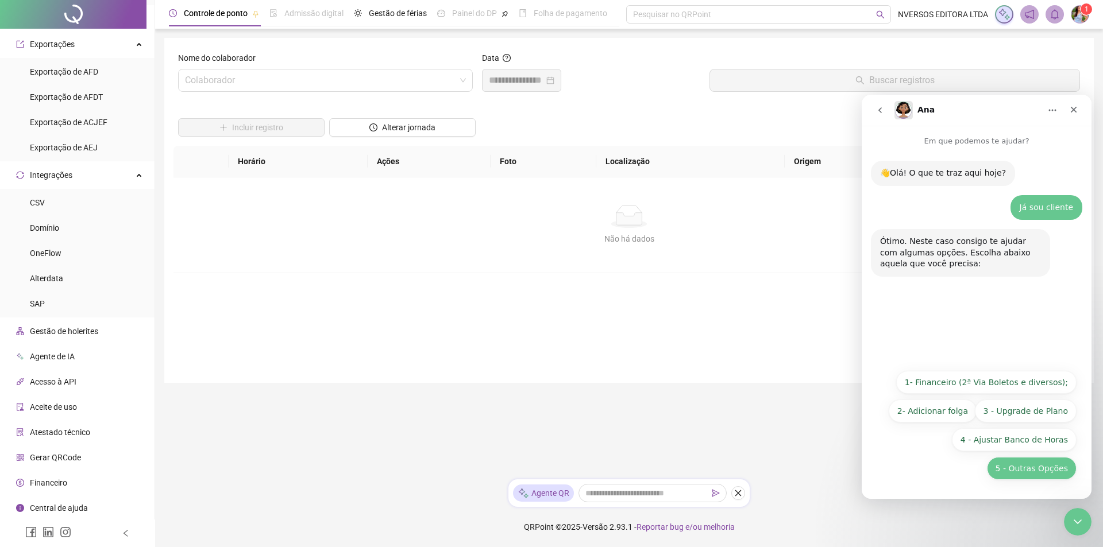
click at [1038, 470] on button "5 - Outras Opções" at bounding box center [1032, 468] width 90 height 23
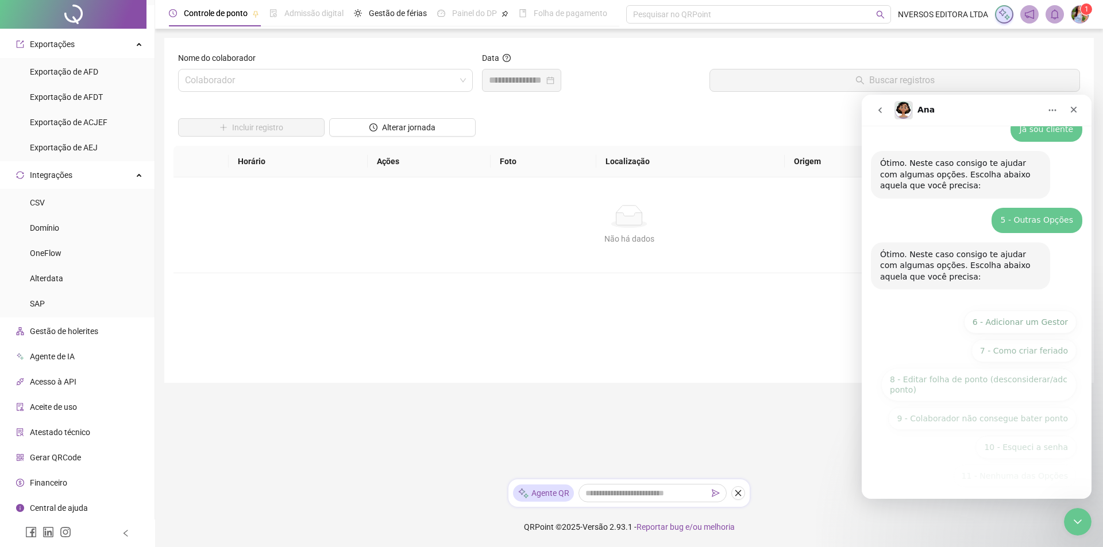
scroll to position [86, 0]
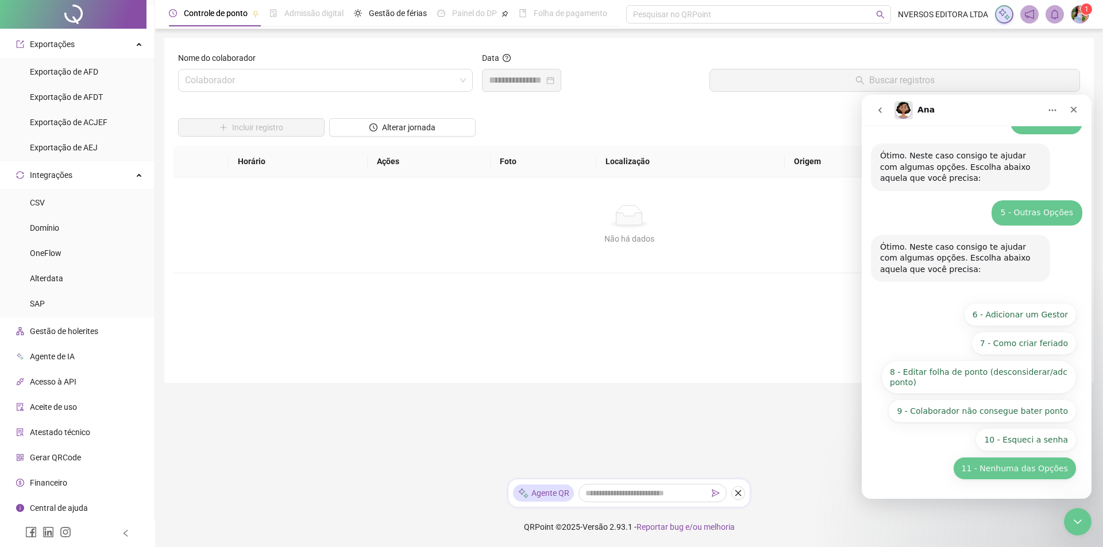
click at [997, 466] on button "11 - Nenhuma das Opções" at bounding box center [1014, 468] width 123 height 23
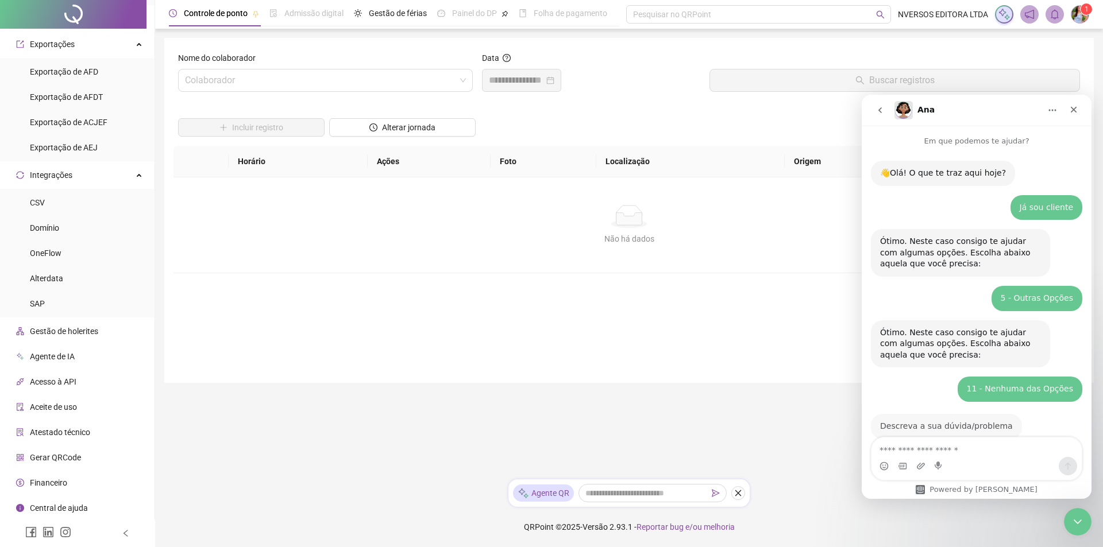
scroll to position [23, 0]
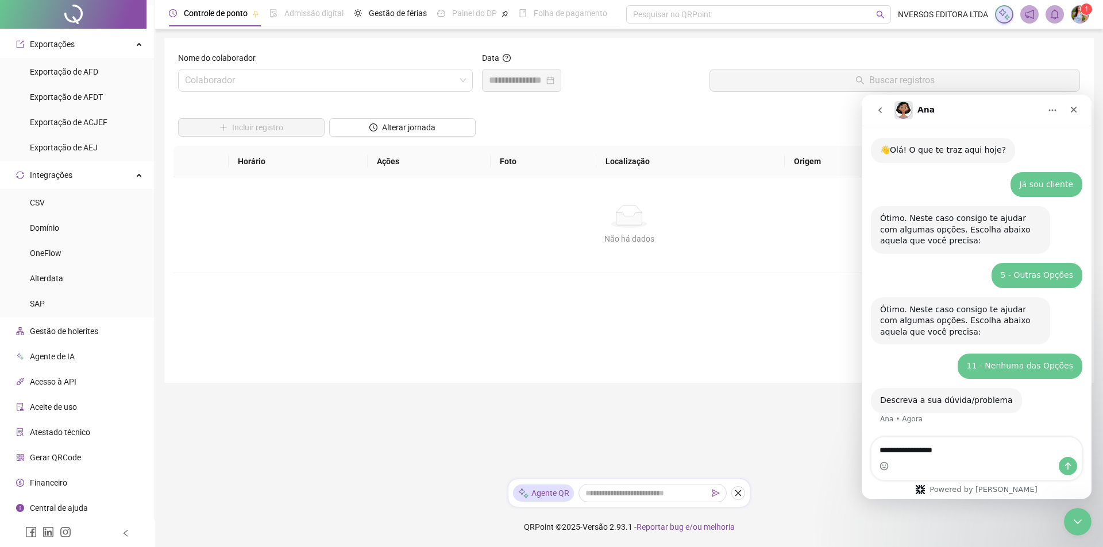
type textarea "**********"
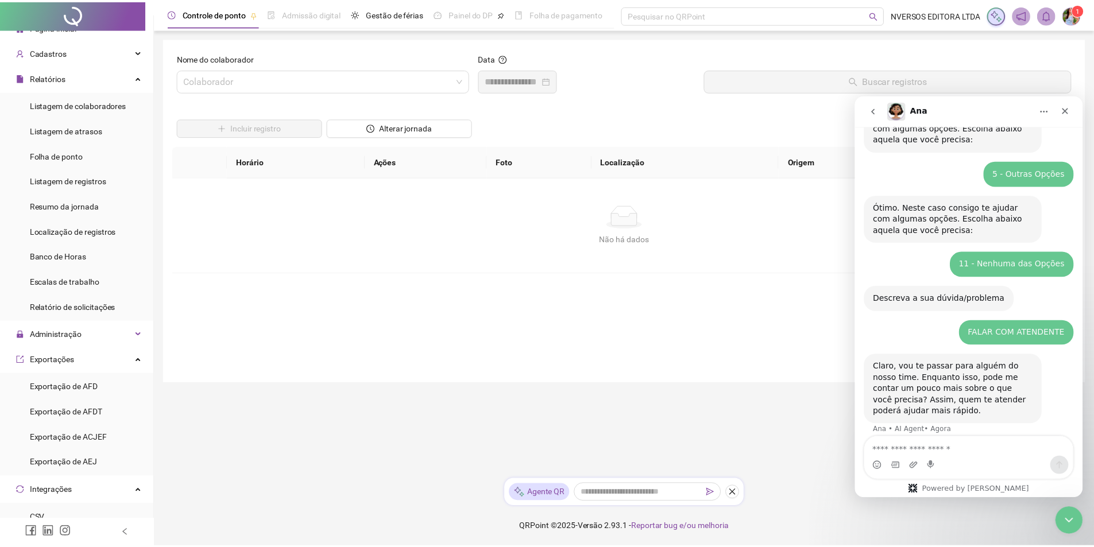
scroll to position [0, 0]
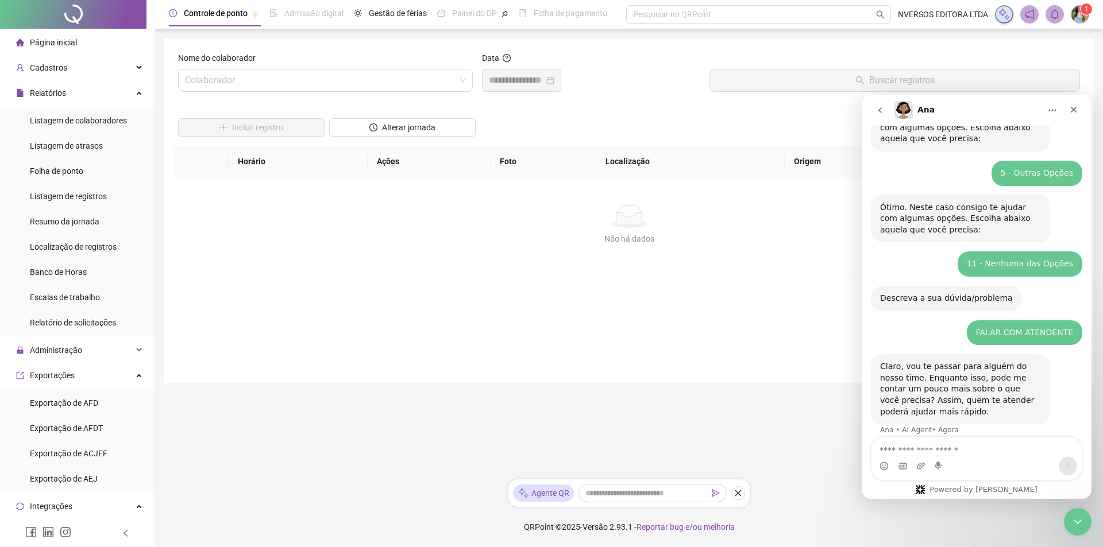
click at [43, 33] on div "Página inicial" at bounding box center [46, 42] width 61 height 23
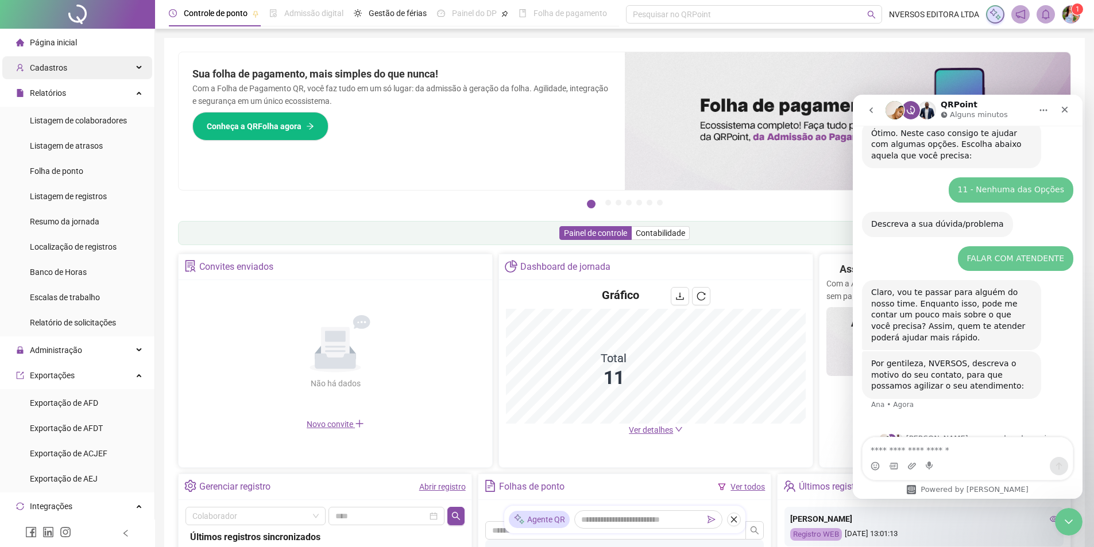
scroll to position [206, 0]
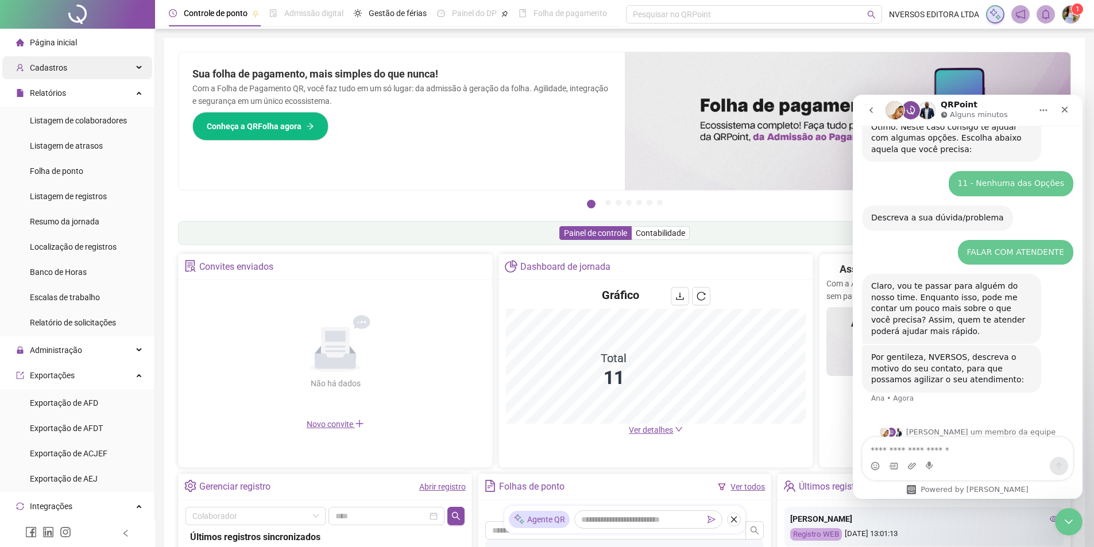
click at [56, 71] on span "Cadastros" at bounding box center [48, 67] width 37 height 9
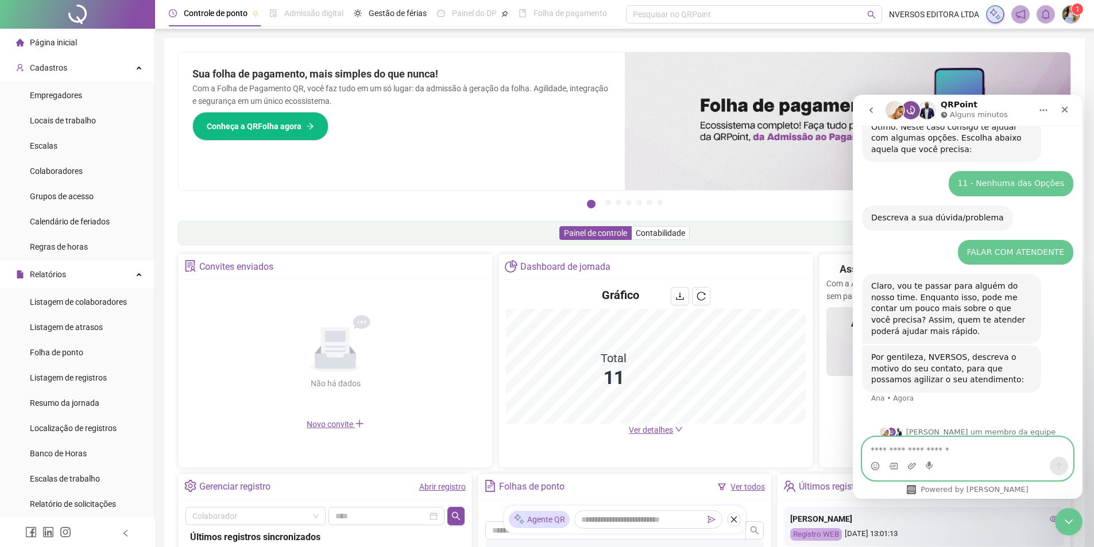
click at [950, 453] on textarea "Envie uma mensagem..." at bounding box center [968, 448] width 210 height 20
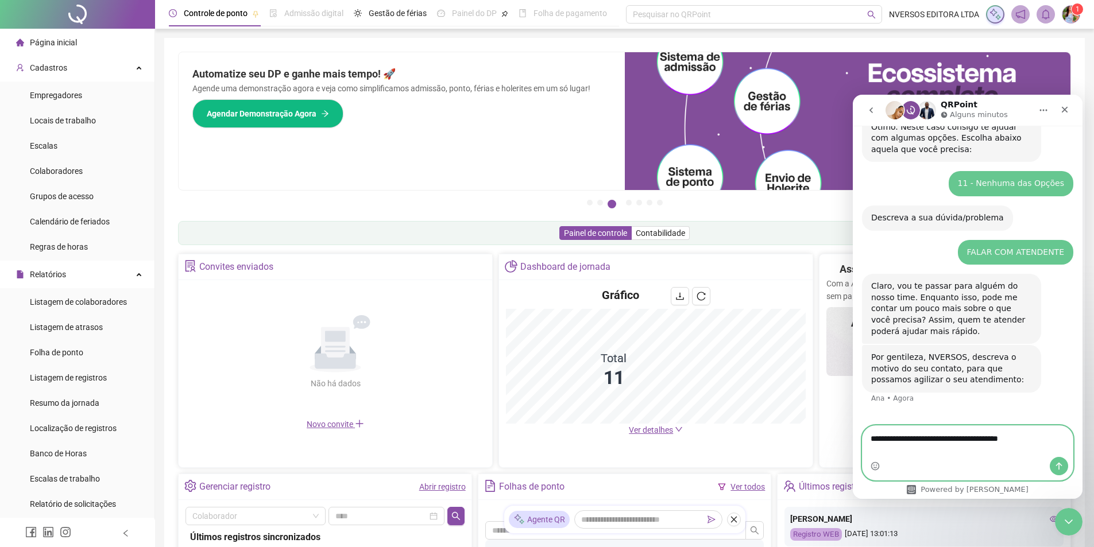
scroll to position [217, 0]
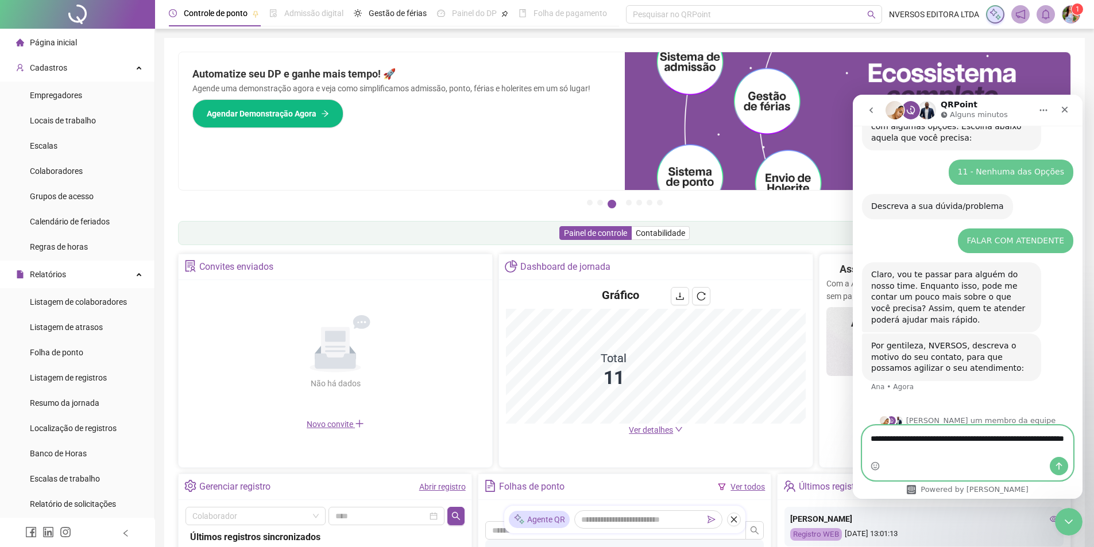
type textarea "**********"
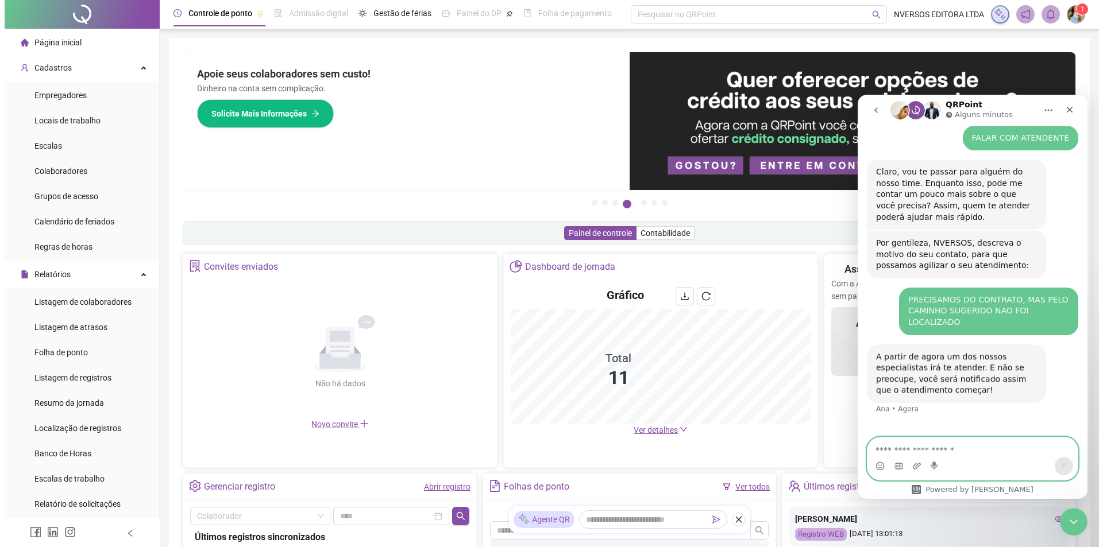
scroll to position [319, 0]
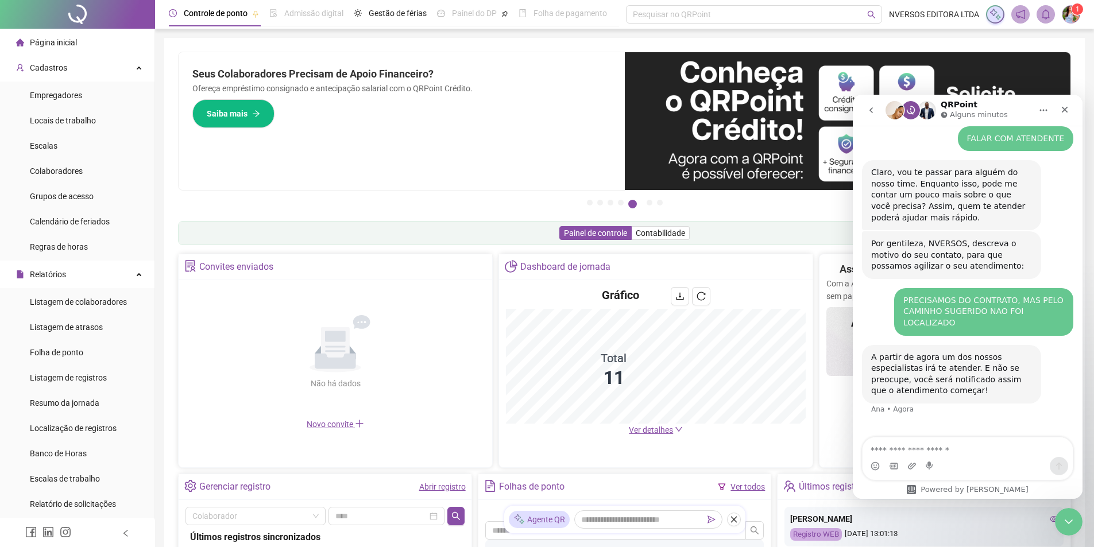
click at [1074, 13] on sup "1" at bounding box center [1077, 8] width 11 height 11
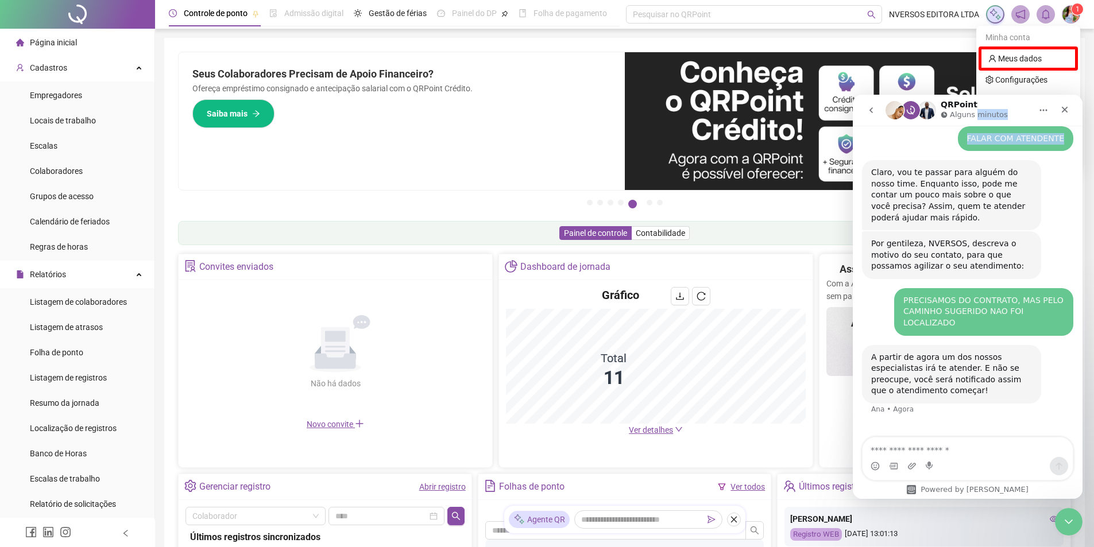
drag, startPoint x: 978, startPoint y: 103, endPoint x: 984, endPoint y: 145, distance: 41.9
click at [984, 145] on div "QRPoint Alguns minutos Em que podemos te ajudar? 👋Olá! O que te traz aqui hoje?…" at bounding box center [968, 297] width 230 height 404
click at [1060, 32] on div "Minha conta" at bounding box center [1028, 37] width 99 height 18
click at [1038, 78] on link "Configurações" at bounding box center [1017, 79] width 62 height 9
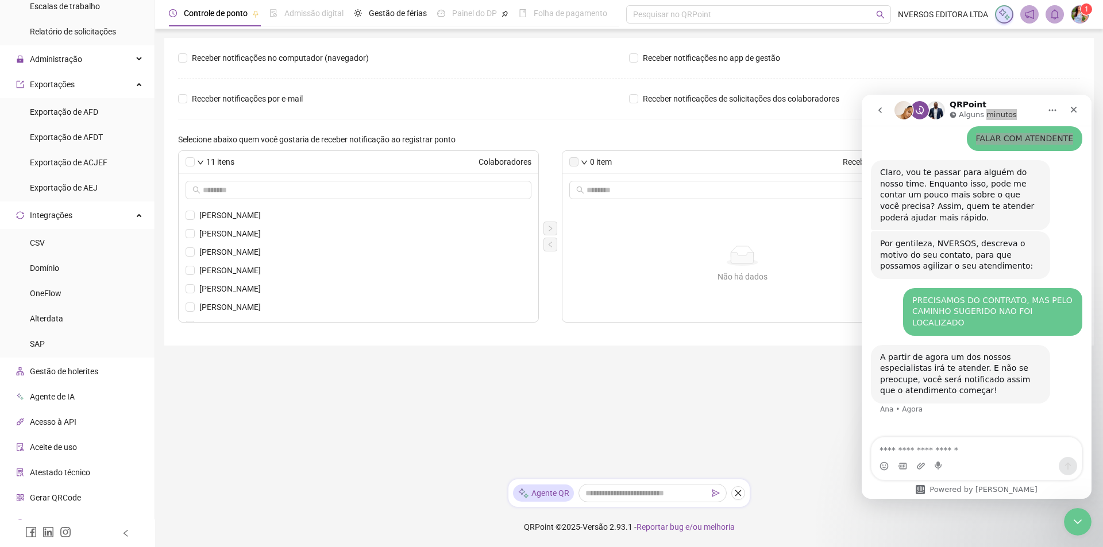
scroll to position [513, 0]
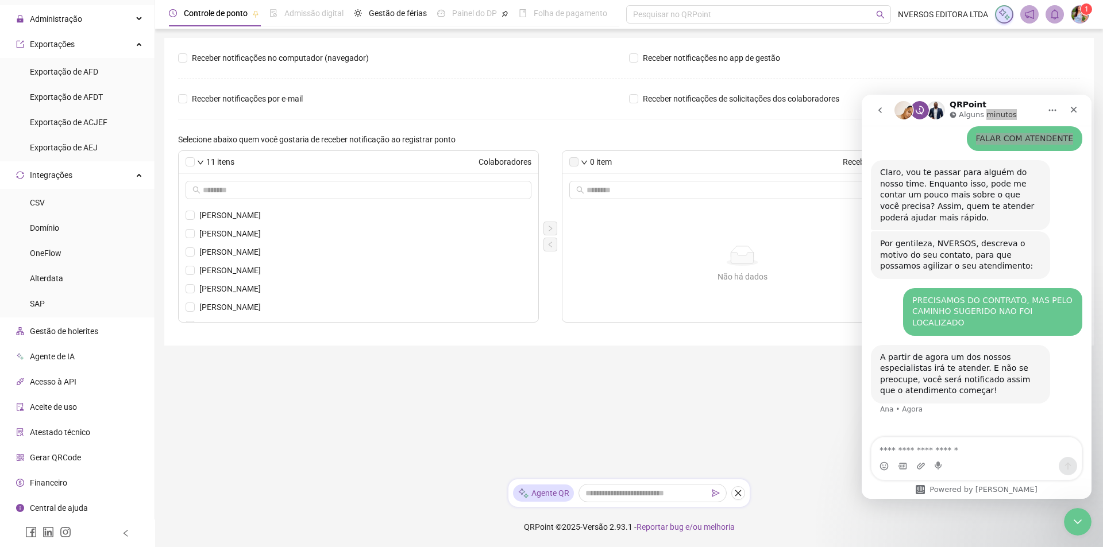
click at [78, 485] on li "Financeiro" at bounding box center [77, 483] width 150 height 23
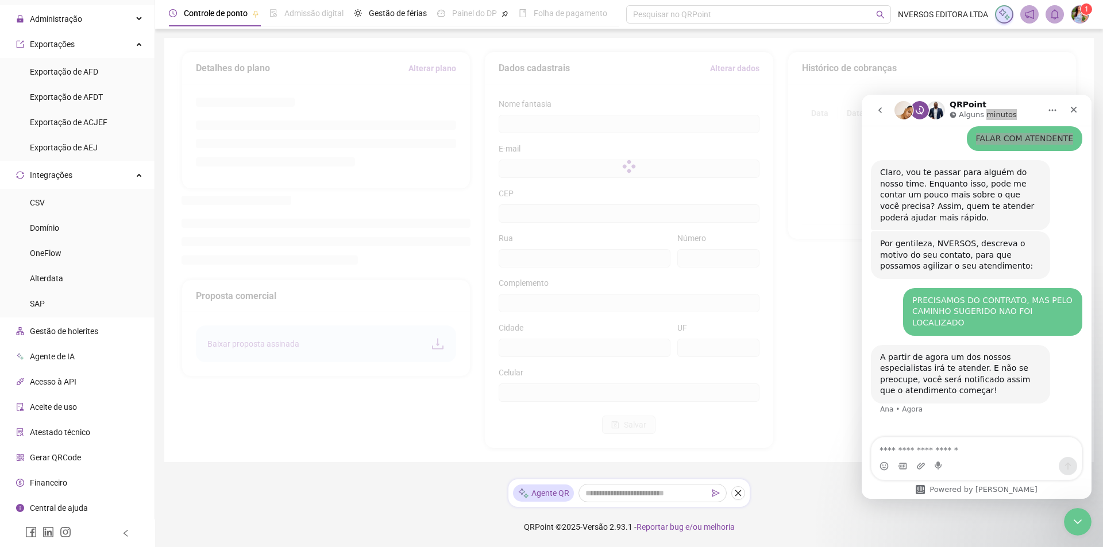
type input "**********"
type input "**"
type input "****"
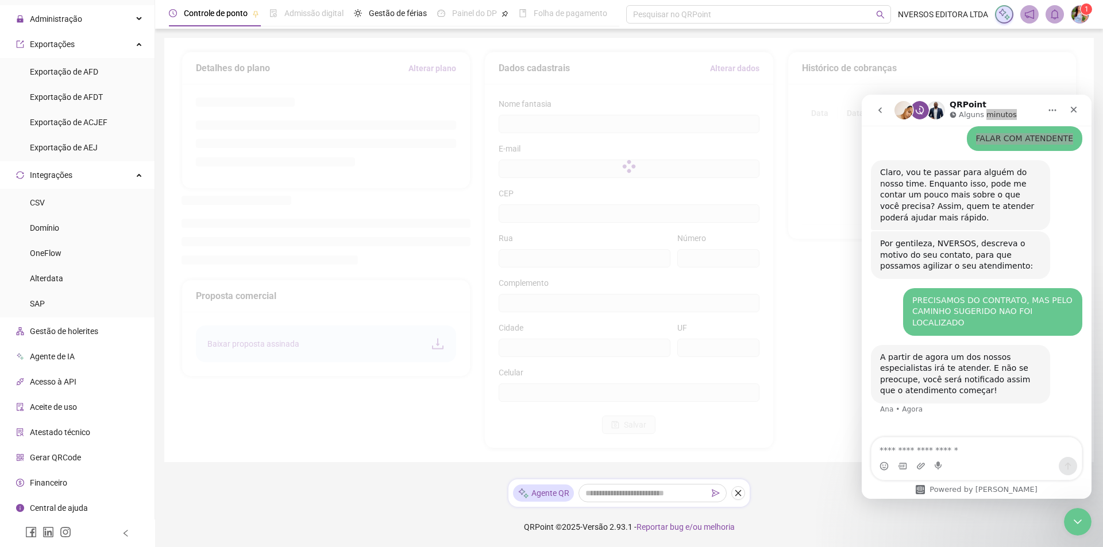
type input "*********"
type input "**"
type input "*********"
type input "**********"
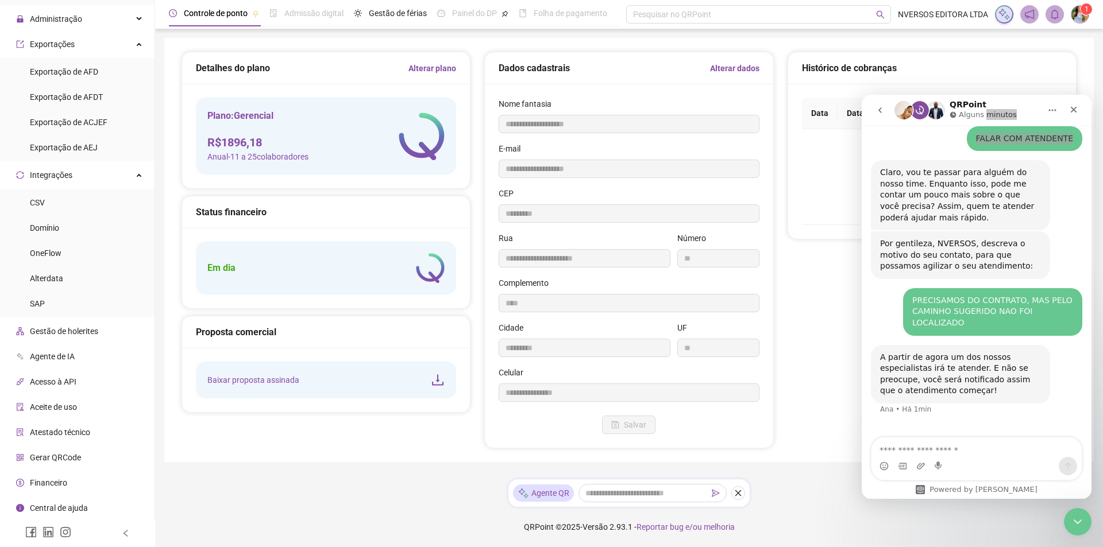
click at [84, 402] on li "Aceite de uso" at bounding box center [77, 407] width 150 height 23
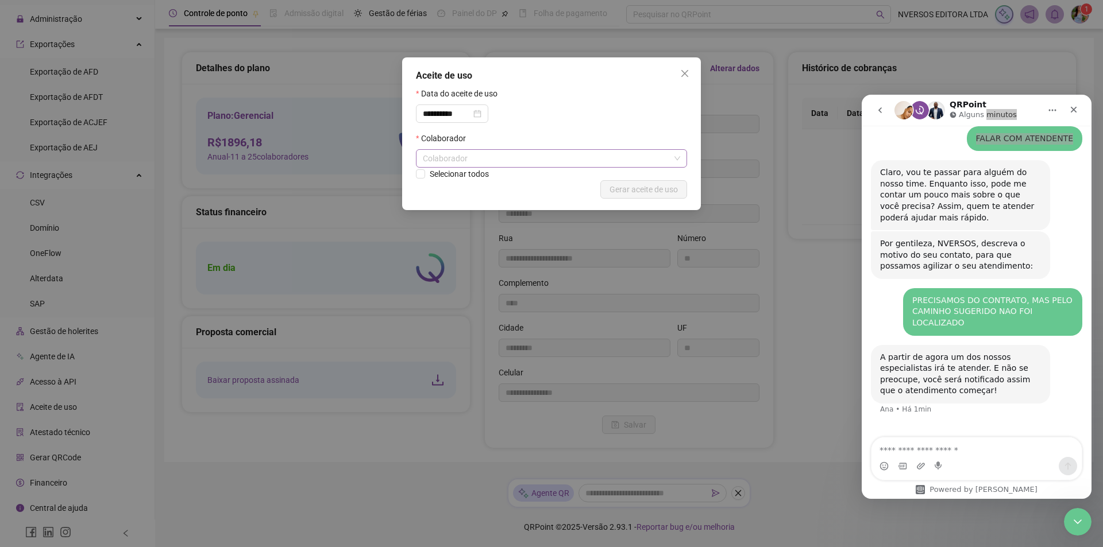
click at [485, 160] on div "Colaborador" at bounding box center [551, 158] width 271 height 18
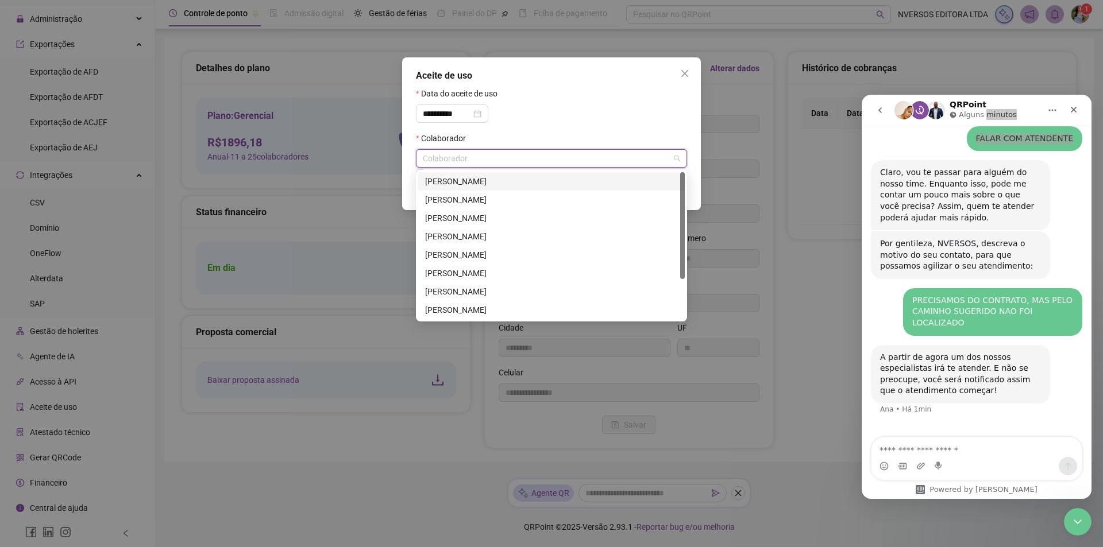
scroll to position [55, 0]
click at [474, 237] on div "[PERSON_NAME]" at bounding box center [551, 236] width 253 height 13
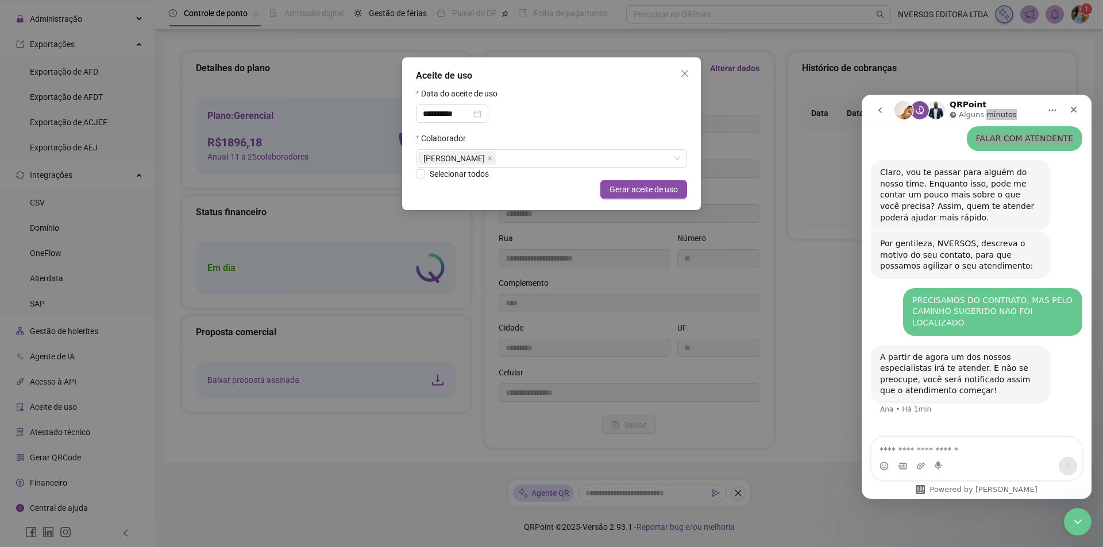
click at [616, 101] on div "**********" at bounding box center [551, 109] width 271 height 45
click at [635, 190] on span "Gerar aceite de uso" at bounding box center [643, 189] width 68 height 13
click at [682, 68] on button "Close" at bounding box center [684, 73] width 18 height 18
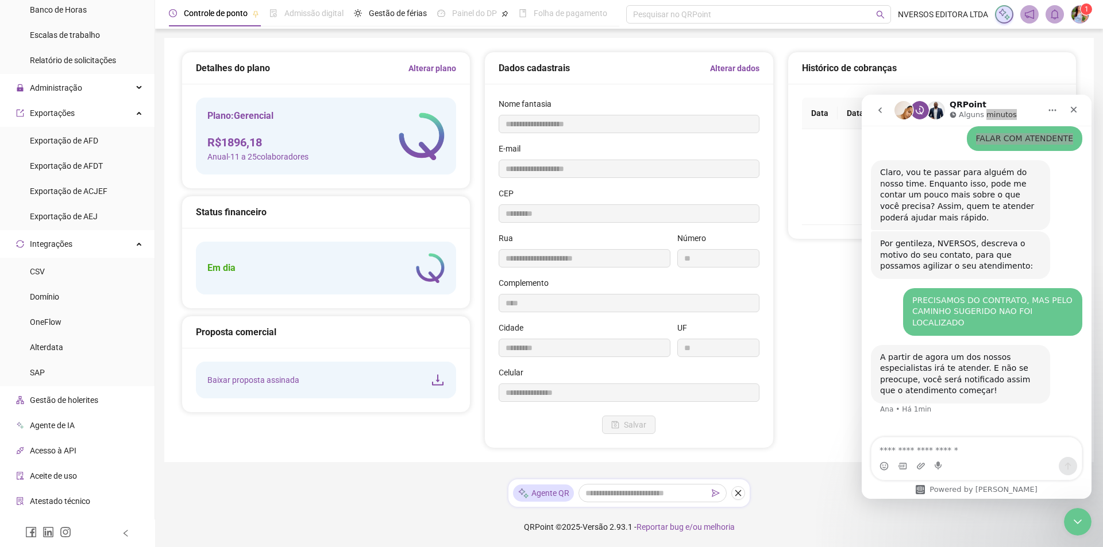
scroll to position [398, 0]
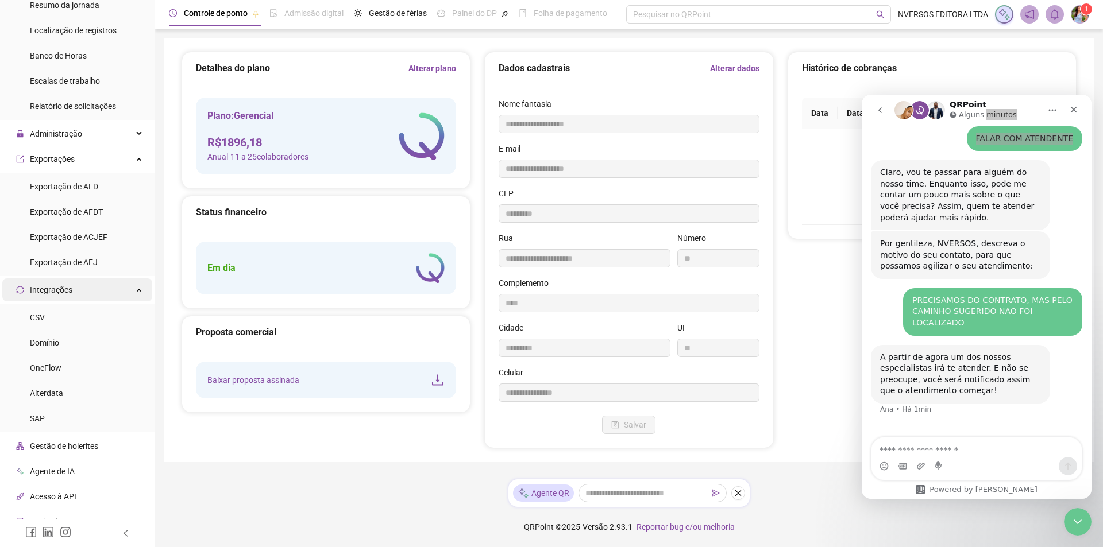
click at [129, 288] on div "Integrações" at bounding box center [77, 290] width 150 height 23
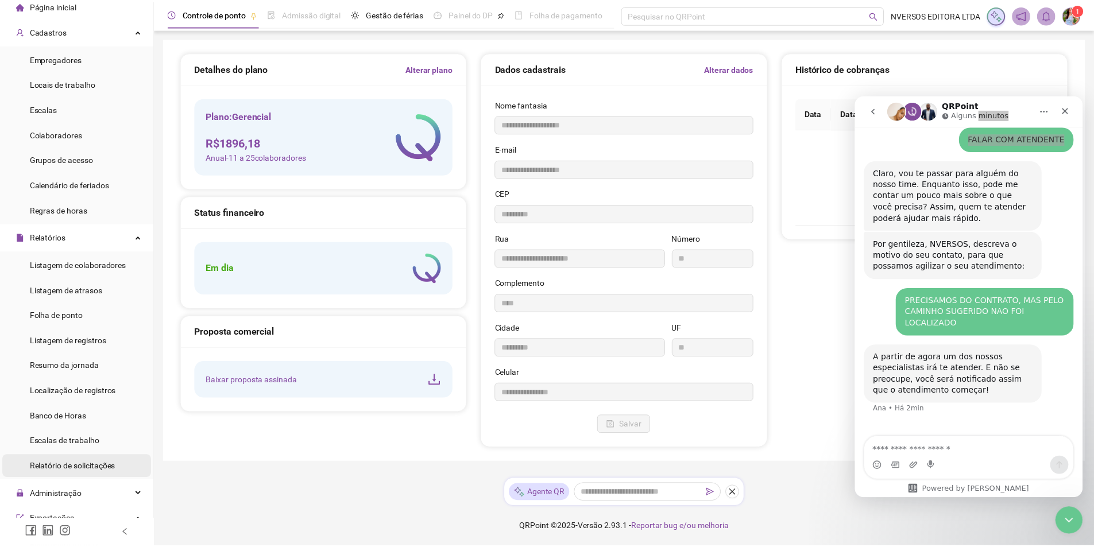
scroll to position [0, 0]
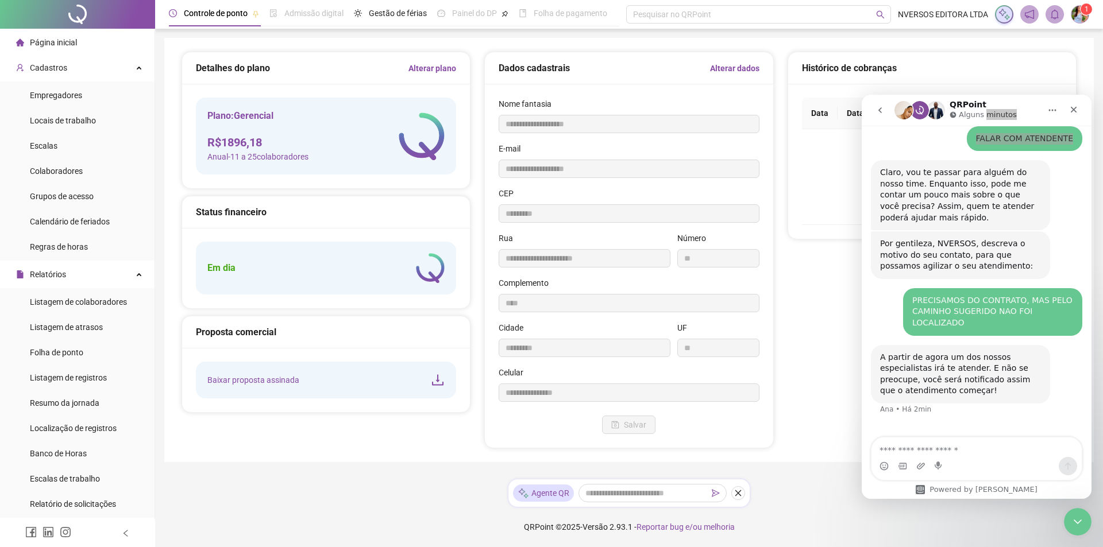
click at [65, 39] on span "Página inicial" at bounding box center [53, 42] width 47 height 9
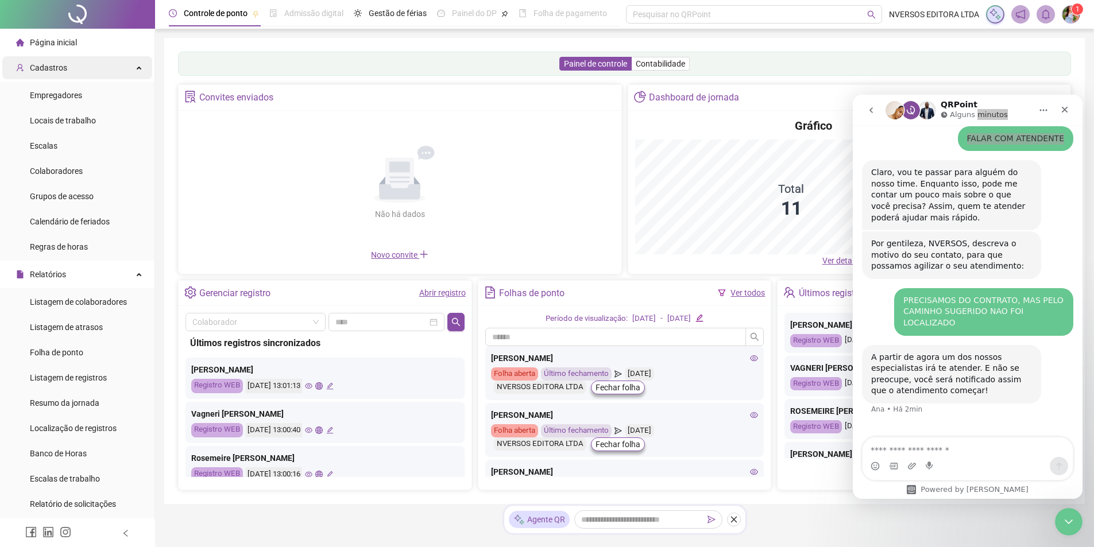
click at [72, 60] on div "Cadastros" at bounding box center [77, 67] width 150 height 23
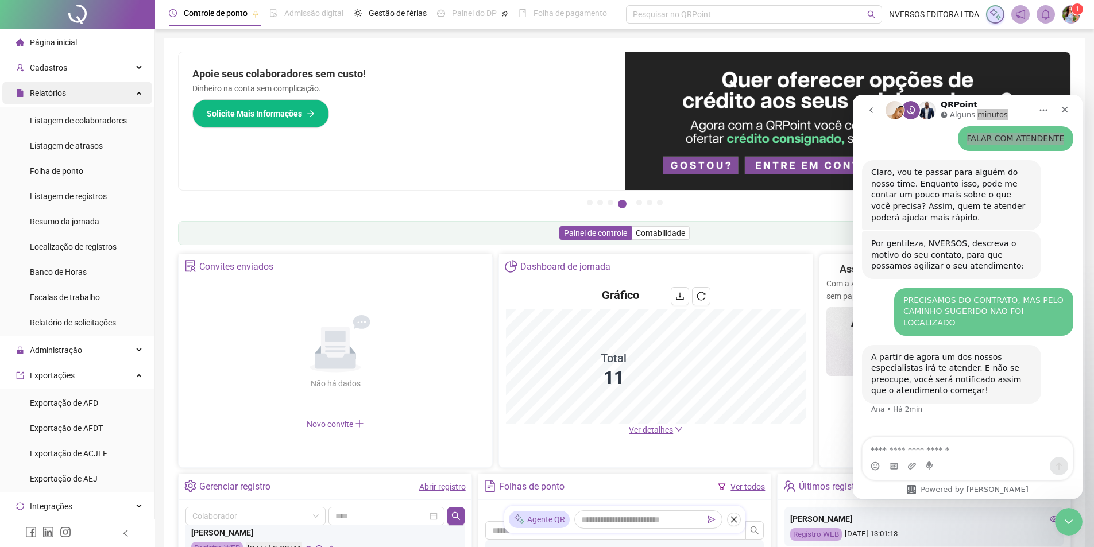
click at [132, 95] on div "Relatórios" at bounding box center [77, 93] width 150 height 23
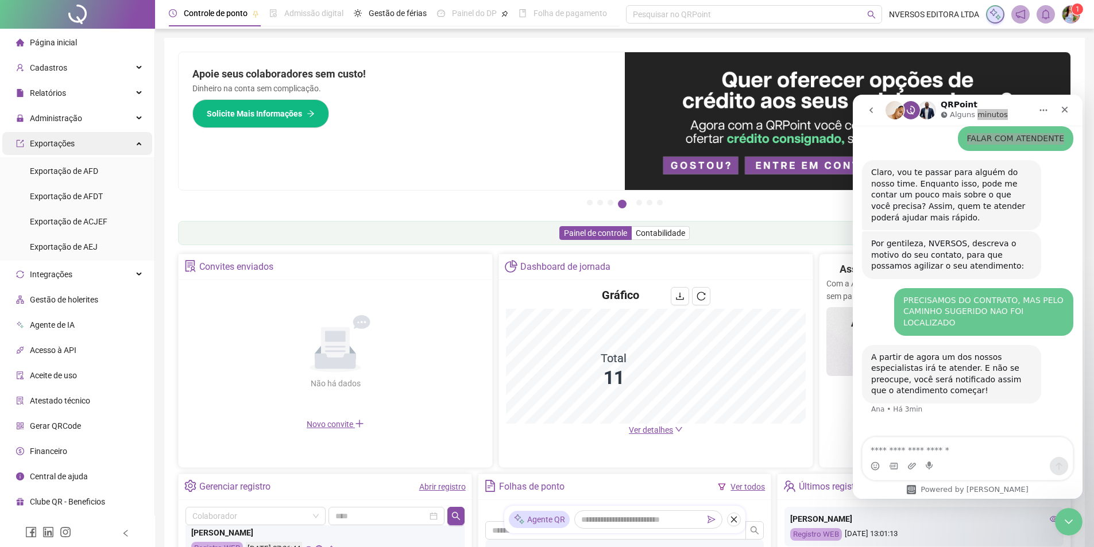
click at [137, 147] on div "Exportações" at bounding box center [77, 143] width 150 height 23
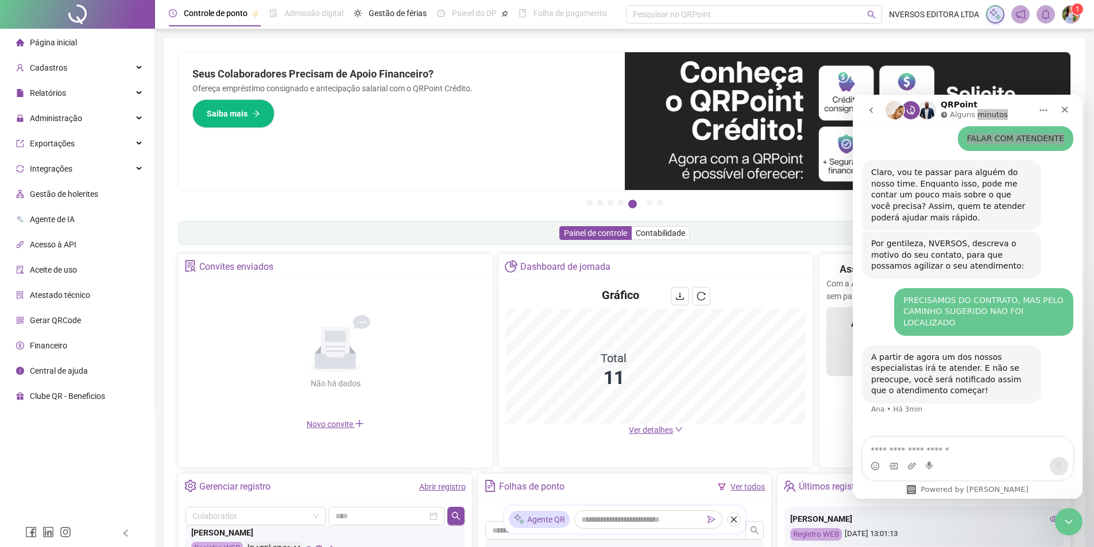
click at [67, 343] on li "Financeiro" at bounding box center [77, 345] width 150 height 23
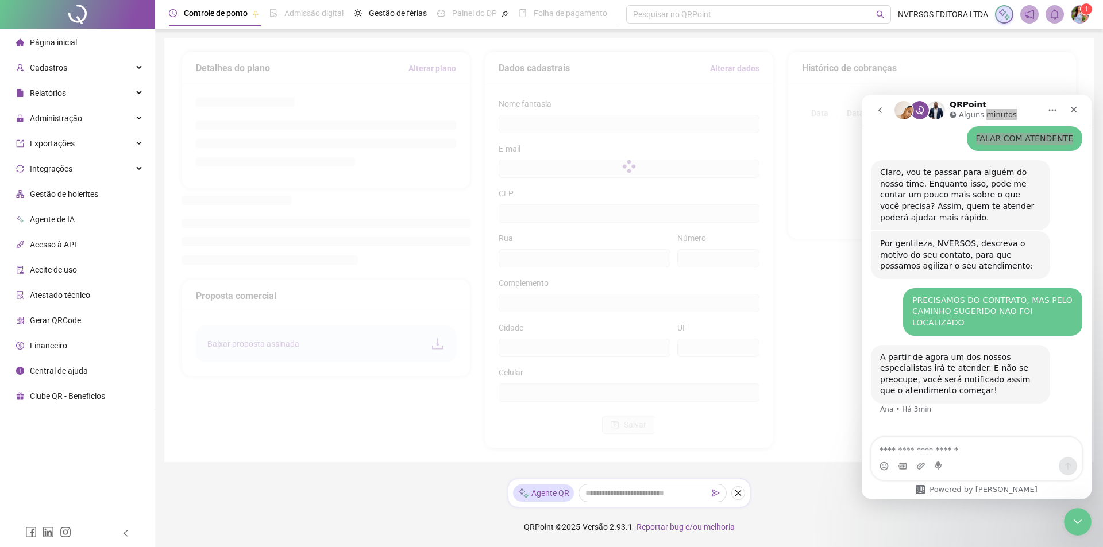
type input "**********"
type input "**"
type input "****"
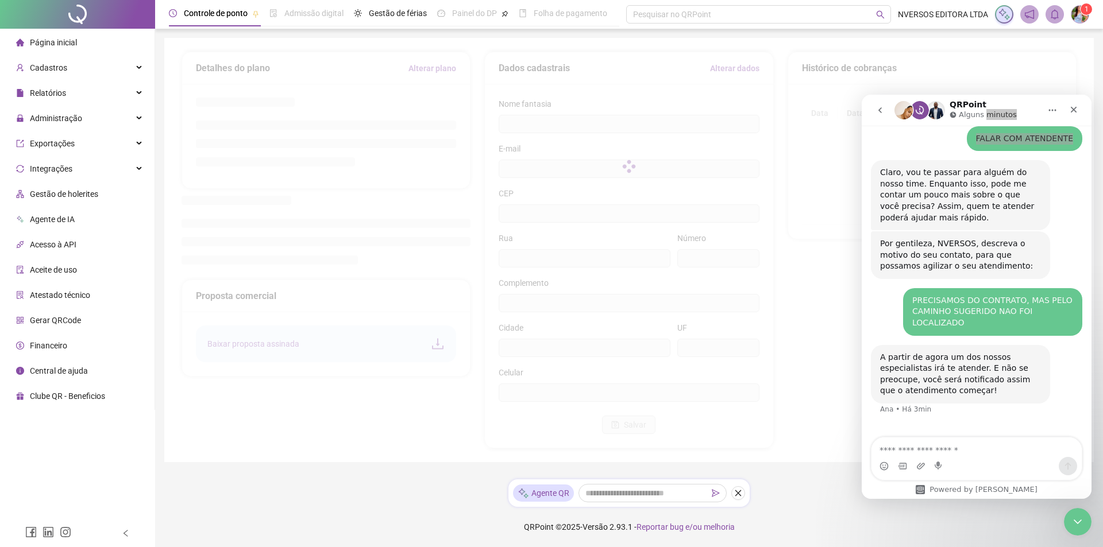
type input "*********"
type input "**"
type input "*********"
type input "**********"
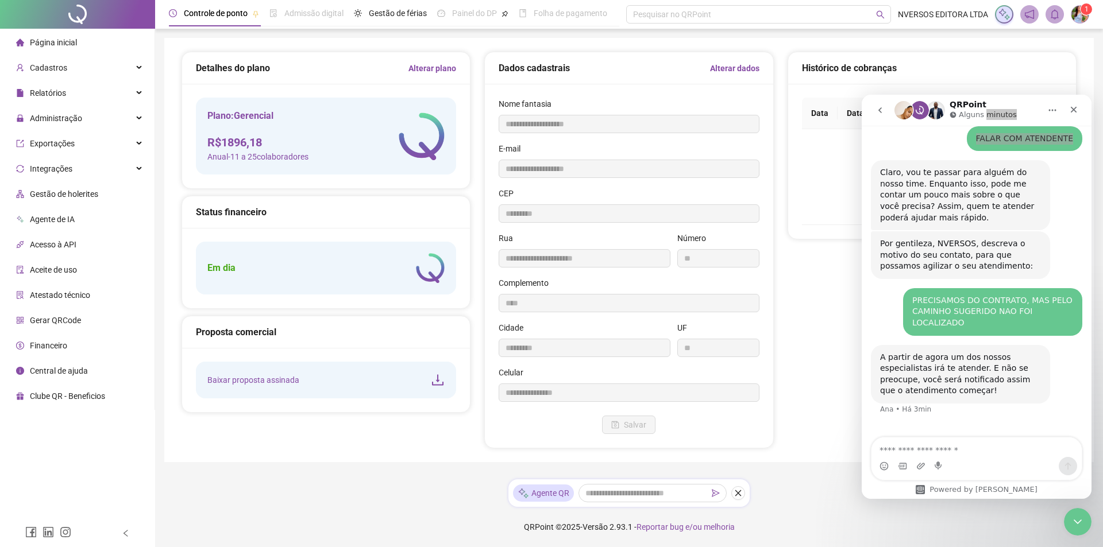
click at [300, 126] on div "Plano: Gerencial R$ 1896,18 Anual - 11 a 25 colaboradores" at bounding box center [257, 136] width 101 height 54
click at [258, 127] on div "Plano: Gerencial R$ 1896,18 Anual - 11 a 25 colaboradores" at bounding box center [257, 136] width 101 height 54
click at [249, 118] on h5 "Plano: Gerencial" at bounding box center [257, 116] width 101 height 14
click at [234, 153] on span "Anual - 11 a 25 colaboradores" at bounding box center [257, 156] width 101 height 13
click at [77, 220] on li "Agente de IA" at bounding box center [77, 219] width 150 height 23
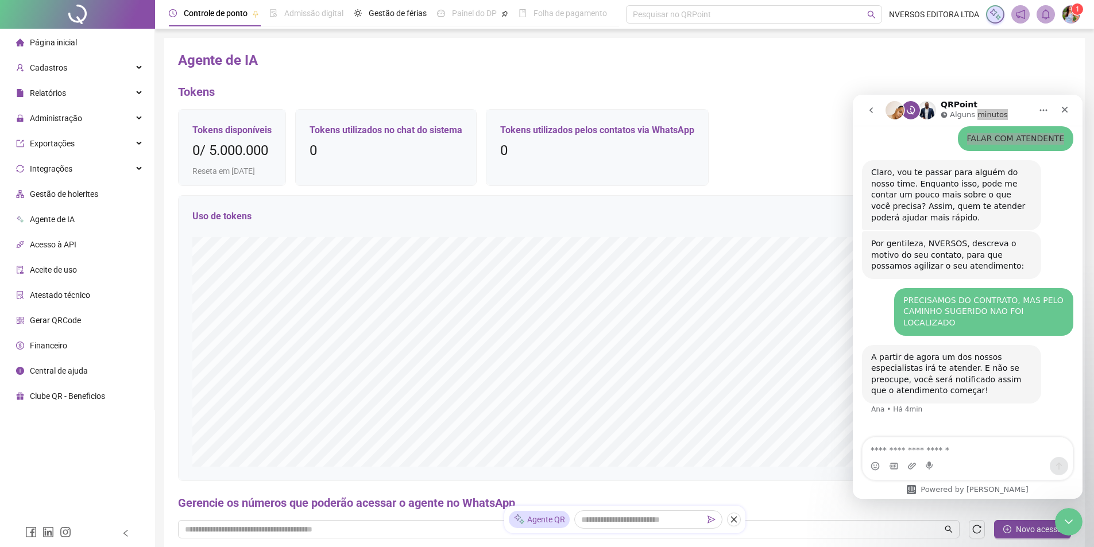
click at [594, 135] on h5 "Tokens utilizados pelos contatos via WhatsApp" at bounding box center [597, 130] width 194 height 14
click at [639, 141] on div "Tokens utilizados pelos contatos via WhatsApp 0" at bounding box center [597, 143] width 194 height 41
click at [643, 157] on h3 "0" at bounding box center [597, 151] width 194 height 18
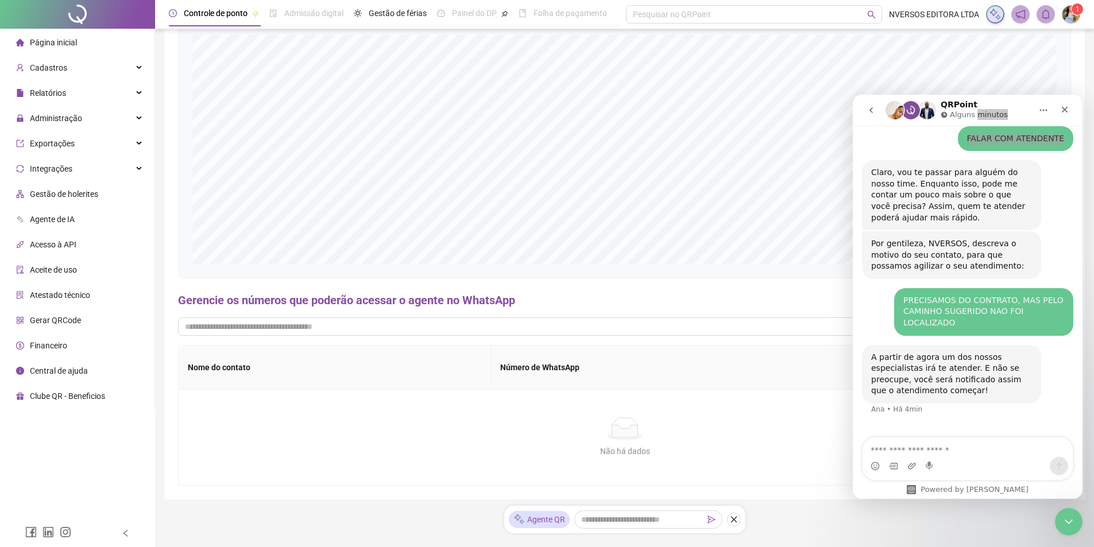
scroll to position [219, 0]
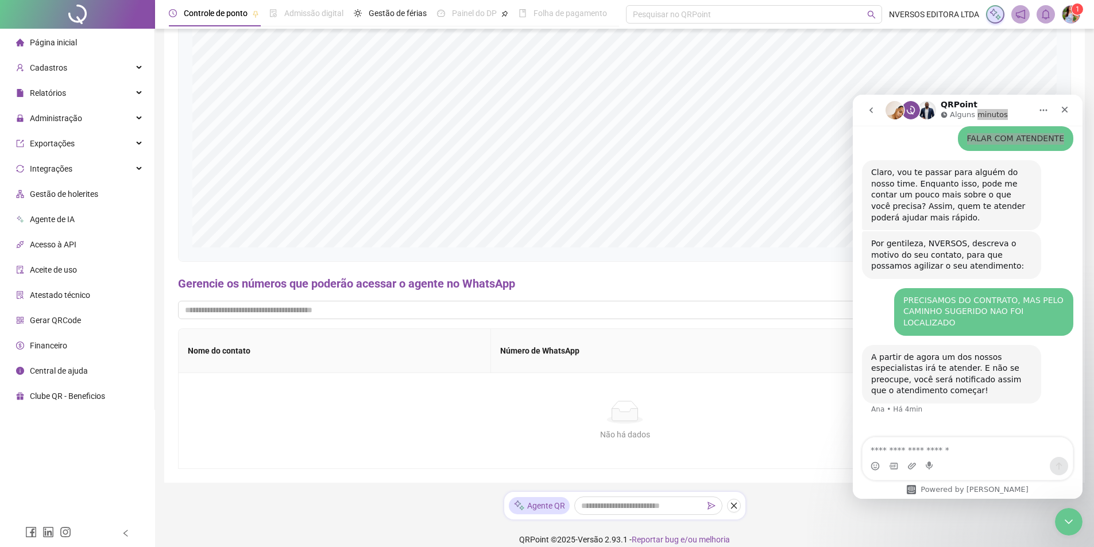
click at [502, 288] on h4 "Gerencie os números que poderão acessar o agente no WhatsApp" at bounding box center [624, 284] width 893 height 16
click at [494, 284] on h4 "Gerencie os números que poderão acessar o agente no WhatsApp" at bounding box center [624, 284] width 893 height 16
click at [546, 343] on th "Número de WhatsApp" at bounding box center [679, 351] width 377 height 44
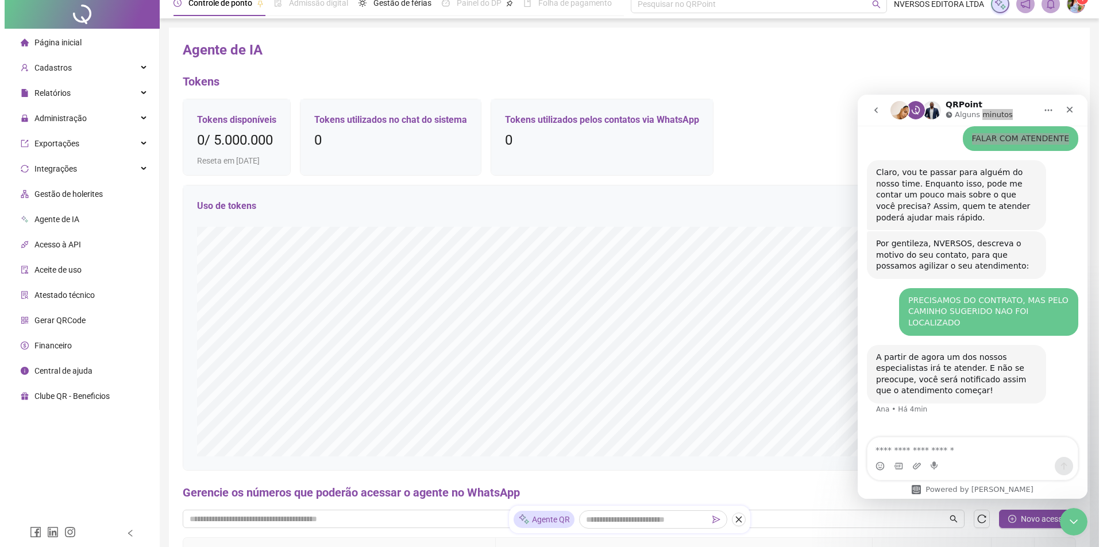
scroll to position [0, 0]
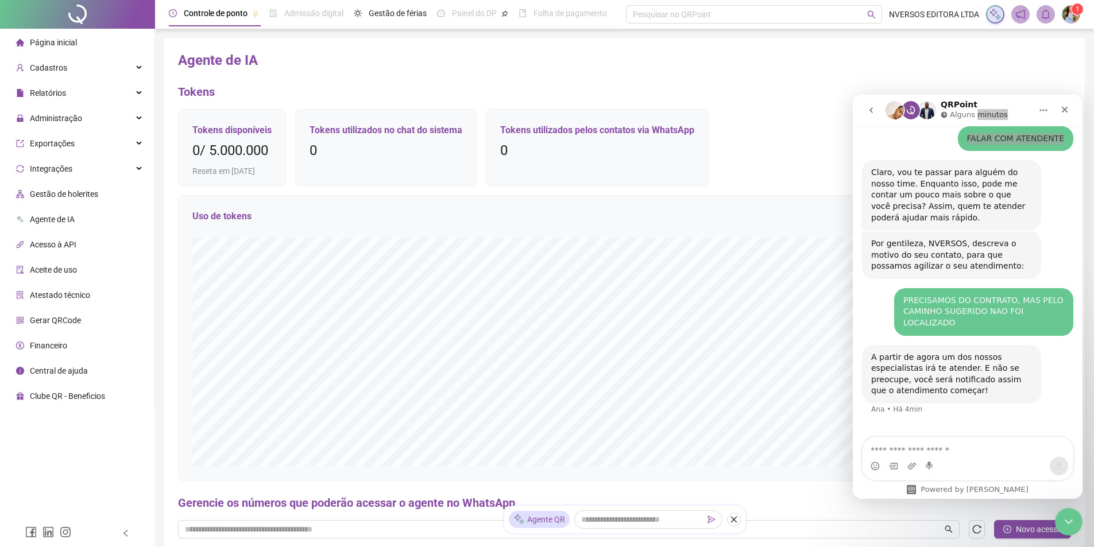
click at [1069, 11] on img at bounding box center [1071, 14] width 17 height 17
click at [1008, 94] on link "Painel do contador" at bounding box center [1024, 98] width 77 height 9
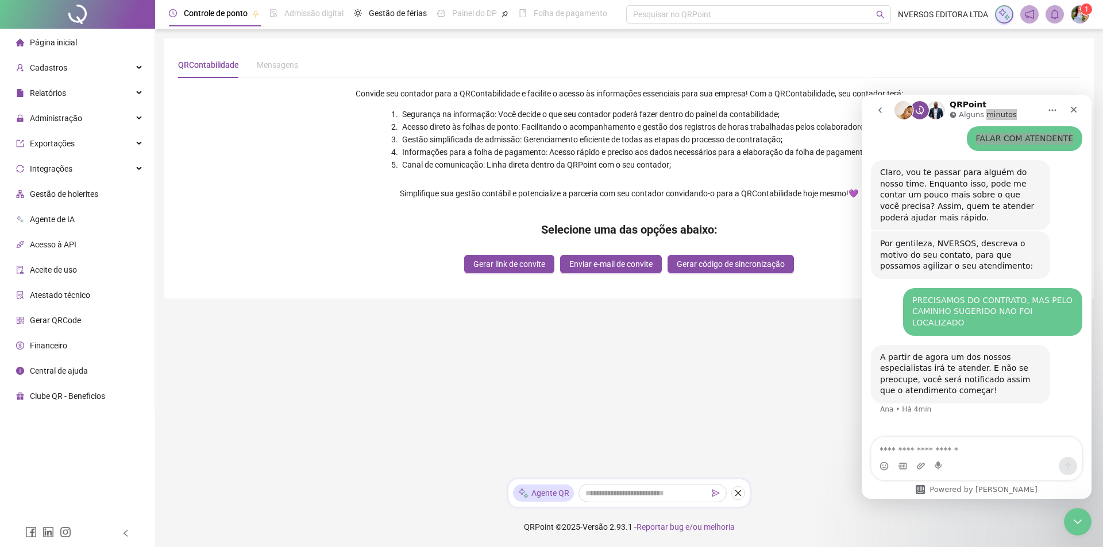
click at [274, 58] on div "Mensagens" at bounding box center [277, 65] width 41 height 26
click at [275, 68] on div "Mensagens" at bounding box center [277, 65] width 41 height 13
click at [787, 394] on main "QRContabilidade Mensagens Convide seu contador para a QRContabilidade e facilit…" at bounding box center [628, 254] width 929 height 433
click at [984, 492] on div "Powered by Fin" at bounding box center [976, 489] width 140 height 9
click at [901, 466] on icon "Selecionador de GIF" at bounding box center [902, 466] width 9 height 9
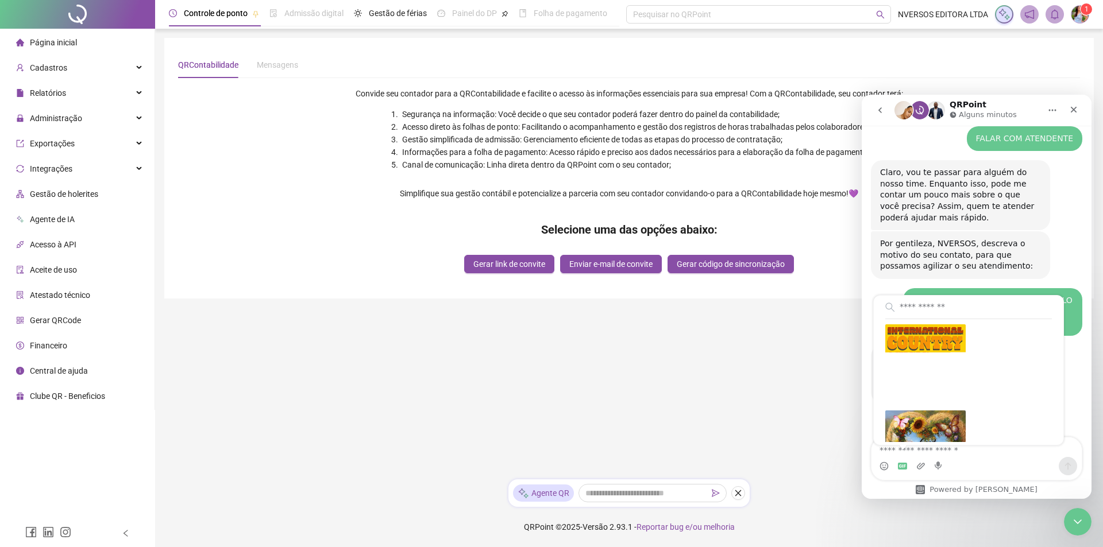
click at [845, 412] on main "QRContabilidade Mensagens Convide seu contador para a QRContabilidade e facilit…" at bounding box center [628, 254] width 929 height 433
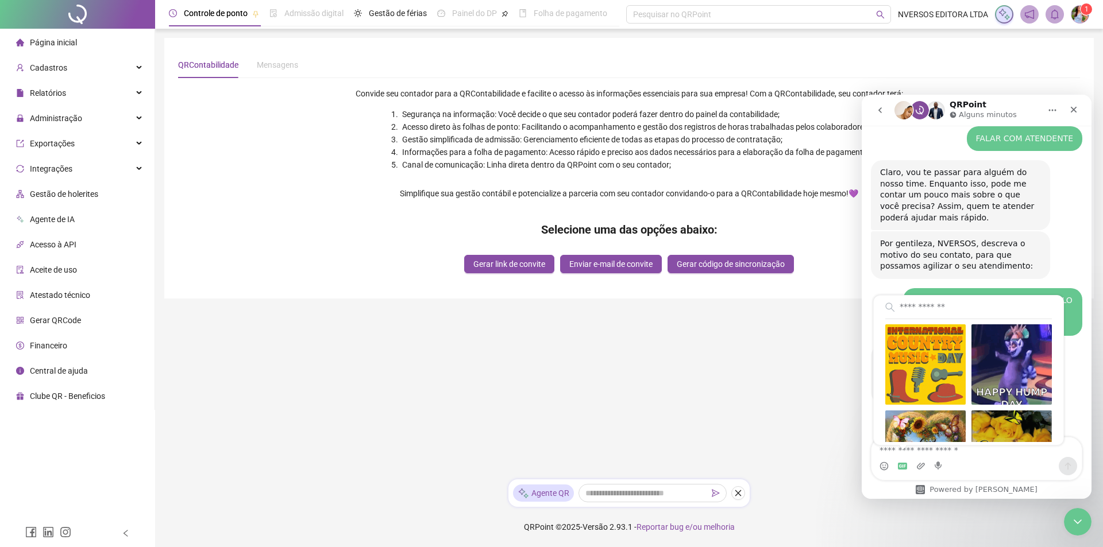
click at [801, 410] on main "QRContabilidade Mensagens Convide seu contador para a QRContabilidade e facilit…" at bounding box center [628, 254] width 929 height 433
click at [1071, 231] on div "Por gentileza, NVERSOS, descreva o motivo do seu contato, para que possamos agi…" at bounding box center [976, 259] width 211 height 57
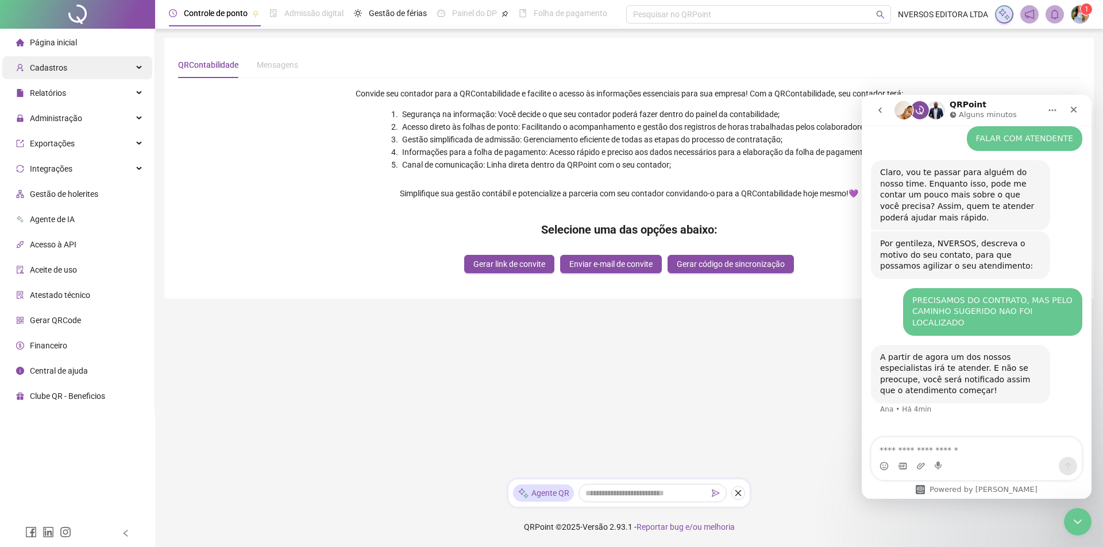
click at [63, 69] on span "Cadastros" at bounding box center [48, 67] width 37 height 9
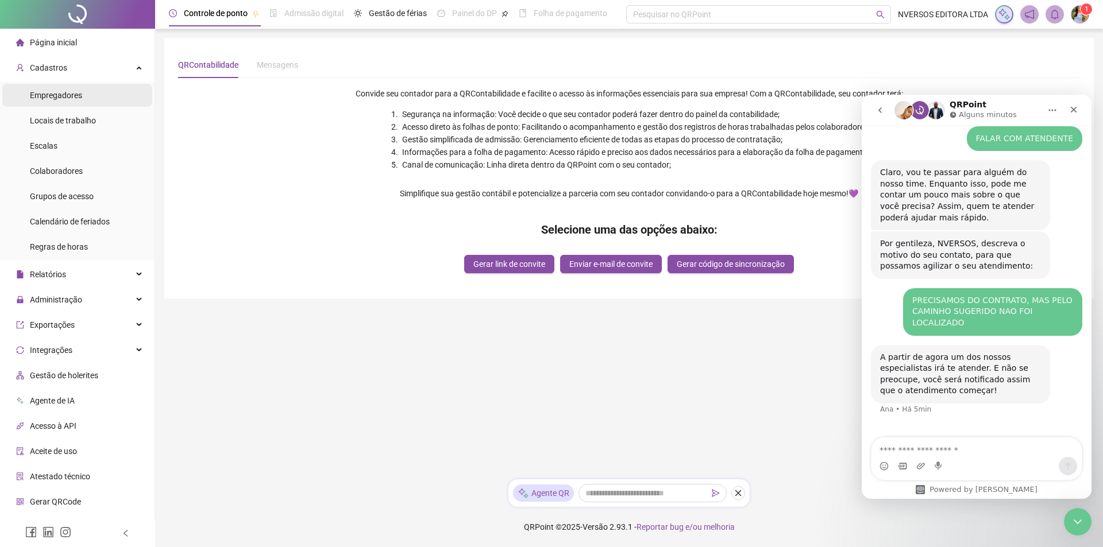
click at [66, 95] on span "Empregadores" at bounding box center [56, 95] width 52 height 9
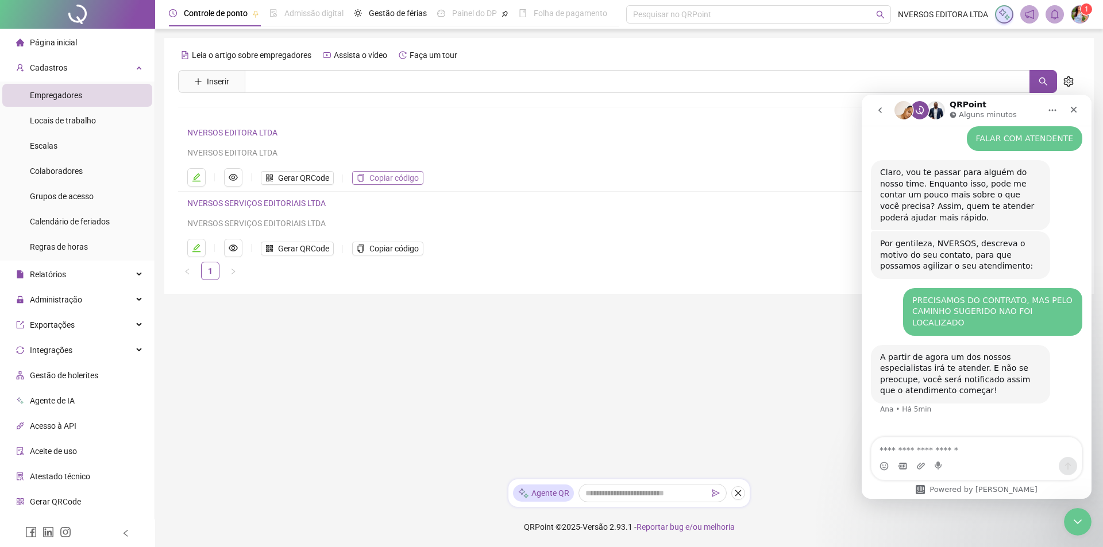
click at [374, 180] on span "Copiar código" at bounding box center [393, 178] width 49 height 13
click at [233, 177] on icon "eye" at bounding box center [233, 177] width 9 height 9
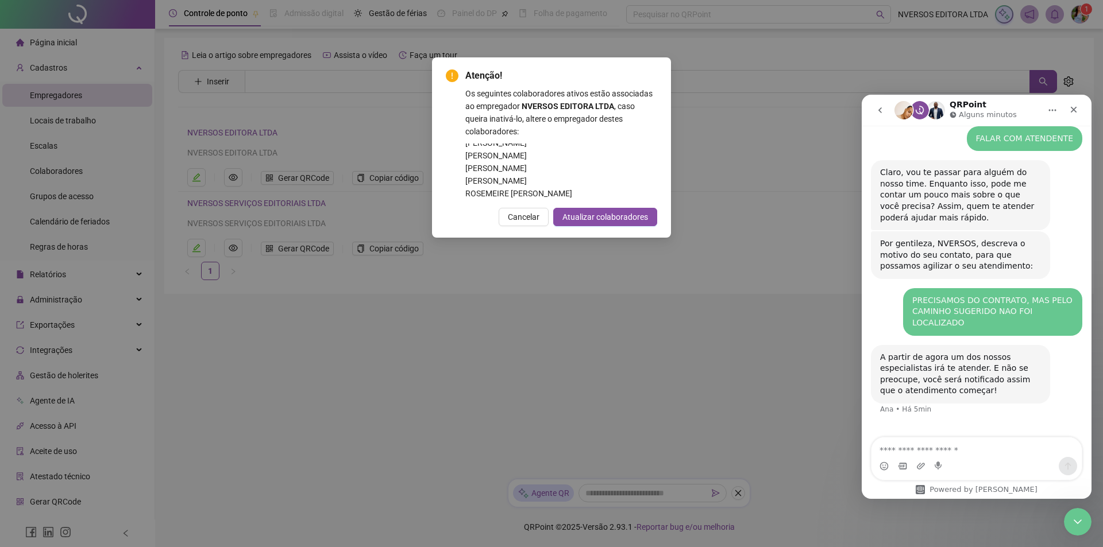
scroll to position [90, 0]
click at [530, 215] on span "Cancelar" at bounding box center [524, 217] width 32 height 13
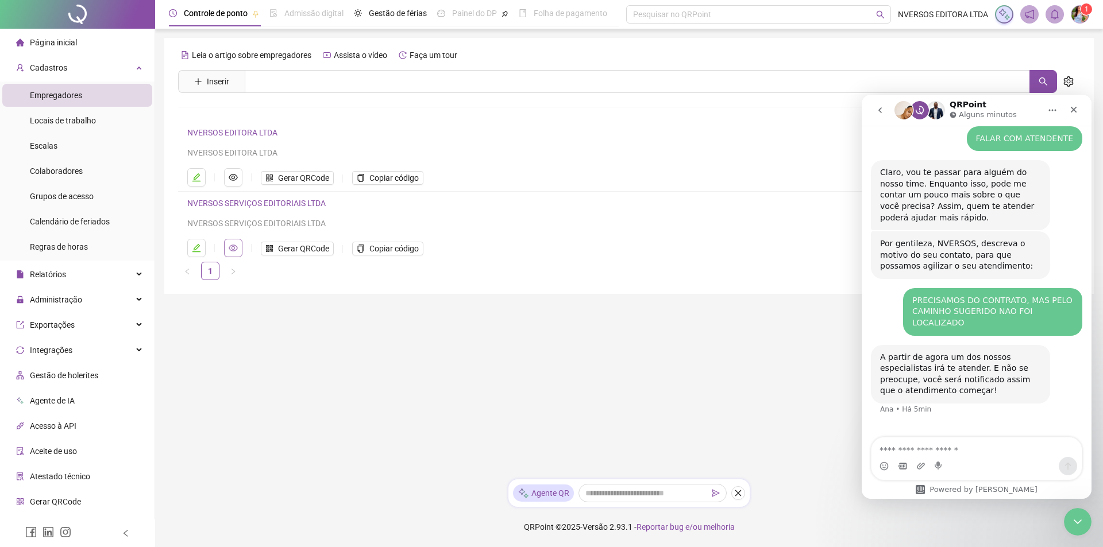
click at [231, 250] on icon "eye" at bounding box center [233, 248] width 9 height 9
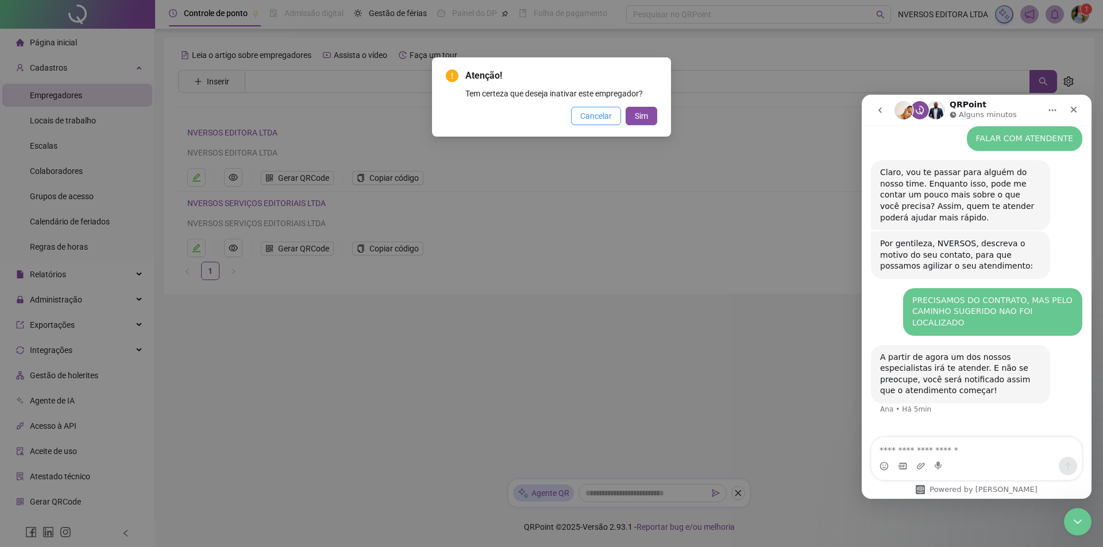
click at [591, 113] on span "Cancelar" at bounding box center [596, 116] width 32 height 13
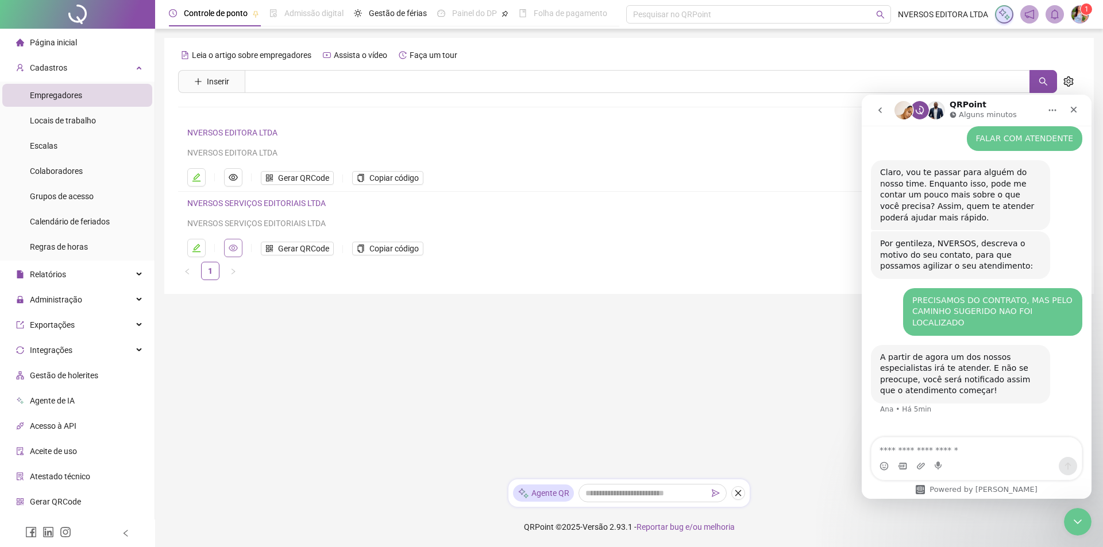
click at [234, 252] on icon "eye" at bounding box center [233, 248] width 9 height 9
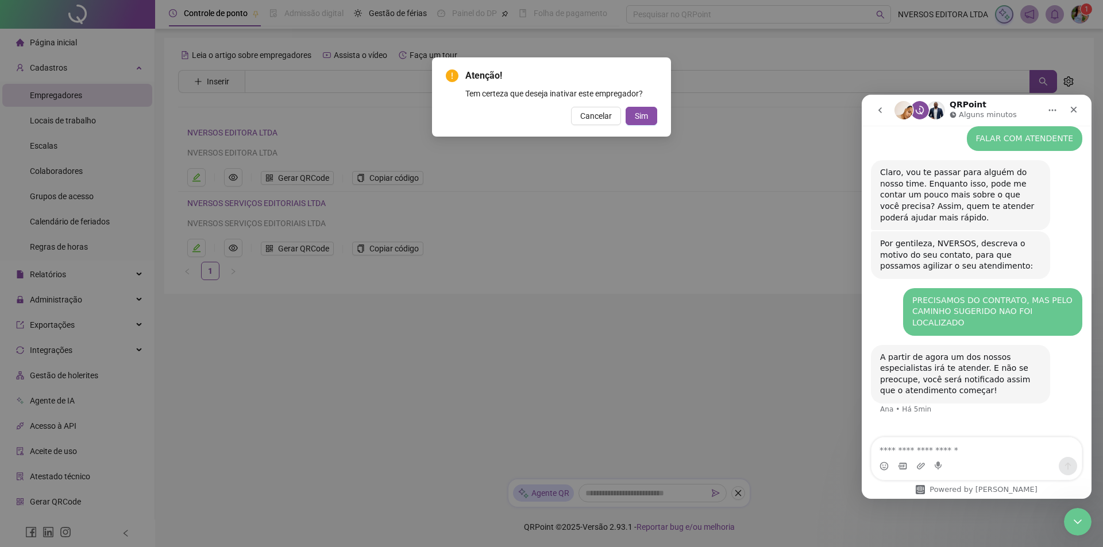
drag, startPoint x: 595, startPoint y: 119, endPoint x: 482, endPoint y: 131, distance: 113.2
click at [594, 119] on span "Cancelar" at bounding box center [596, 116] width 32 height 13
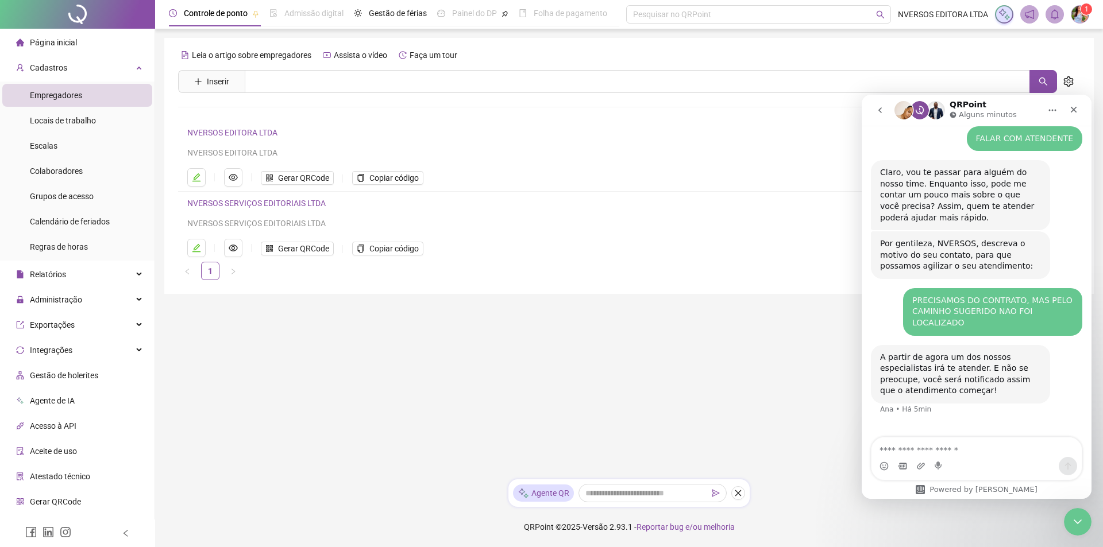
click at [244, 203] on link "NVERSOS SERVIÇOS EDITORIAIS LTDA" at bounding box center [256, 203] width 138 height 9
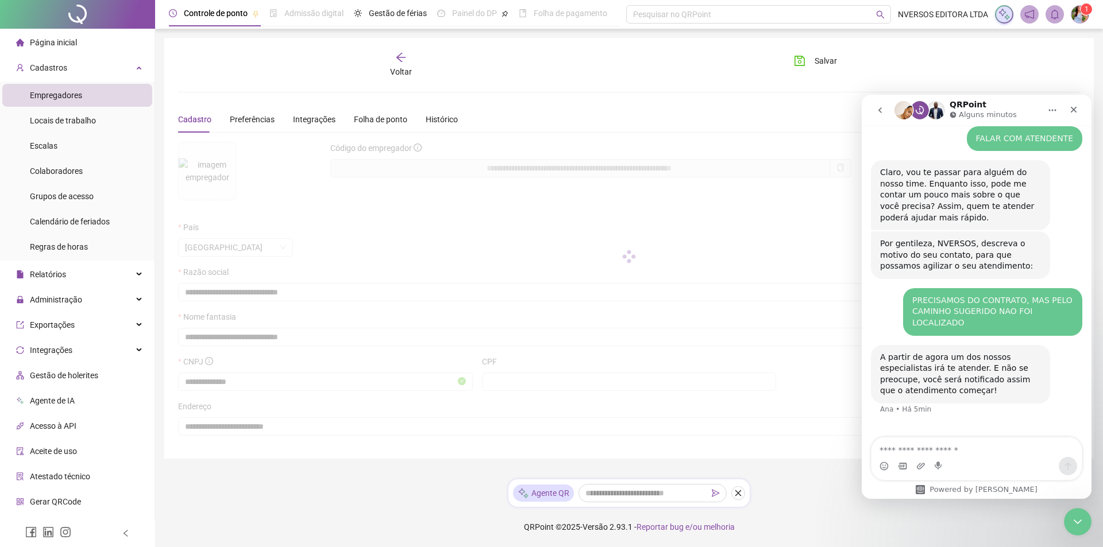
type input "**********"
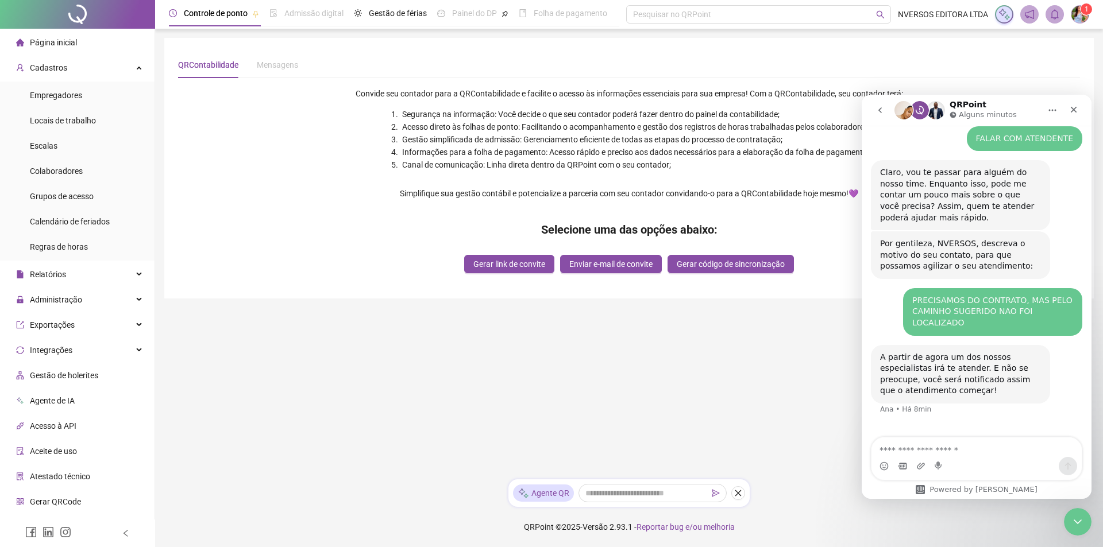
click at [1027, 71] on div "QRContabilidade Mensagens" at bounding box center [629, 65] width 902 height 26
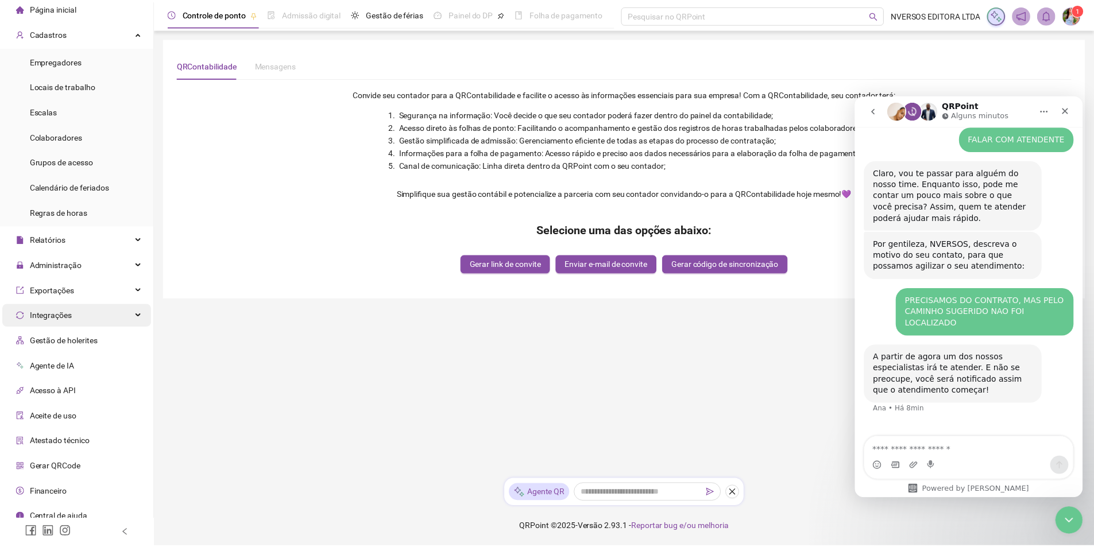
scroll to position [44, 0]
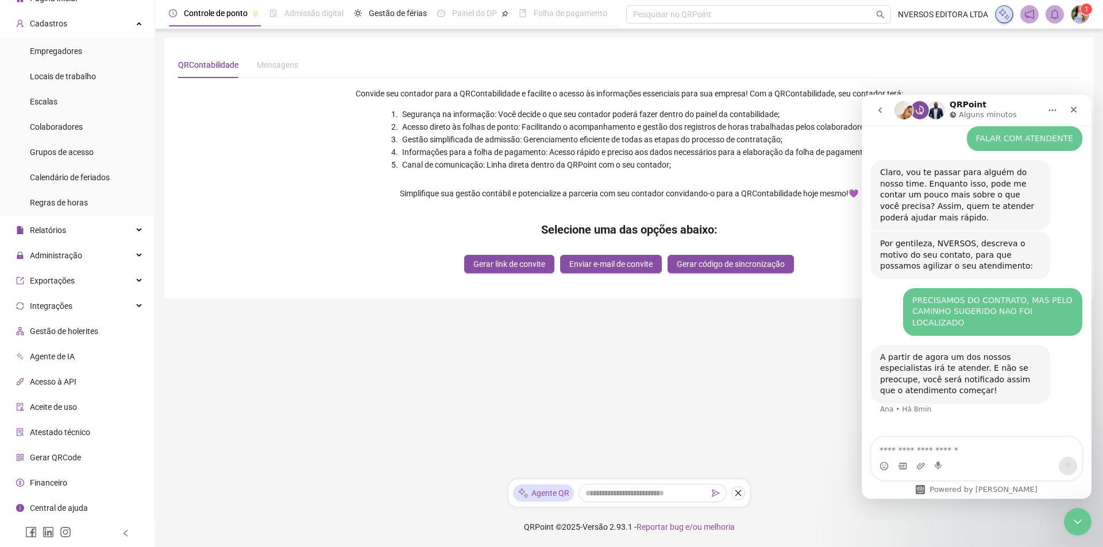
click at [75, 508] on span "Central de ajuda" at bounding box center [59, 508] width 58 height 9
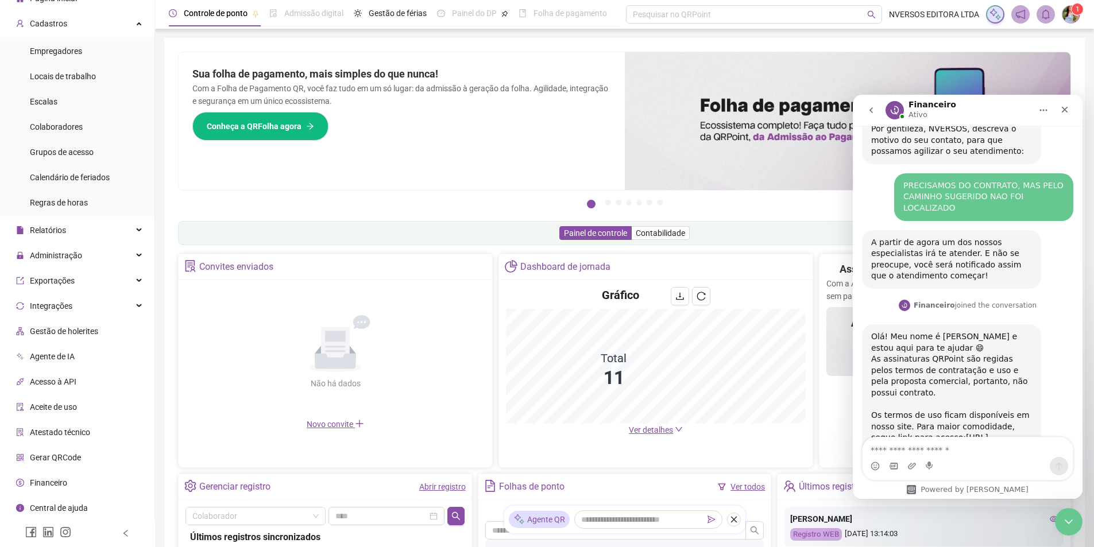
scroll to position [449, 0]
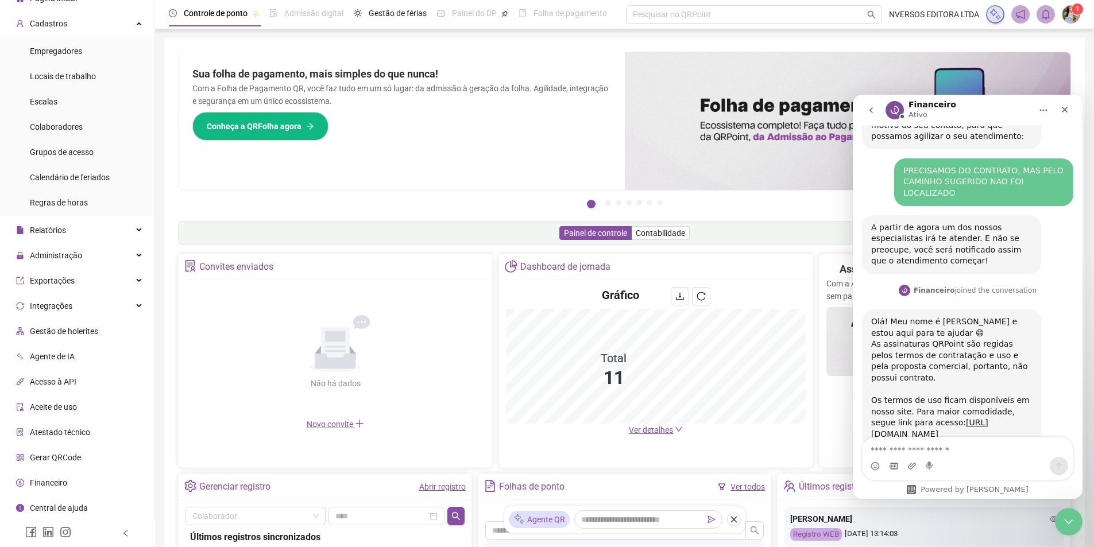
click at [966, 452] on textarea "Envie uma mensagem..." at bounding box center [968, 448] width 210 height 20
type textarea "***"
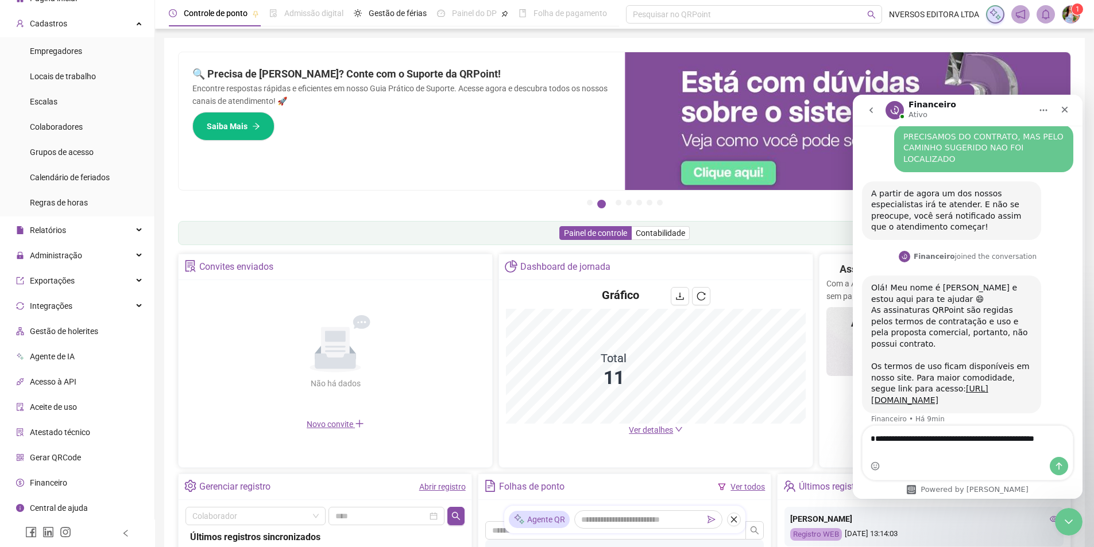
scroll to position [495, 0]
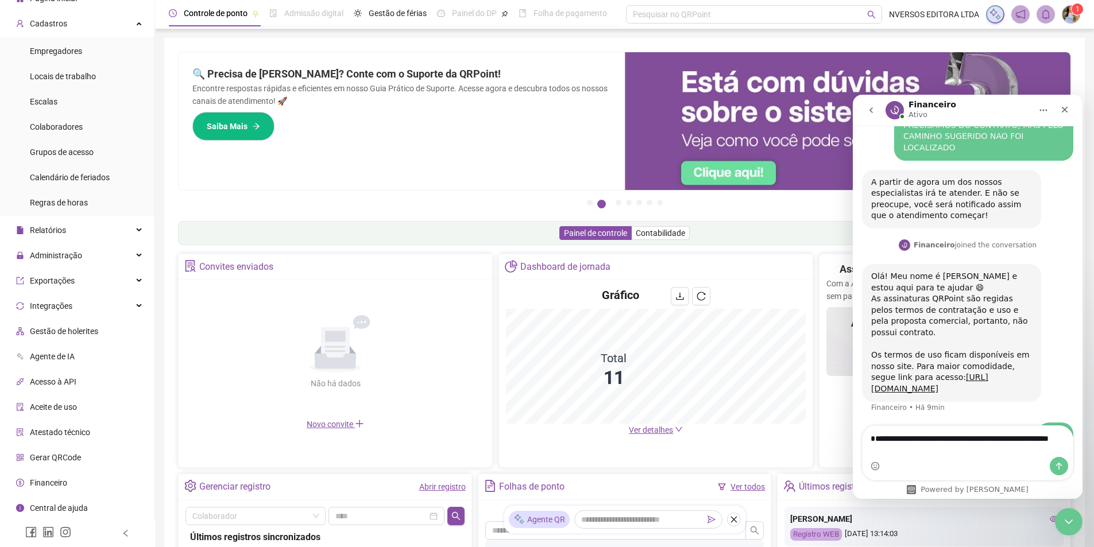
type textarea "**********"
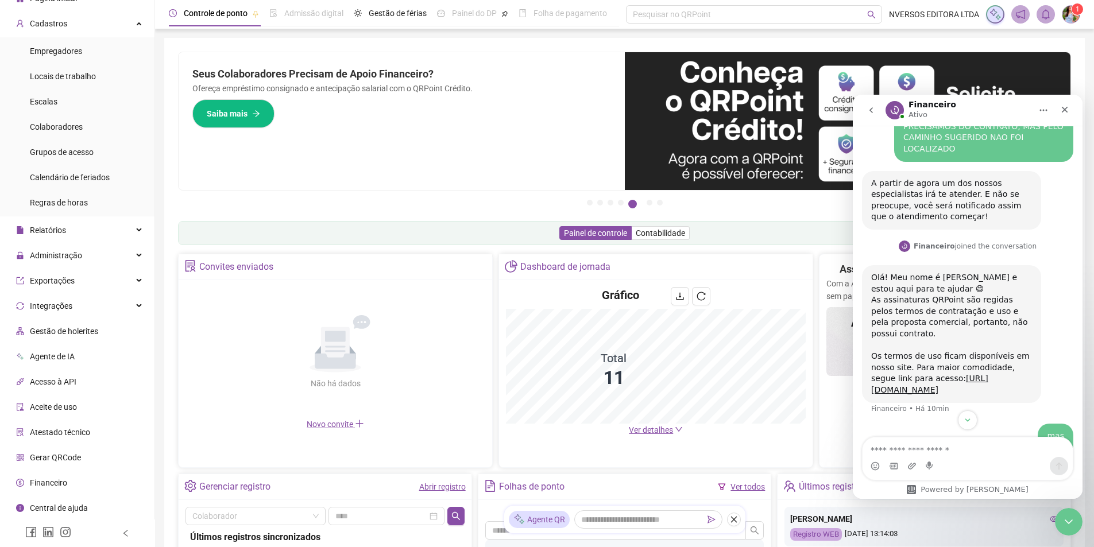
scroll to position [521, 0]
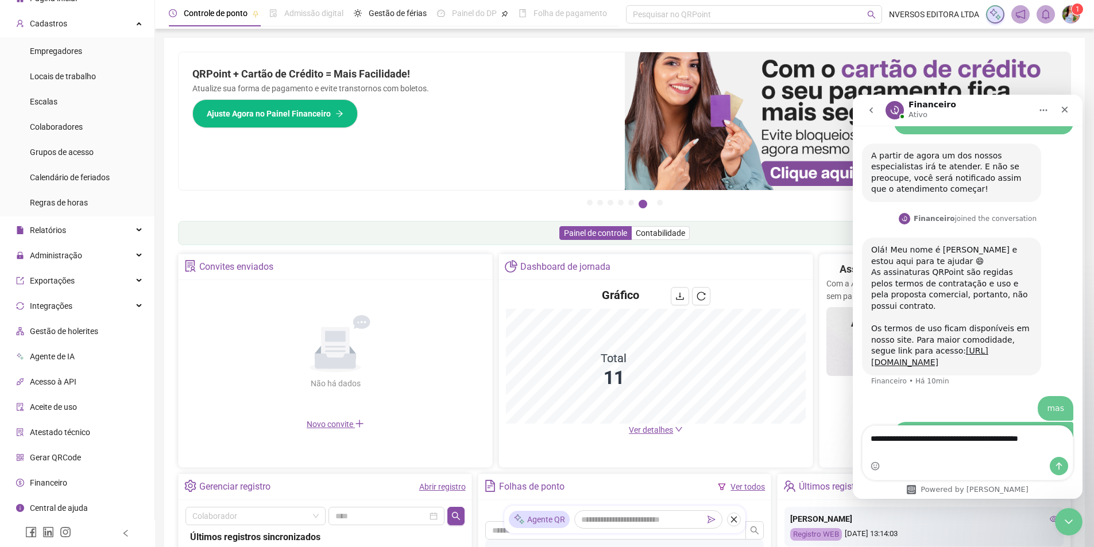
type textarea "**********"
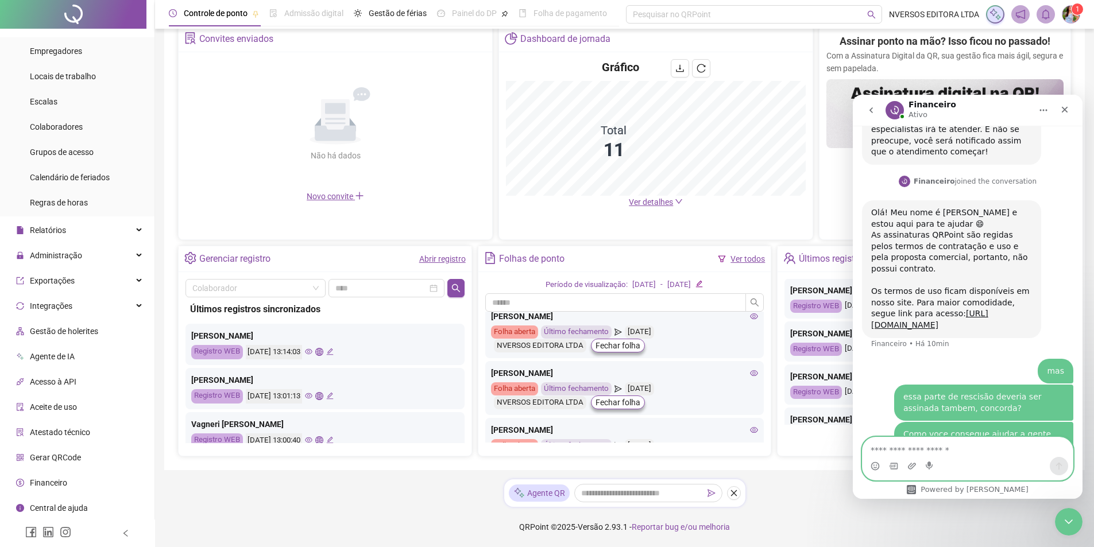
scroll to position [0, 0]
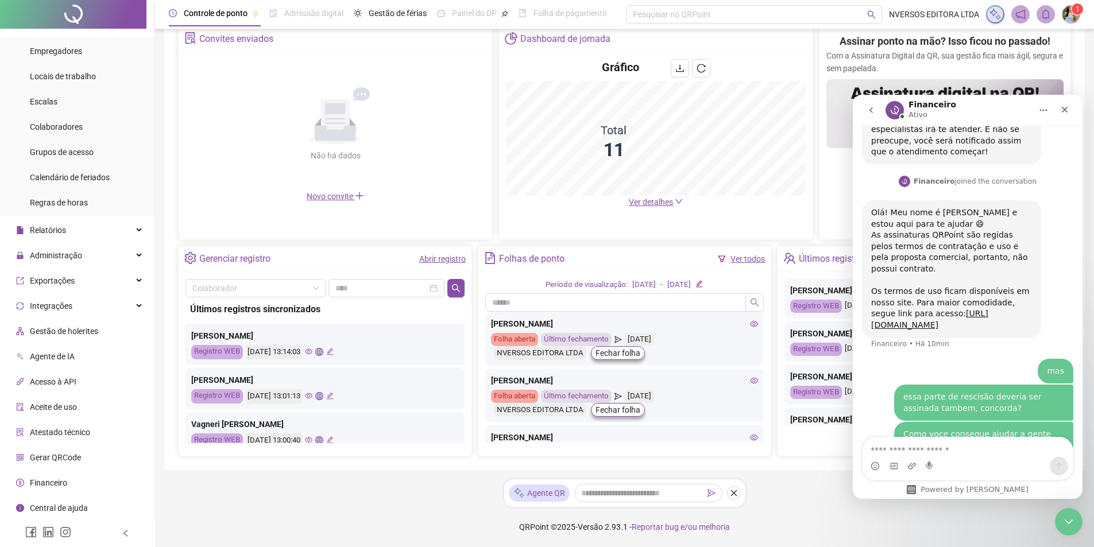
click at [750, 326] on icon "eye" at bounding box center [754, 324] width 8 height 8
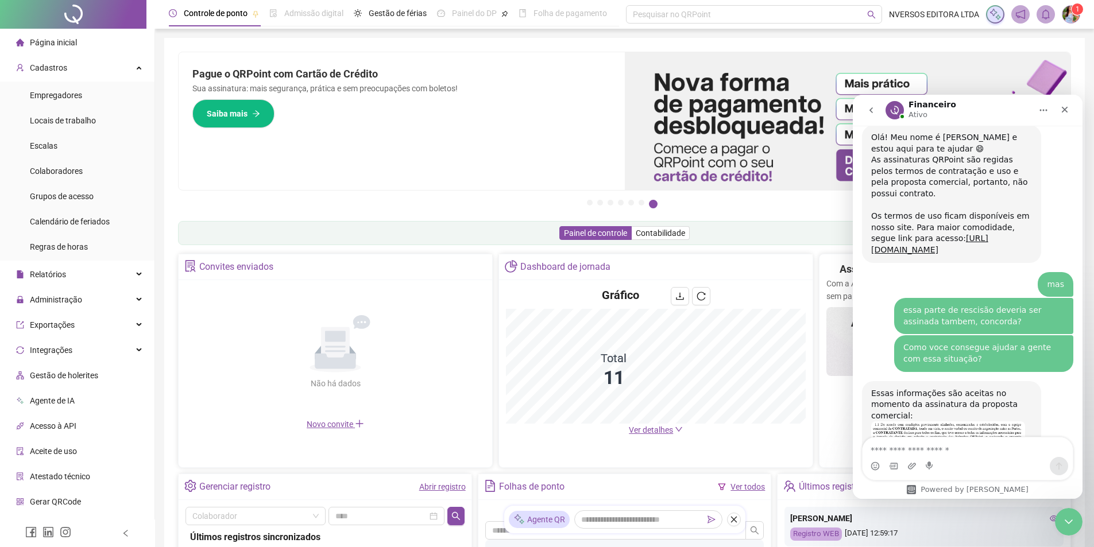
click at [90, 44] on li "Página inicial" at bounding box center [77, 42] width 150 height 23
click at [119, 67] on div "Cadastros" at bounding box center [77, 67] width 150 height 23
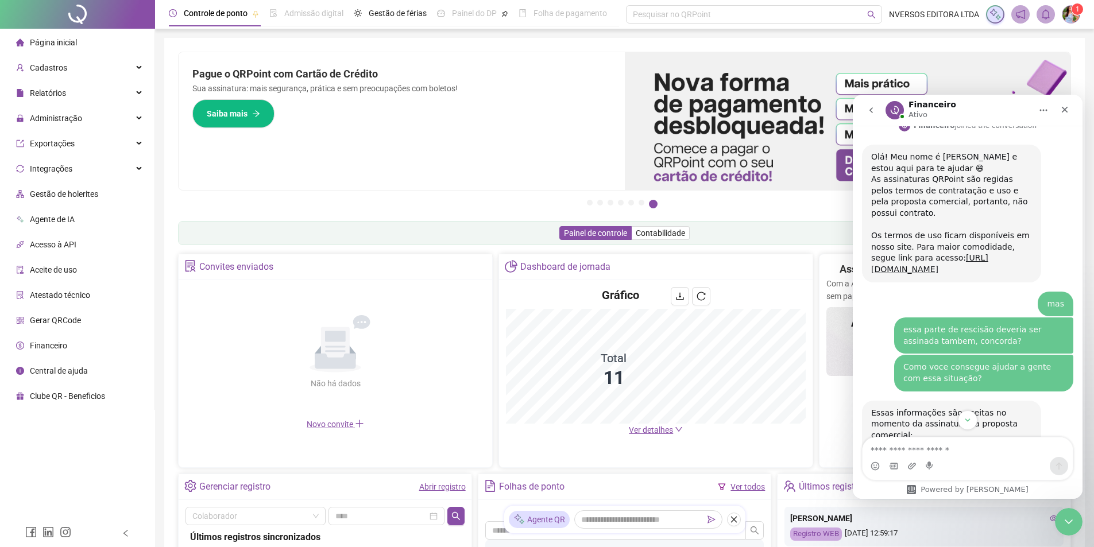
scroll to position [634, 0]
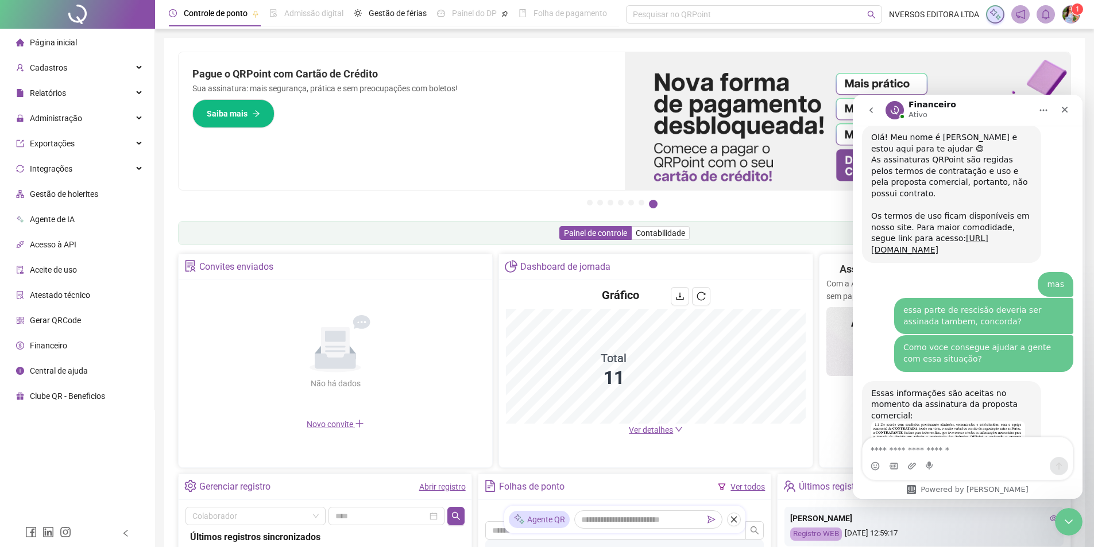
click at [60, 43] on span "Página inicial" at bounding box center [53, 42] width 47 height 9
click at [67, 68] on div "Cadastros" at bounding box center [77, 67] width 150 height 23
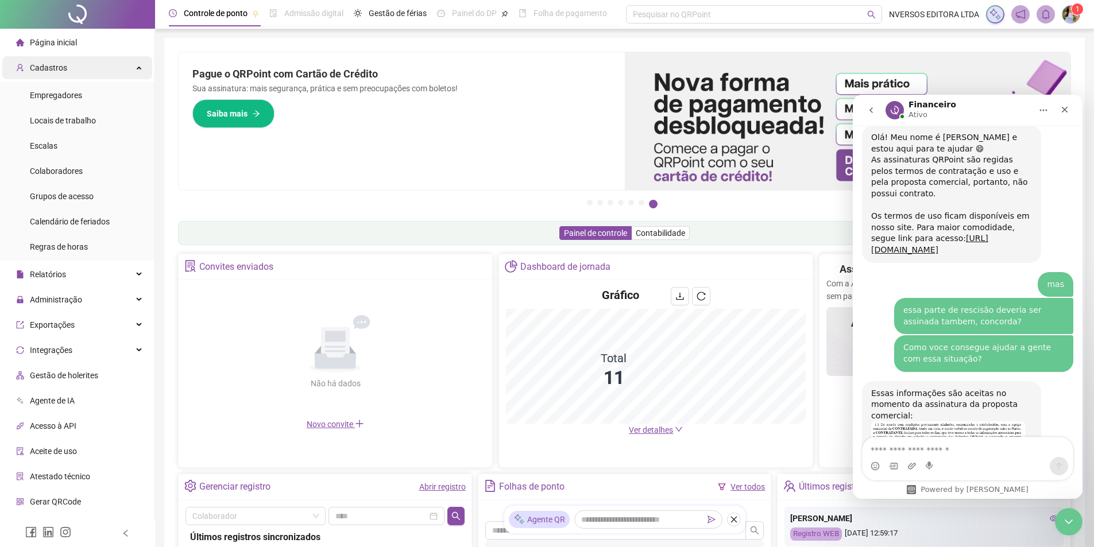
click at [67, 68] on div "Cadastros" at bounding box center [77, 67] width 150 height 23
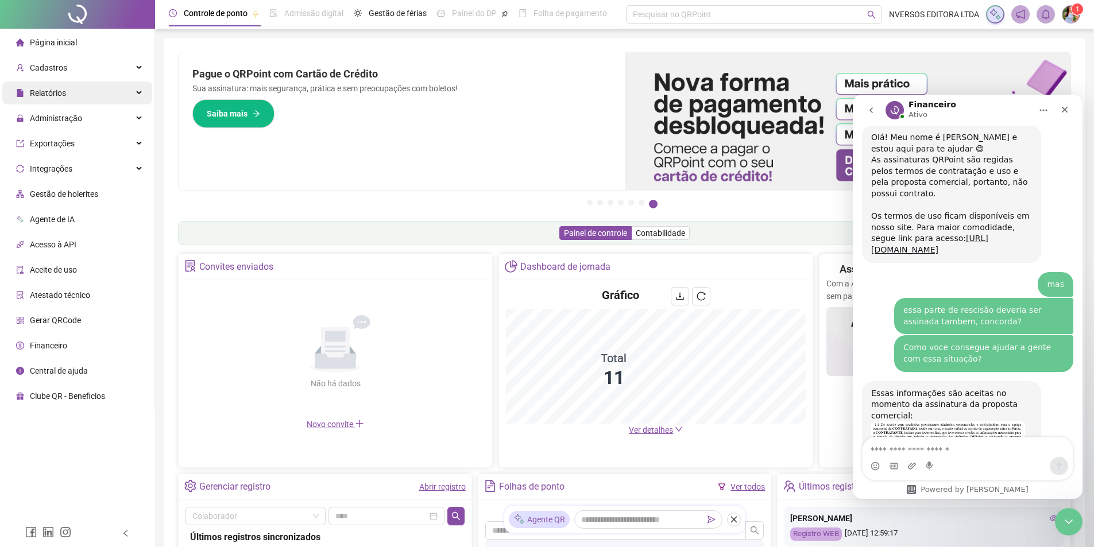
click at [78, 92] on div "Relatórios" at bounding box center [77, 93] width 150 height 23
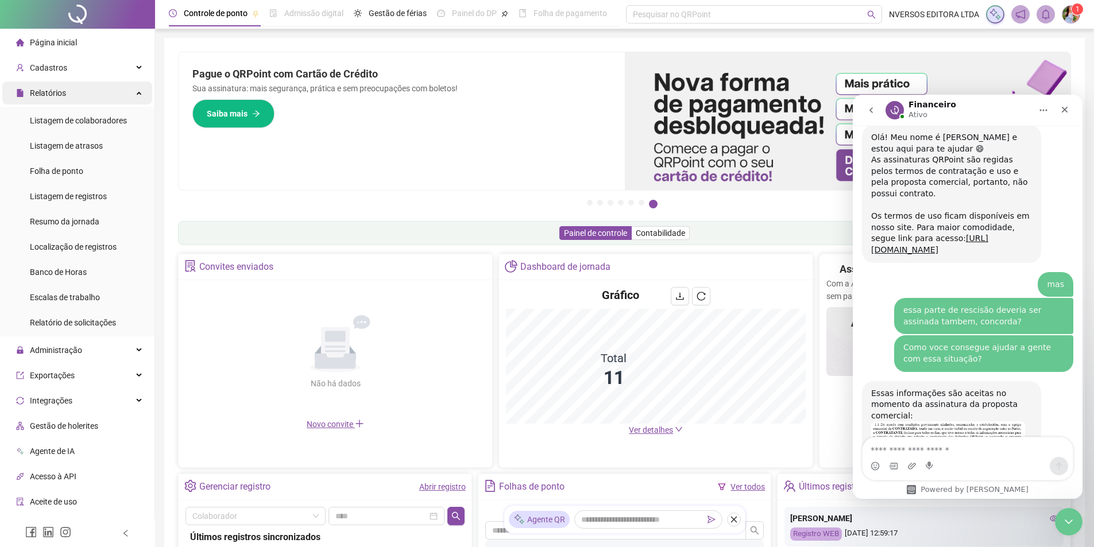
click at [78, 92] on div "Relatórios" at bounding box center [77, 93] width 150 height 23
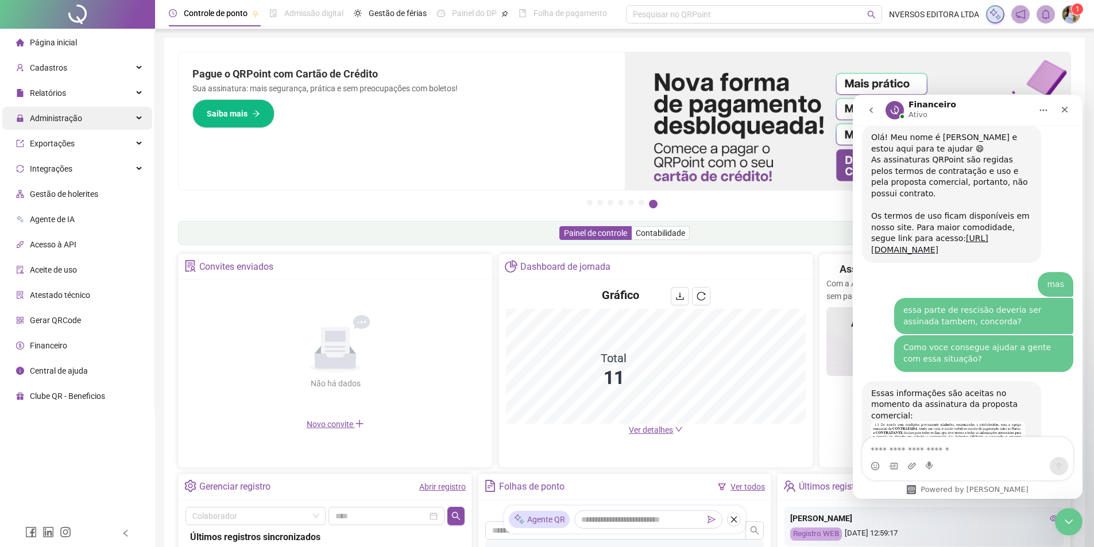
click at [83, 119] on div "Administração" at bounding box center [77, 118] width 150 height 23
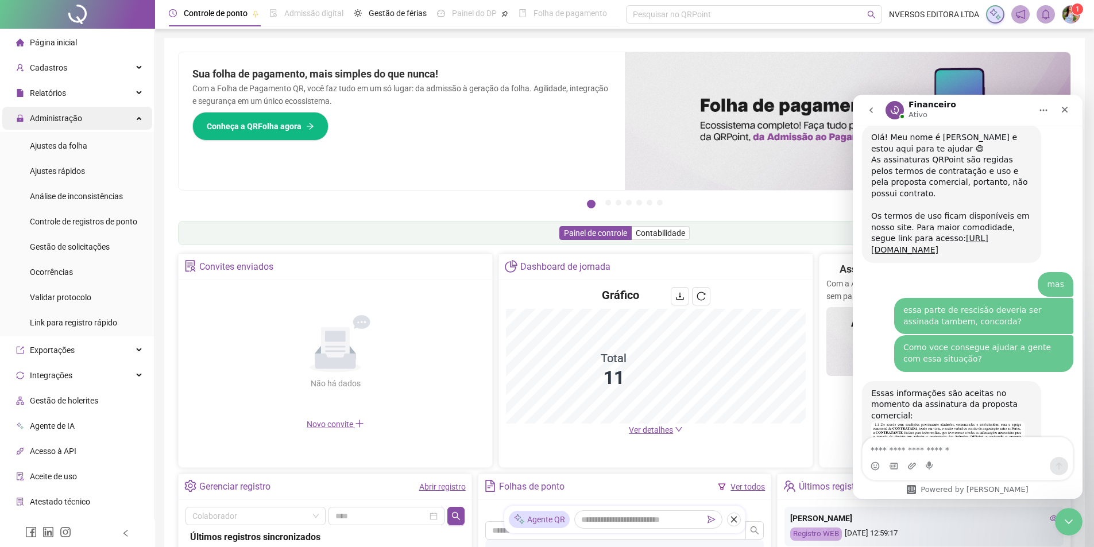
click at [83, 119] on div "Administração" at bounding box center [77, 118] width 150 height 23
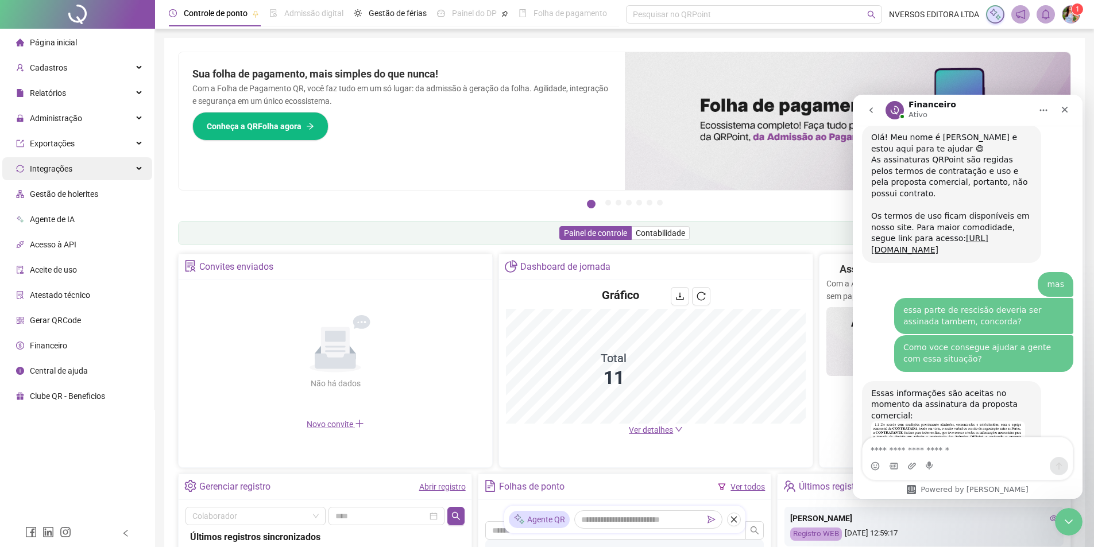
click at [78, 171] on div "Integrações" at bounding box center [77, 168] width 150 height 23
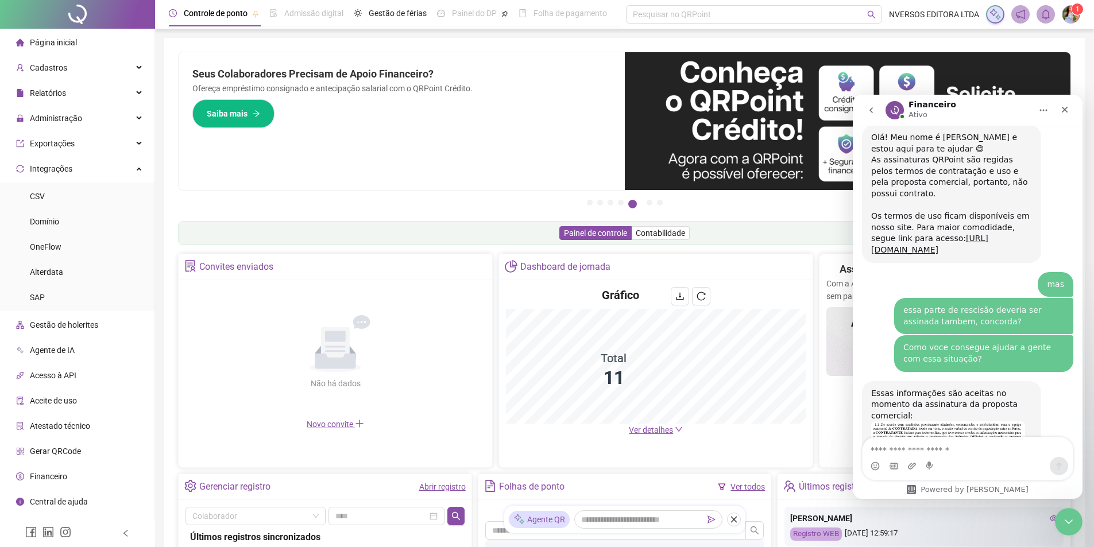
scroll to position [690, 0]
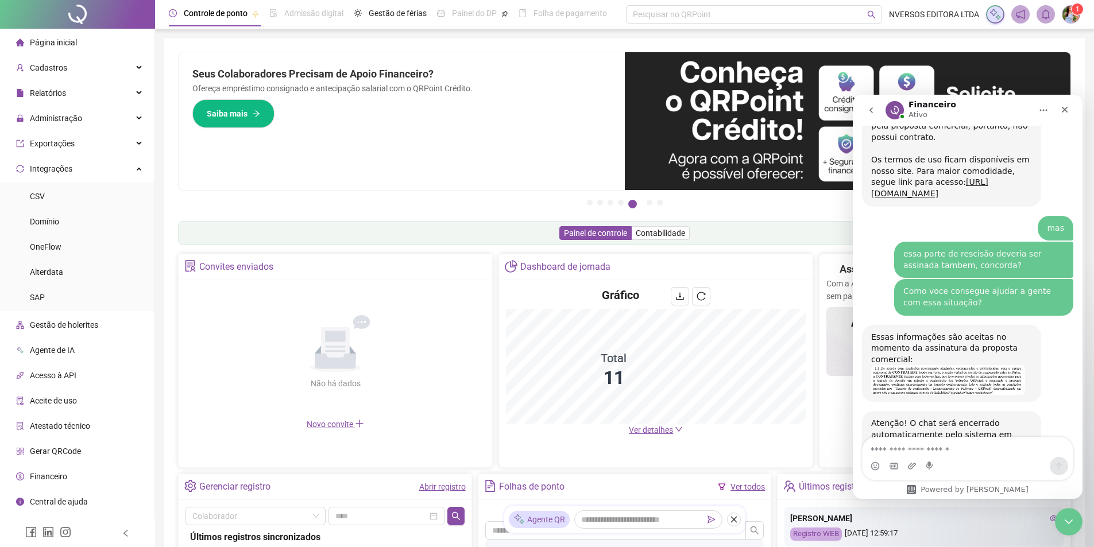
click at [1071, 12] on img at bounding box center [1071, 14] width 17 height 17
click at [1032, 54] on link "Meus dados" at bounding box center [1014, 58] width 53 height 9
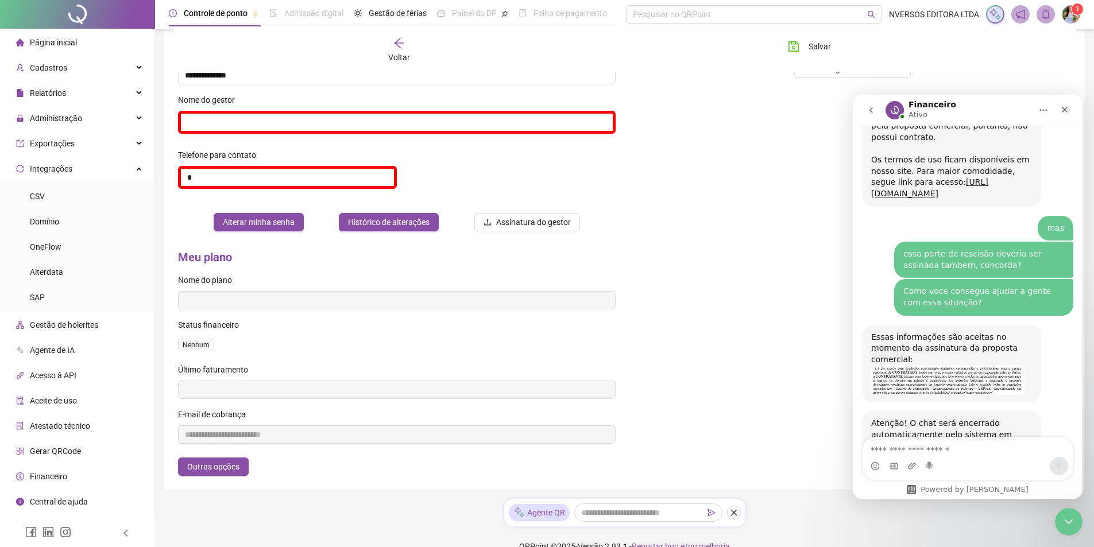
scroll to position [271, 0]
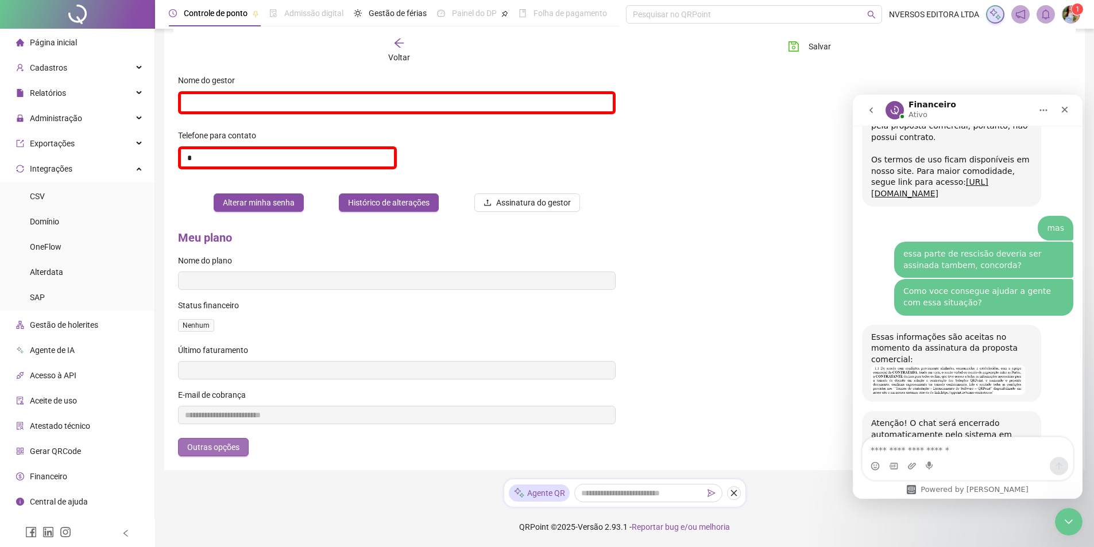
click at [215, 441] on span "Outras opções" at bounding box center [213, 447] width 52 height 13
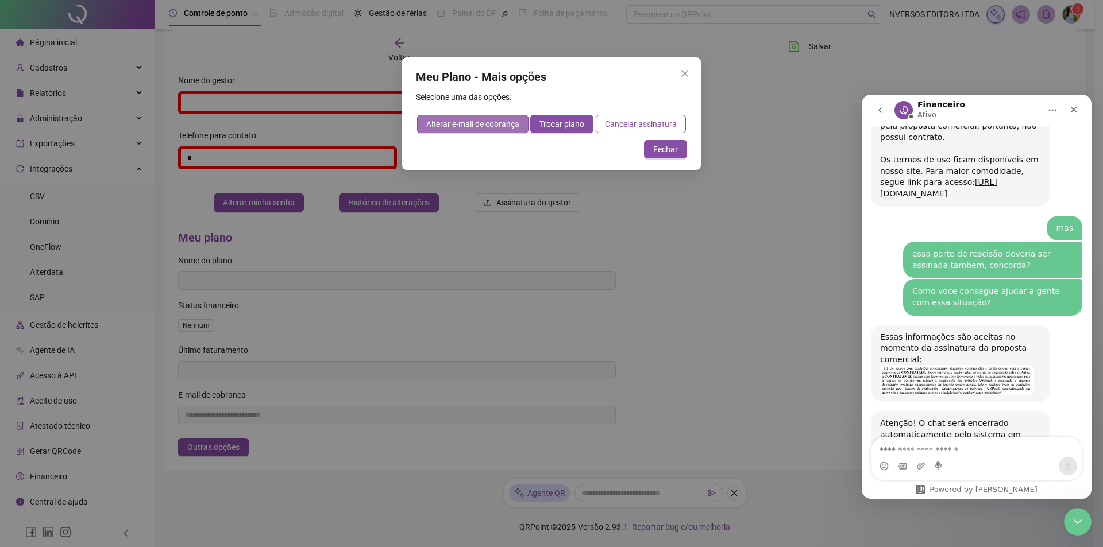
click at [508, 124] on span "Alterar e-mail de cobrança" at bounding box center [472, 124] width 93 height 13
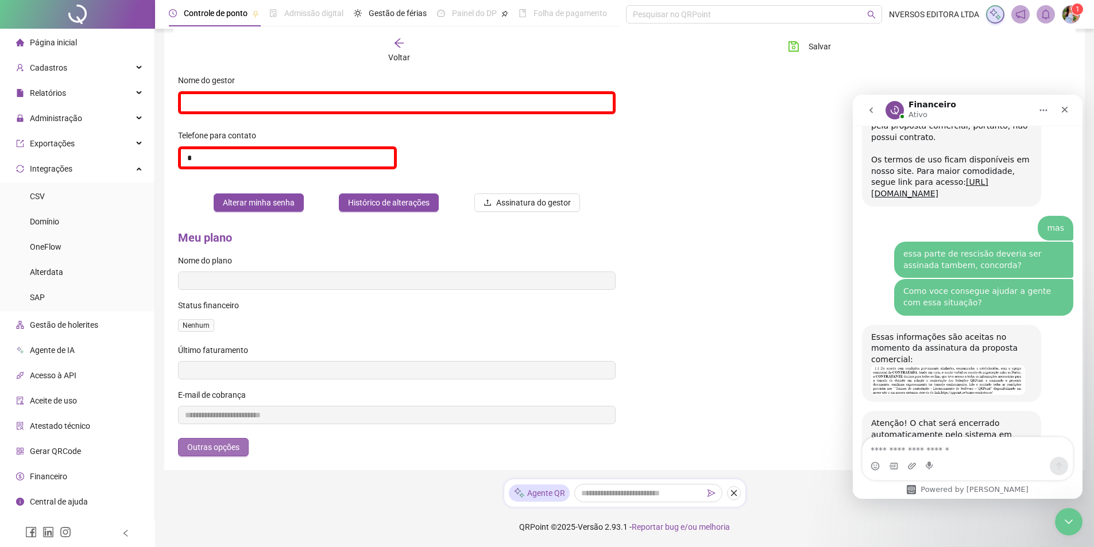
click at [224, 449] on span "Outras opções" at bounding box center [213, 447] width 52 height 13
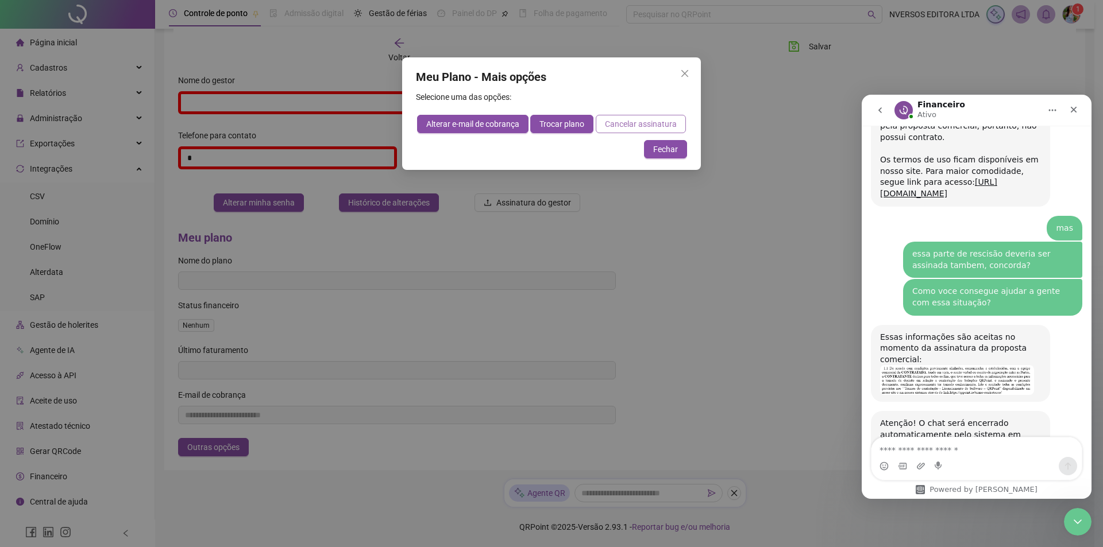
click at [636, 122] on span "Cancelar assinatura" at bounding box center [641, 124] width 72 height 13
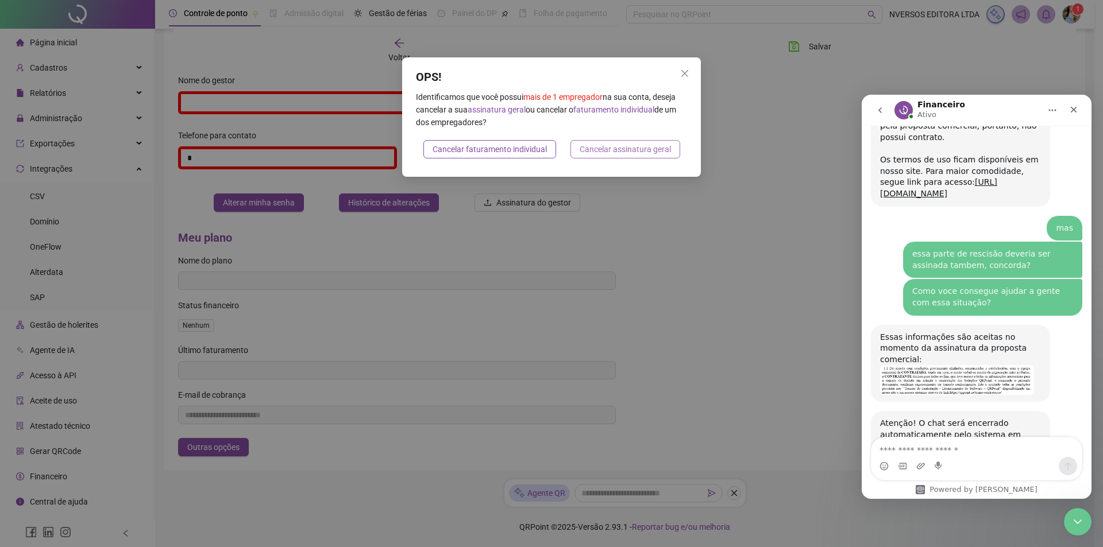
click at [616, 148] on span "Cancelar assinatura geral" at bounding box center [625, 149] width 91 height 13
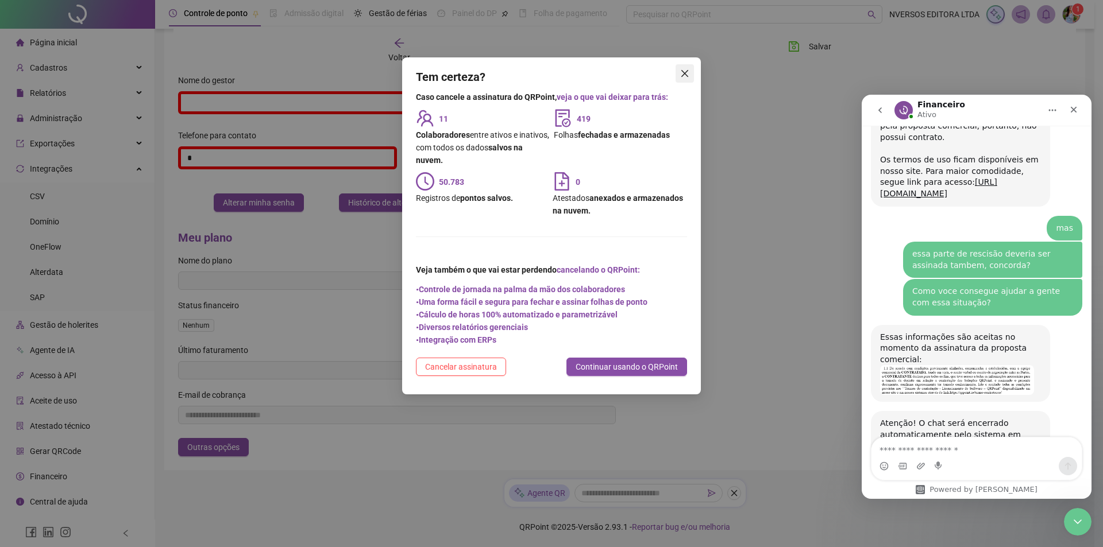
click at [680, 76] on icon "close" at bounding box center [684, 73] width 9 height 9
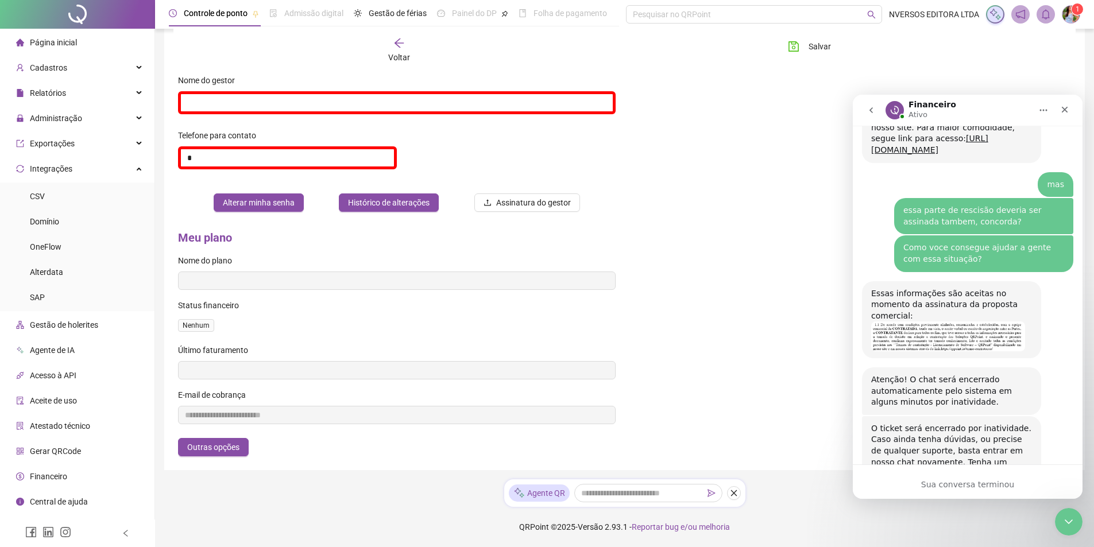
scroll to position [734, 0]
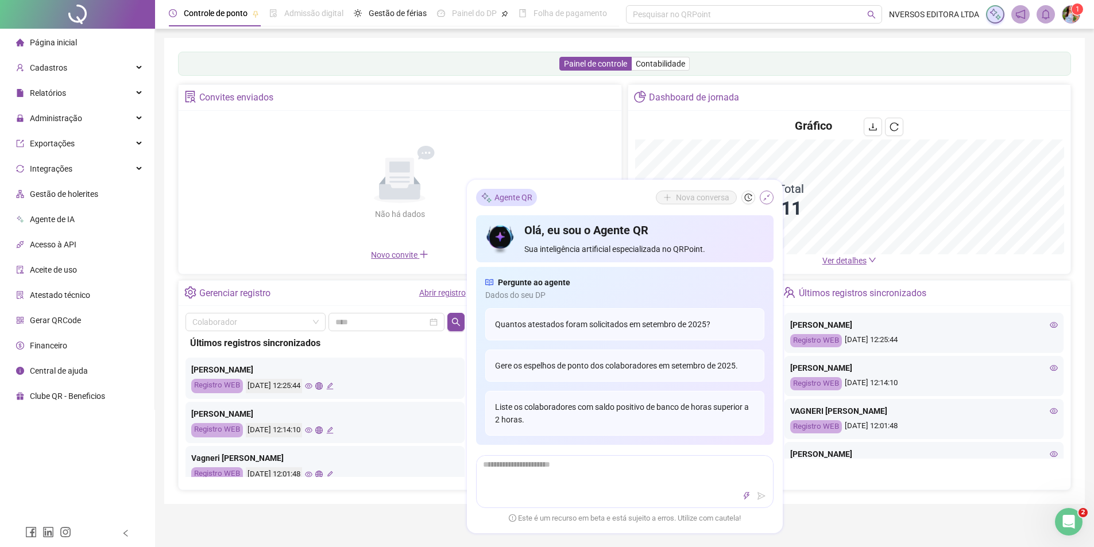
click at [769, 200] on icon "shrink" at bounding box center [767, 198] width 8 height 8
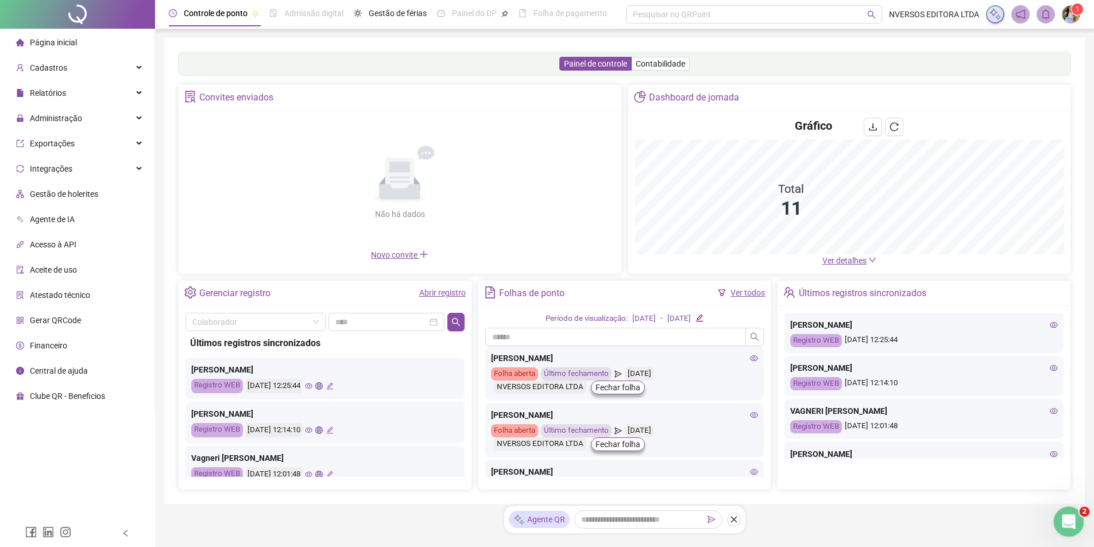
click at [1075, 522] on div "Abertura do Messenger da Intercom" at bounding box center [1067, 520] width 38 height 38
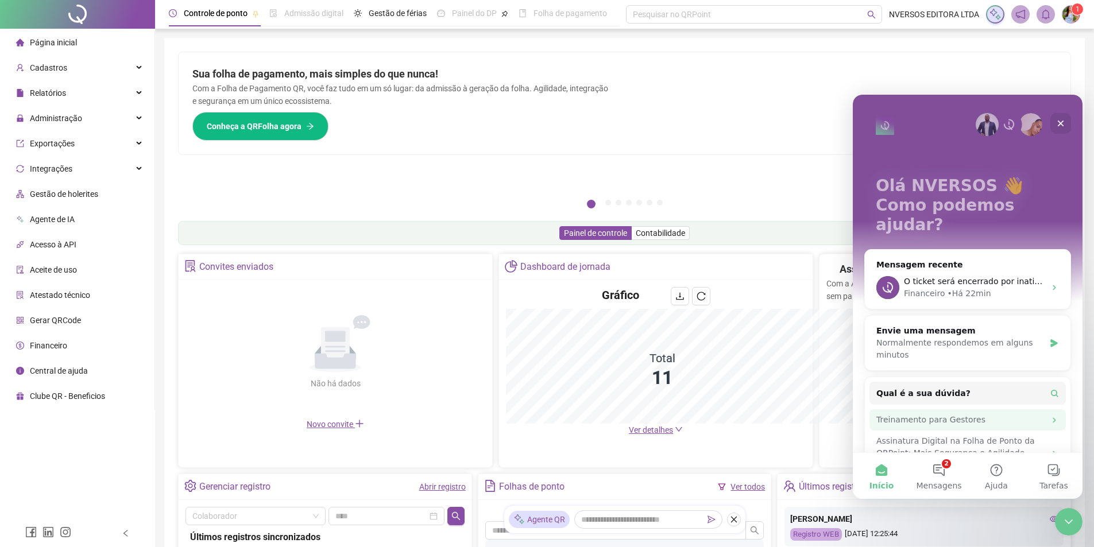
scroll to position [57, 0]
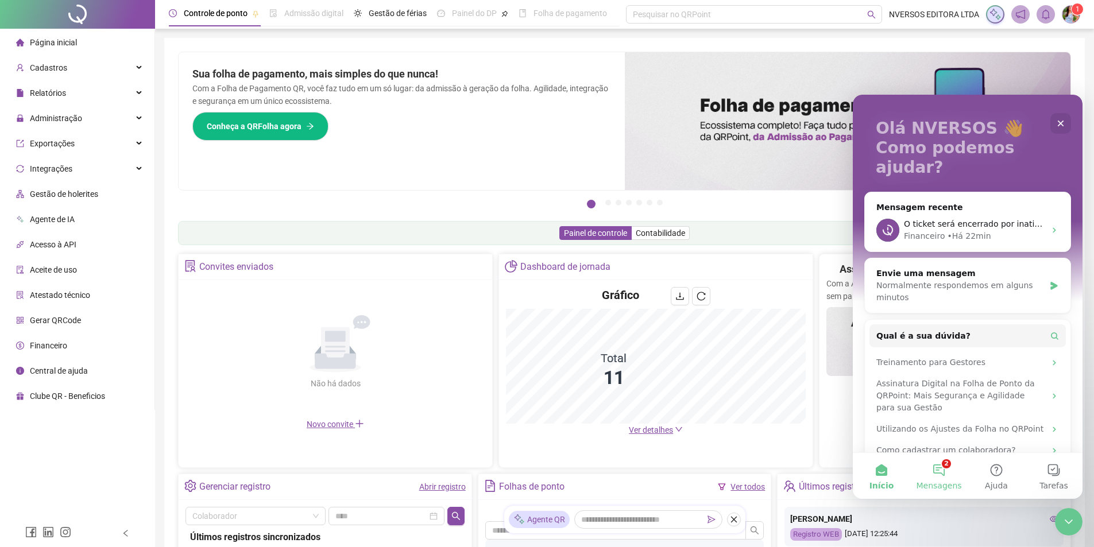
click at [940, 472] on button "2 Mensagens" at bounding box center [938, 476] width 57 height 46
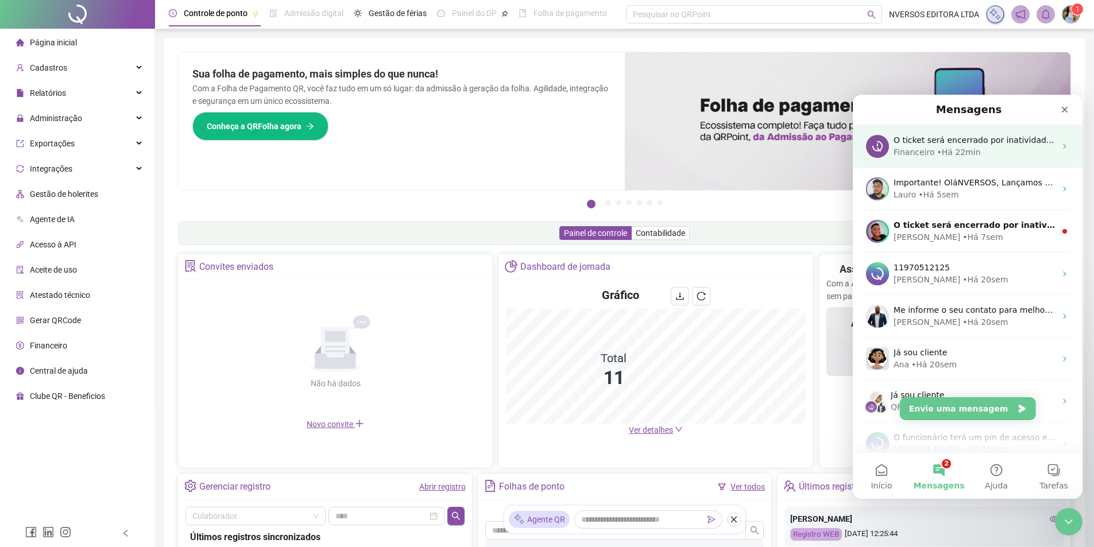
click at [942, 149] on div "• Há 22min" at bounding box center [959, 152] width 44 height 12
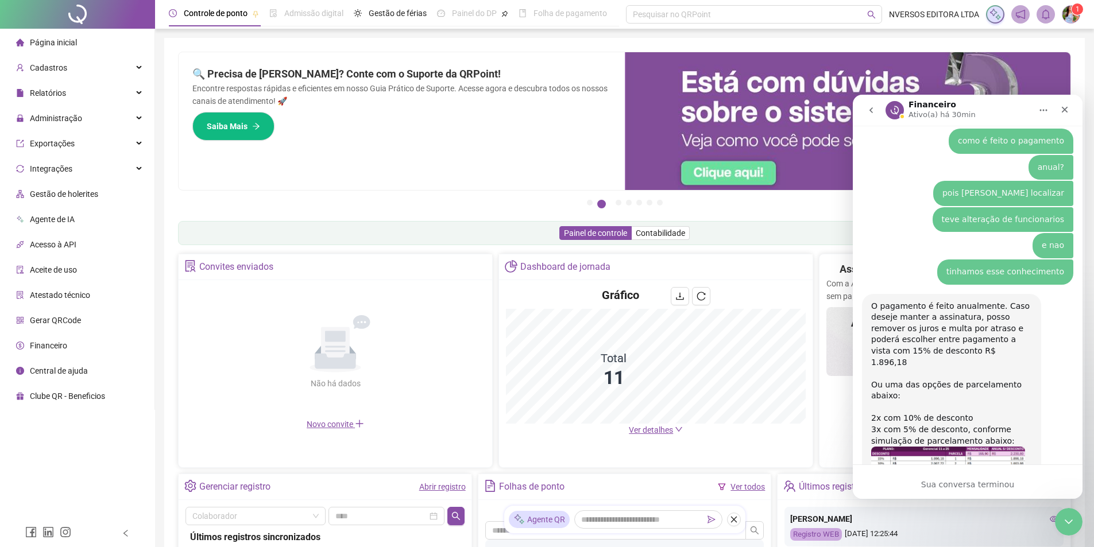
scroll to position [1856, 0]
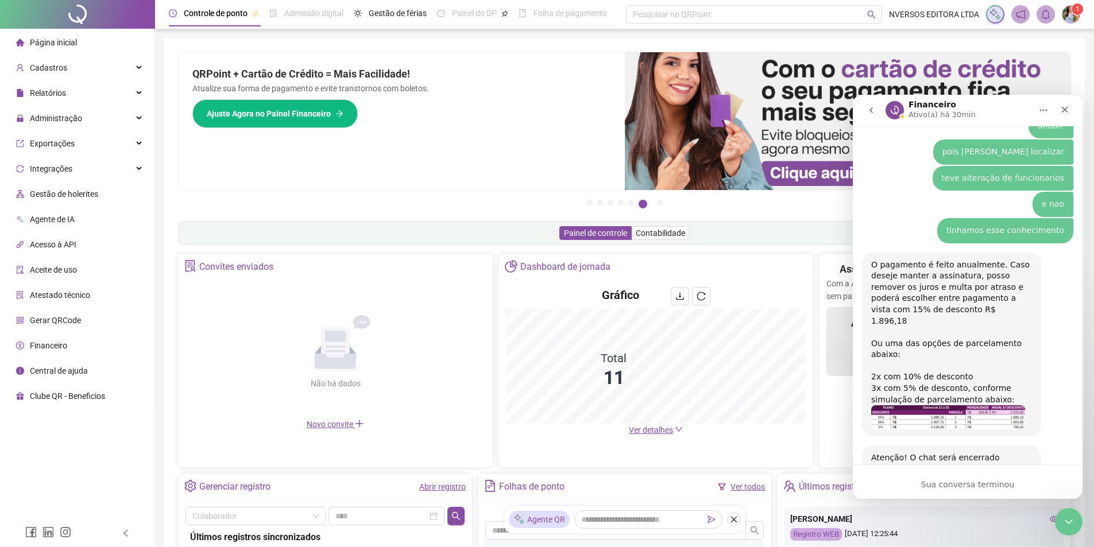
click at [872, 260] on div "O pagamento é feito anualmente. Caso deseje manter a assinatura, posso remover …" at bounding box center [951, 333] width 161 height 146
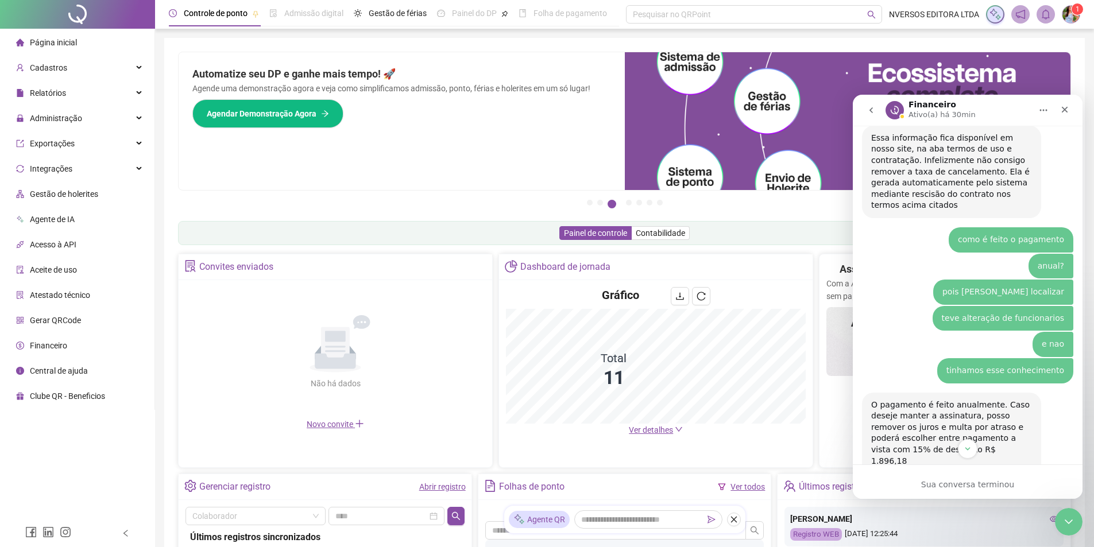
scroll to position [1868, 0]
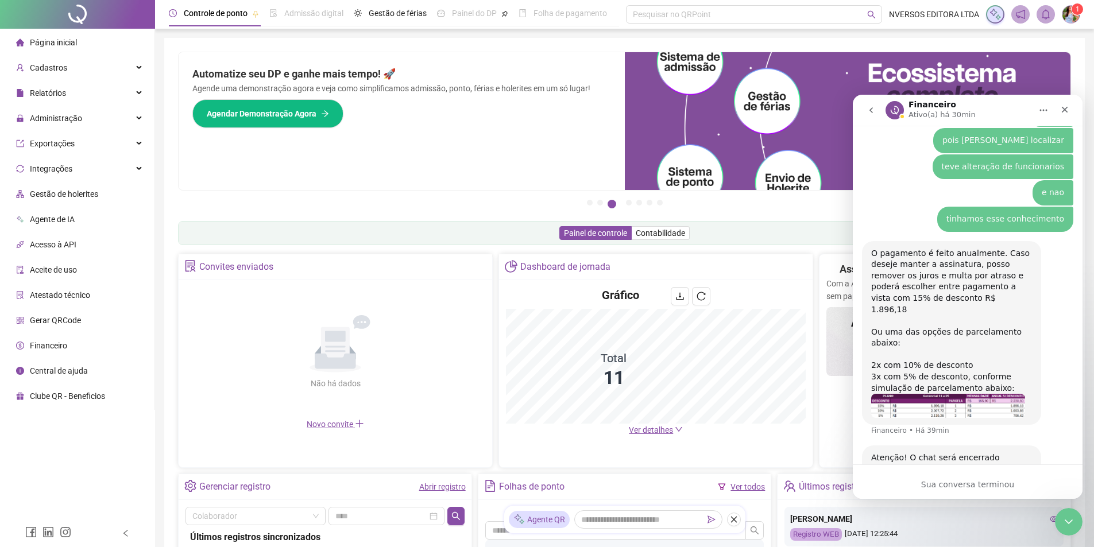
click at [978, 394] on img "Financeiro diz…" at bounding box center [948, 406] width 154 height 24
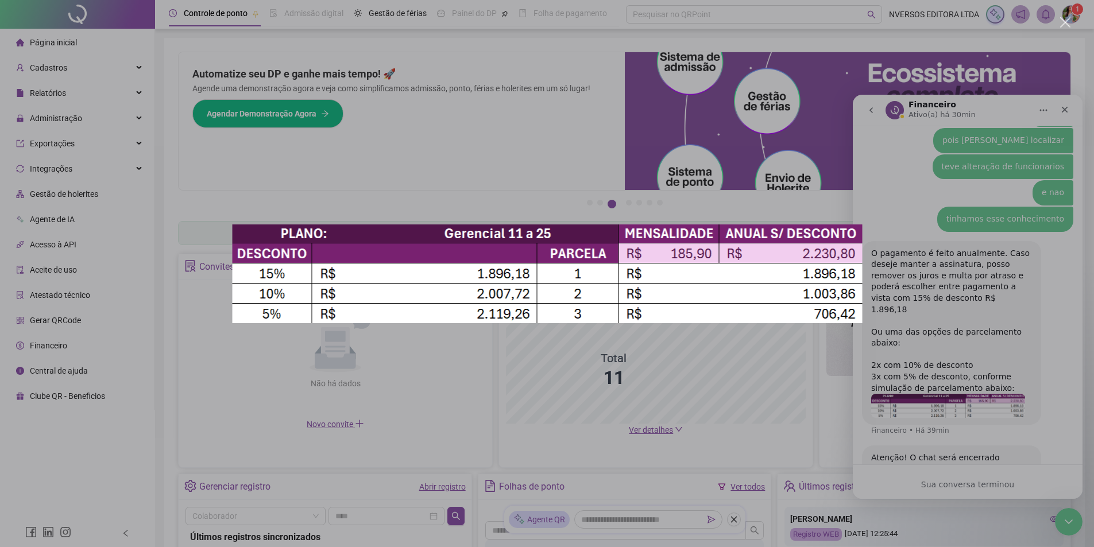
scroll to position [0, 0]
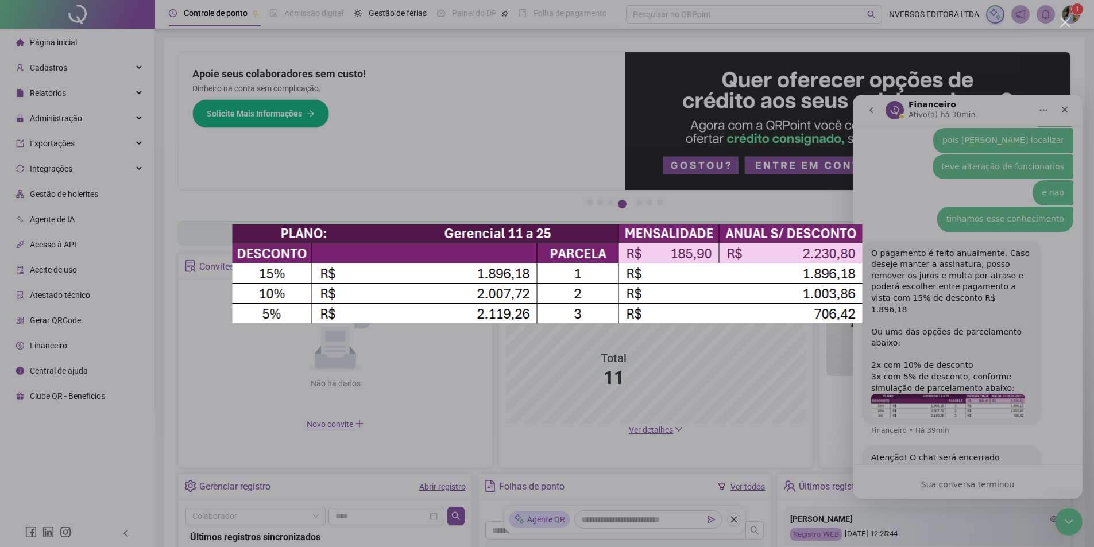
click at [1001, 269] on div "Messenger da Intercom" at bounding box center [547, 273] width 1094 height 547
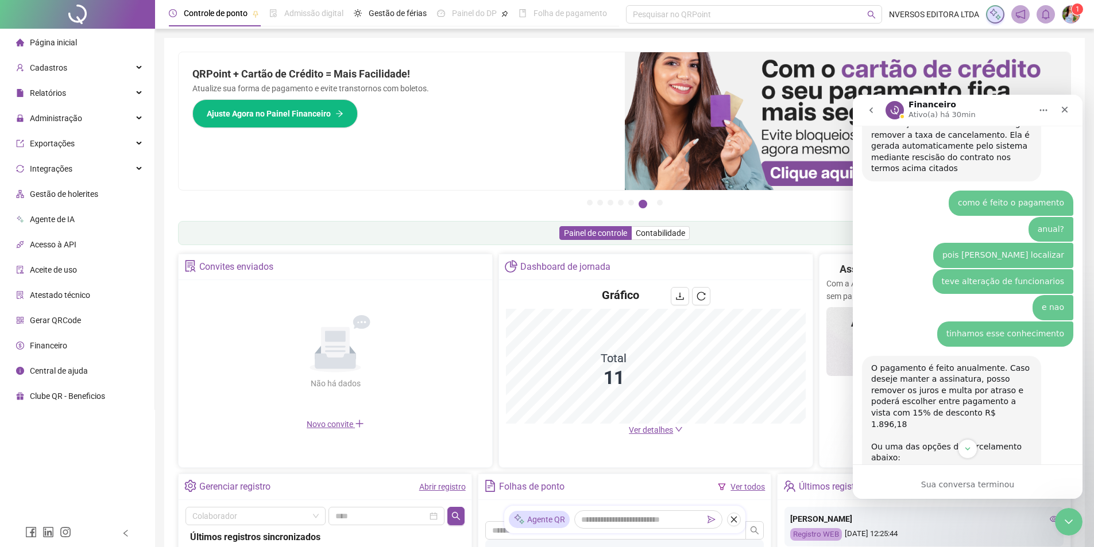
scroll to position [1868, 0]
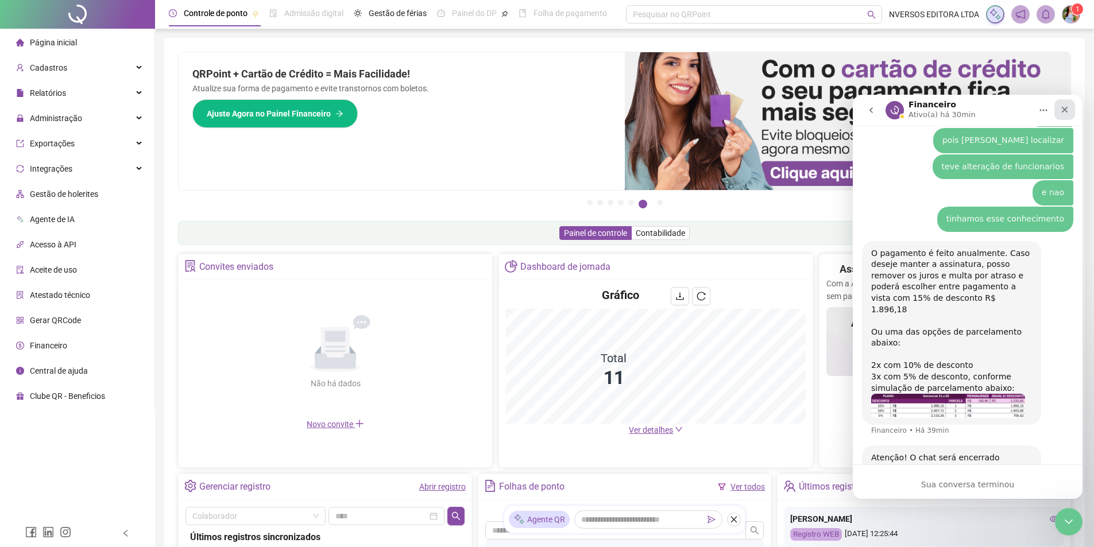
click at [1065, 105] on div "Fechar" at bounding box center [1065, 109] width 21 height 21
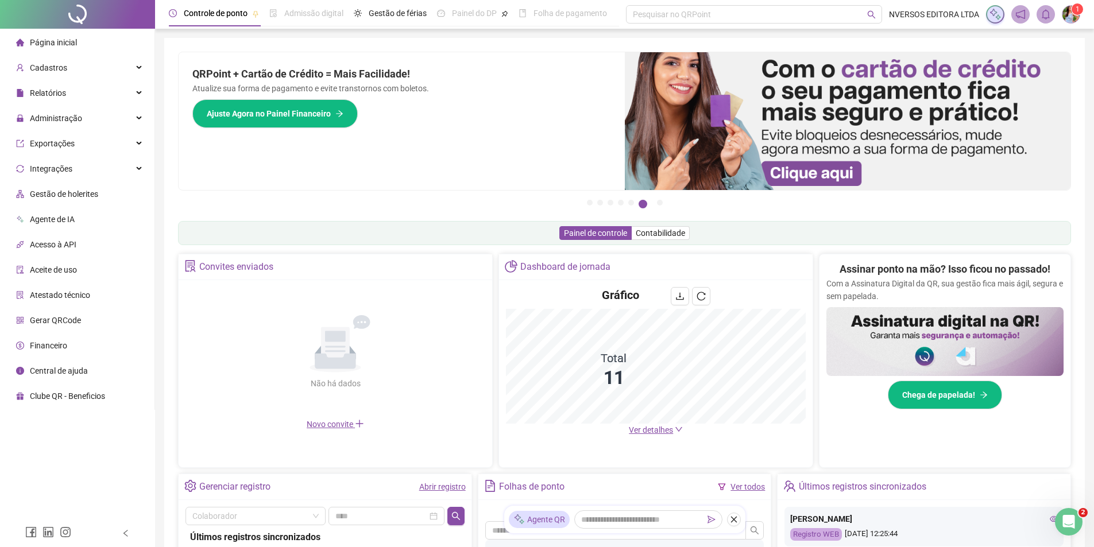
scroll to position [1856, 0]
click at [1067, 510] on div "Abertura do Messenger da Intercom" at bounding box center [1067, 520] width 38 height 38
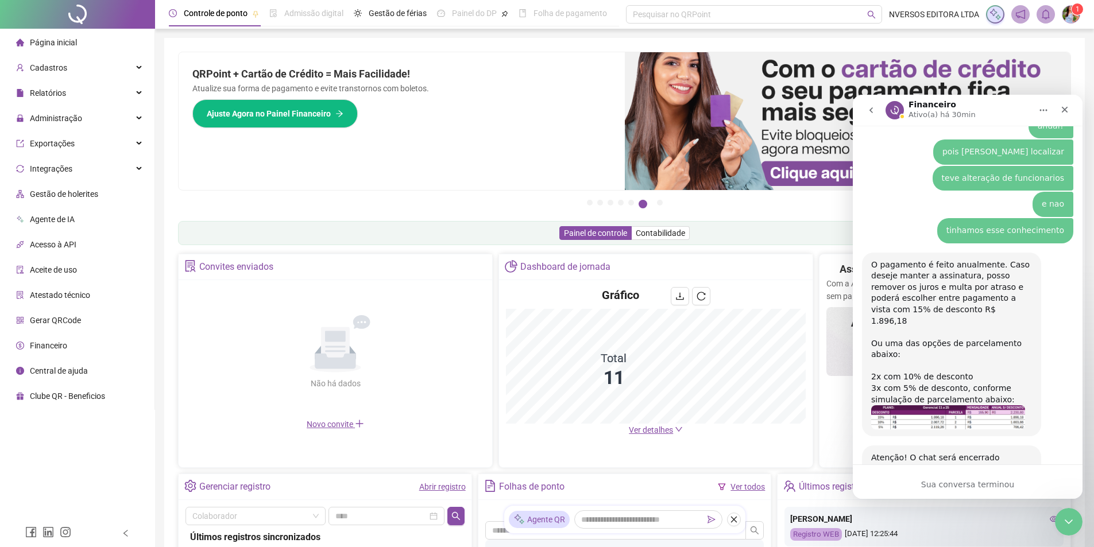
click at [989, 476] on div "Sua conversa terminou" at bounding box center [968, 482] width 230 height 34
click at [1067, 106] on icon "Fechar" at bounding box center [1064, 109] width 9 height 9
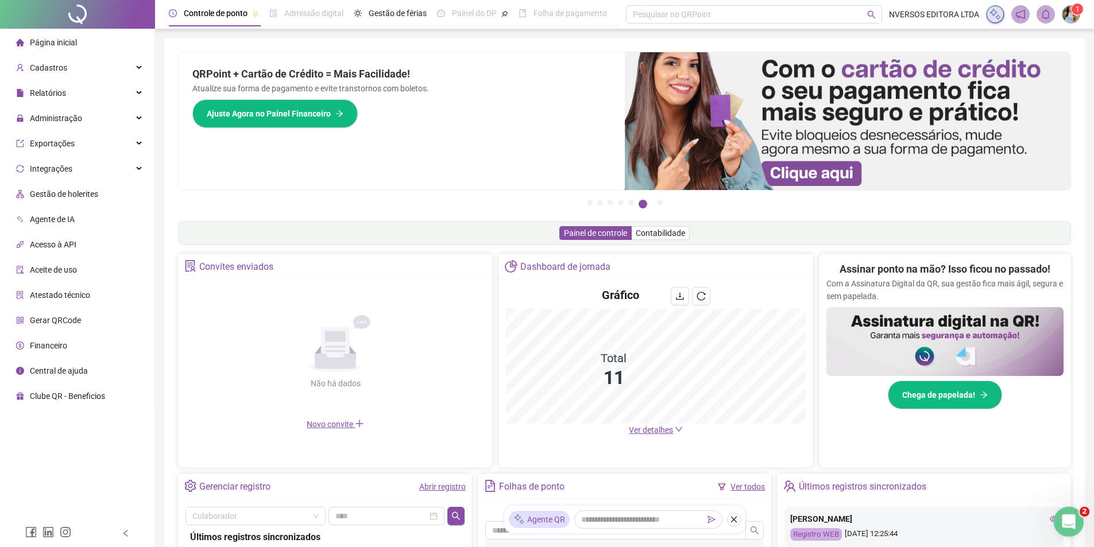
click at [1075, 536] on body "Página inicial Cadastros Relatórios Administração Exportações Integrações Gestã…" at bounding box center [547, 273] width 1094 height 547
click at [1073, 520] on icon "Abertura do Messenger da Intercom" at bounding box center [1067, 520] width 19 height 19
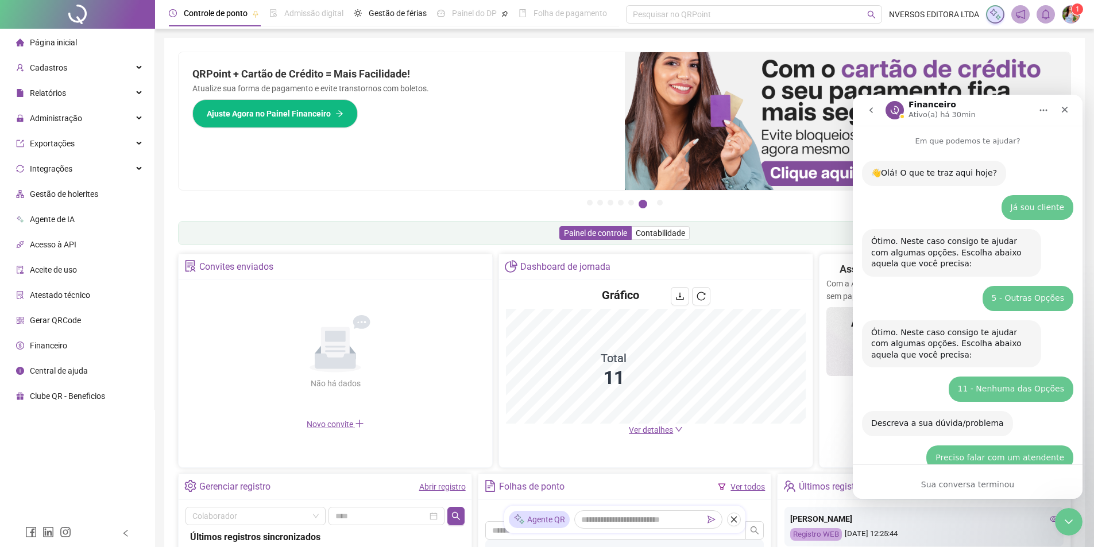
scroll to position [1710, 0]
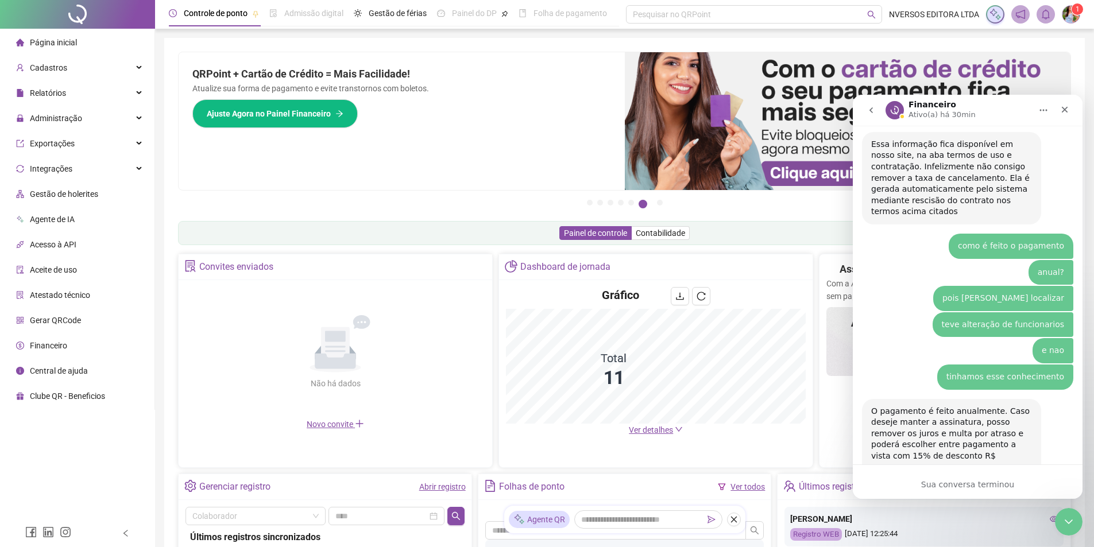
click at [866, 106] on button "go back" at bounding box center [871, 110] width 22 height 22
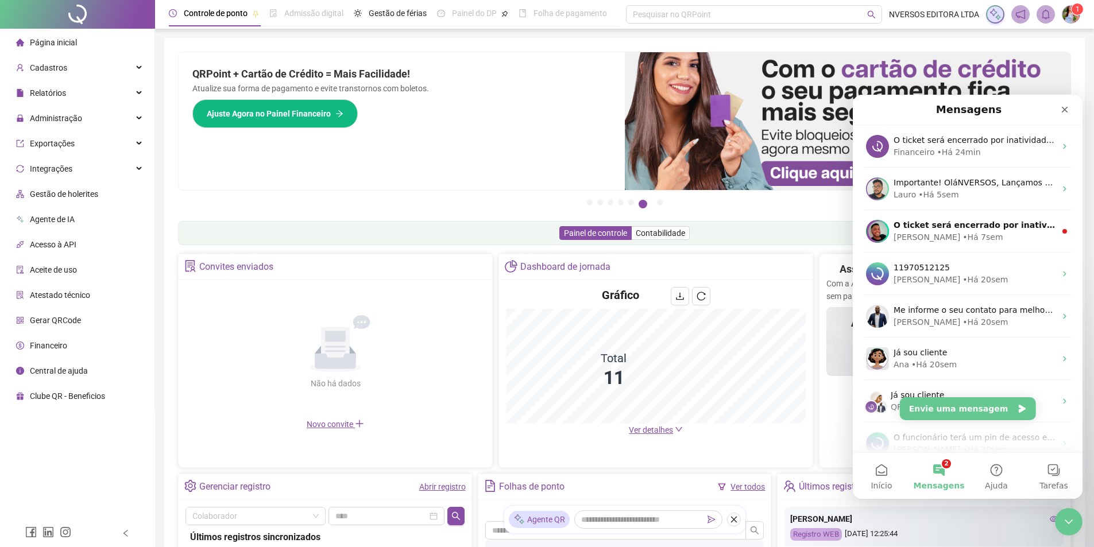
scroll to position [0, 0]
click at [991, 409] on button "Envie uma mensagem" at bounding box center [968, 408] width 136 height 23
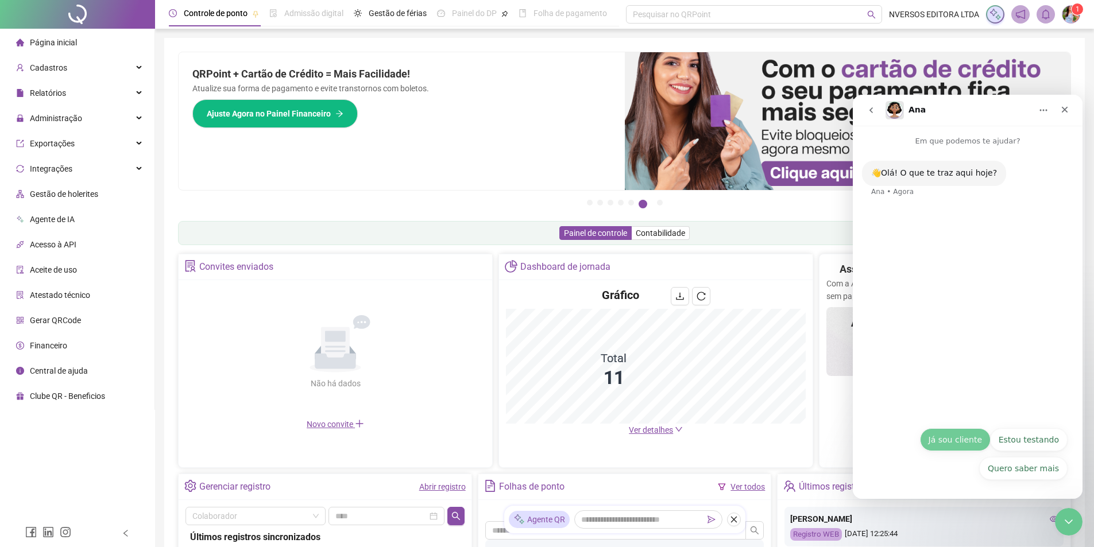
click at [971, 441] on button "Já sou cliente" at bounding box center [955, 439] width 71 height 23
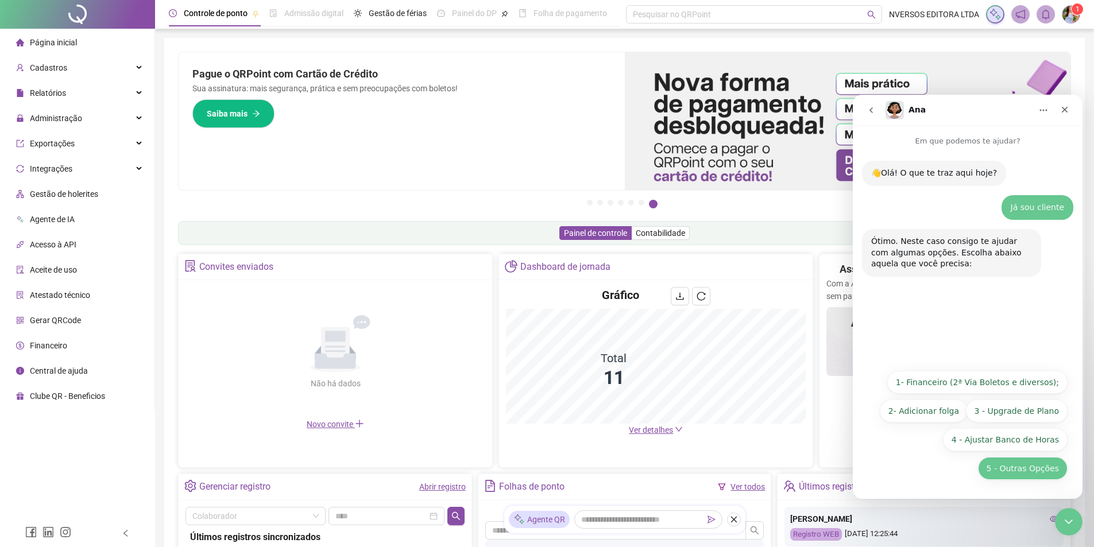
click at [1024, 469] on button "5 - Outras Opções" at bounding box center [1023, 468] width 90 height 23
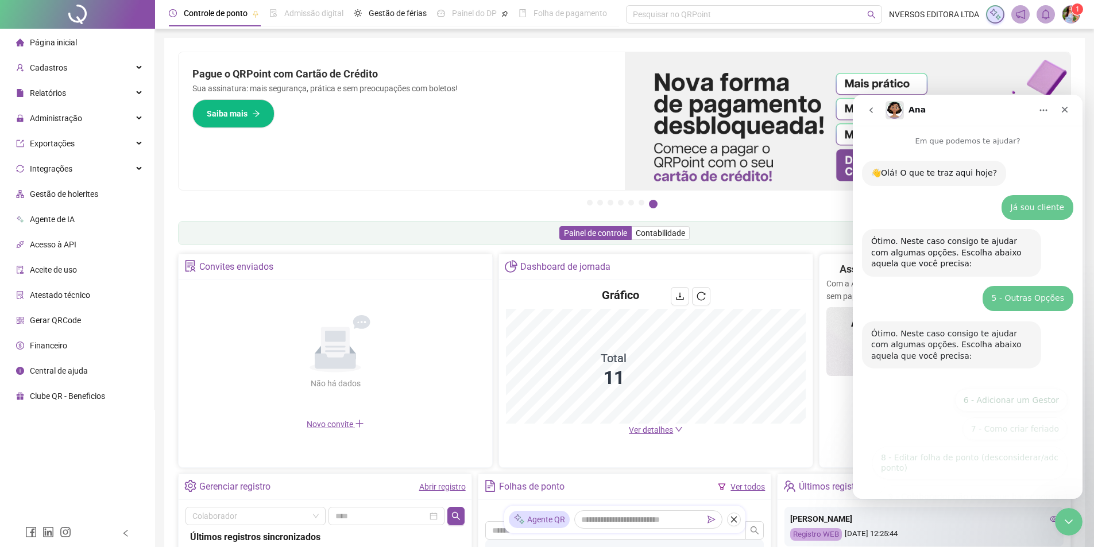
scroll to position [86, 0]
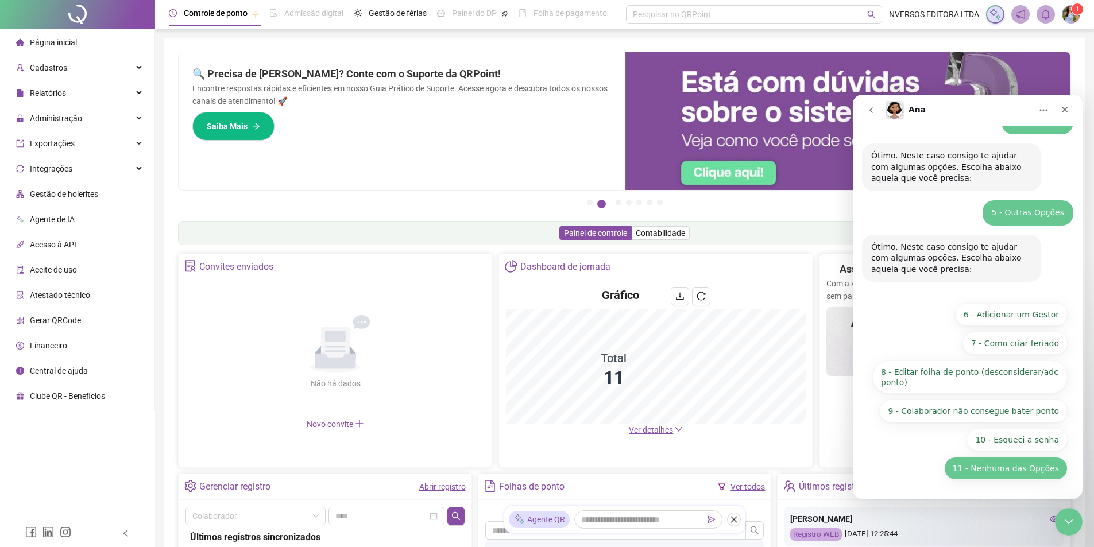
click at [994, 470] on button "11 - Nenhuma das Opções" at bounding box center [1005, 468] width 123 height 23
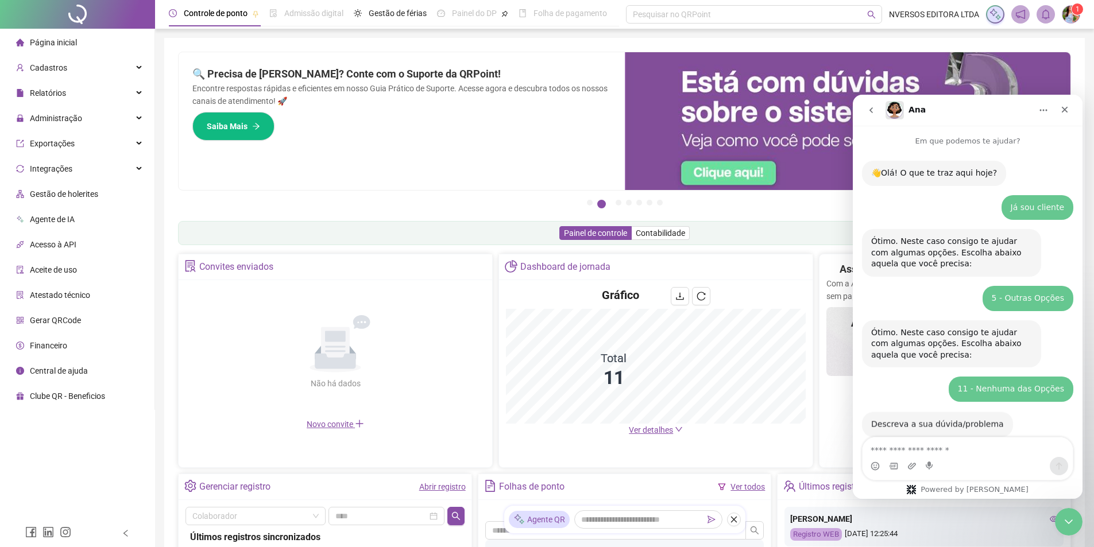
scroll to position [23, 0]
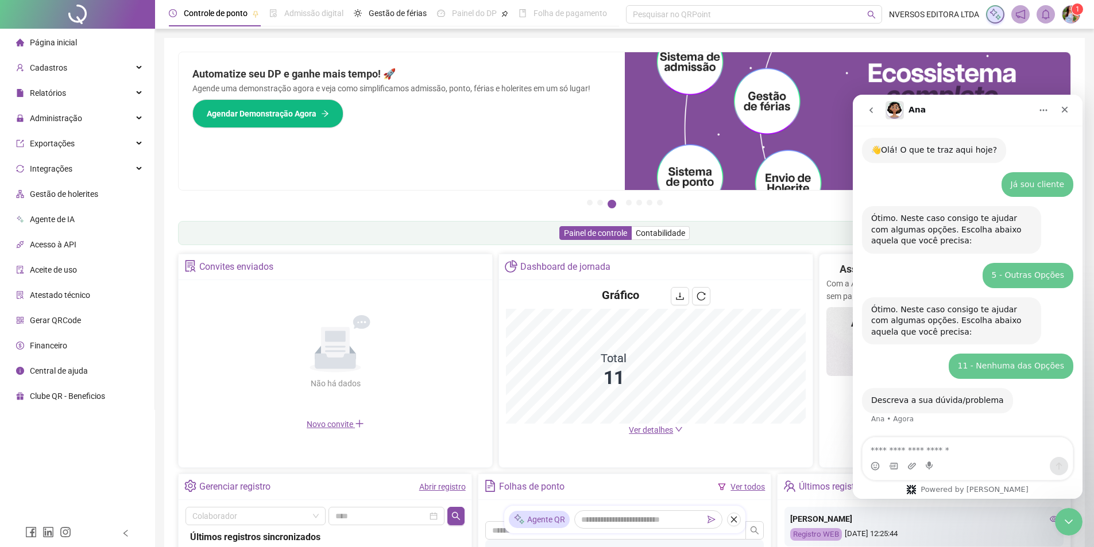
click at [958, 454] on textarea "Envie uma mensagem..." at bounding box center [968, 448] width 210 height 20
type textarea "**********"
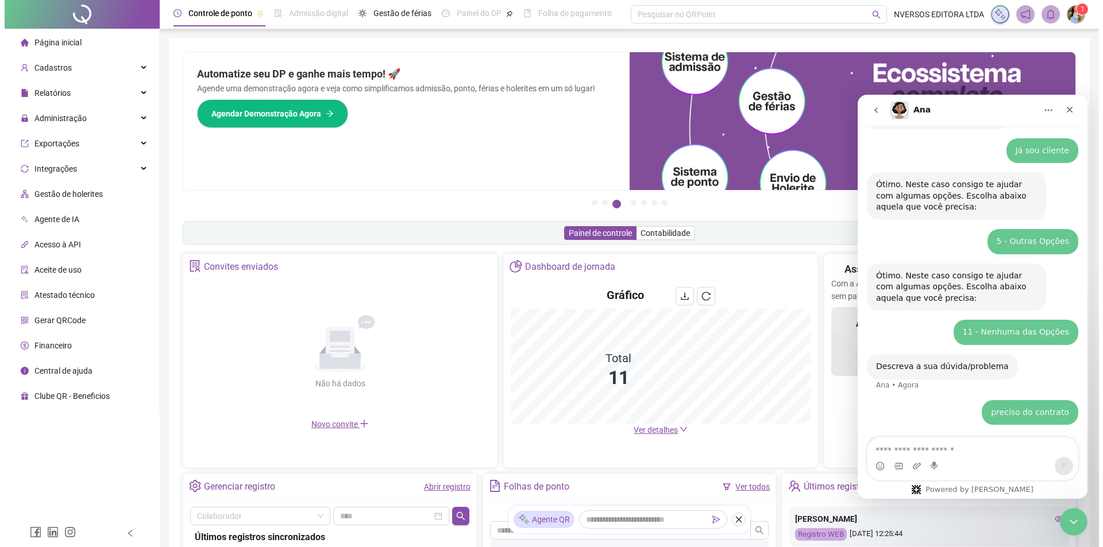
scroll to position [94, 0]
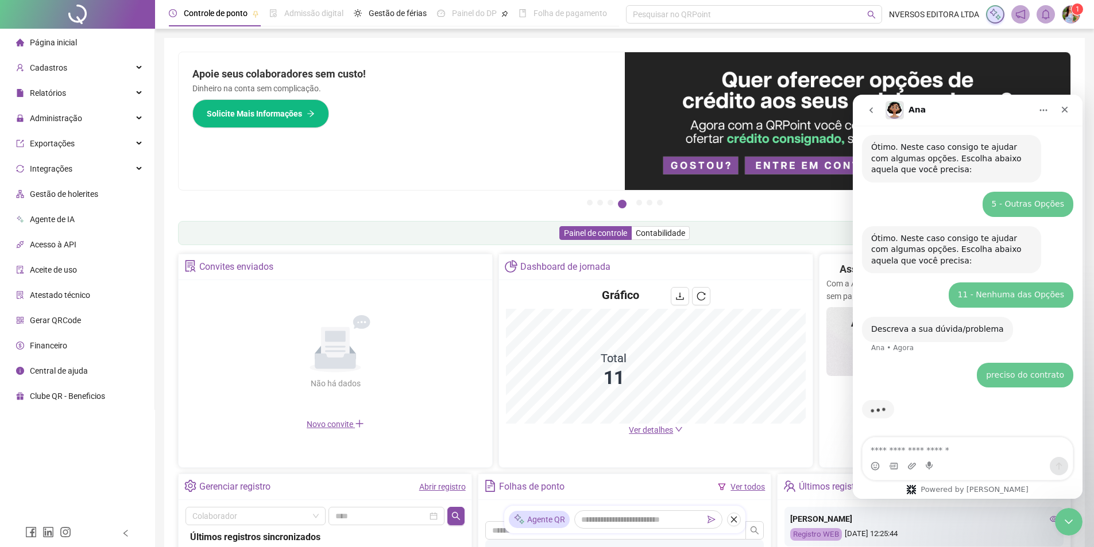
click at [79, 294] on span "Atestado técnico" at bounding box center [60, 295] width 60 height 9
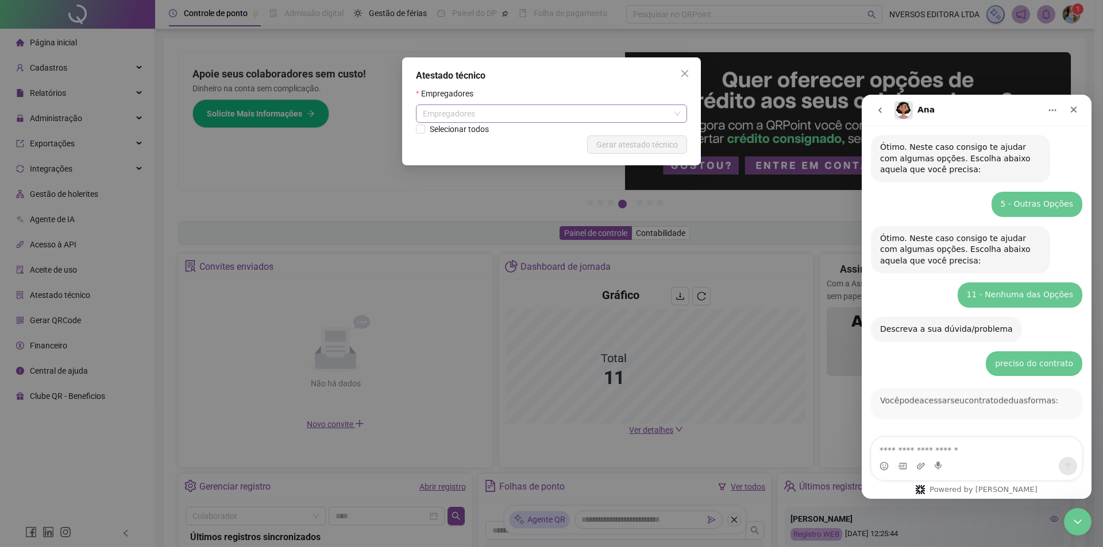
scroll to position [2, 0]
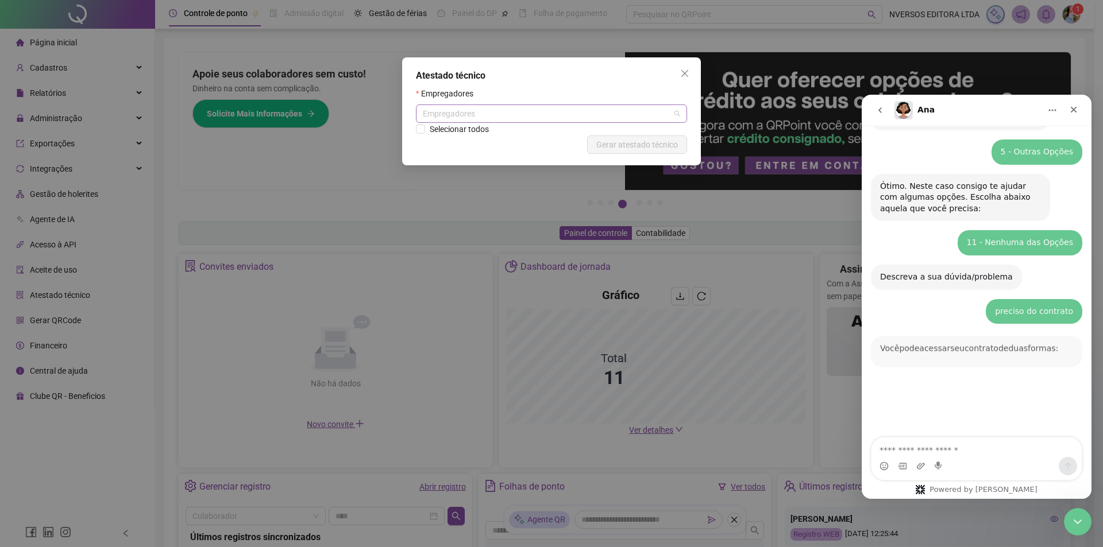
click at [488, 111] on div "Empregadores" at bounding box center [551, 114] width 271 height 18
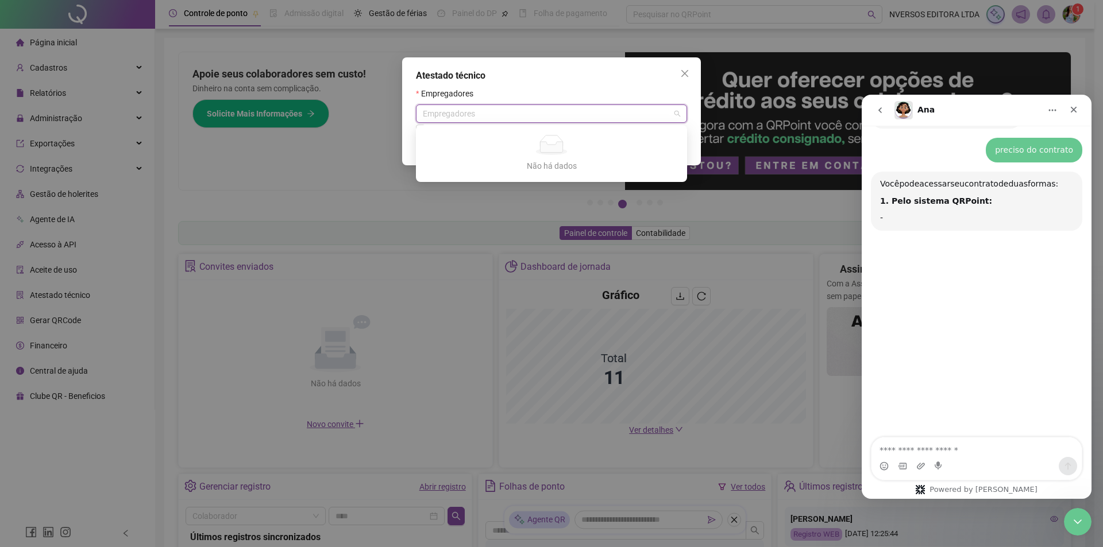
scroll to position [323, 0]
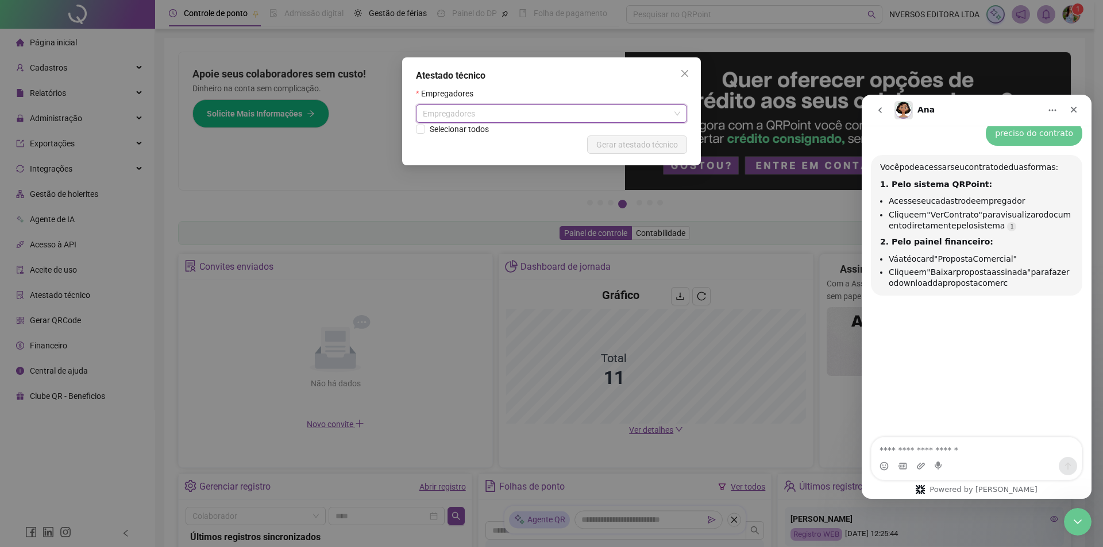
click at [488, 111] on div "Empregadores" at bounding box center [551, 114] width 271 height 18
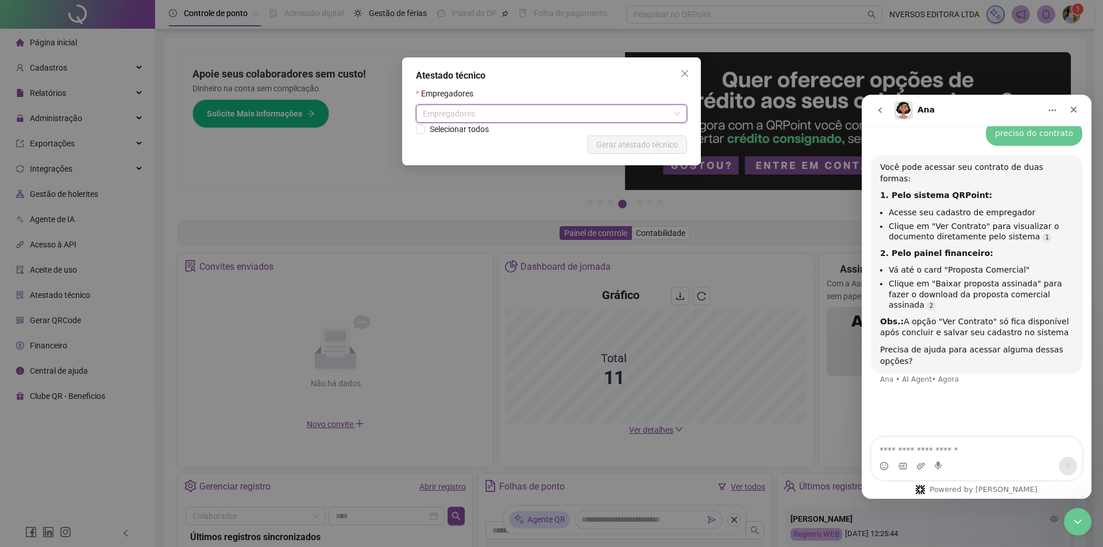
click at [488, 111] on div "Empregadores" at bounding box center [551, 114] width 271 height 18
click at [521, 138] on div "NVERSOS EDITORA LTDA" at bounding box center [551, 136] width 253 height 13
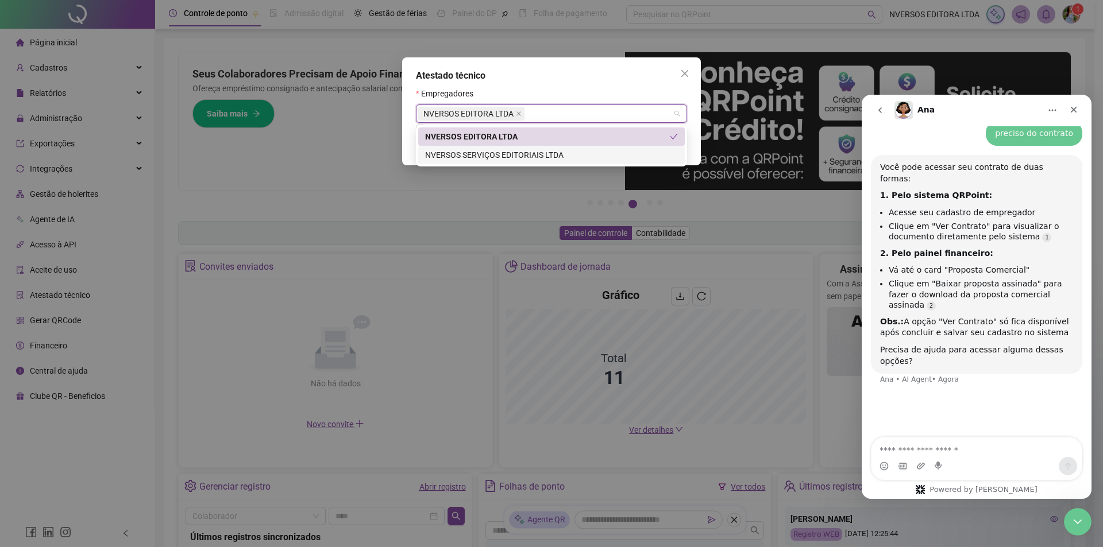
click at [537, 155] on div "NVERSOS SERVIÇOS EDITORIAIS LTDA" at bounding box center [551, 155] width 253 height 13
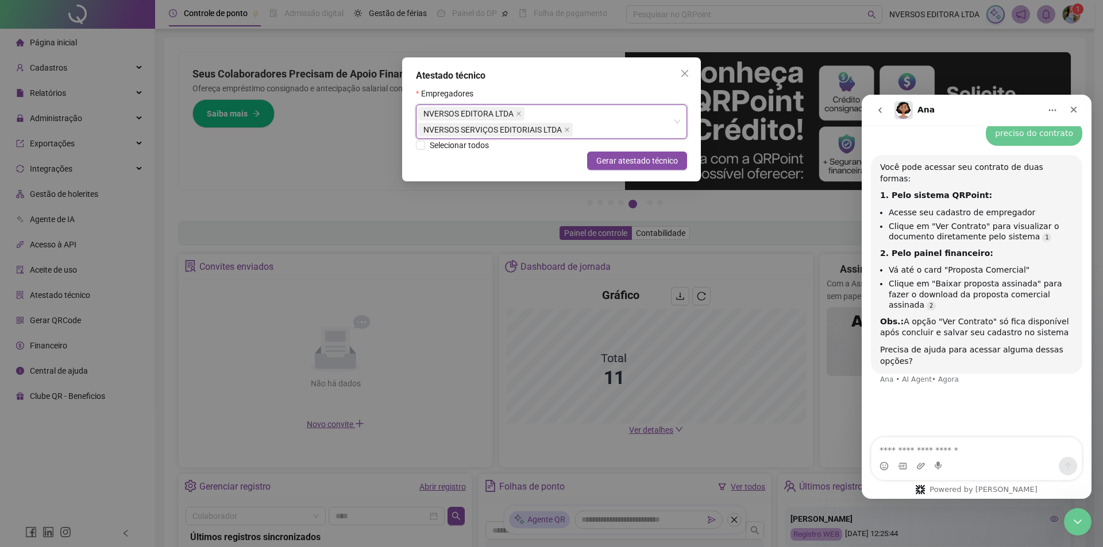
click at [640, 76] on div "Atestado técnico" at bounding box center [551, 76] width 271 height 14
click at [686, 71] on icon "close" at bounding box center [684, 73] width 7 height 7
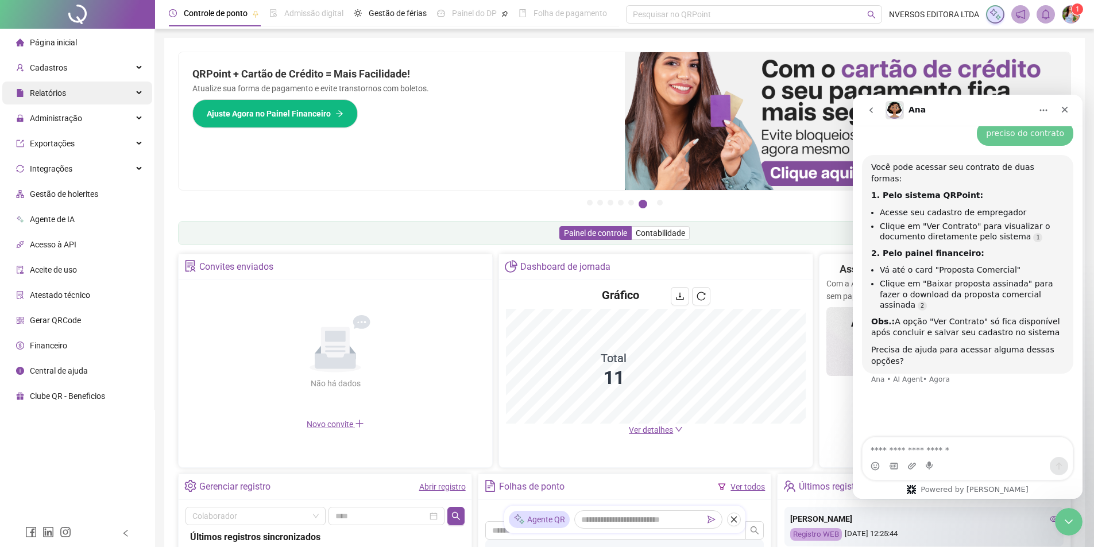
click at [138, 93] on icon at bounding box center [140, 93] width 6 height 0
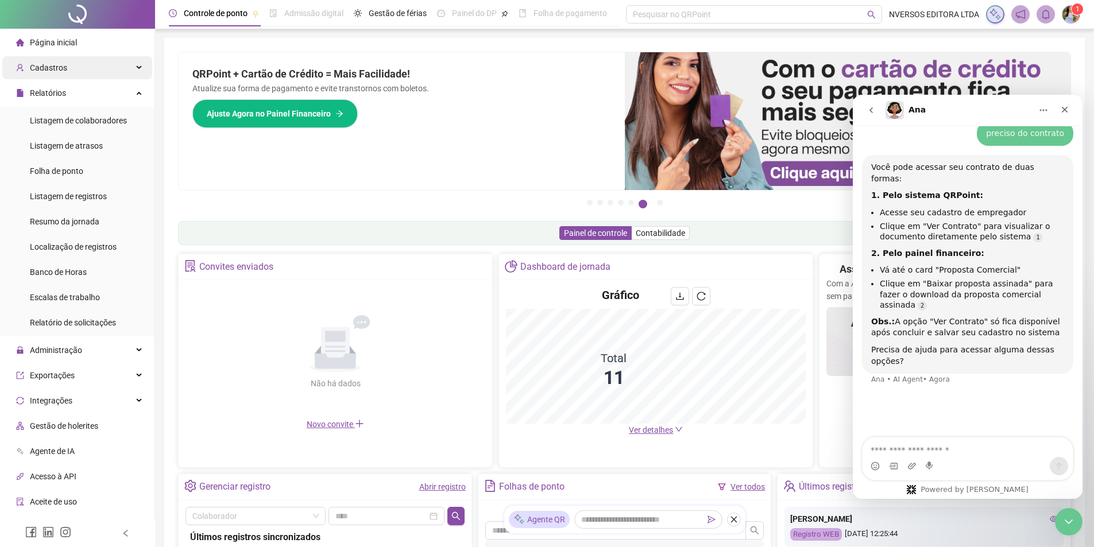
click at [133, 65] on div "Cadastros" at bounding box center [77, 67] width 150 height 23
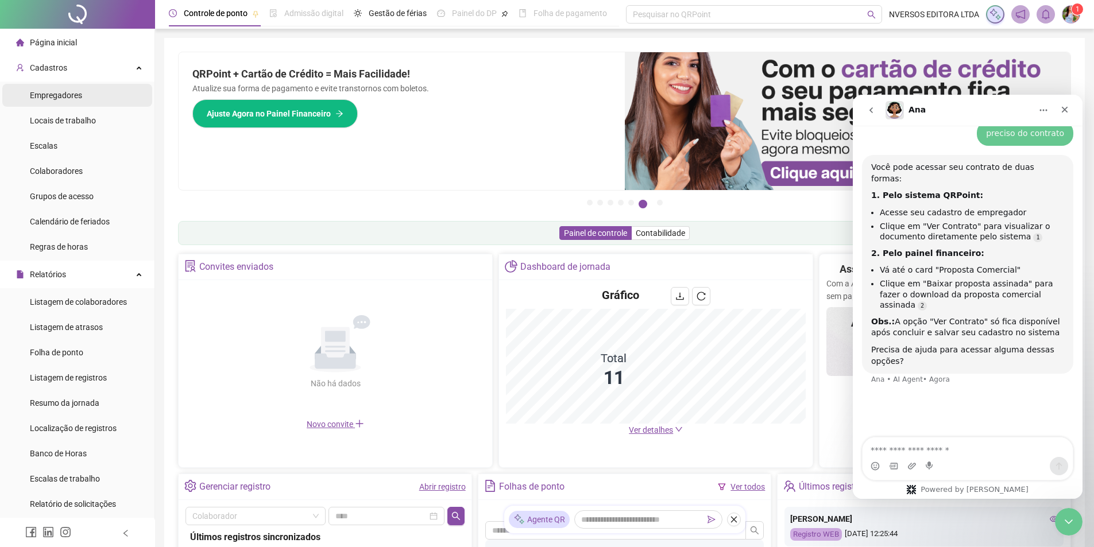
click at [106, 92] on li "Empregadores" at bounding box center [77, 95] width 150 height 23
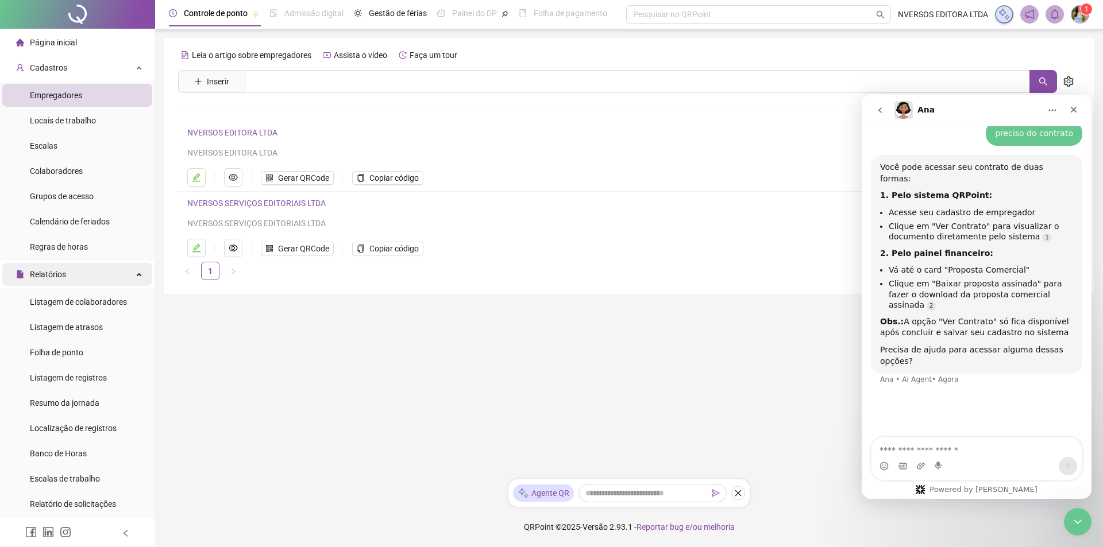
click at [61, 272] on span "Relatórios" at bounding box center [48, 274] width 36 height 9
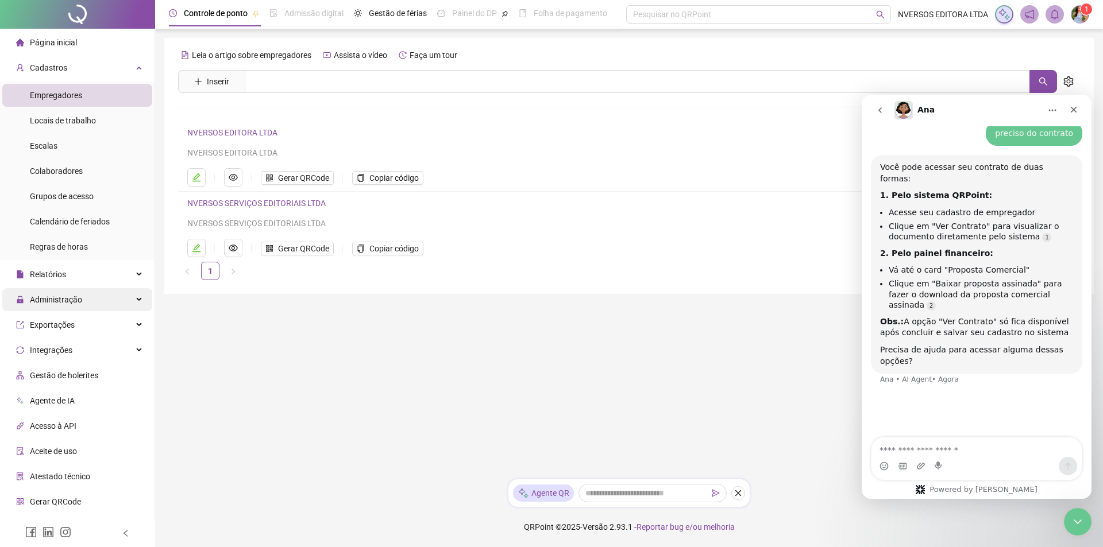
click at [128, 297] on div "Administração" at bounding box center [77, 299] width 150 height 23
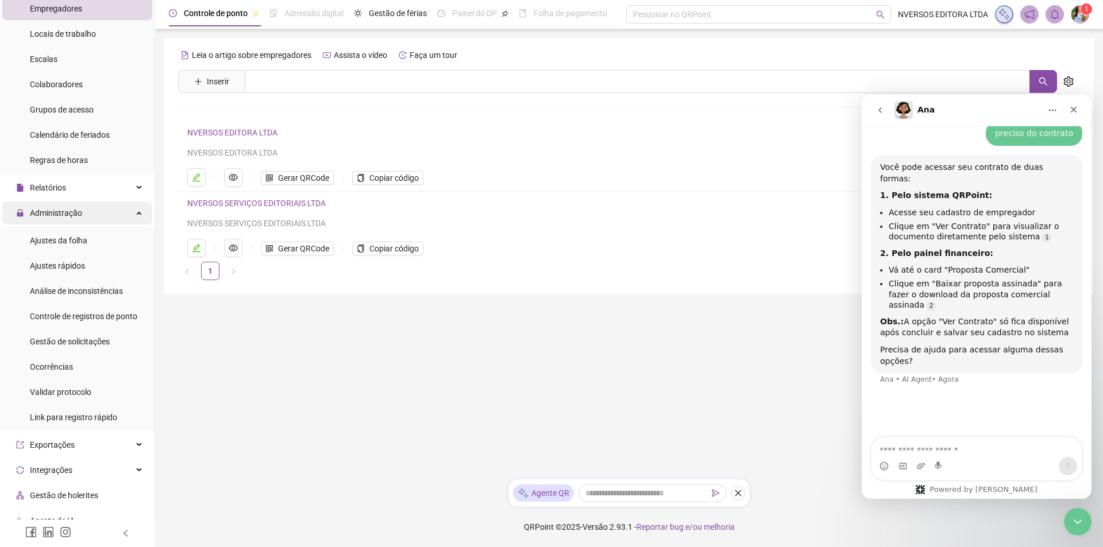
scroll to position [115, 0]
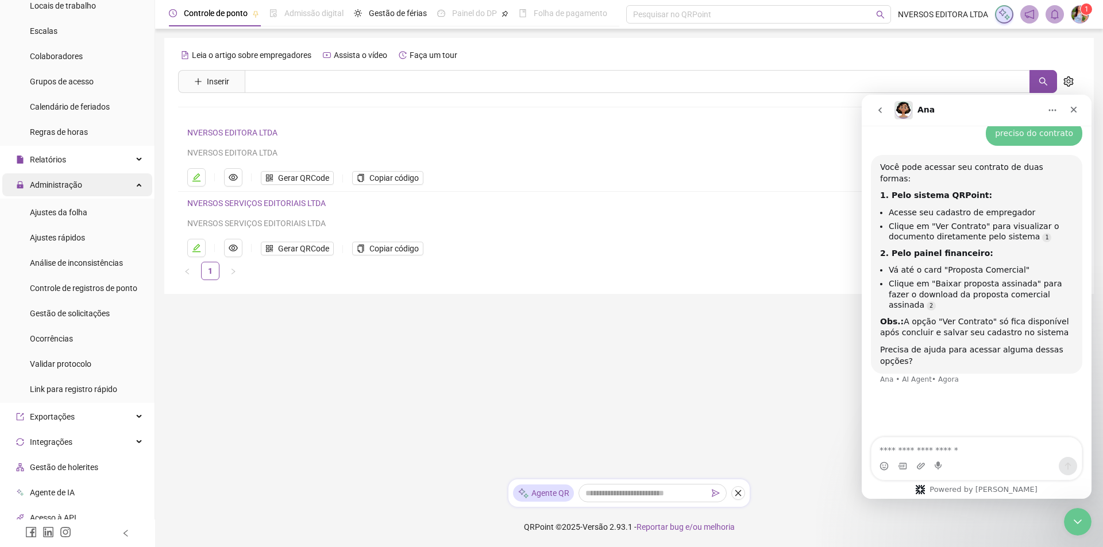
click at [132, 184] on div "Administração" at bounding box center [77, 184] width 150 height 23
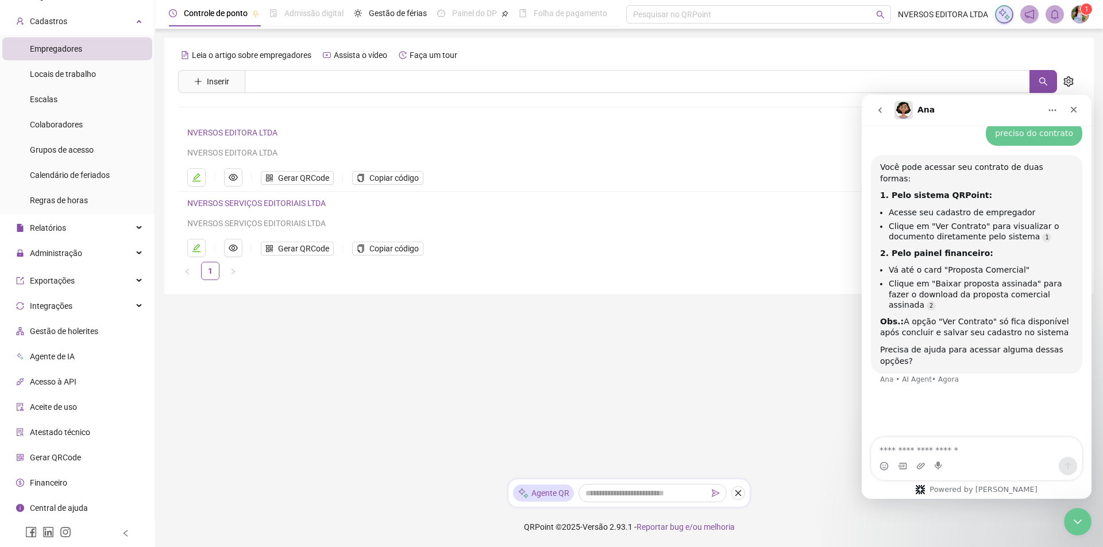
scroll to position [44, 0]
click at [133, 233] on div "Relatórios" at bounding box center [77, 230] width 150 height 23
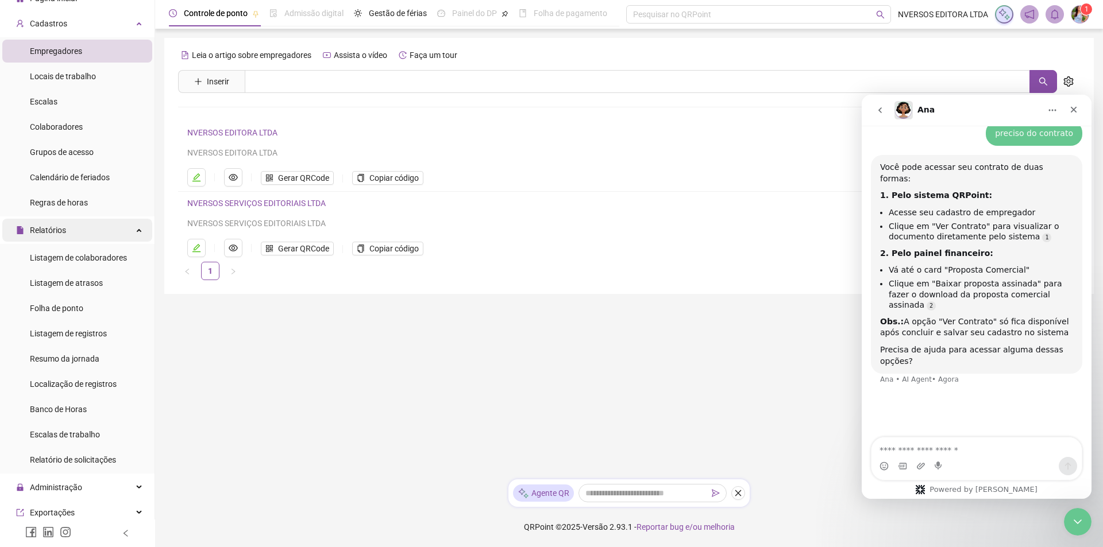
click at [137, 229] on icon at bounding box center [140, 229] width 6 height 0
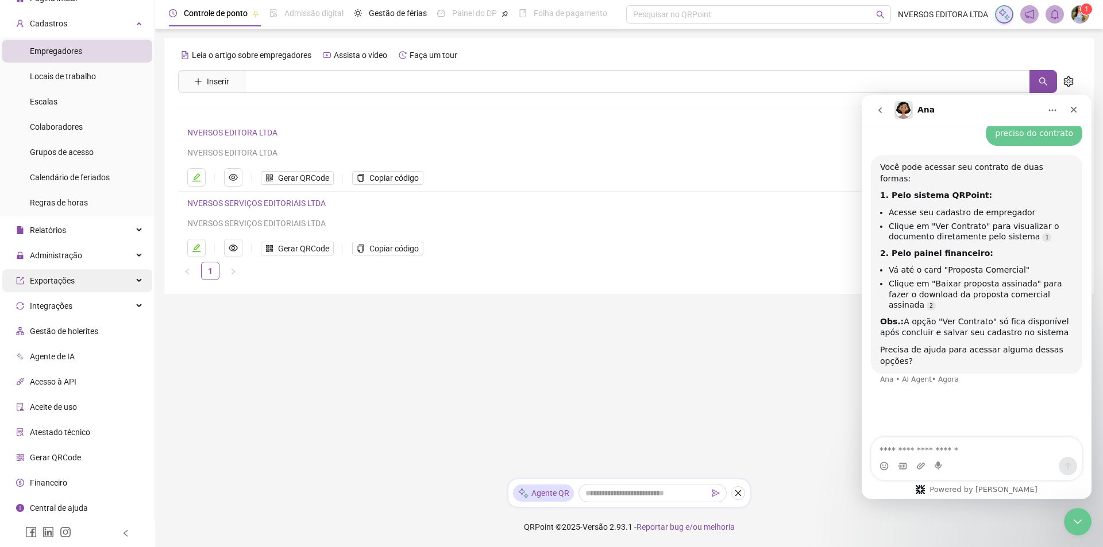
click at [132, 278] on div "Exportações" at bounding box center [77, 280] width 150 height 23
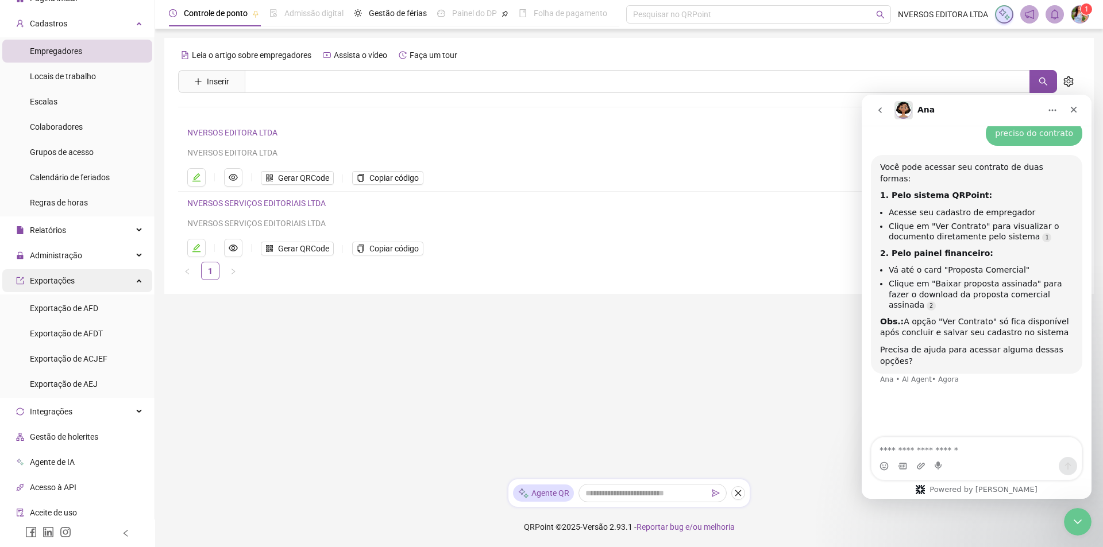
click at [132, 278] on div "Exportações" at bounding box center [77, 280] width 150 height 23
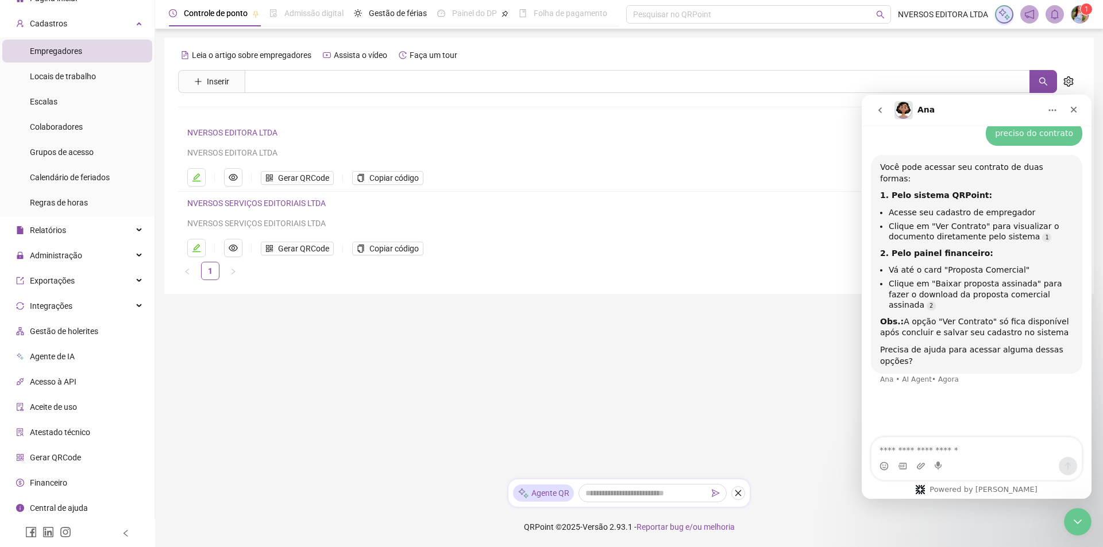
click at [83, 480] on li "Financeiro" at bounding box center [77, 483] width 150 height 23
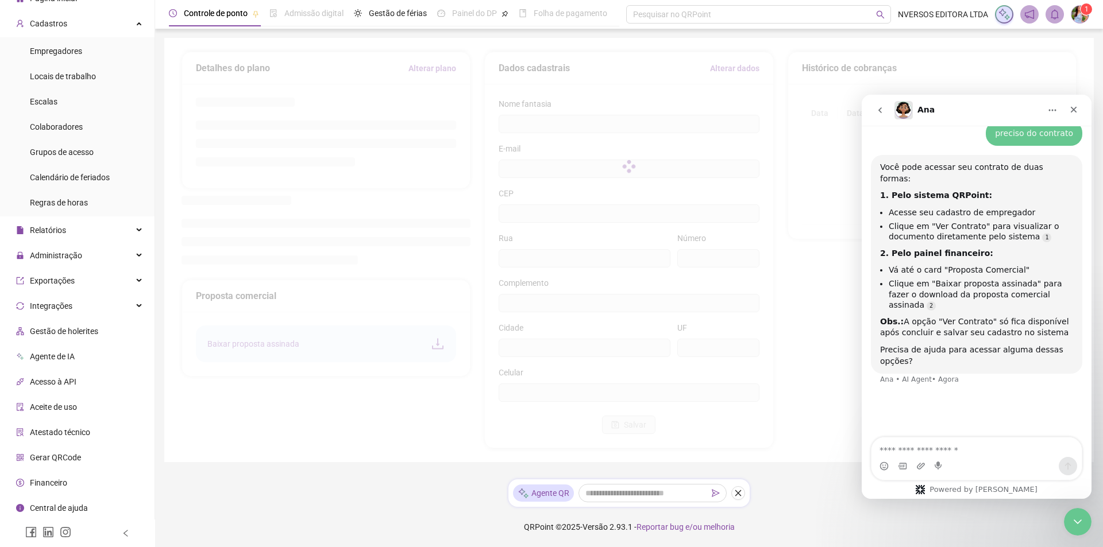
type input "**********"
type input "**"
type input "****"
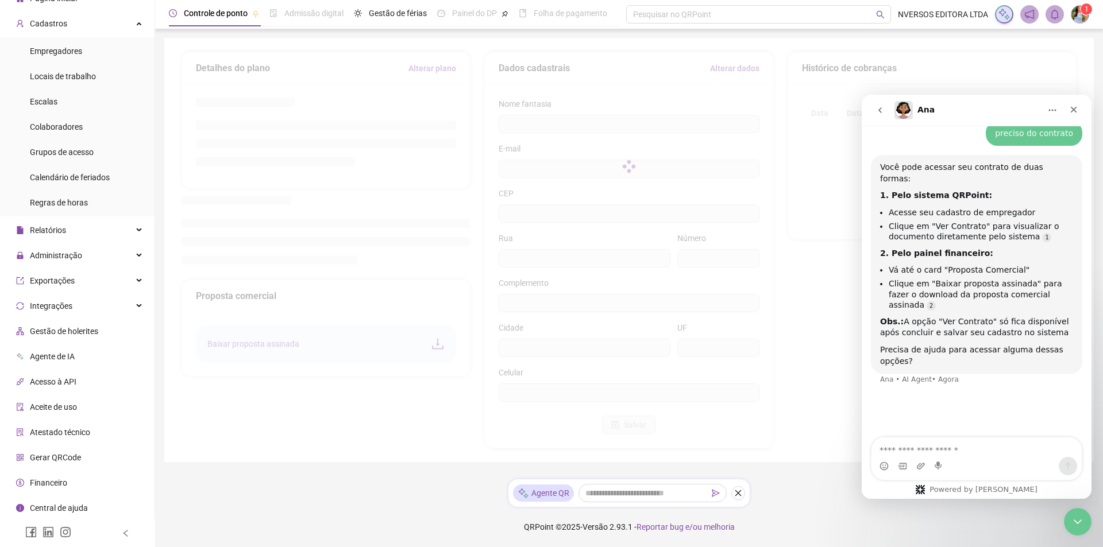
type input "*********"
type input "**"
type input "*********"
type input "**********"
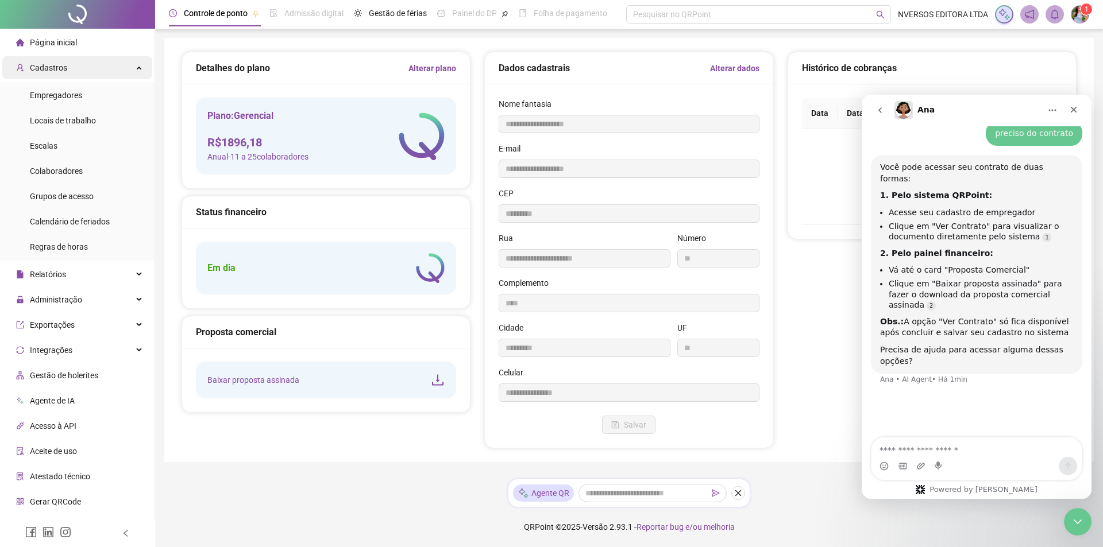
click at [122, 66] on div "Cadastros" at bounding box center [77, 67] width 150 height 23
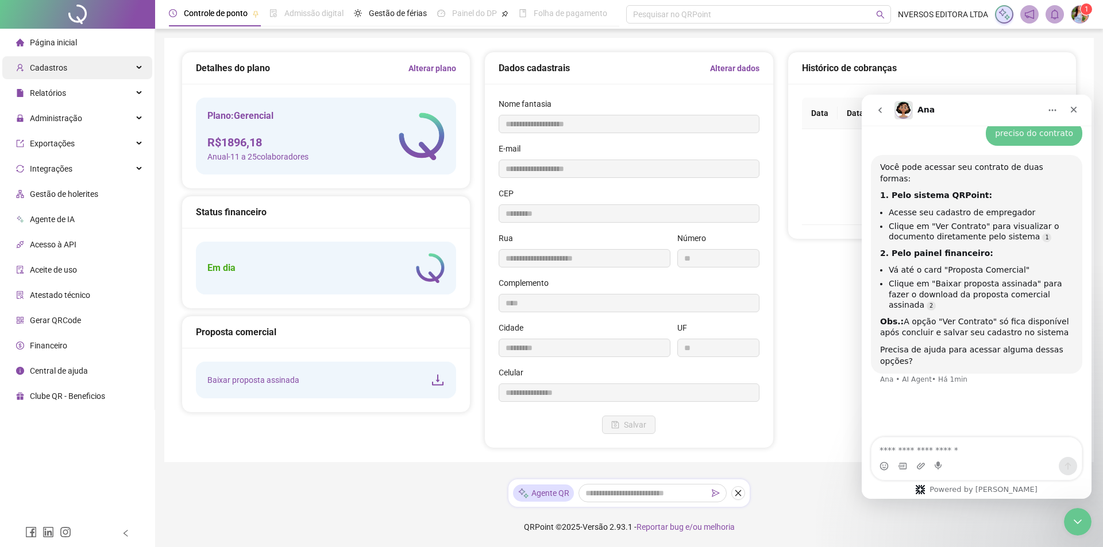
click at [122, 66] on div "Cadastros" at bounding box center [77, 67] width 150 height 23
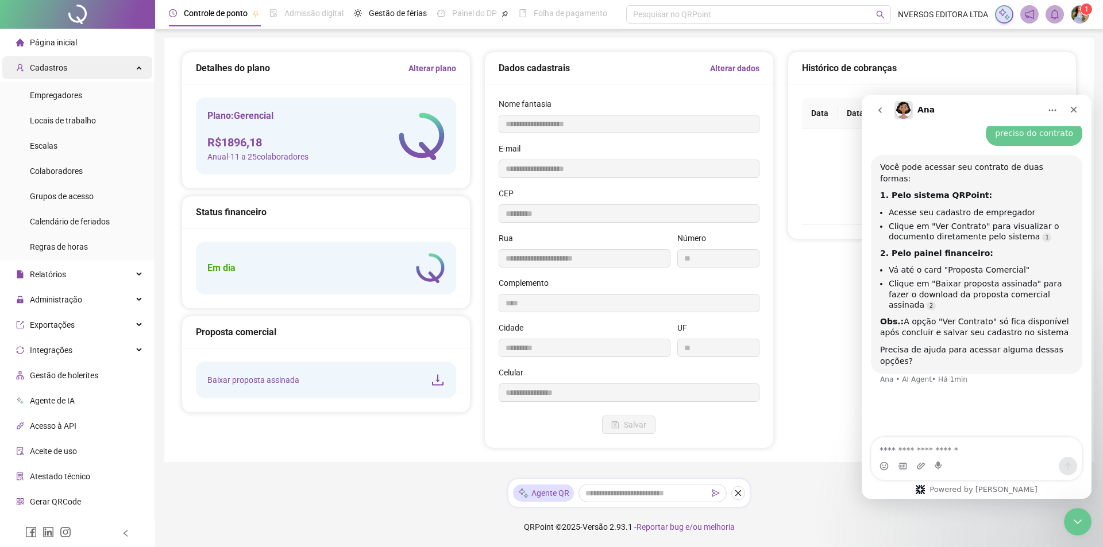
click at [126, 69] on div "Cadastros" at bounding box center [77, 67] width 150 height 23
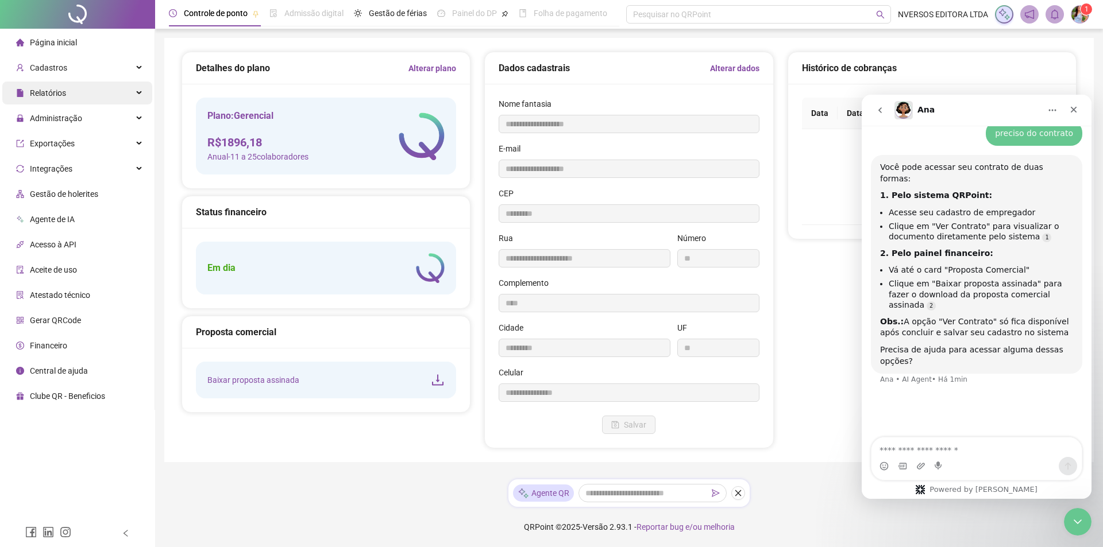
click at [144, 95] on div "Relatórios" at bounding box center [77, 93] width 150 height 23
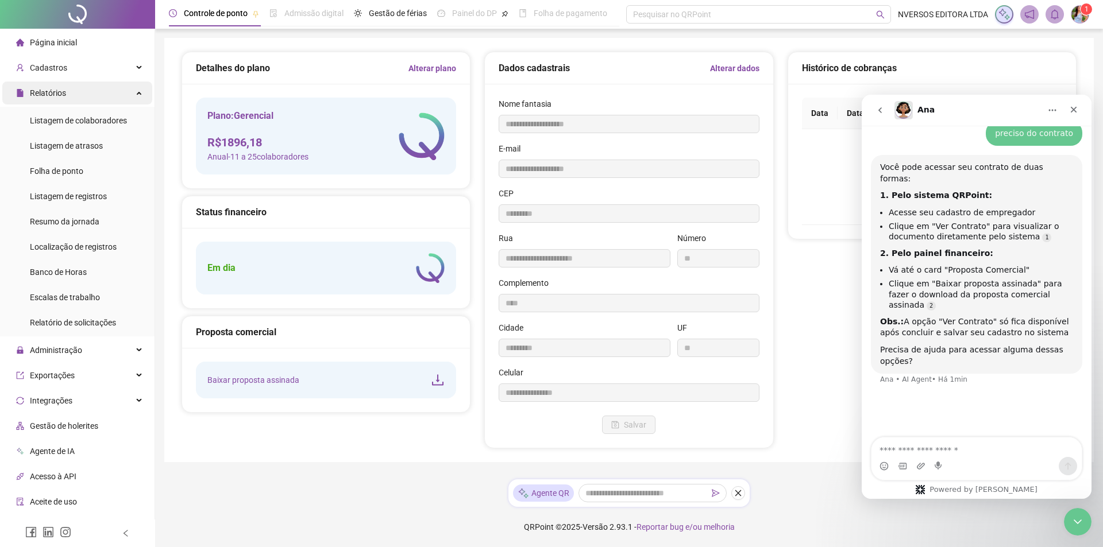
click at [140, 92] on div "Relatórios" at bounding box center [77, 93] width 150 height 23
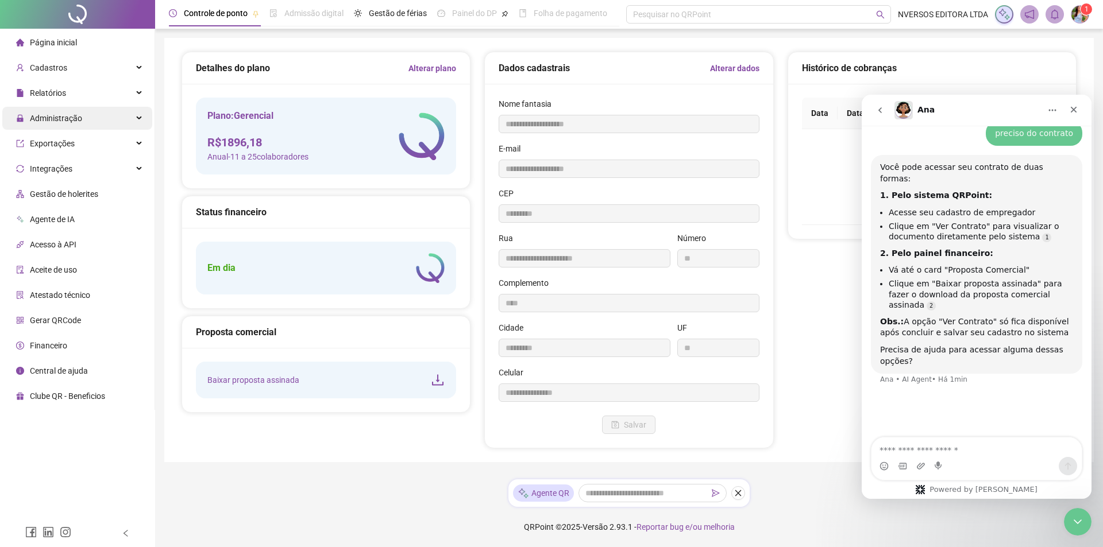
click at [133, 118] on div "Administração" at bounding box center [77, 118] width 150 height 23
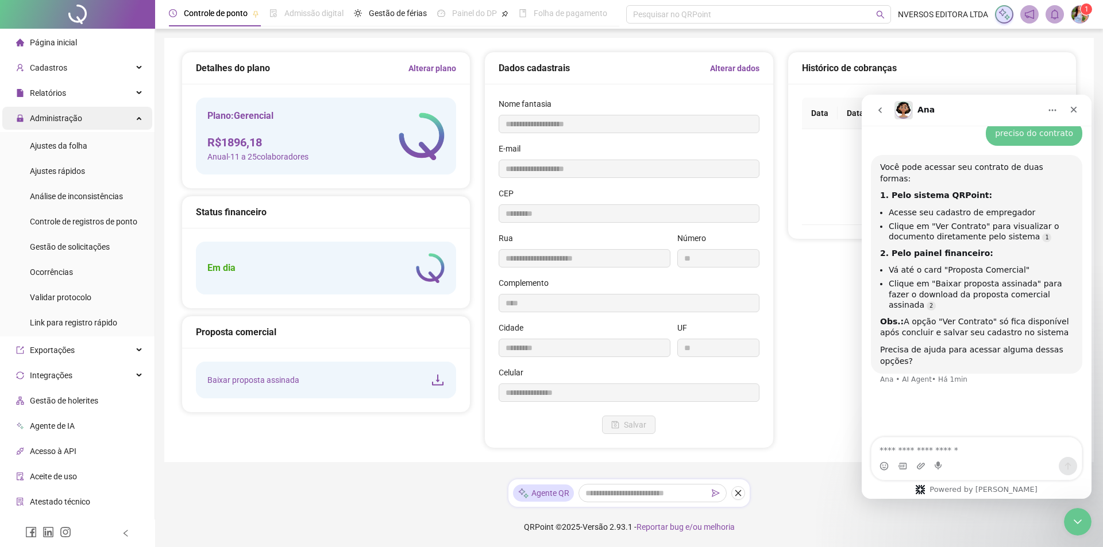
click at [133, 118] on div "Administração" at bounding box center [77, 118] width 150 height 23
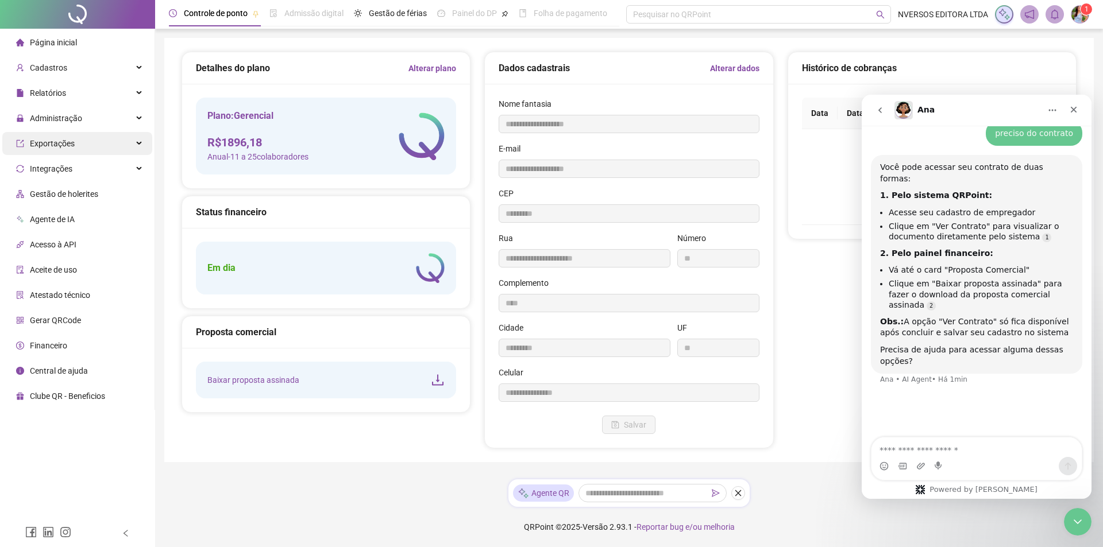
click at [137, 144] on icon at bounding box center [140, 144] width 6 height 0
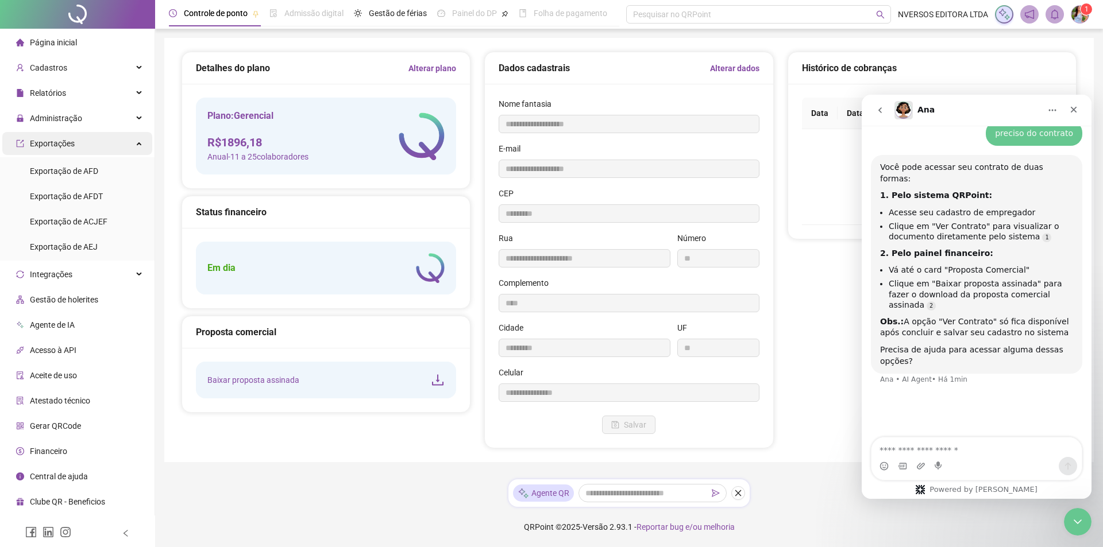
click at [137, 142] on div "Exportações" at bounding box center [77, 143] width 150 height 23
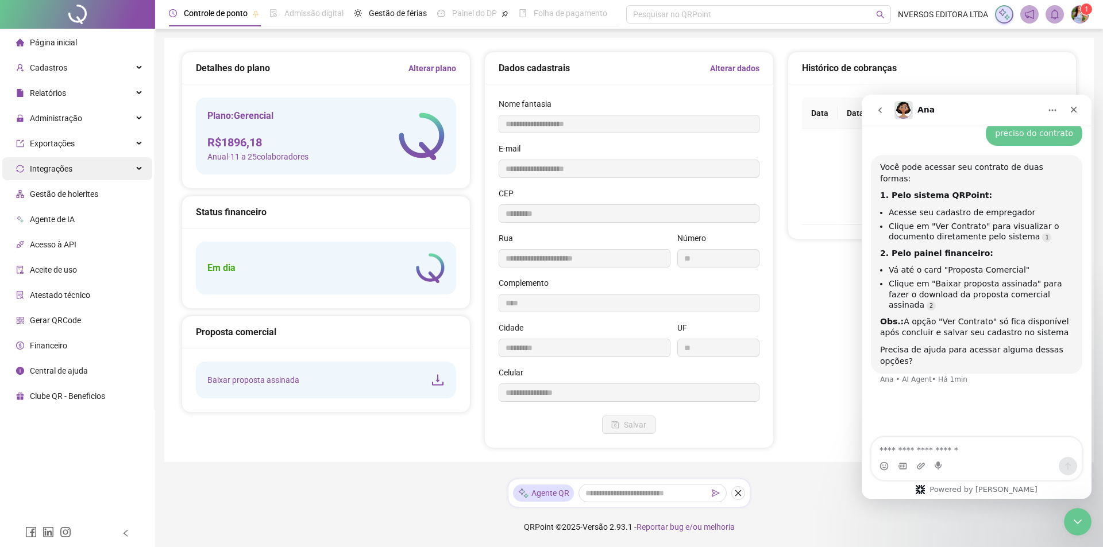
click at [137, 172] on div "Integrações" at bounding box center [77, 168] width 150 height 23
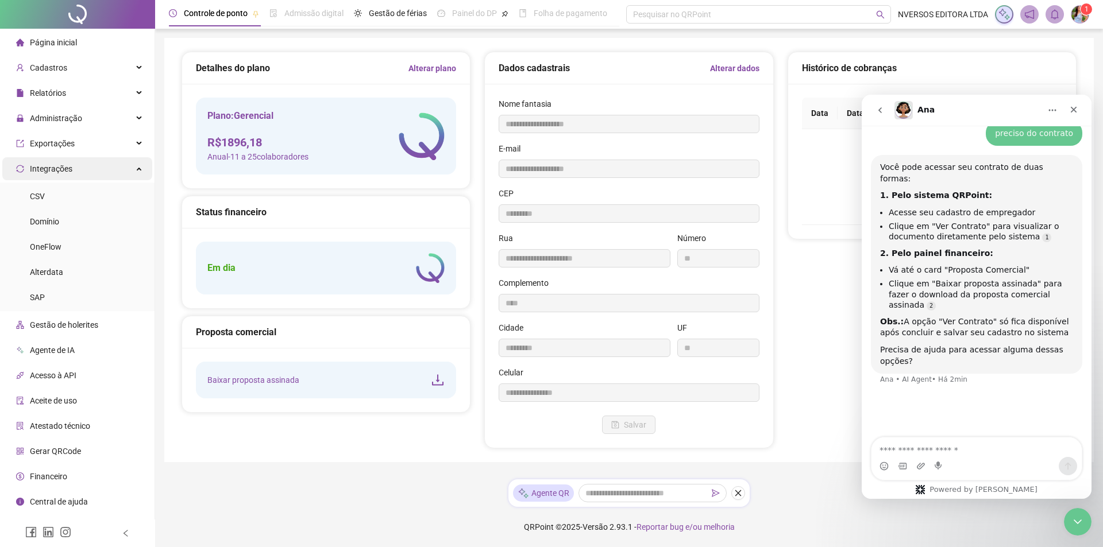
click at [140, 166] on div "Integrações" at bounding box center [77, 168] width 150 height 23
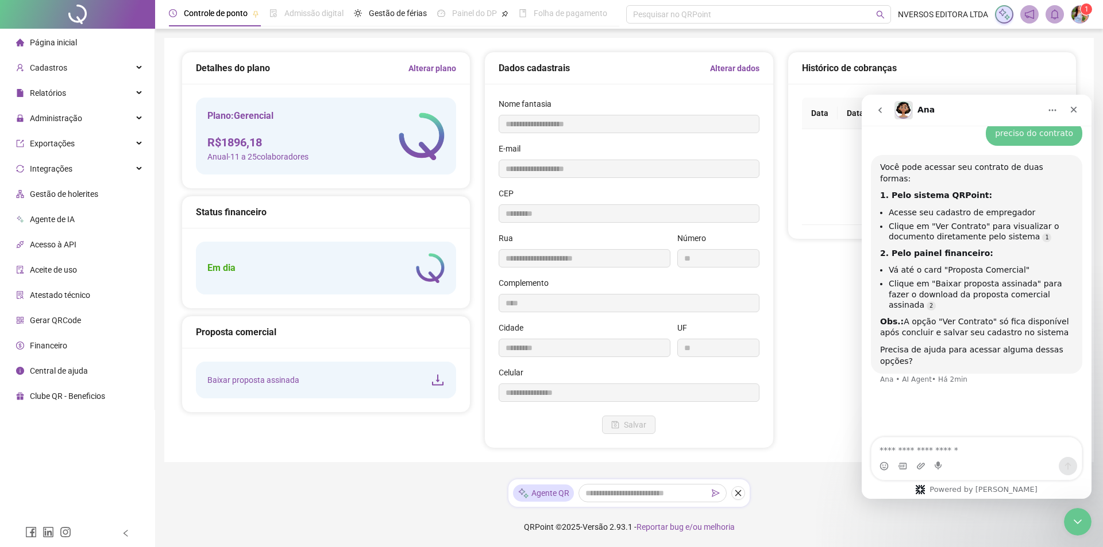
click at [128, 192] on li "Gestão de holerites" at bounding box center [77, 194] width 150 height 23
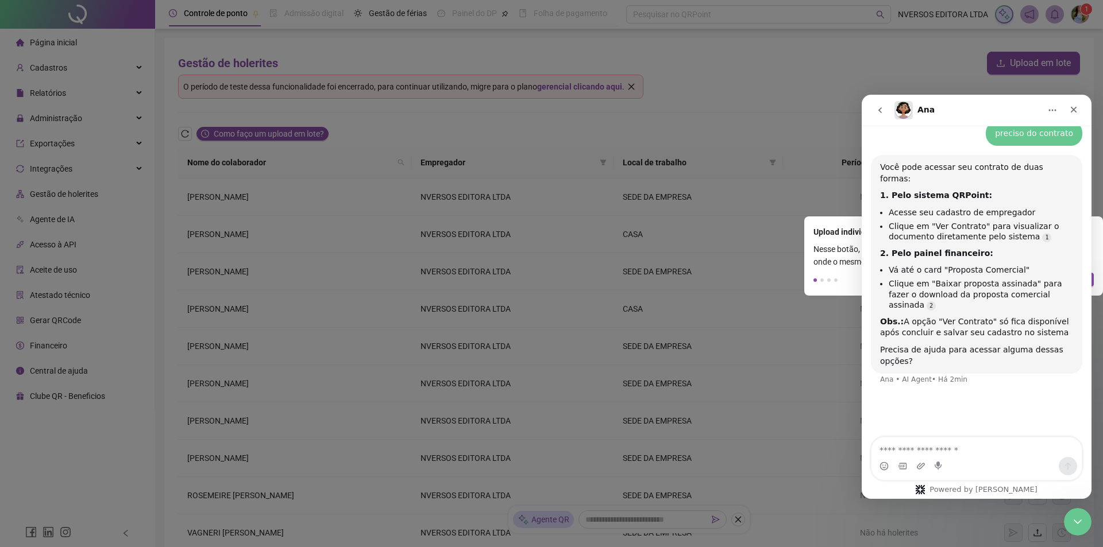
click at [451, 132] on rect at bounding box center [512, 273] width 1025 height 547
click at [883, 108] on icon "go back" at bounding box center [879, 110] width 9 height 9
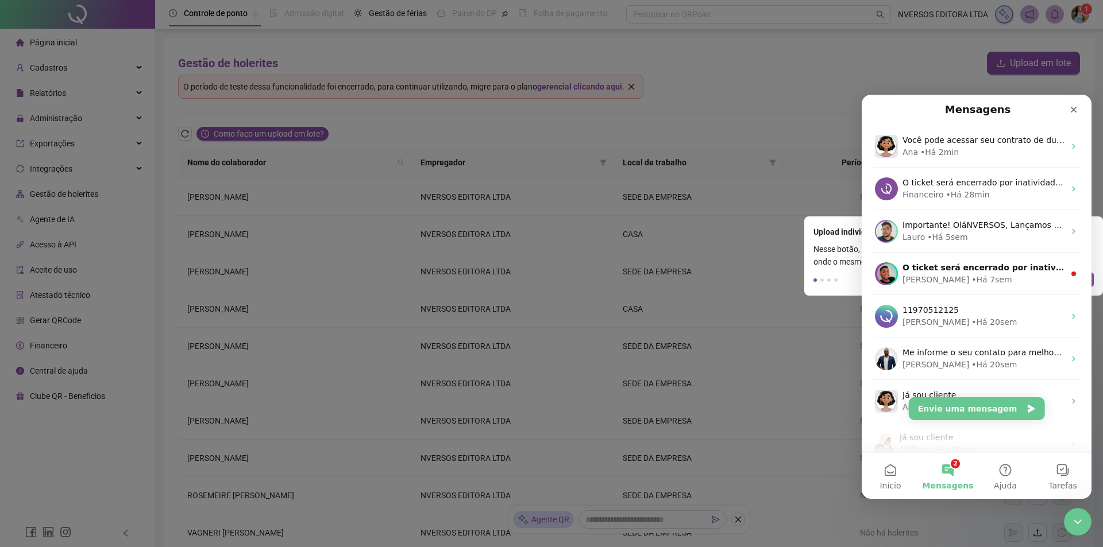
scroll to position [319, 0]
click at [589, 106] on rect at bounding box center [512, 273] width 1025 height 547
click at [753, 119] on rect at bounding box center [512, 273] width 1025 height 547
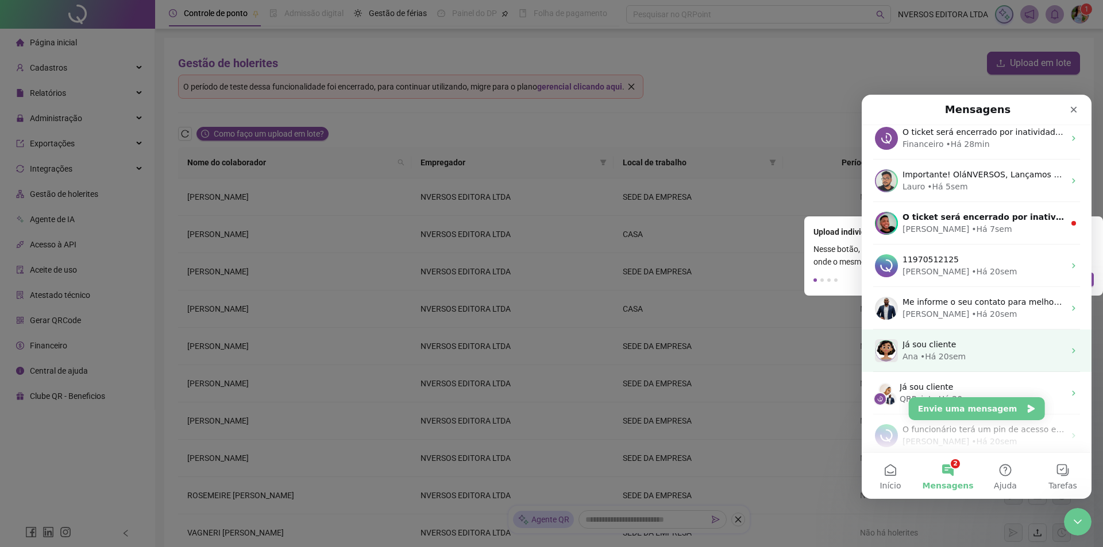
scroll to position [186, 0]
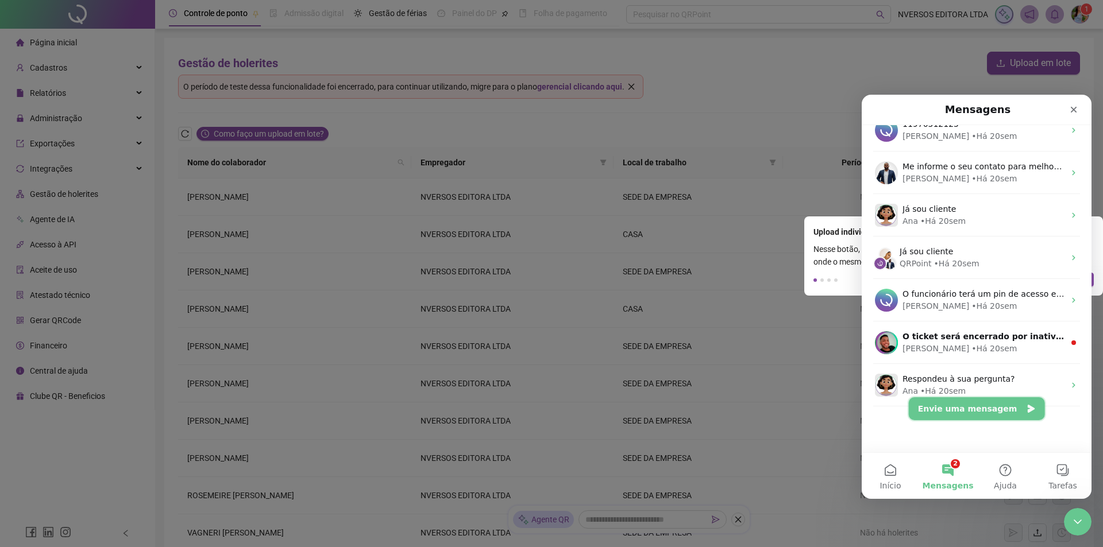
click at [973, 410] on button "Envie uma mensagem" at bounding box center [977, 408] width 136 height 23
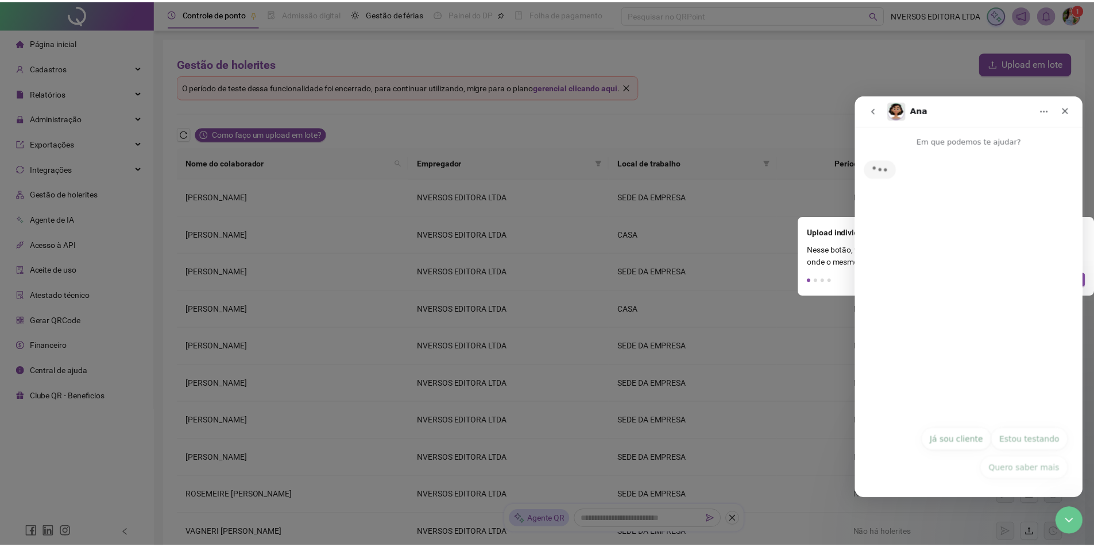
scroll to position [140, 0]
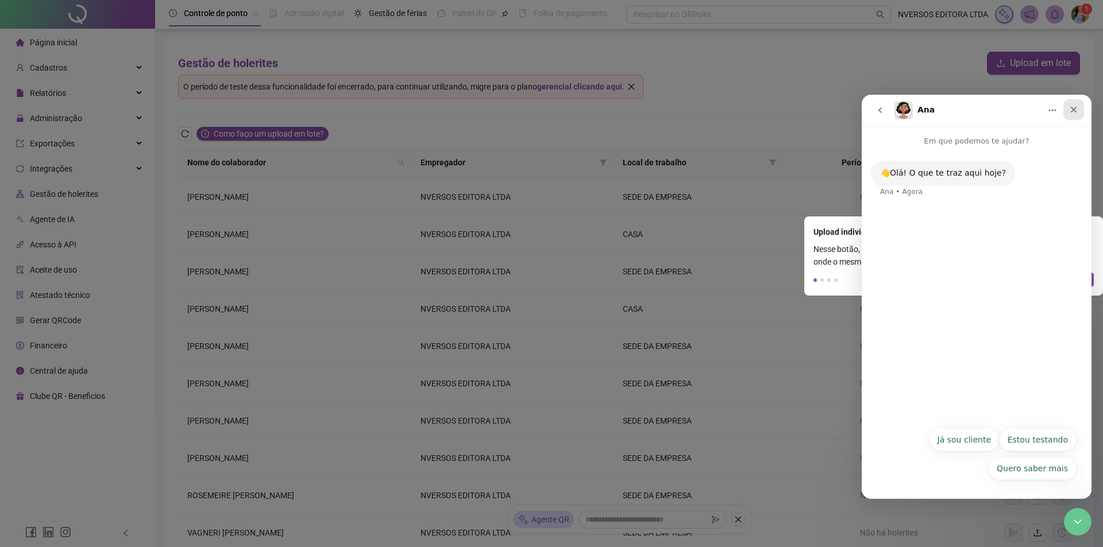
click at [1066, 109] on div "Fechar" at bounding box center [1073, 109] width 21 height 21
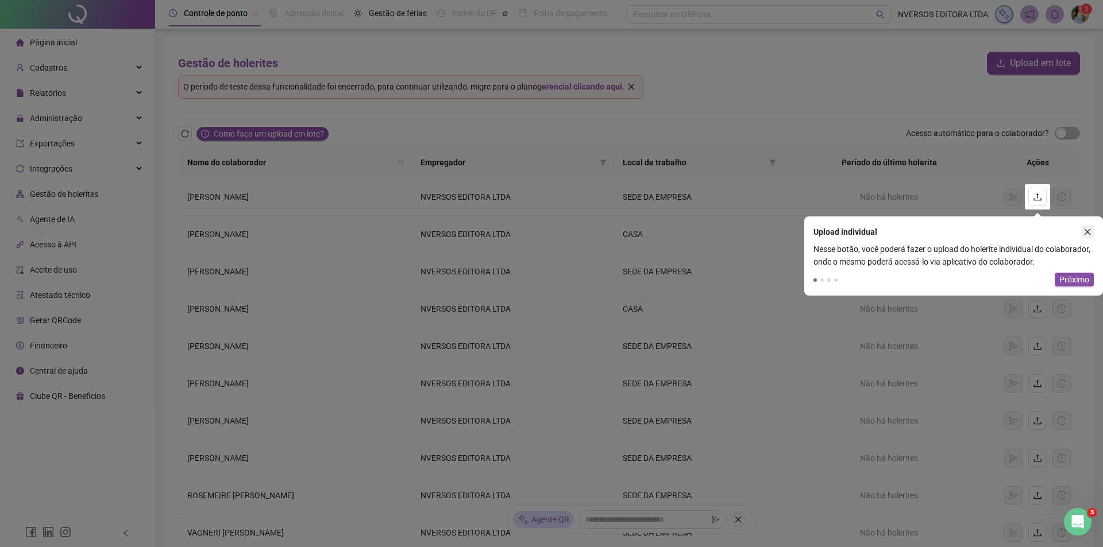
click at [1085, 235] on icon "close" at bounding box center [1087, 232] width 8 height 8
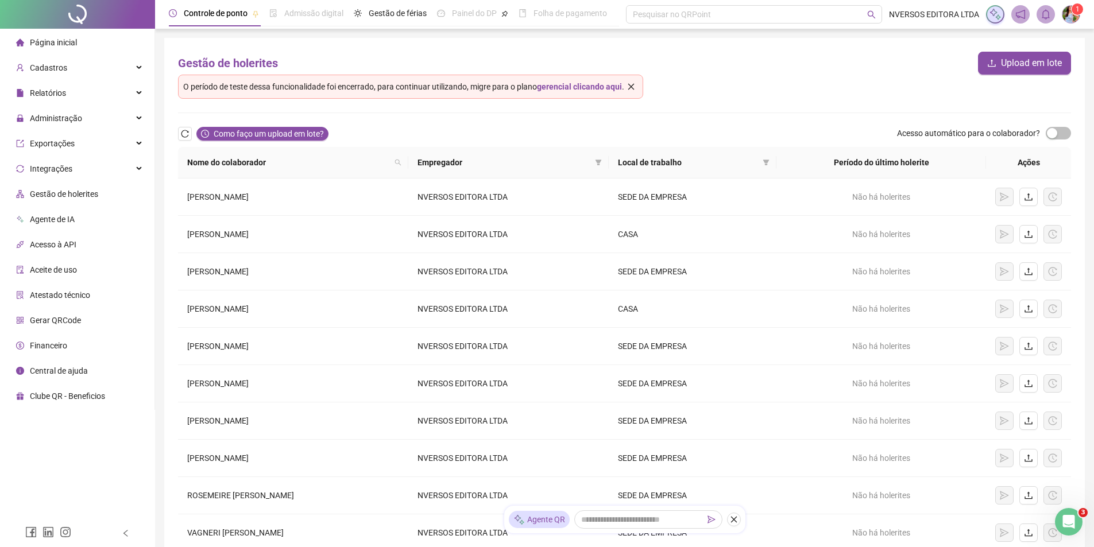
click at [64, 368] on span "Central de ajuda" at bounding box center [59, 370] width 58 height 9
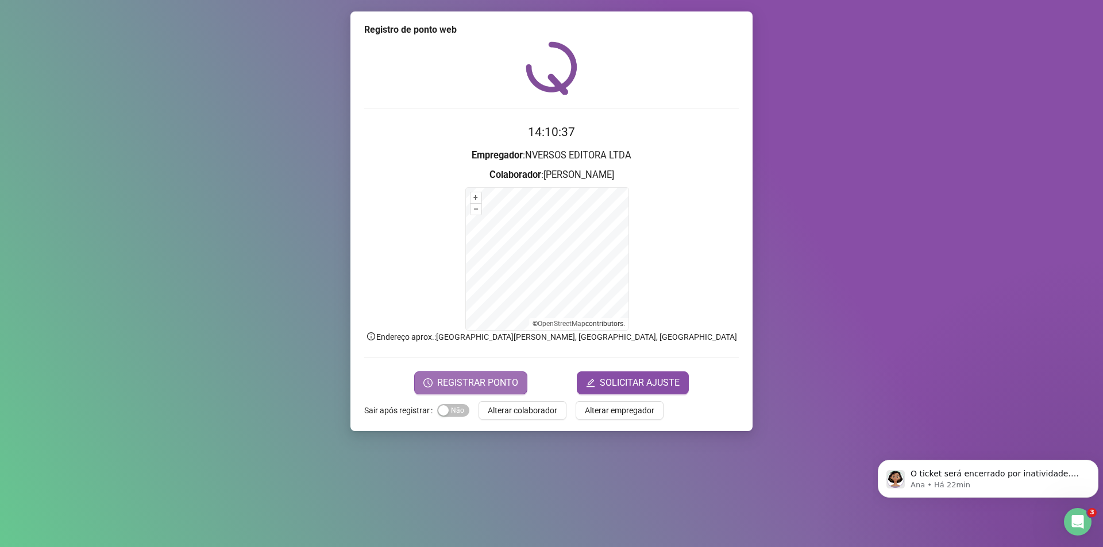
click at [485, 381] on span "REGISTRAR PONTO" at bounding box center [477, 383] width 81 height 14
